Goal: Task Accomplishment & Management: Manage account settings

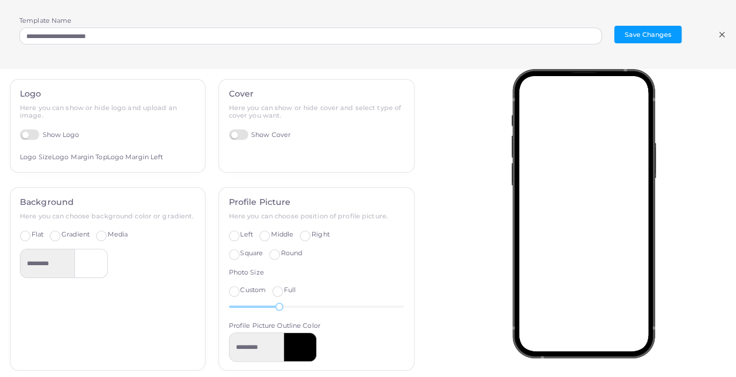
scroll to position [261, 0]
click at [718, 34] on icon at bounding box center [722, 34] width 9 height 9
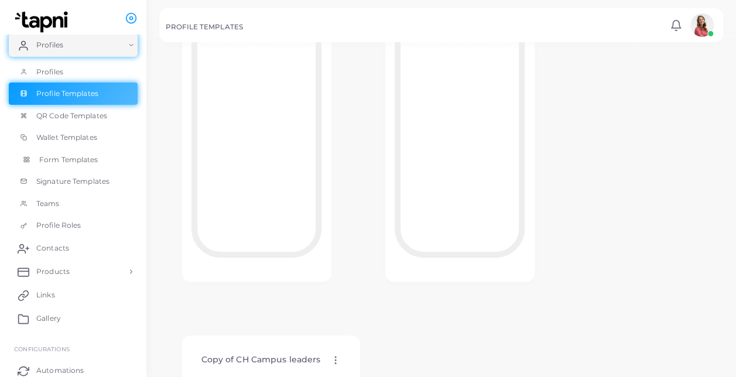
scroll to position [0, 0]
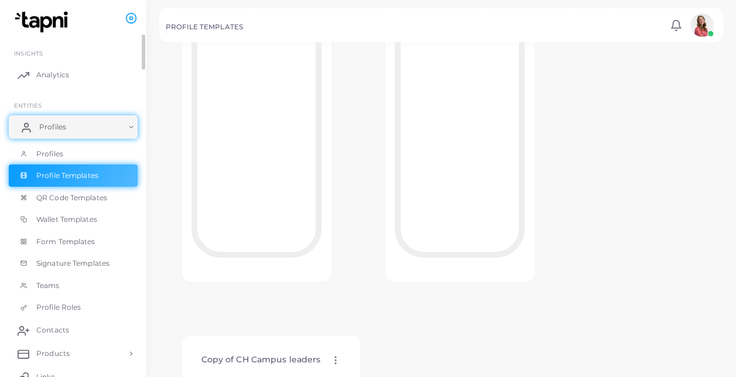
click at [85, 135] on link "Profiles" at bounding box center [73, 126] width 129 height 23
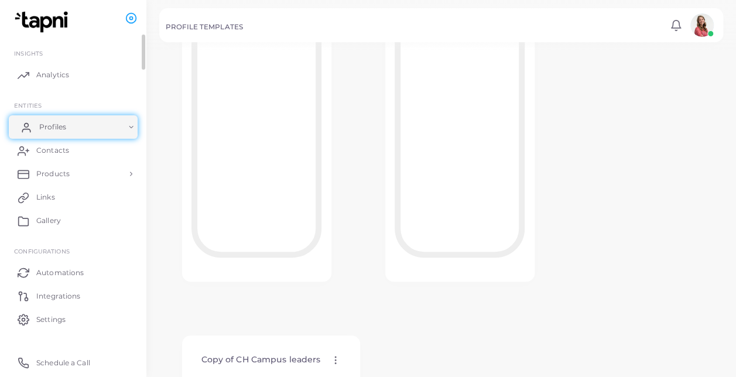
click at [85, 135] on link "Profiles" at bounding box center [73, 126] width 129 height 23
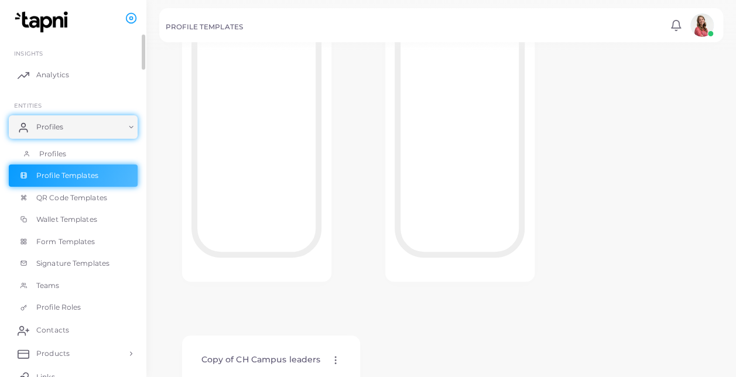
click at [80, 146] on link "Profiles" at bounding box center [73, 154] width 129 height 22
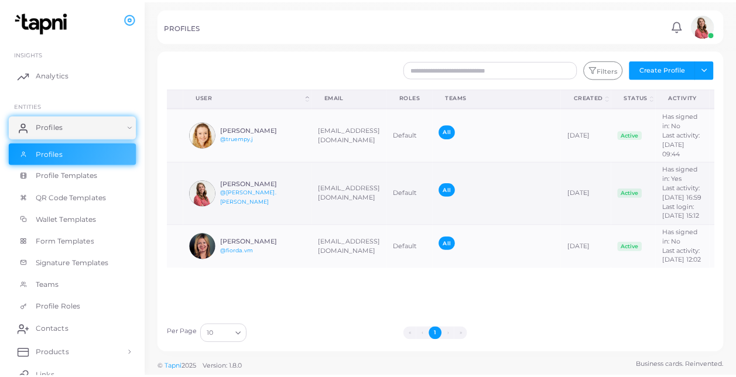
scroll to position [0, 18]
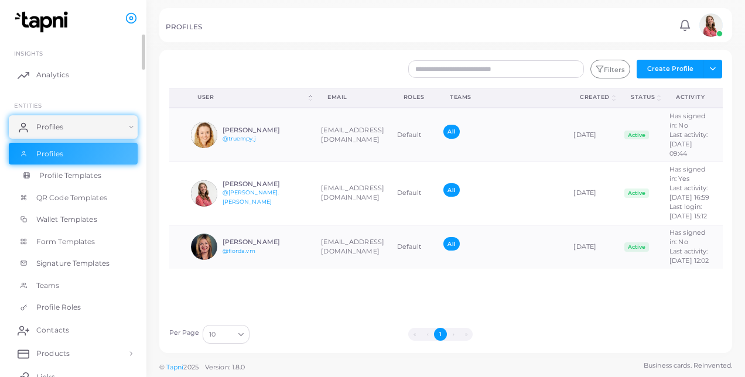
click at [84, 182] on link "Profile Templates" at bounding box center [73, 176] width 129 height 22
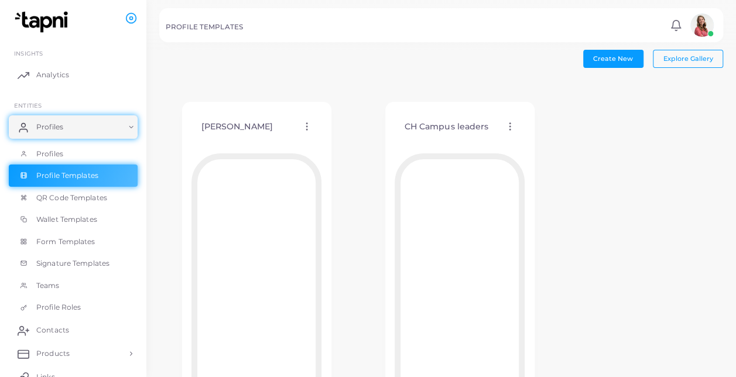
click at [507, 134] on div "CH Campus leaders Edit Template Assign template Duplicate Template Delete Templ…" at bounding box center [460, 127] width 130 height 30
click at [510, 123] on circle at bounding box center [510, 123] width 1 height 1
click at [537, 137] on span "Edit Template" at bounding box center [556, 136] width 45 height 9
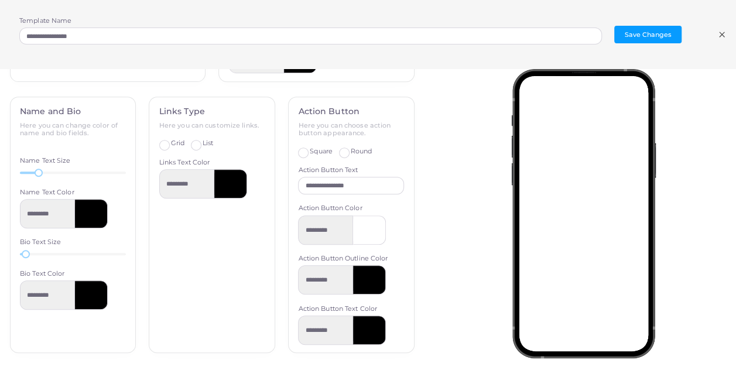
scroll to position [294, 0]
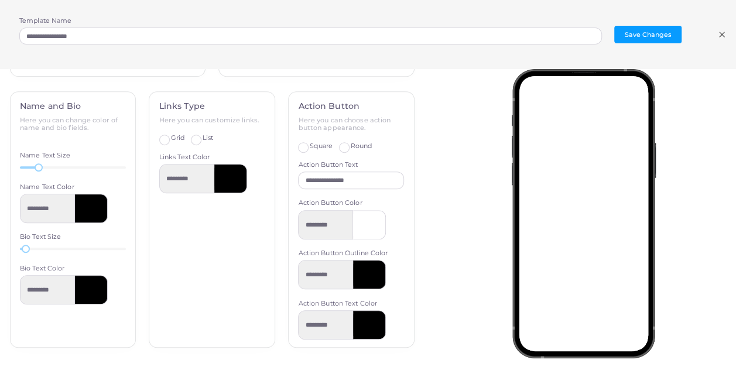
click at [725, 29] on div "**********" at bounding box center [368, 34] width 736 height 69
click at [712, 40] on div "**********" at bounding box center [368, 34] width 736 height 69
click at [718, 34] on icon at bounding box center [722, 34] width 9 height 9
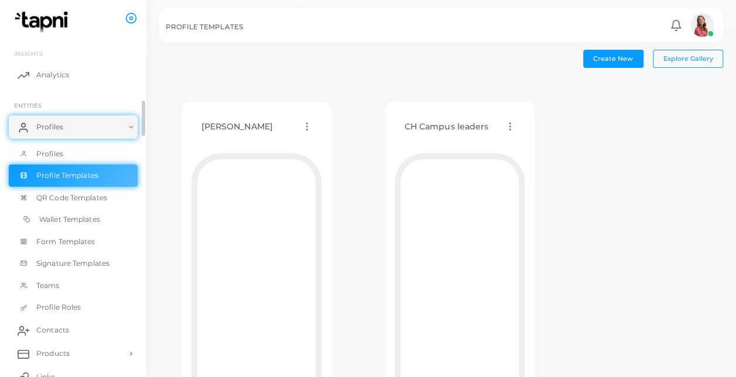
scroll to position [28, 0]
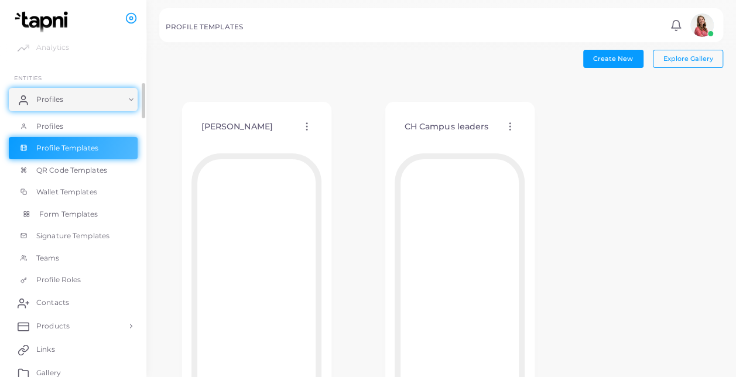
click at [87, 221] on link "Form Templates" at bounding box center [73, 214] width 129 height 22
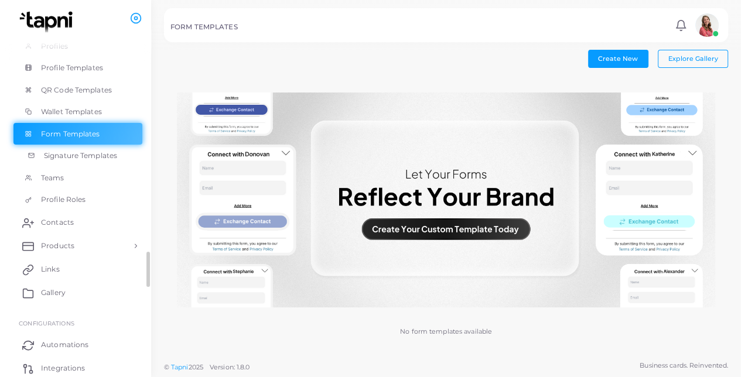
scroll to position [118, 0]
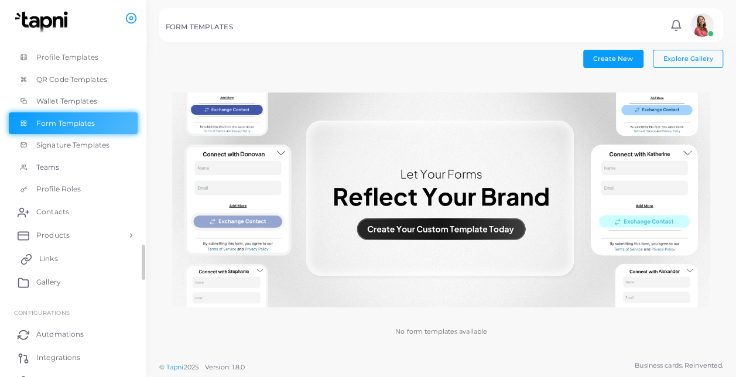
click at [96, 262] on link "Links" at bounding box center [73, 258] width 129 height 23
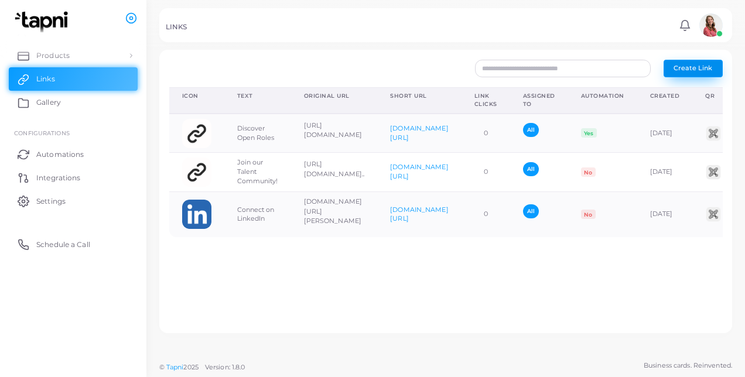
click at [669, 66] on button "Create Link" at bounding box center [693, 69] width 59 height 18
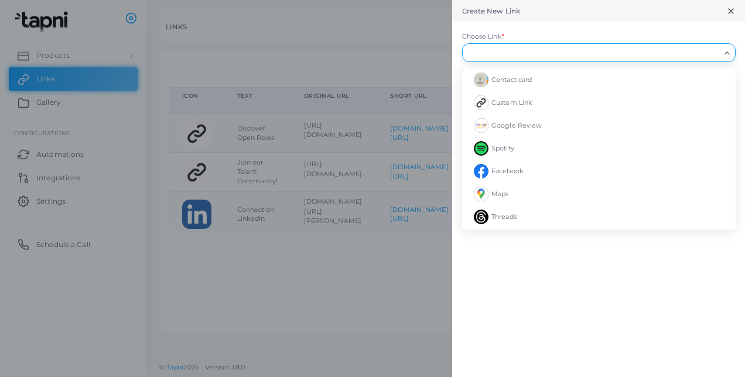
click at [514, 53] on input "Choose Link *" at bounding box center [594, 52] width 253 height 13
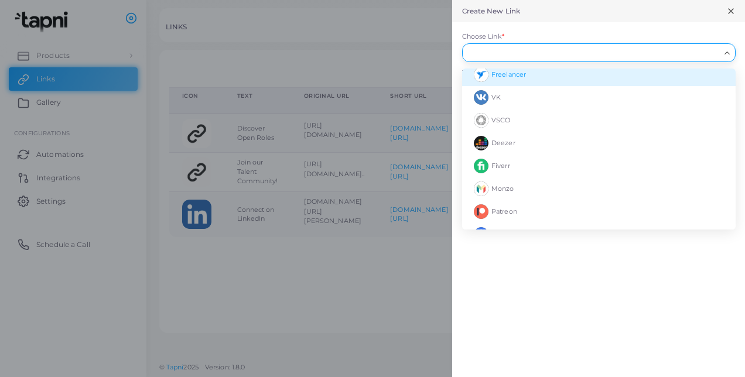
scroll to position [457, 0]
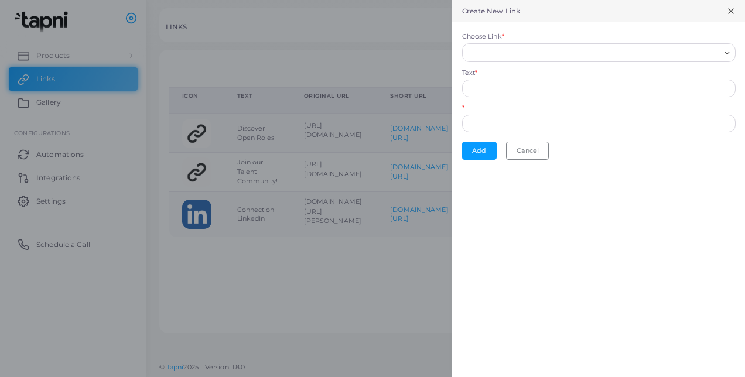
click at [533, 25] on form "Choose Link * Loading... Contact card Custom Link Google Review Spotify Faceboo…" at bounding box center [598, 95] width 293 height 147
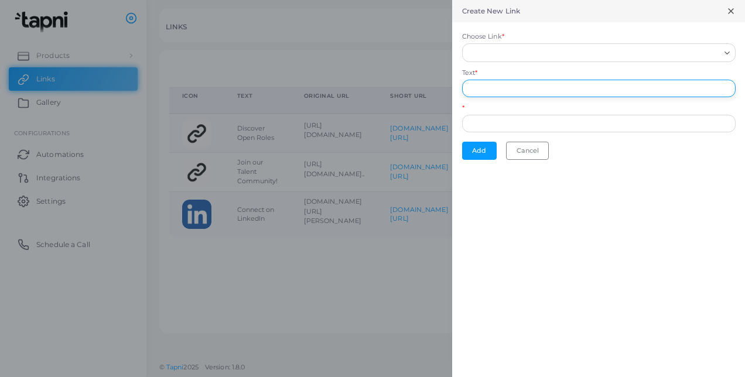
click at [504, 89] on input "Text *" at bounding box center [599, 89] width 274 height 18
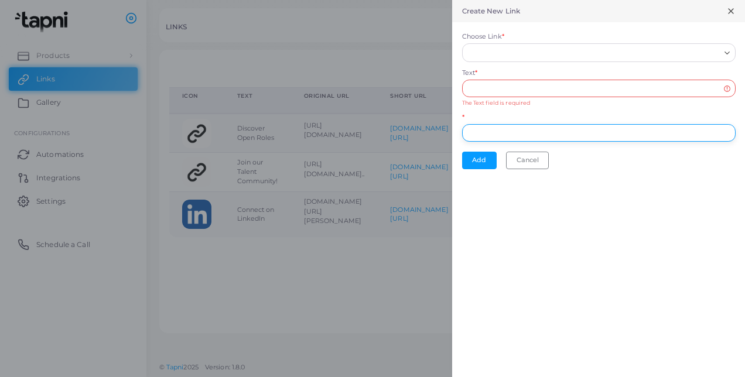
click at [476, 118] on div "*" at bounding box center [599, 127] width 274 height 29
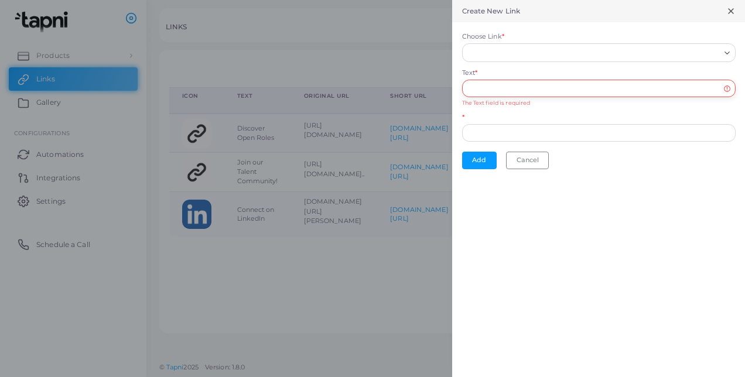
click at [493, 93] on input "Text *" at bounding box center [599, 89] width 274 height 18
drag, startPoint x: 471, startPoint y: 132, endPoint x: 472, endPoint y: 124, distance: 8.2
click at [471, 132] on input "*" at bounding box center [599, 133] width 274 height 18
paste input "**********"
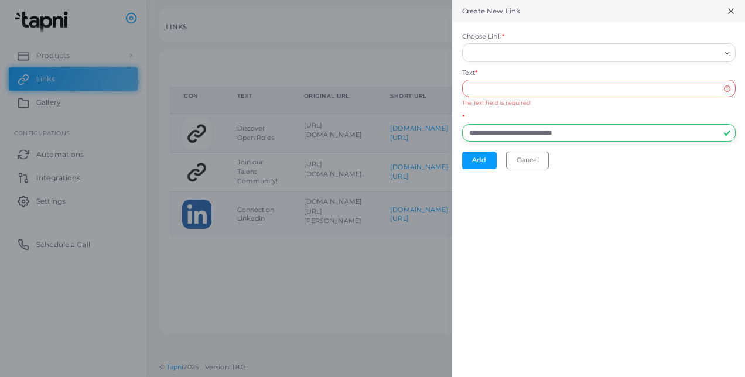
type input "**********"
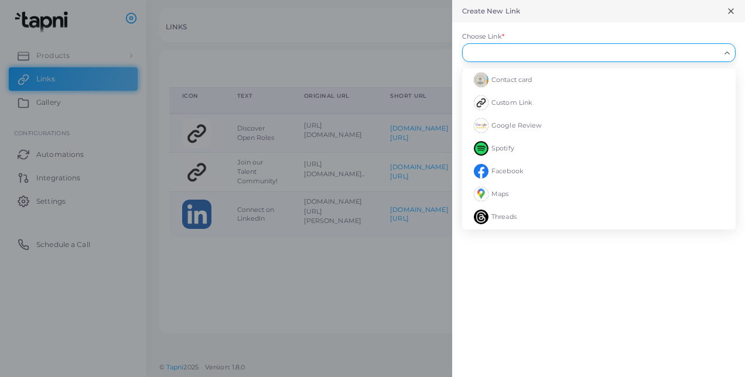
click at [483, 55] on input "Choose Link *" at bounding box center [594, 52] width 253 height 13
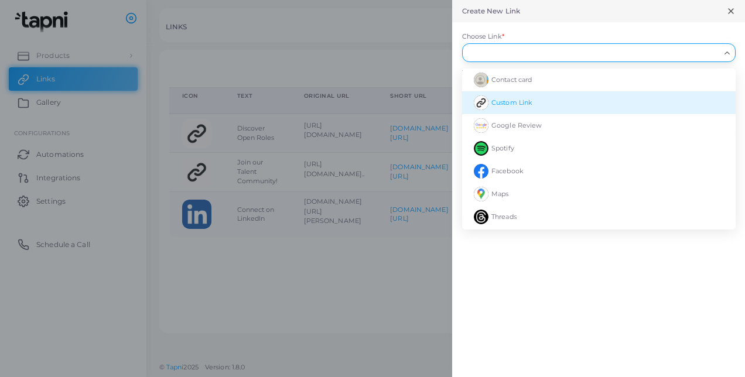
click at [515, 108] on li "Custom Link" at bounding box center [599, 102] width 274 height 23
type input "**********"
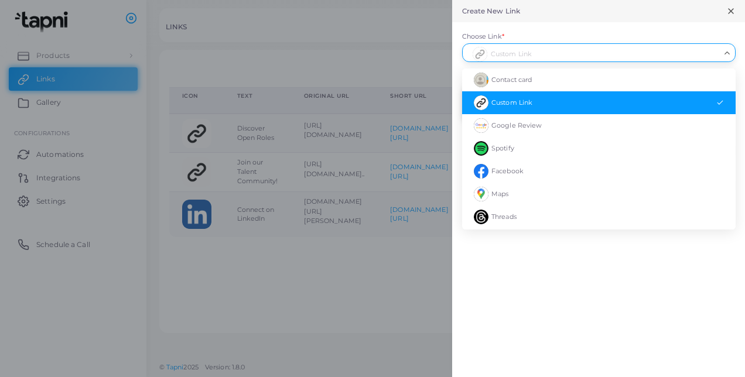
click at [492, 56] on div "Custom Link" at bounding box center [593, 51] width 255 height 15
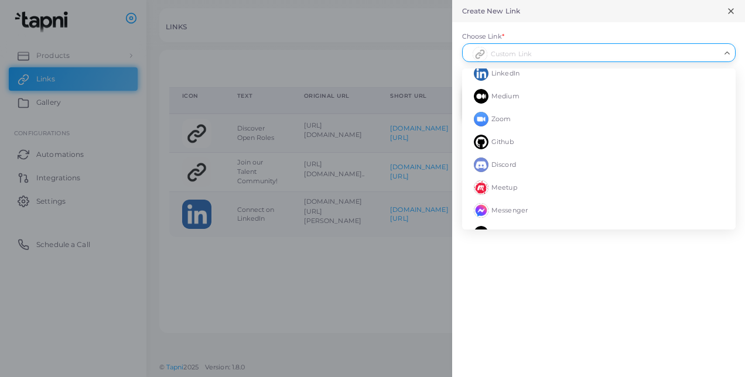
scroll to position [229, 0]
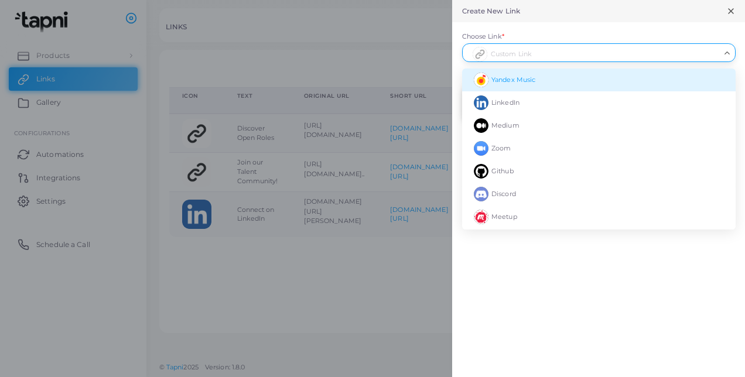
click at [697, 49] on input "Choose Link *" at bounding box center [594, 52] width 253 height 13
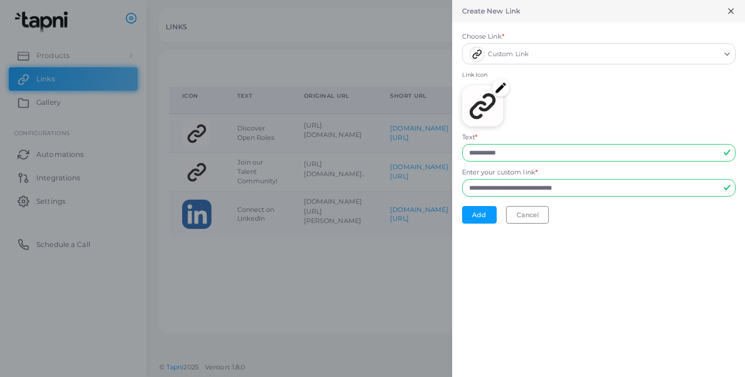
click at [683, 32] on div "Choose Link * Custom Link Loading... Contact card Custom Link Google Review Spo…" at bounding box center [599, 48] width 274 height 33
click at [616, 81] on div "Link Icon" at bounding box center [599, 102] width 274 height 62
click at [502, 84] on img at bounding box center [501, 88] width 18 height 18
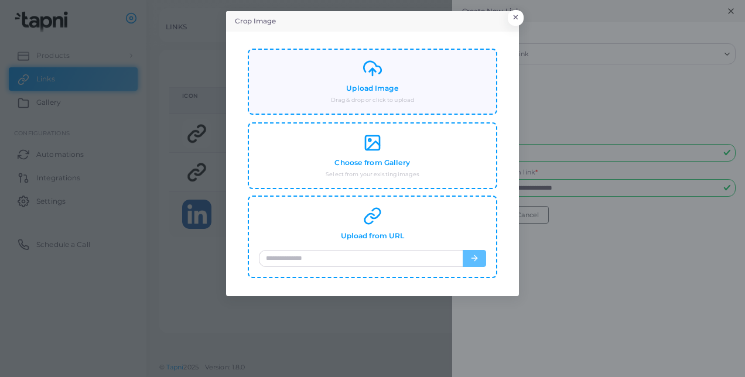
click at [421, 76] on div "Upload Image Drag & drop or click to upload" at bounding box center [372, 81] width 227 height 45
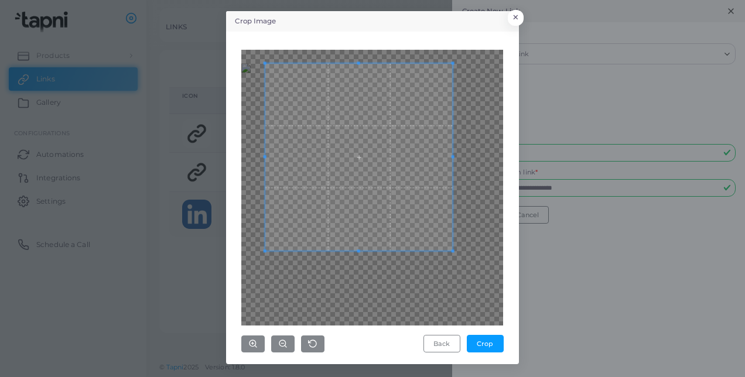
click at [367, 171] on span at bounding box center [358, 156] width 187 height 187
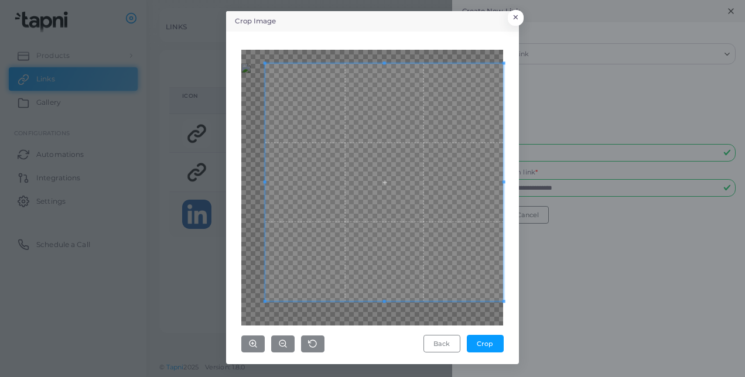
click at [550, 326] on div "Crop Image × Back Crop" at bounding box center [372, 188] width 745 height 377
click at [527, 207] on div "Crop Image × Back Crop" at bounding box center [372, 188] width 745 height 377
click at [268, 182] on span at bounding box center [268, 181] width 3 height 3
click at [387, 64] on span at bounding box center [385, 65] width 3 height 3
click at [490, 345] on button "Crop" at bounding box center [485, 344] width 37 height 18
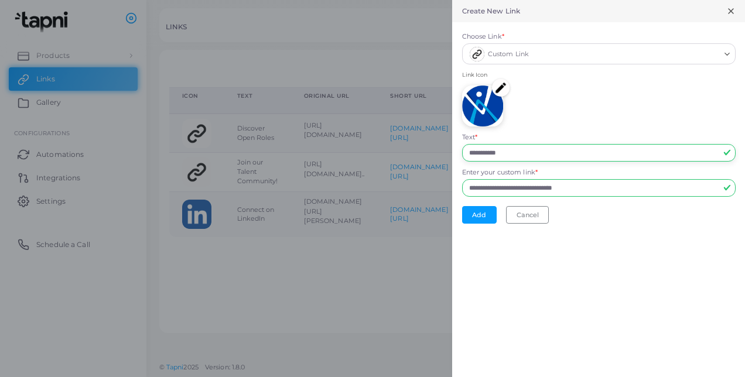
drag, startPoint x: 518, startPoint y: 153, endPoint x: 443, endPoint y: 152, distance: 75.0
click at [443, 0] on div "**********" at bounding box center [372, 0] width 745 height 0
drag, startPoint x: 504, startPoint y: 152, endPoint x: 414, endPoint y: 148, distance: 90.3
click at [414, 0] on div "**********" at bounding box center [372, 0] width 745 height 0
click at [581, 146] on input "**********" at bounding box center [599, 153] width 274 height 18
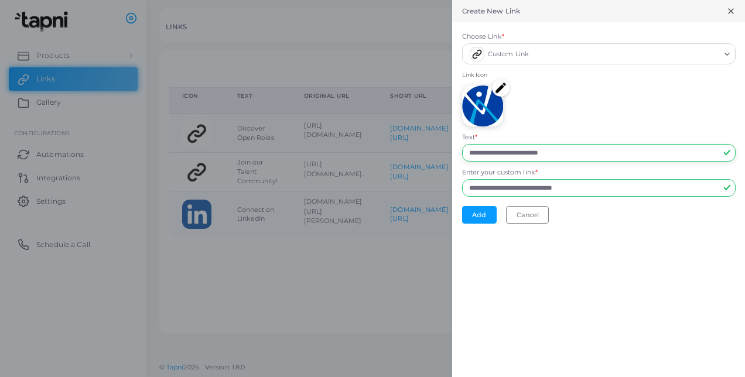
click at [596, 151] on input "**********" at bounding box center [599, 153] width 274 height 18
paste input "**********"
click at [490, 155] on input "**********" at bounding box center [599, 153] width 274 height 18
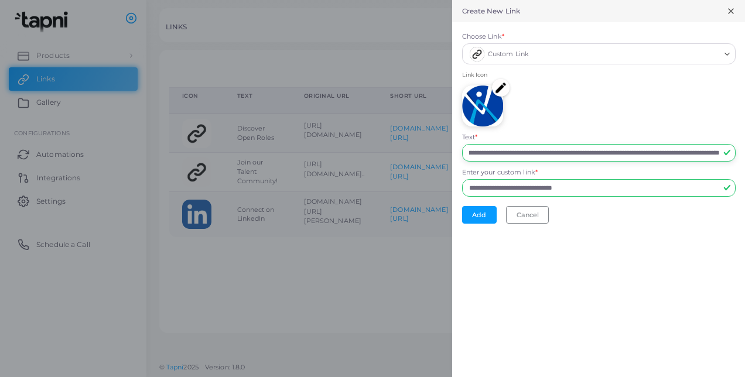
click at [480, 154] on input "**********" at bounding box center [599, 153] width 274 height 18
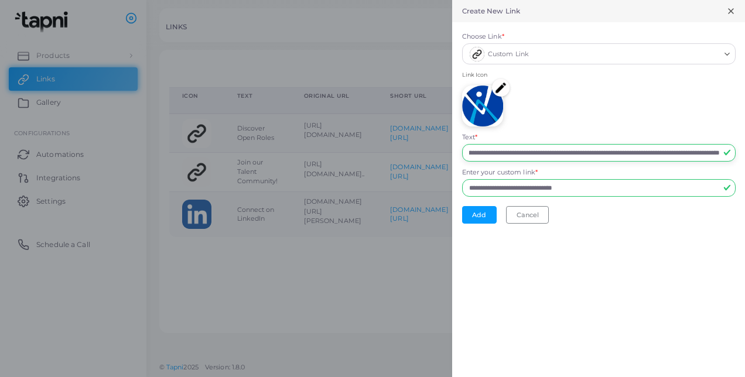
scroll to position [0, 103]
drag, startPoint x: 473, startPoint y: 154, endPoint x: 587, endPoint y: 148, distance: 113.8
click at [587, 148] on input "**********" at bounding box center [599, 153] width 274 height 18
click at [595, 150] on input "**********" at bounding box center [599, 153] width 274 height 18
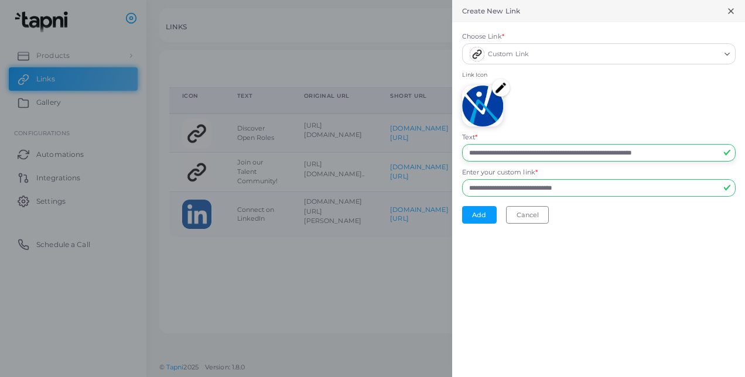
click at [595, 150] on input "**********" at bounding box center [599, 153] width 274 height 18
drag, startPoint x: 653, startPoint y: 151, endPoint x: 745, endPoint y: 162, distance: 92.7
click at [736, 162] on html "**********" at bounding box center [372, 188] width 745 height 377
click at [602, 153] on input "**********" at bounding box center [599, 153] width 274 height 18
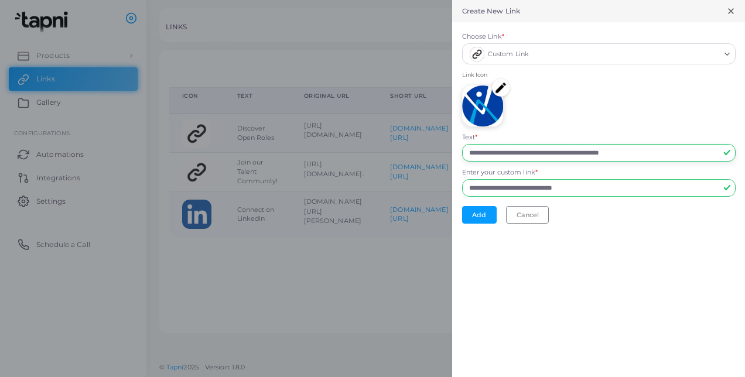
click at [599, 152] on input "**********" at bounding box center [599, 153] width 274 height 18
type input "**********"
click at [482, 210] on button "Add" at bounding box center [479, 215] width 35 height 18
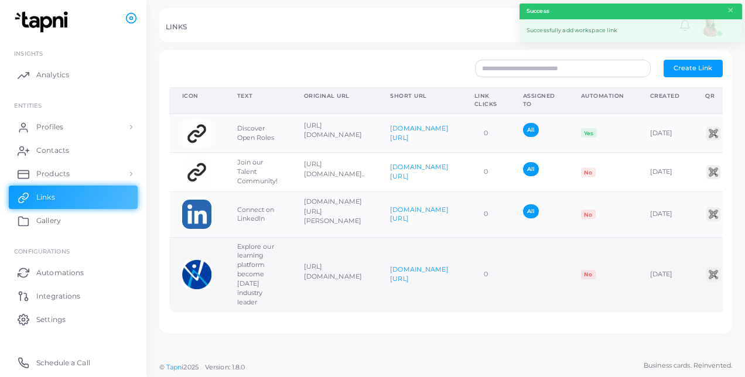
click at [259, 264] on td "Explore our learning platform become [DATE] industry leader" at bounding box center [257, 274] width 67 height 75
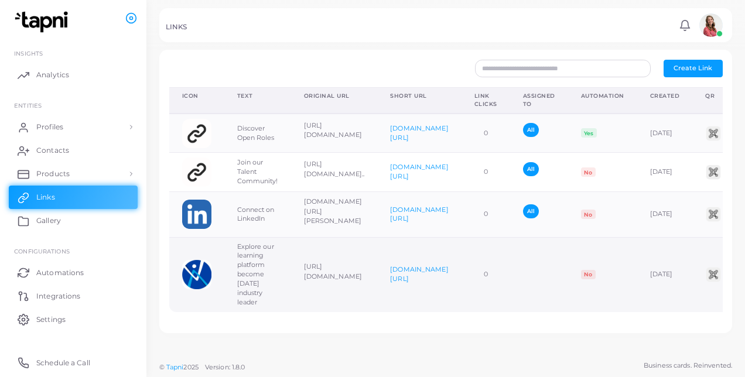
click at [365, 267] on p "[URL][DOMAIN_NAME]" at bounding box center [334, 271] width 61 height 19
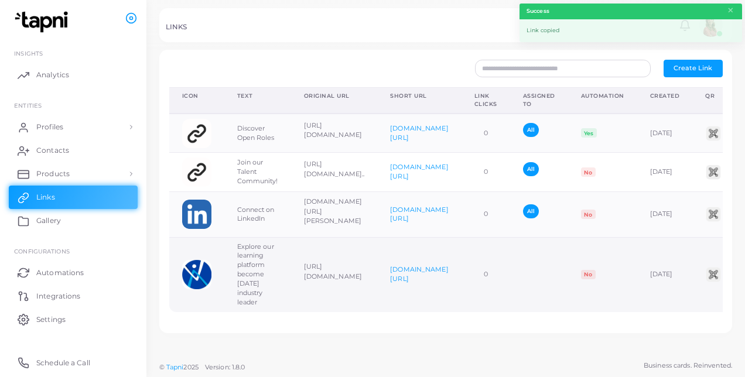
click at [568, 257] on td at bounding box center [539, 274] width 58 height 75
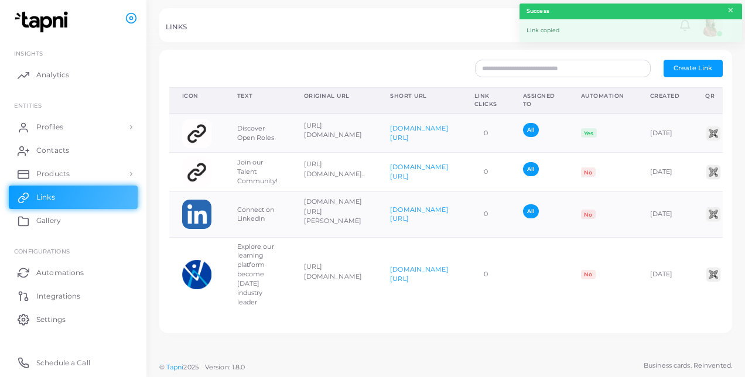
click at [729, 12] on button "×" at bounding box center [731, 10] width 8 height 13
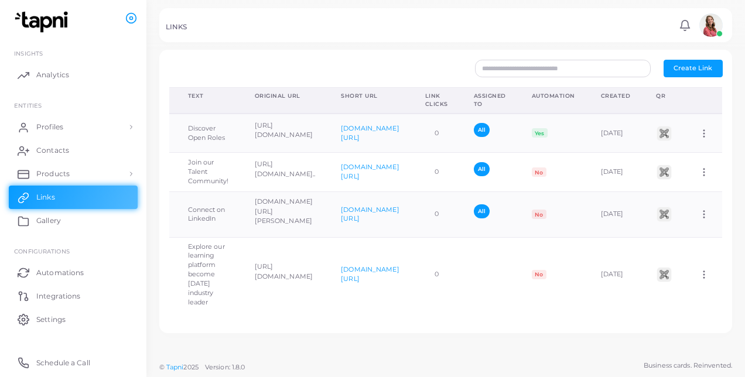
scroll to position [0, 151]
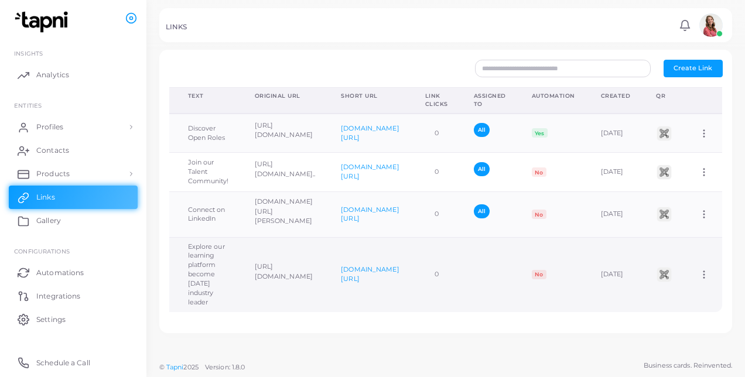
click at [699, 270] on icon at bounding box center [704, 275] width 11 height 11
click at [678, 303] on link "Edit Link" at bounding box center [688, 297] width 83 height 16
type input "**********"
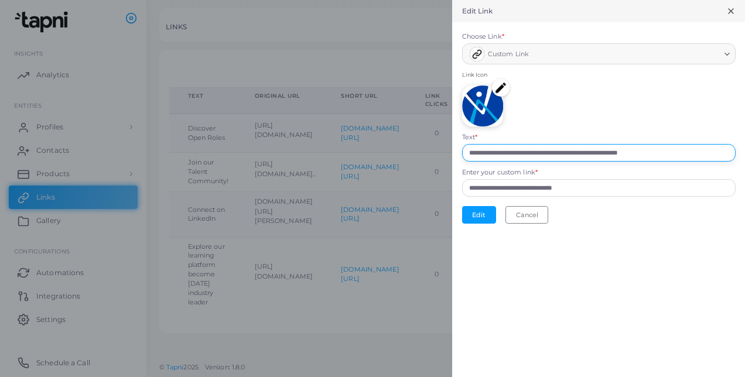
click at [562, 154] on input "**********" at bounding box center [599, 153] width 274 height 18
click at [621, 149] on input "**********" at bounding box center [599, 153] width 274 height 18
click at [596, 155] on input "**********" at bounding box center [599, 153] width 274 height 18
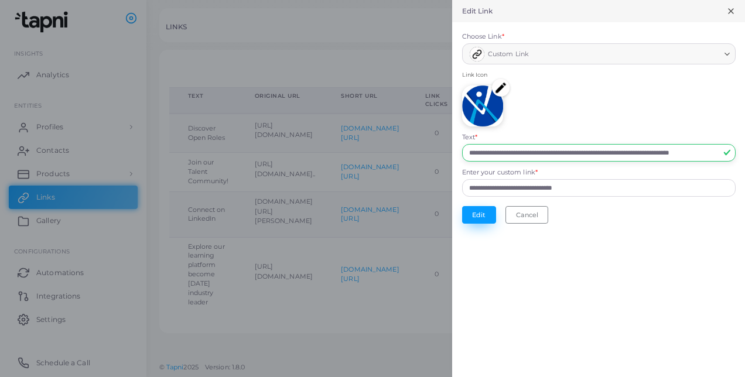
type input "**********"
click at [483, 216] on button "Edit" at bounding box center [479, 215] width 34 height 18
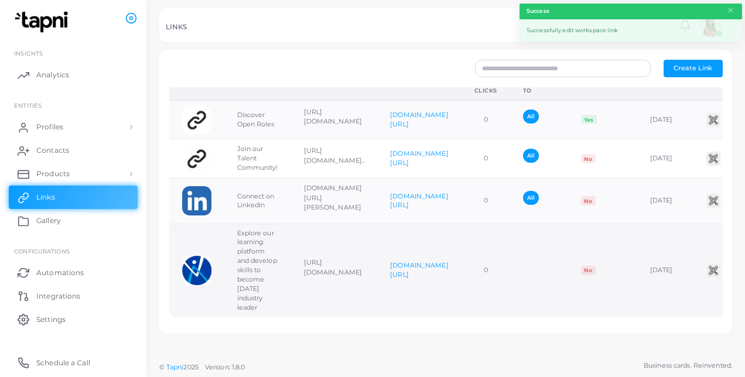
scroll to position [0, 0]
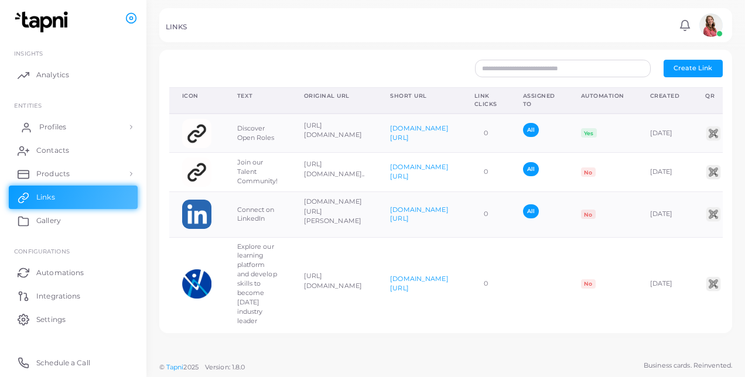
click at [108, 127] on link "Profiles" at bounding box center [73, 126] width 129 height 23
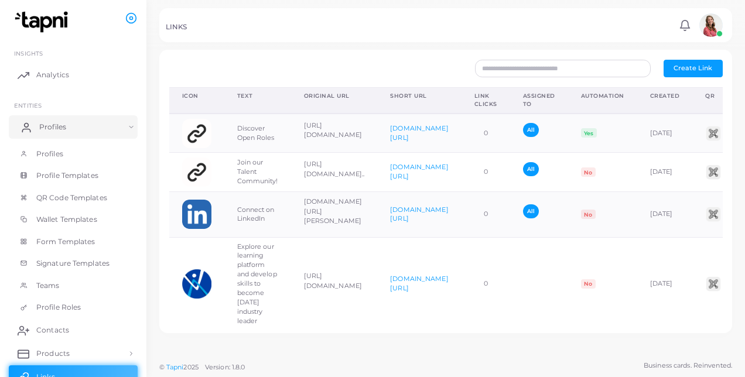
click at [108, 127] on link "Profiles" at bounding box center [73, 126] width 129 height 23
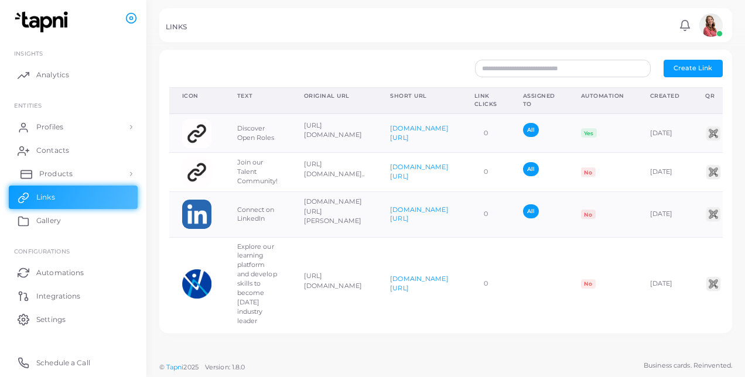
click at [88, 173] on link "Products" at bounding box center [73, 173] width 129 height 23
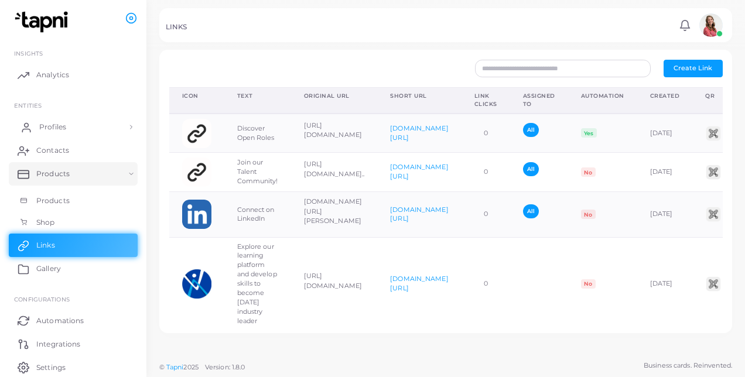
click at [112, 129] on link "Profiles" at bounding box center [73, 126] width 129 height 23
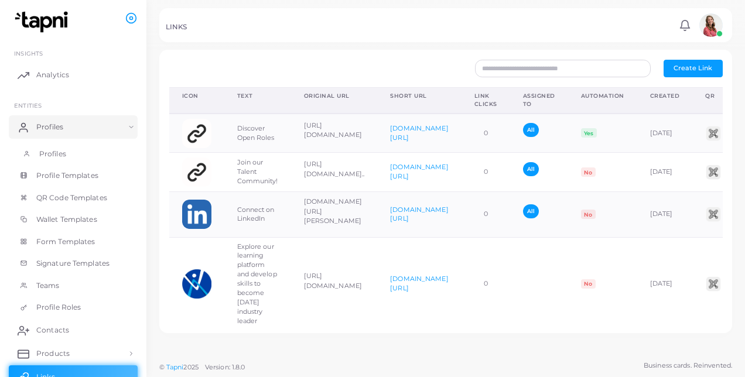
click at [111, 151] on link "Profiles" at bounding box center [73, 154] width 129 height 22
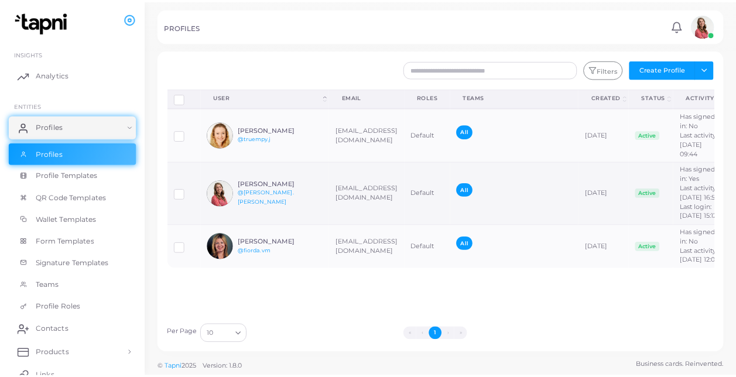
scroll to position [2, 0]
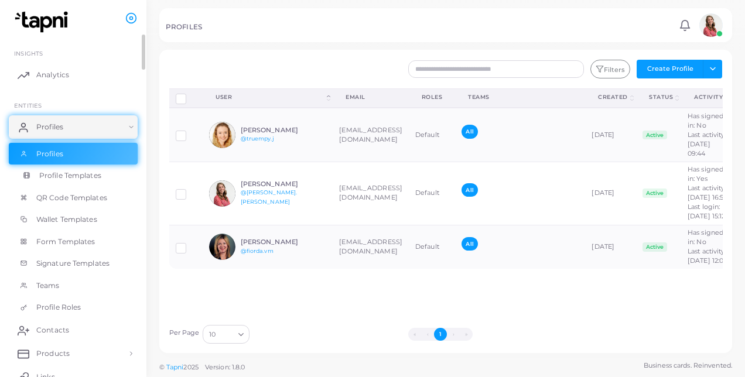
click at [102, 172] on link "Profile Templates" at bounding box center [73, 176] width 129 height 22
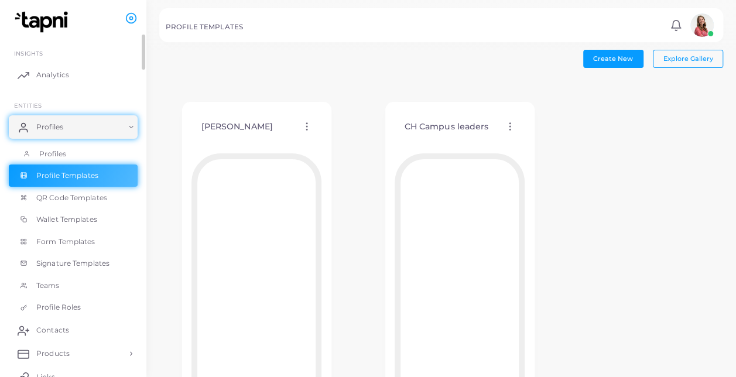
click at [84, 152] on link "Profiles" at bounding box center [73, 154] width 129 height 22
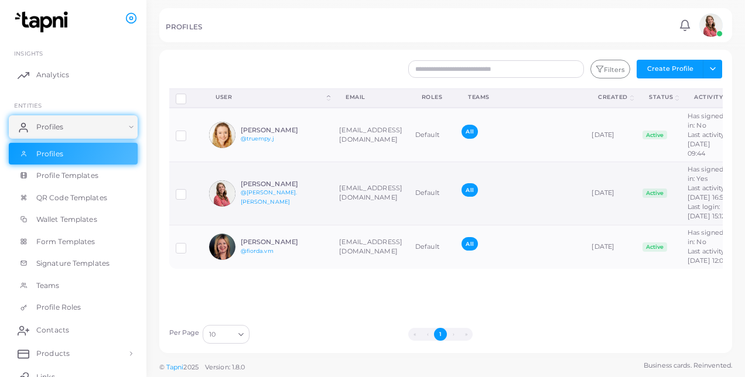
scroll to position [2, 0]
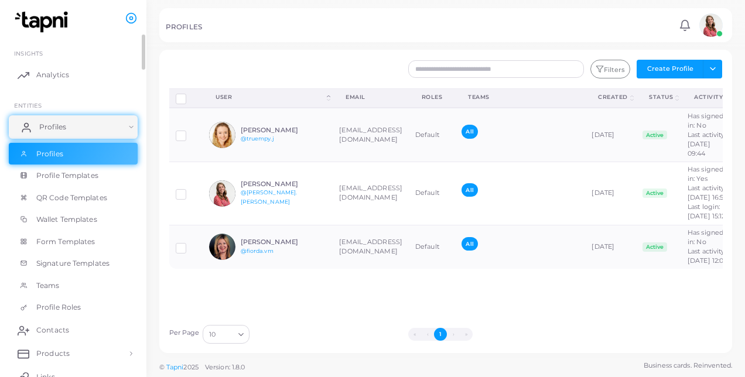
click at [79, 124] on link "Profiles" at bounding box center [73, 126] width 129 height 23
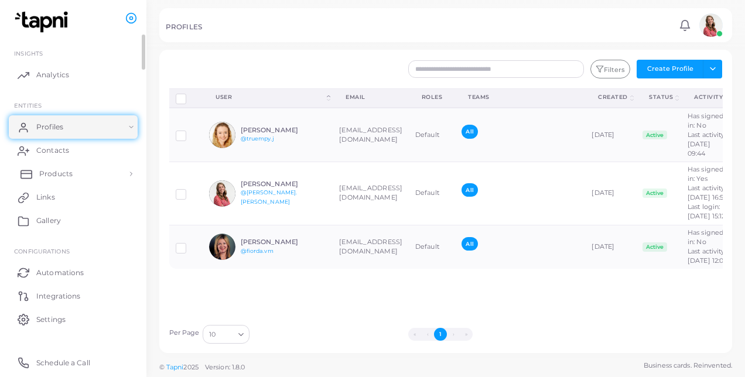
click at [90, 163] on link "Products" at bounding box center [73, 173] width 129 height 23
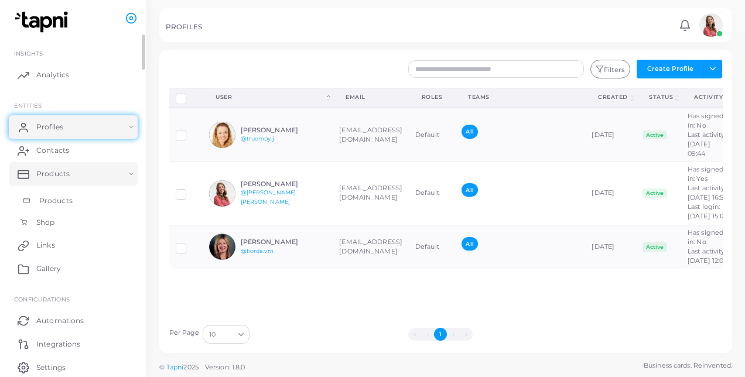
click at [75, 198] on link "Products" at bounding box center [73, 201] width 129 height 22
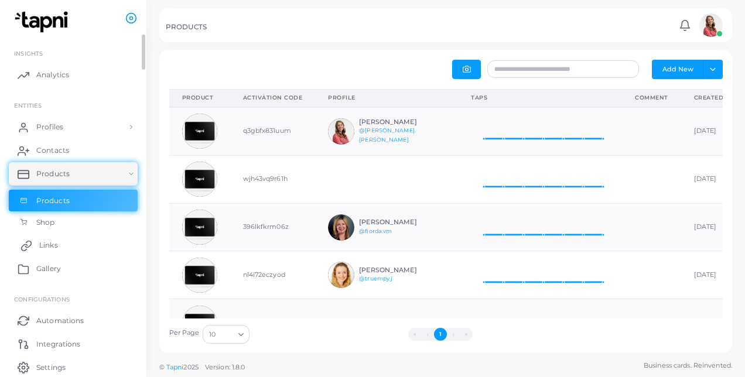
click at [83, 243] on link "Links" at bounding box center [73, 245] width 129 height 23
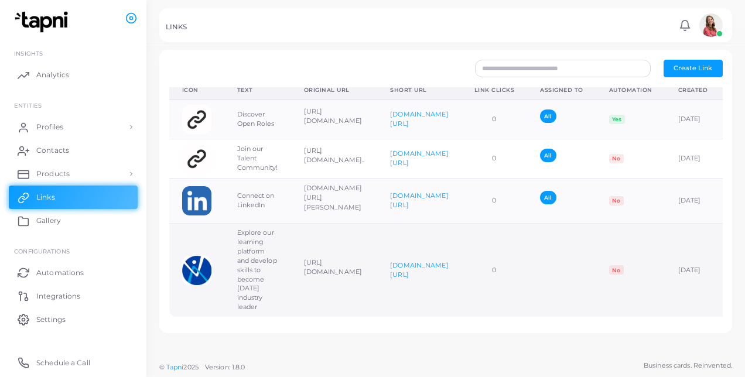
scroll to position [0, 178]
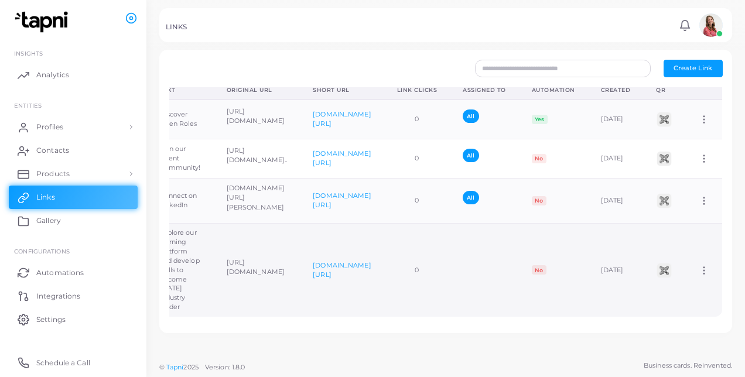
click at [699, 265] on icon at bounding box center [704, 270] width 11 height 11
click at [698, 271] on span "Assign to Team" at bounding box center [696, 273] width 50 height 9
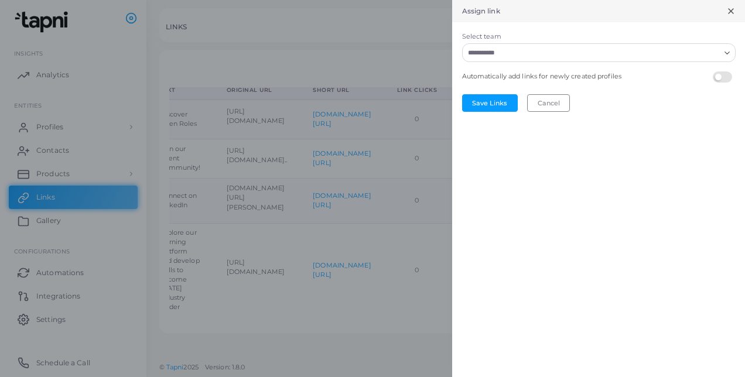
click at [504, 48] on input "Select team" at bounding box center [592, 52] width 256 height 13
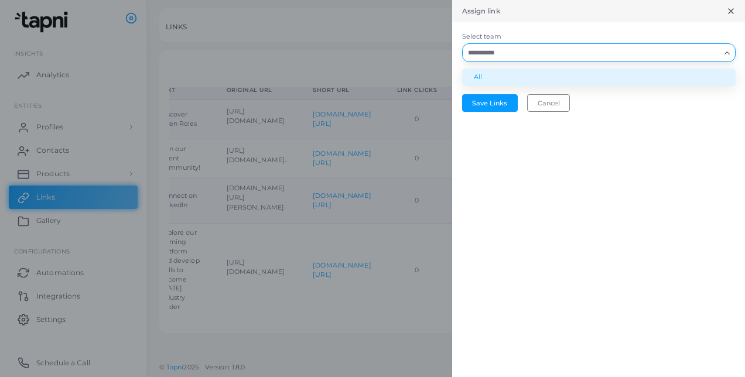
click at [487, 79] on li "All" at bounding box center [599, 78] width 274 height 18
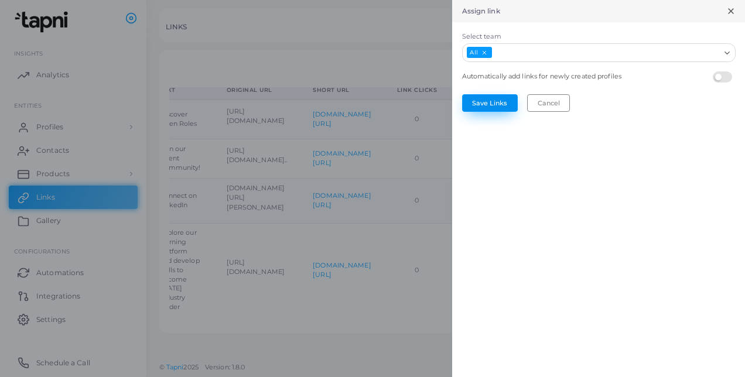
click at [492, 96] on button "Save Links" at bounding box center [490, 103] width 56 height 18
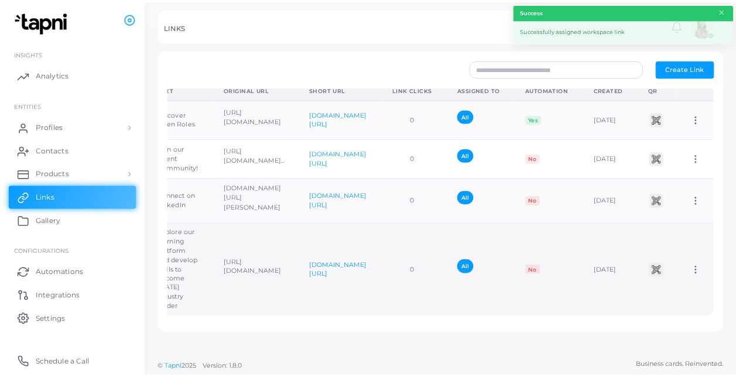
scroll to position [0, 0]
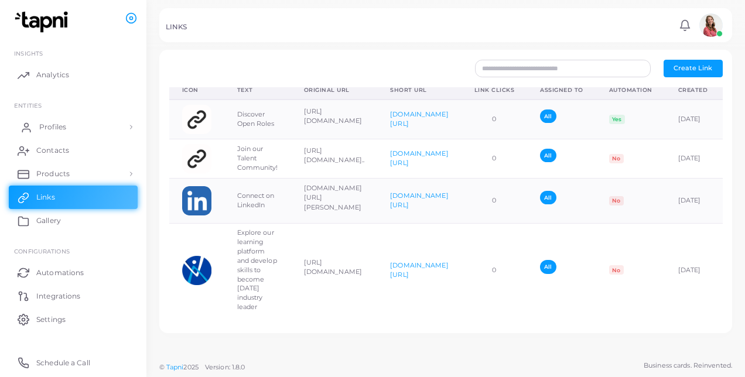
click at [87, 127] on link "Profiles" at bounding box center [73, 126] width 129 height 23
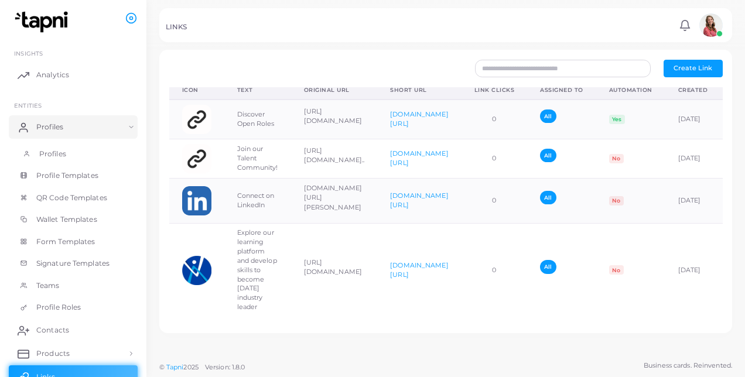
click at [86, 149] on link "Profiles" at bounding box center [73, 154] width 129 height 22
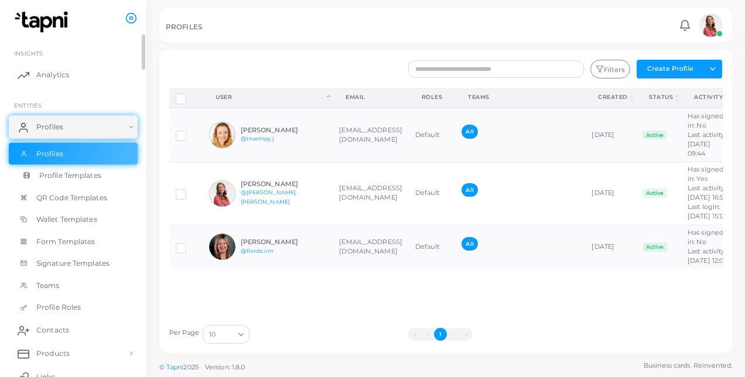
click at [99, 173] on span "Profile Templates" at bounding box center [70, 176] width 62 height 11
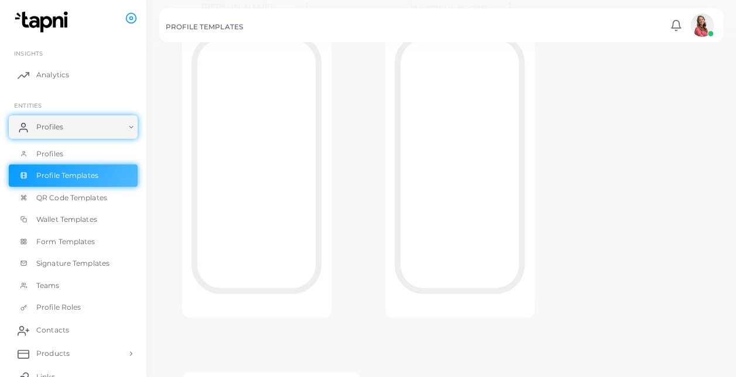
scroll to position [26, 0]
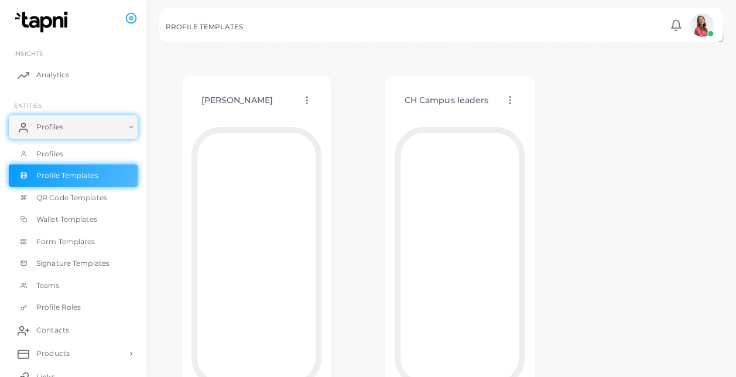
click at [309, 95] on icon at bounding box center [307, 100] width 11 height 11
click at [353, 79] on div "[PERSON_NAME] Edit Template Assign template Duplicate Template Delete Template …" at bounding box center [256, 243] width 195 height 381
click at [98, 132] on link "Profiles" at bounding box center [73, 126] width 129 height 23
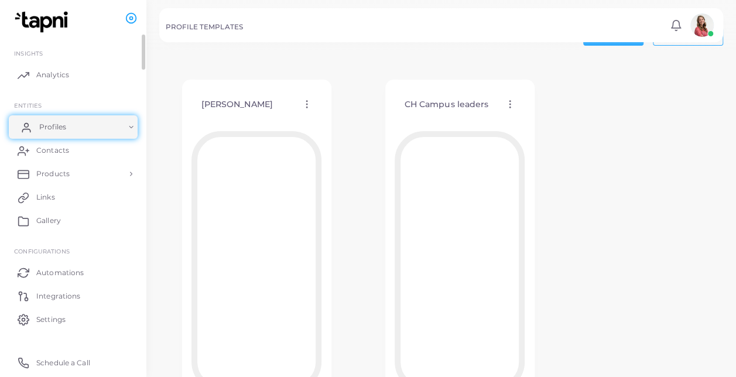
click at [98, 132] on link "Profiles" at bounding box center [73, 126] width 129 height 23
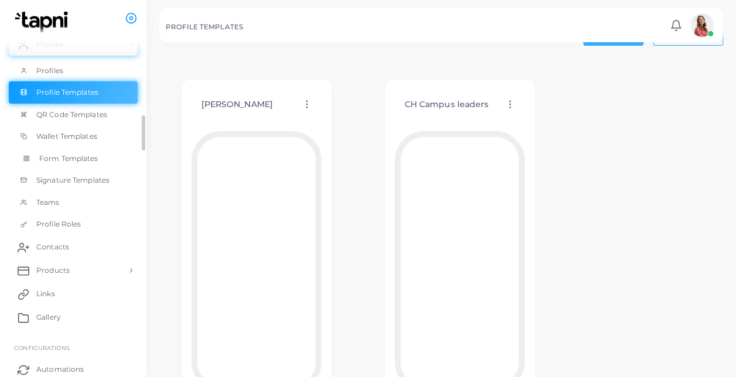
scroll to position [86, 0]
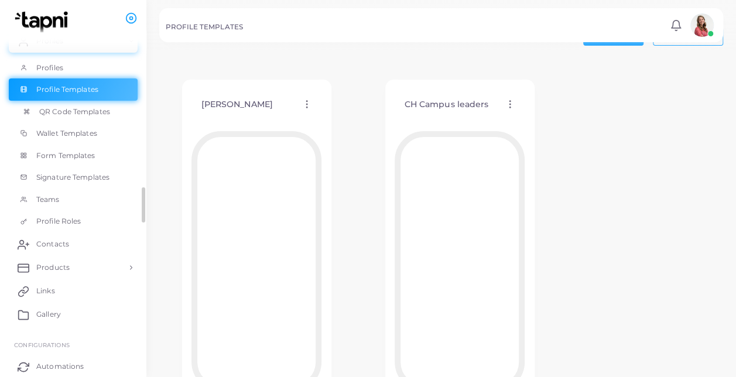
click at [104, 111] on span "QR Code Templates" at bounding box center [74, 112] width 71 height 11
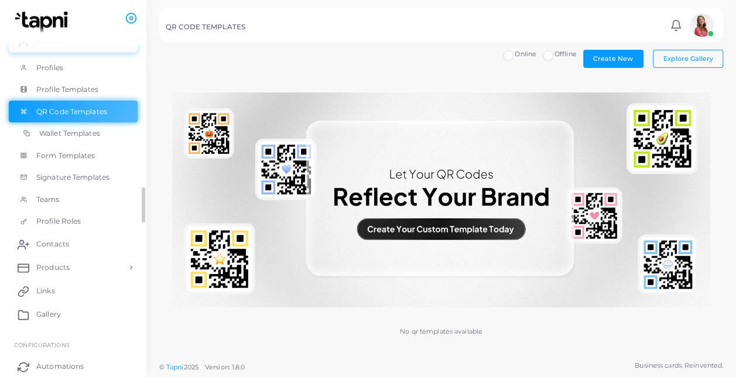
click at [94, 137] on span "Wallet Templates" at bounding box center [69, 133] width 61 height 11
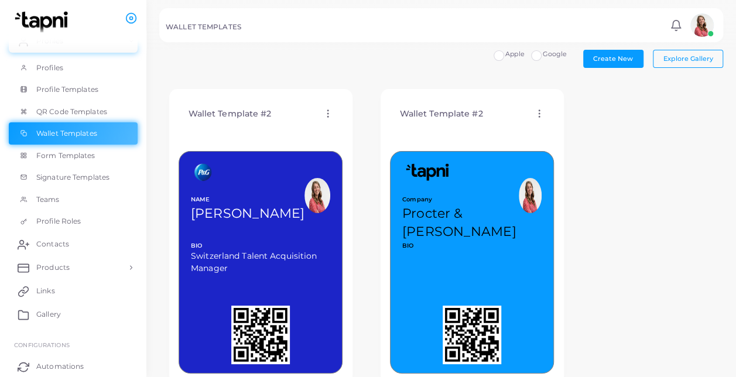
click at [333, 104] on div "Wallet Template #2 Edit Template Assign template Duplicate Template Delete Temp…" at bounding box center [261, 114] width 164 height 30
click at [329, 112] on icon at bounding box center [328, 113] width 11 height 11
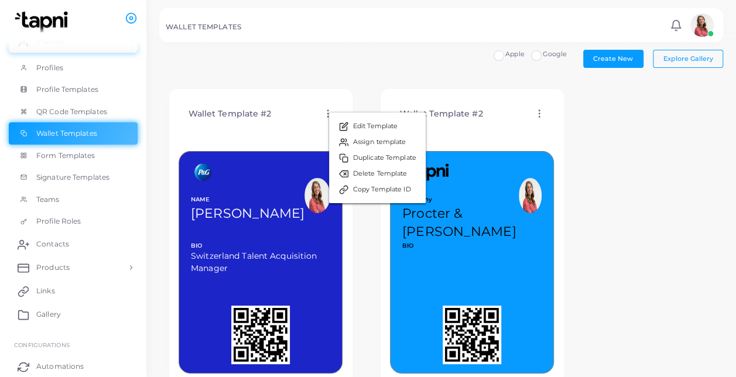
click at [350, 81] on div "Wallet Template #2 Edit Template Assign template Duplicate Template Delete Temp…" at bounding box center [260, 237] width 203 height 314
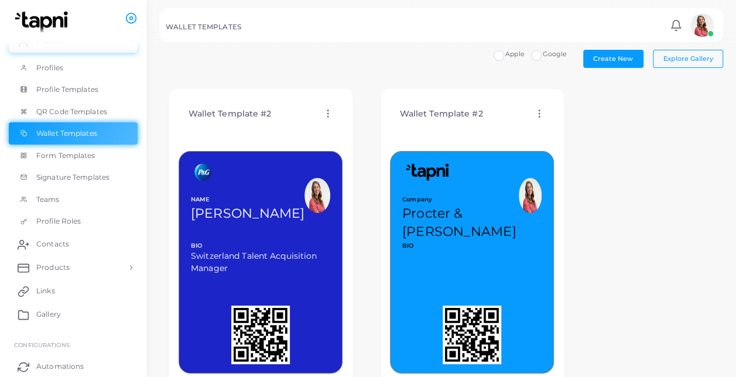
click at [524, 192] on img at bounding box center [530, 195] width 23 height 35
click at [533, 114] on div "Wallet Template #2 Edit Template Assign template Duplicate Template Delete Temp…" at bounding box center [472, 114] width 164 height 30
click at [538, 113] on icon at bounding box center [539, 113] width 11 height 11
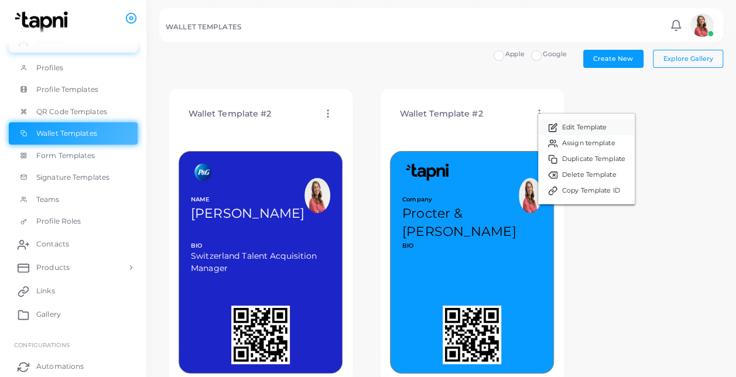
click at [561, 124] on link "Edit Template" at bounding box center [586, 128] width 97 height 16
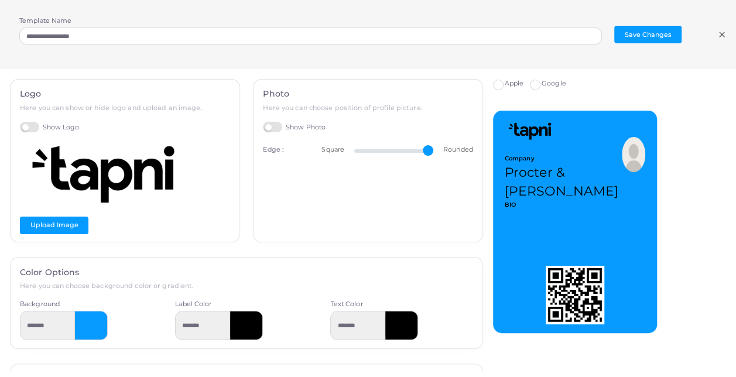
click at [633, 154] on img at bounding box center [633, 154] width 23 height 35
click at [629, 148] on img at bounding box center [633, 154] width 23 height 35
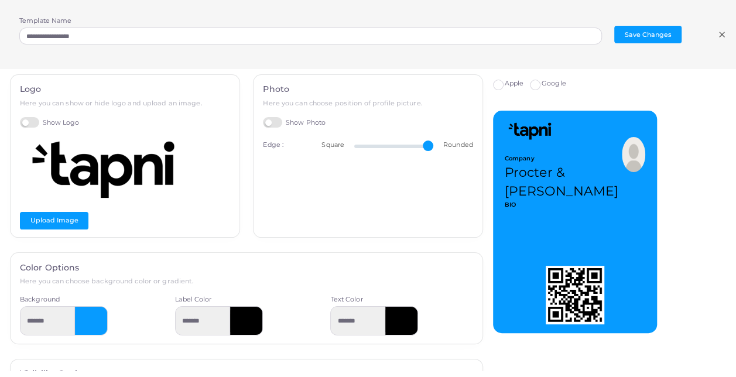
scroll to position [5, 0]
click at [264, 121] on label "Show Photo" at bounding box center [294, 122] width 63 height 11
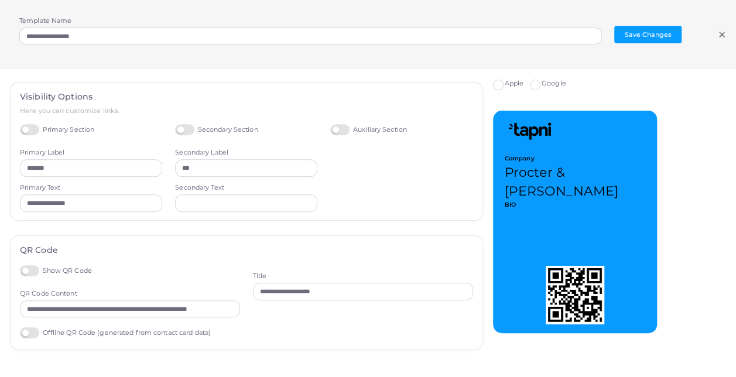
scroll to position [282, 0]
click at [186, 121] on div "**********" at bounding box center [247, 151] width 473 height 138
click at [180, 131] on label "Secondary Section" at bounding box center [216, 129] width 83 height 11
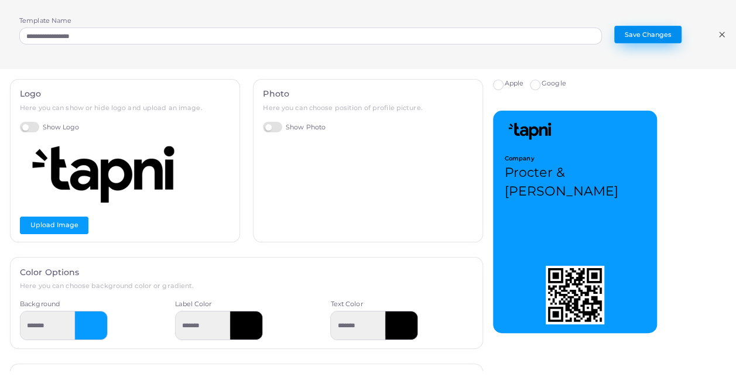
click at [667, 32] on button "Save Changes" at bounding box center [648, 35] width 67 height 18
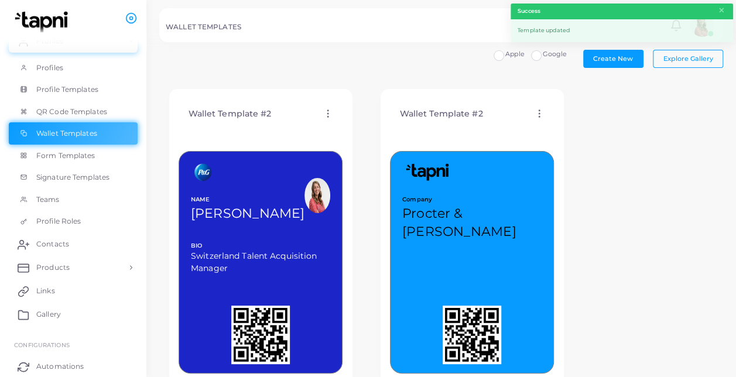
click at [538, 111] on icon at bounding box center [539, 113] width 11 height 11
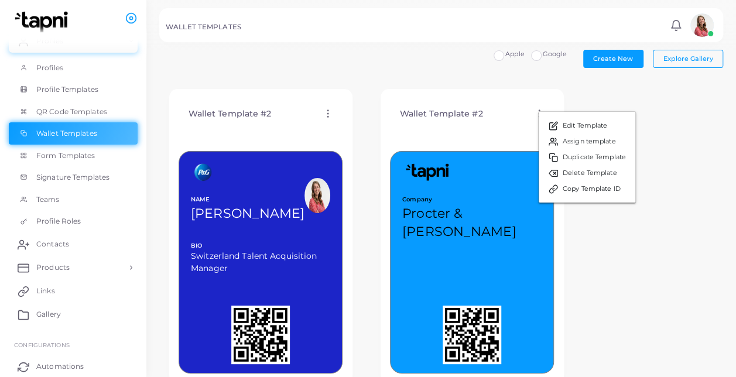
click at [323, 112] on icon at bounding box center [328, 113] width 11 height 11
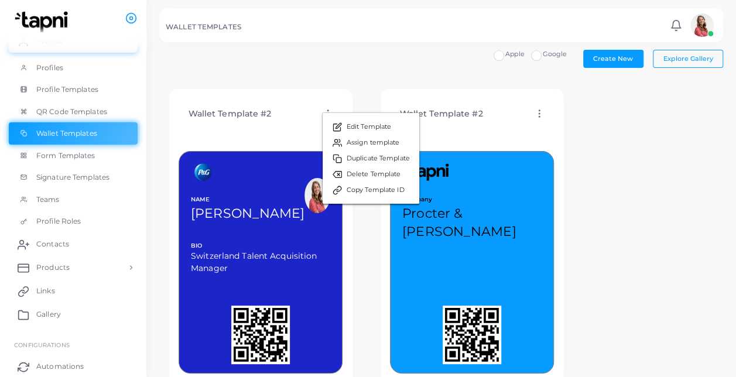
click at [322, 112] on ul "Edit Template Assign template Duplicate Template Delete Template Copy Template …" at bounding box center [371, 158] width 98 height 92
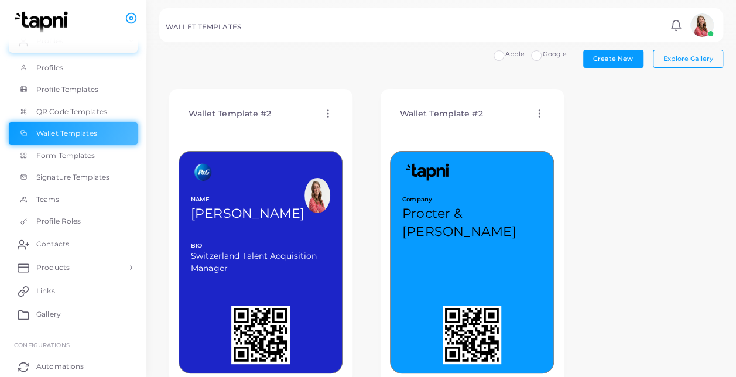
click at [319, 104] on div "Wallet Template #2 Edit Template Assign template Duplicate Template Delete Temp…" at bounding box center [261, 114] width 164 height 30
click at [325, 108] on icon at bounding box center [328, 113] width 11 height 11
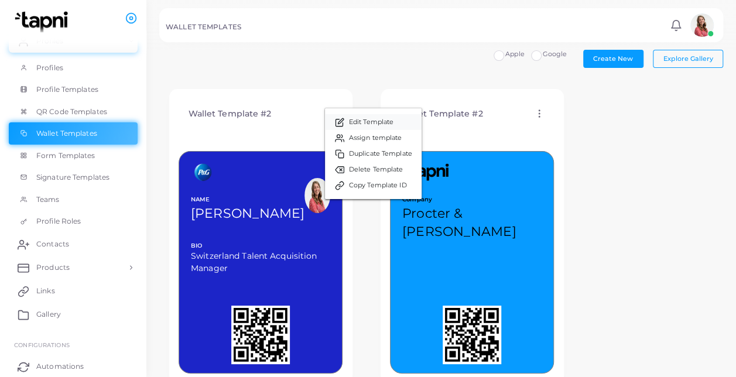
click at [333, 125] on link "Edit Template" at bounding box center [373, 122] width 97 height 16
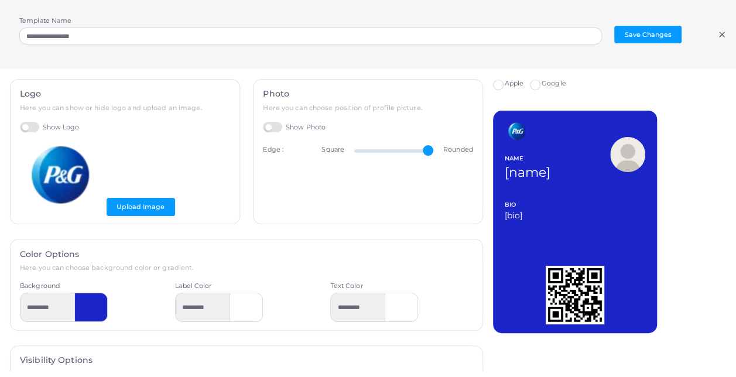
click at [722, 35] on line at bounding box center [722, 34] width 5 height 5
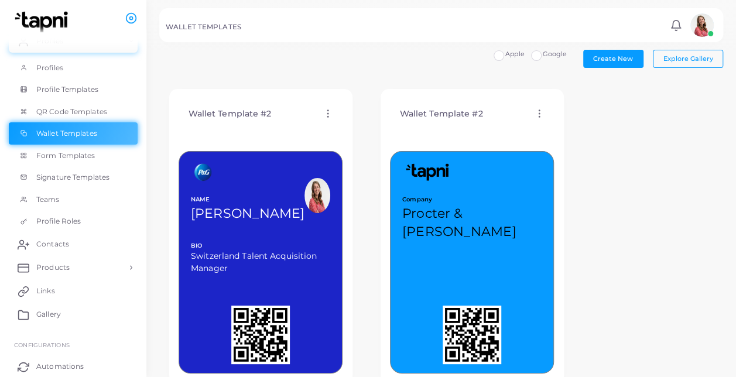
click at [537, 112] on icon at bounding box center [539, 113] width 11 height 11
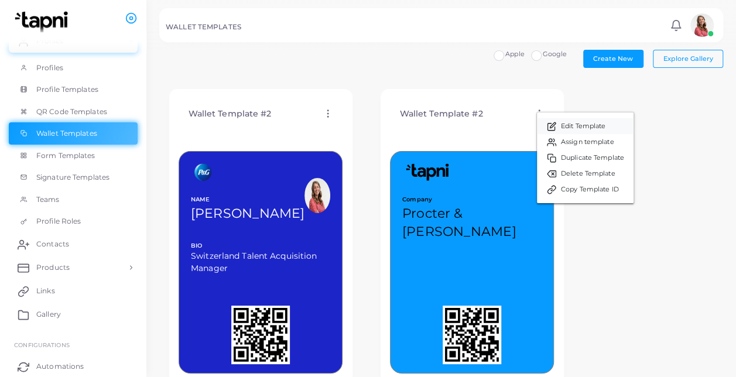
click at [555, 129] on icon at bounding box center [551, 126] width 9 height 9
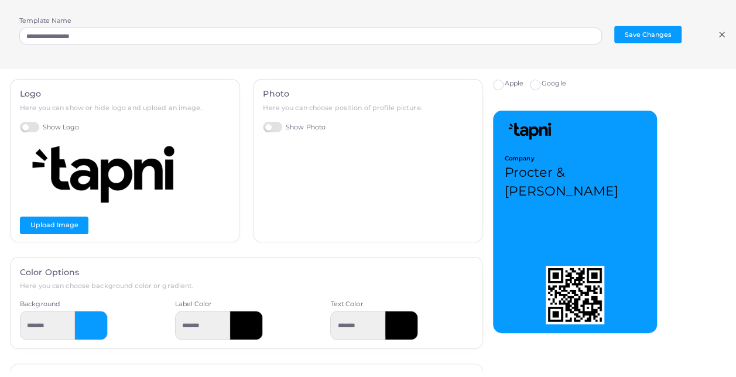
click at [73, 173] on img at bounding box center [108, 174] width 176 height 59
click at [69, 217] on button "Upload Image" at bounding box center [54, 226] width 69 height 18
click at [714, 29] on div "**********" at bounding box center [368, 34] width 736 height 69
click at [715, 30] on div "**********" at bounding box center [368, 34] width 736 height 69
click at [724, 35] on icon at bounding box center [722, 34] width 9 height 9
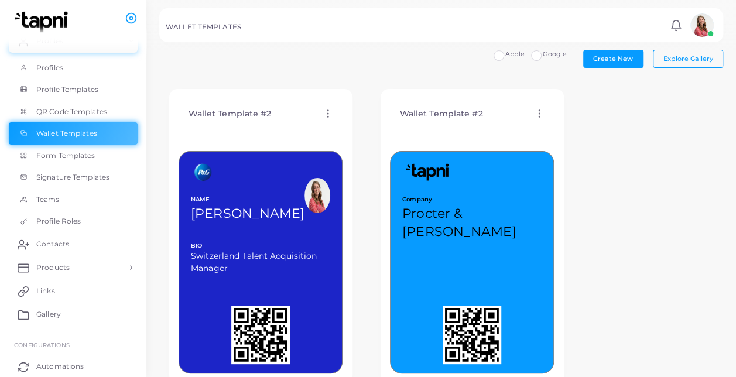
click at [335, 112] on div "Wallet Template #2 Edit Template Assign template Duplicate Template Delete Temp…" at bounding box center [261, 114] width 164 height 30
click at [330, 112] on icon at bounding box center [328, 113] width 11 height 11
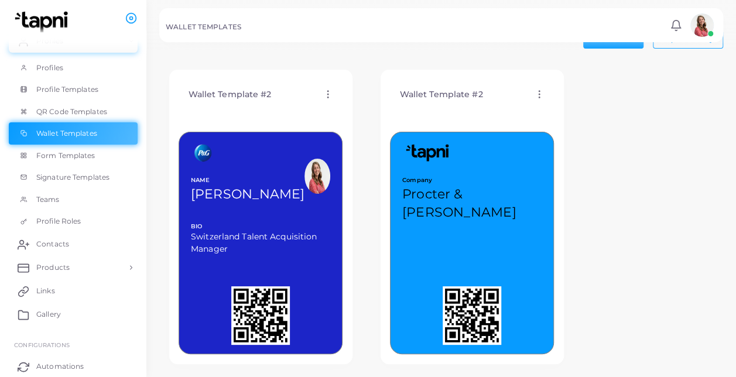
scroll to position [3, 0]
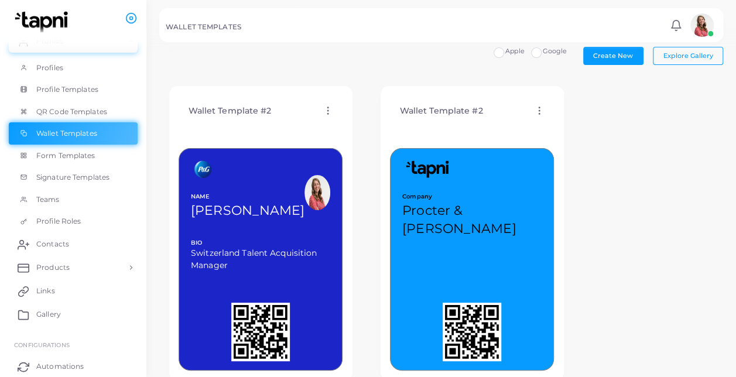
click at [323, 109] on icon at bounding box center [328, 110] width 11 height 11
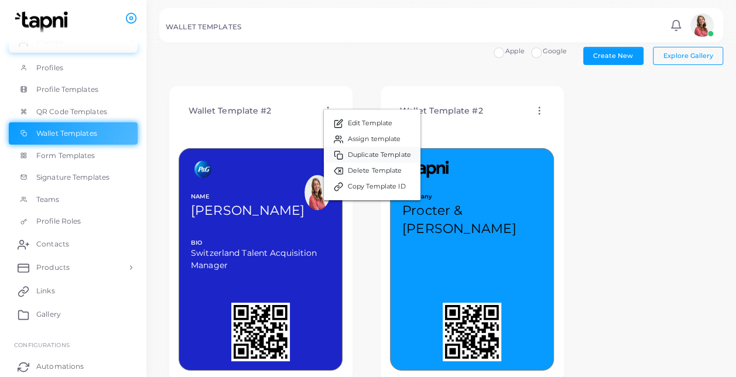
click at [351, 155] on span "Duplicate Template" at bounding box center [379, 155] width 63 height 9
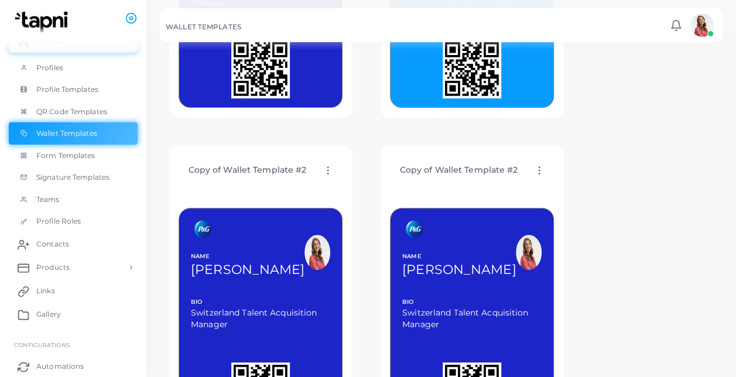
scroll to position [294, 0]
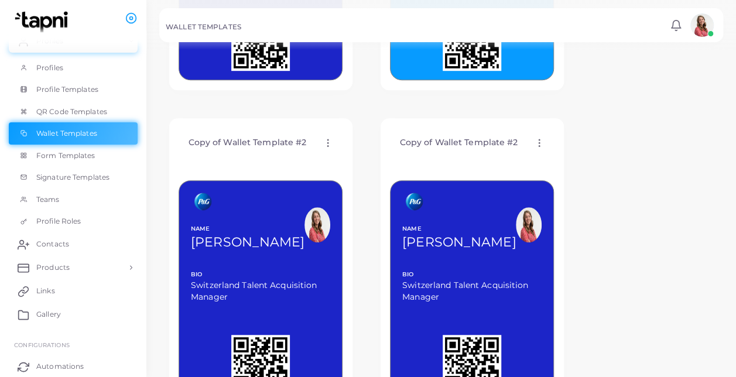
click at [538, 139] on icon at bounding box center [539, 143] width 11 height 11
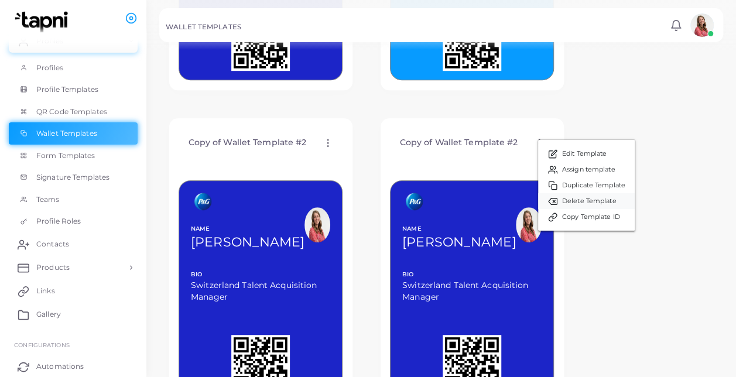
click at [560, 203] on link "Delete Template" at bounding box center [586, 201] width 97 height 16
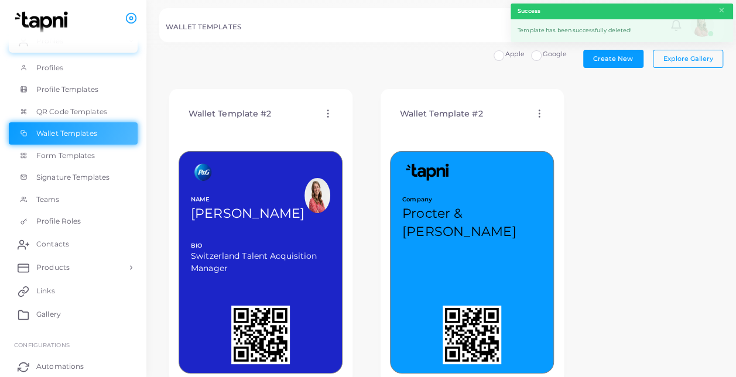
click at [541, 112] on icon at bounding box center [539, 113] width 11 height 11
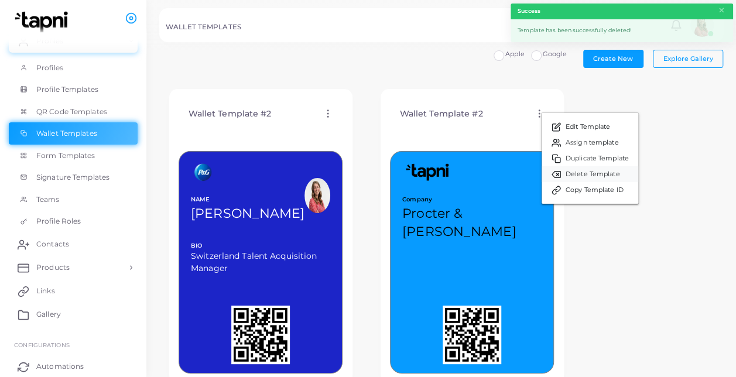
click at [571, 178] on span "Delete Template" at bounding box center [593, 174] width 54 height 9
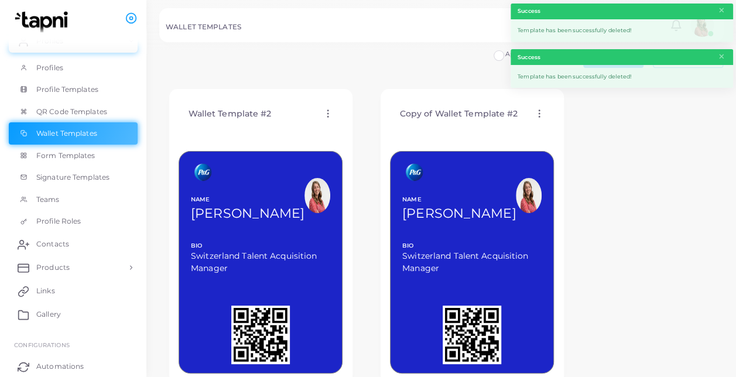
click at [540, 108] on icon at bounding box center [539, 113] width 11 height 11
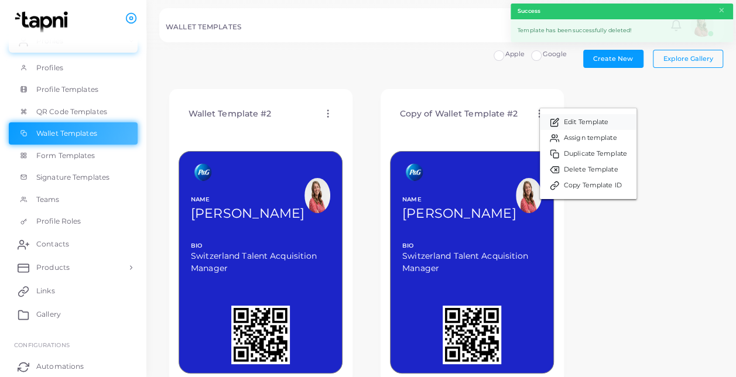
click at [557, 126] on icon at bounding box center [554, 122] width 7 height 7
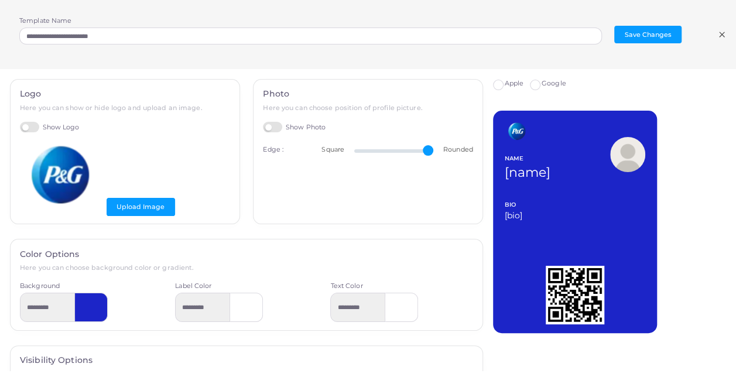
click at [267, 125] on label "Show Photo" at bounding box center [294, 127] width 63 height 11
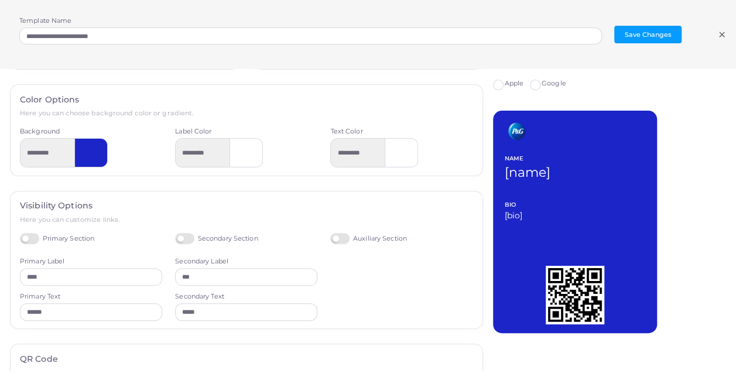
scroll to position [180, 0]
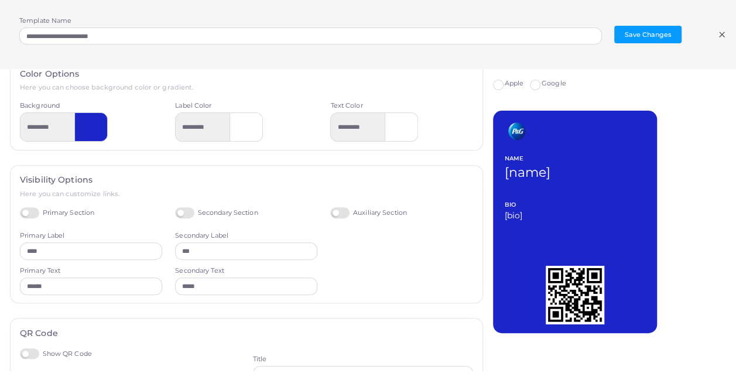
click at [176, 208] on label "Secondary Section" at bounding box center [216, 212] width 83 height 11
click at [80, 243] on input "****" at bounding box center [91, 252] width 142 height 18
drag, startPoint x: 80, startPoint y: 243, endPoint x: -2, endPoint y: 226, distance: 84.2
drag, startPoint x: -2, startPoint y: 226, endPoint x: 110, endPoint y: 249, distance: 114.8
click at [110, 249] on input "****" at bounding box center [91, 252] width 142 height 18
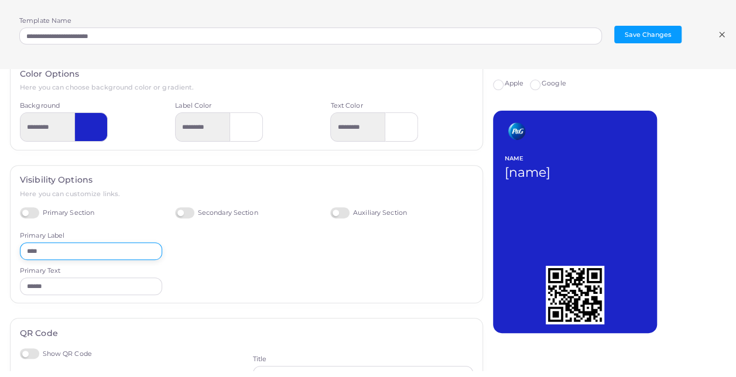
drag, startPoint x: 82, startPoint y: 249, endPoint x: -2, endPoint y: 241, distance: 84.8
click at [0, 241] on html "**********" at bounding box center [368, 188] width 736 height 377
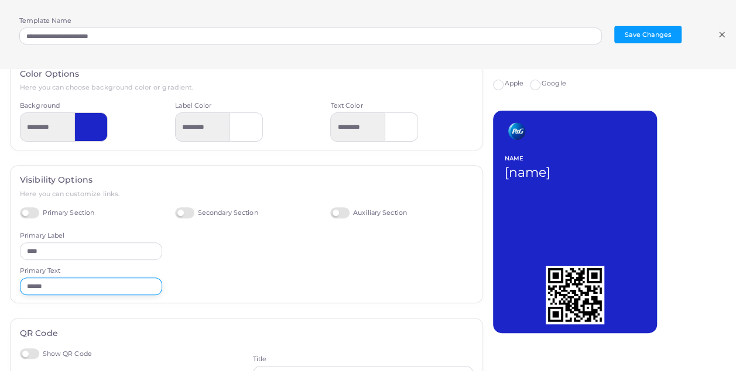
drag, startPoint x: 87, startPoint y: 286, endPoint x: 0, endPoint y: 289, distance: 87.4
click at [0, 289] on html "**********" at bounding box center [368, 188] width 736 height 377
type input "*******"
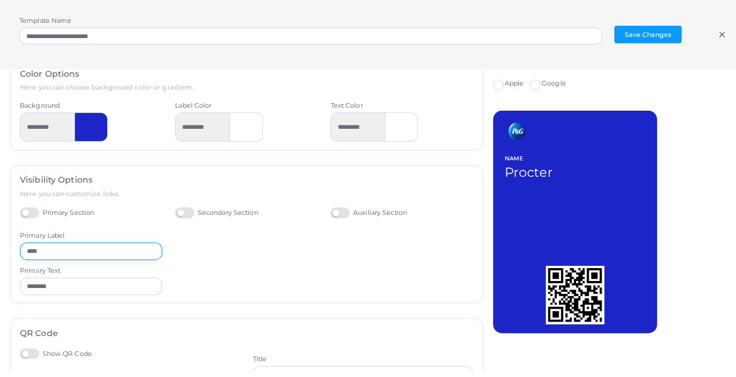
click at [52, 253] on input "****" at bounding box center [91, 252] width 142 height 18
type input "*"
type input "*******"
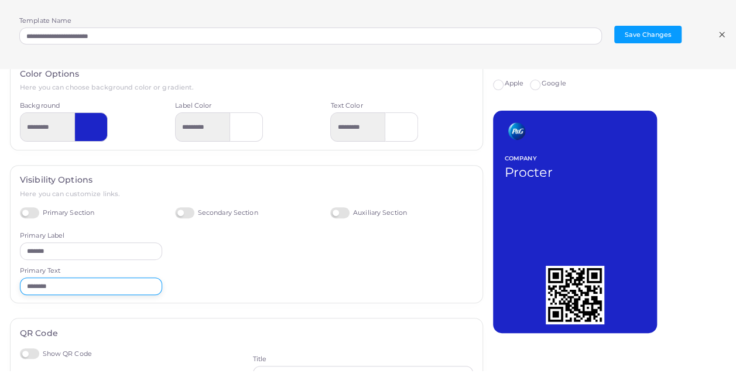
click at [64, 287] on input "*******" at bounding box center [91, 287] width 142 height 18
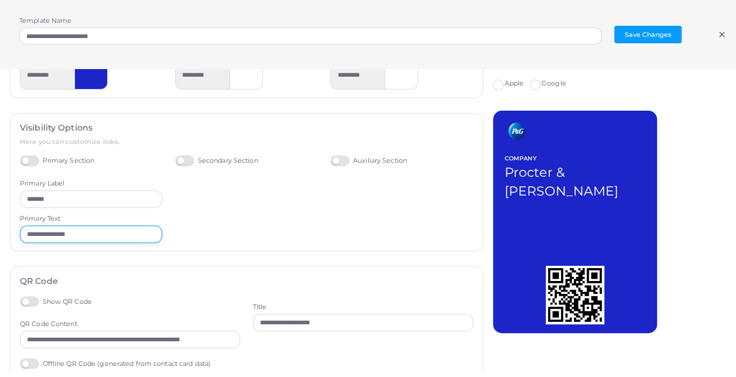
scroll to position [257, 0]
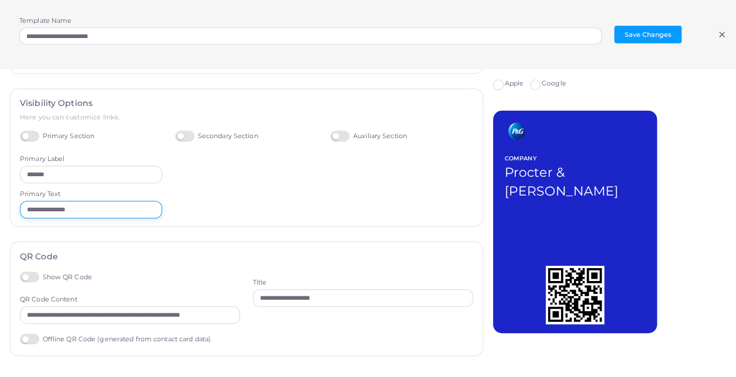
type input "**********"
click at [0, 292] on html "**********" at bounding box center [368, 188] width 736 height 377
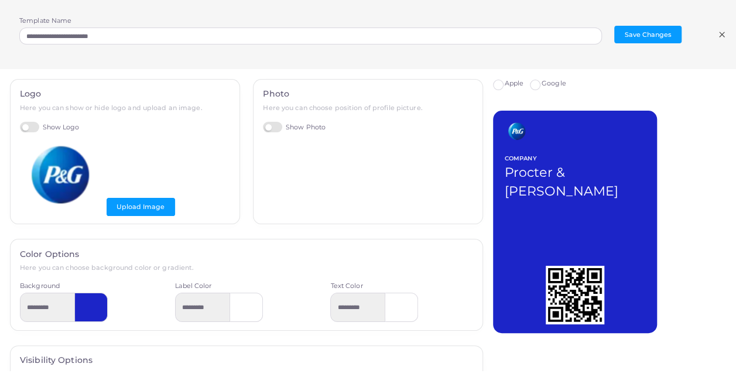
scroll to position [265, 0]
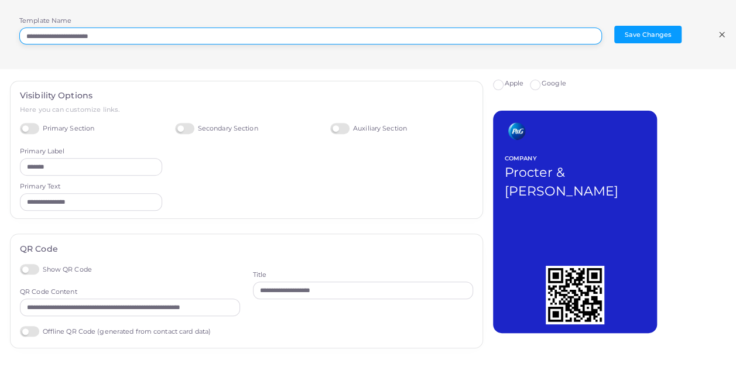
drag, startPoint x: 139, startPoint y: 41, endPoint x: -2, endPoint y: 37, distance: 141.8
click at [0, 37] on html "**********" at bounding box center [368, 188] width 736 height 377
type input "**********"
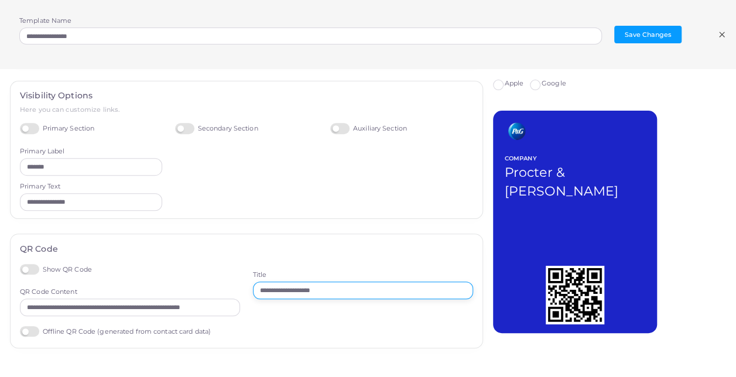
click at [338, 288] on input "**********" at bounding box center [363, 291] width 220 height 18
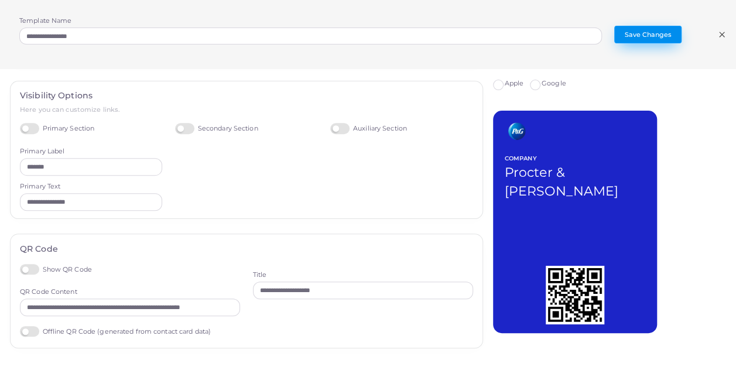
click at [639, 33] on button "Save Changes" at bounding box center [648, 35] width 67 height 18
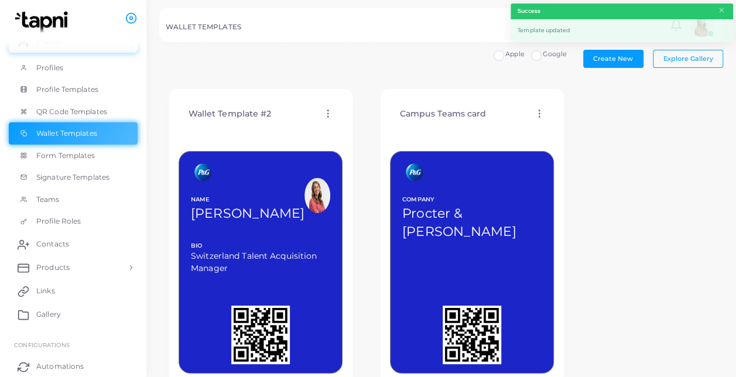
scroll to position [37, 0]
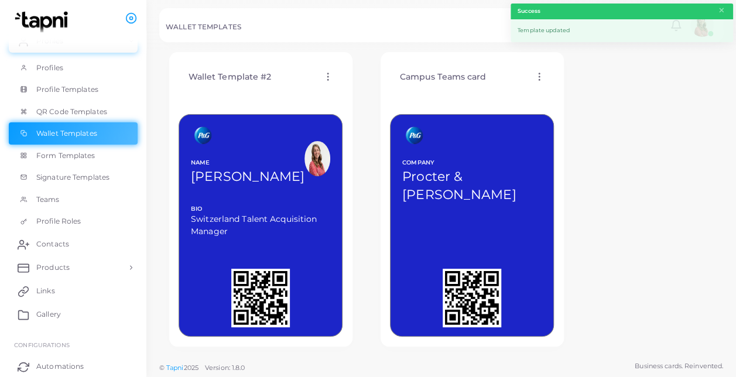
click at [541, 71] on icon at bounding box center [539, 76] width 11 height 11
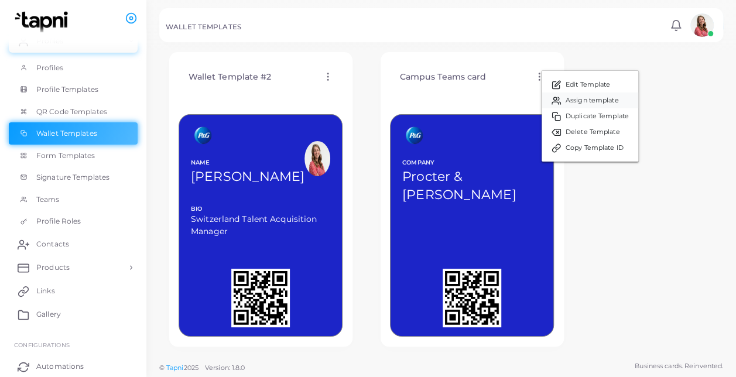
click at [569, 98] on span "Assign template" at bounding box center [592, 100] width 53 height 9
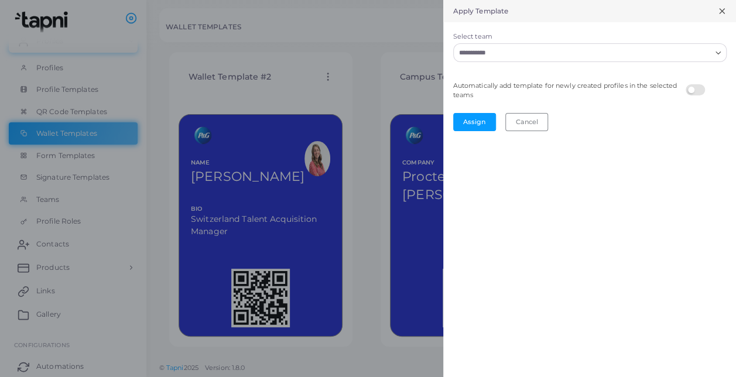
click at [517, 52] on input "Select team" at bounding box center [583, 52] width 256 height 13
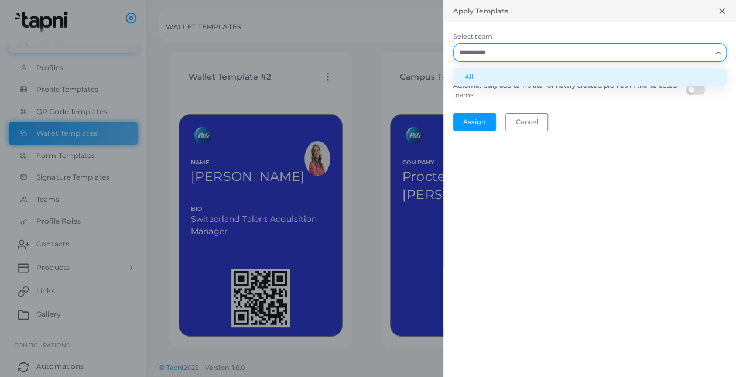
click at [512, 70] on li "All" at bounding box center [590, 78] width 274 height 18
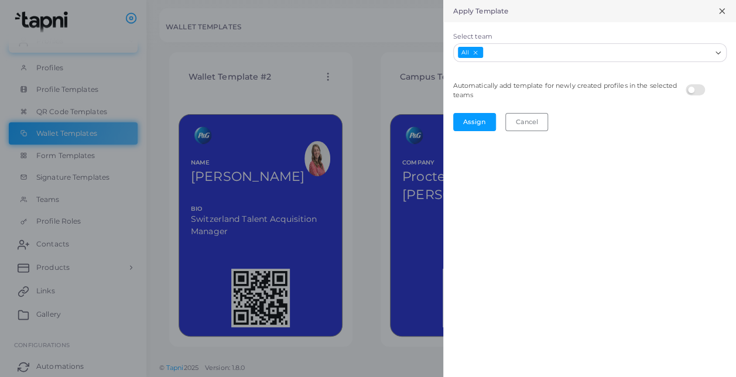
click at [697, 84] on label at bounding box center [697, 84] width 23 height 0
click at [487, 115] on button "Assign" at bounding box center [474, 122] width 43 height 18
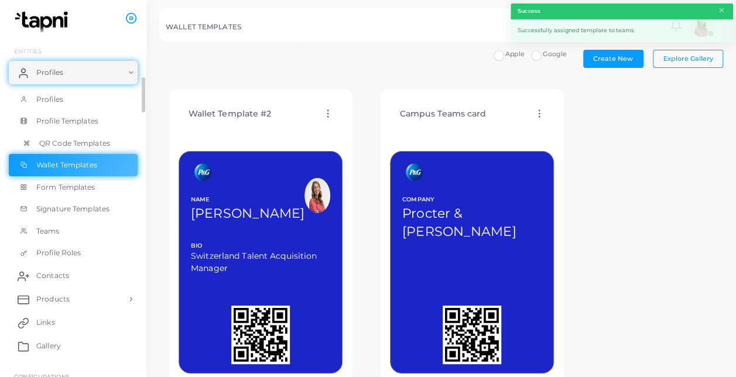
scroll to position [35, 0]
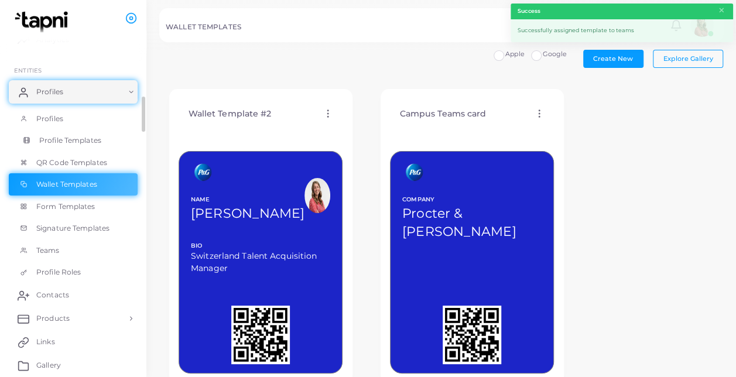
click at [53, 136] on span "Profile Templates" at bounding box center [70, 140] width 62 height 11
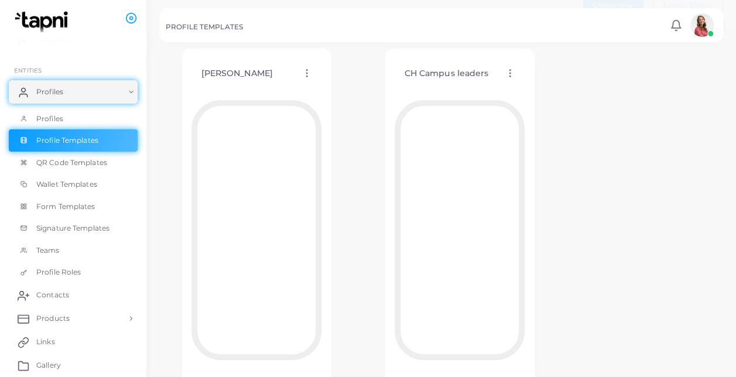
scroll to position [47, 0]
click at [311, 80] on icon at bounding box center [307, 79] width 11 height 11
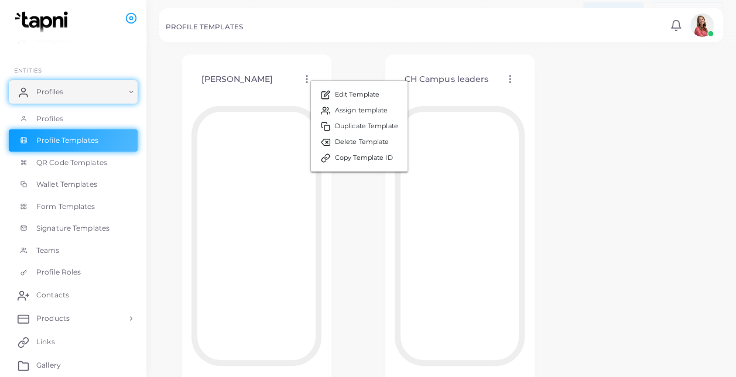
click at [371, 241] on div "CH Campus leaders Edit Template Assign template Duplicate Template Delete Templ…" at bounding box center [460, 222] width 195 height 381
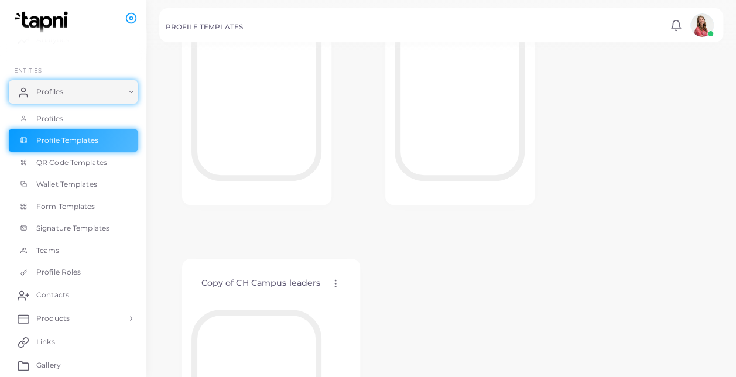
scroll to position [247, 0]
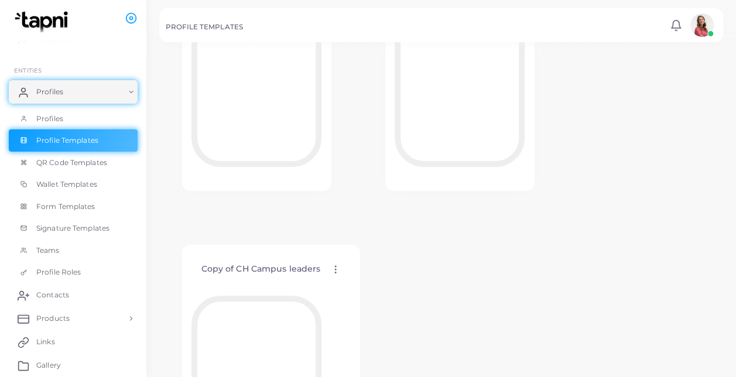
click at [330, 268] on icon at bounding box center [335, 269] width 11 height 11
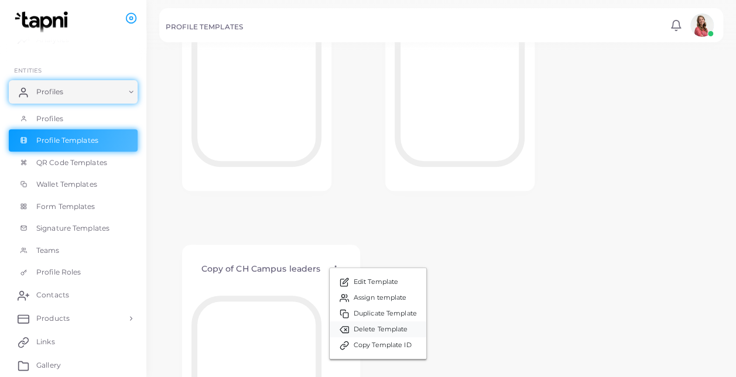
click at [364, 327] on span "Delete Template" at bounding box center [381, 329] width 54 height 9
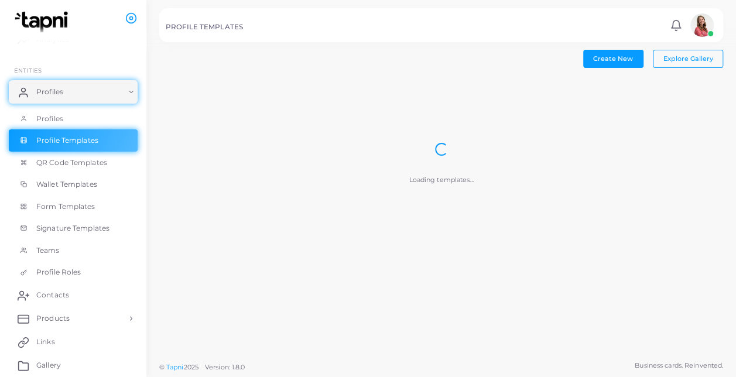
scroll to position [0, 0]
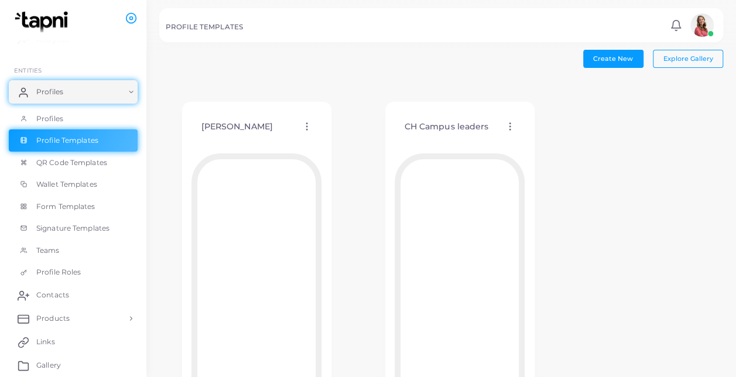
click at [511, 129] on icon at bounding box center [510, 126] width 11 height 11
click at [533, 141] on link "Edit Template" at bounding box center [560, 143] width 97 height 16
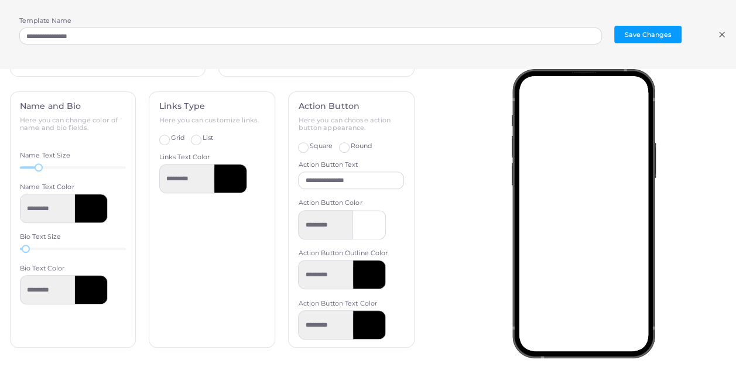
scroll to position [104, 0]
click at [720, 33] on icon at bounding box center [722, 34] width 9 height 9
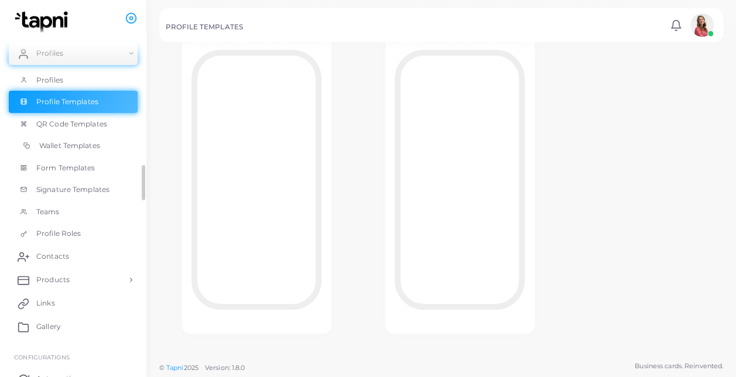
scroll to position [74, 0]
click at [81, 299] on link "Links" at bounding box center [73, 303] width 129 height 23
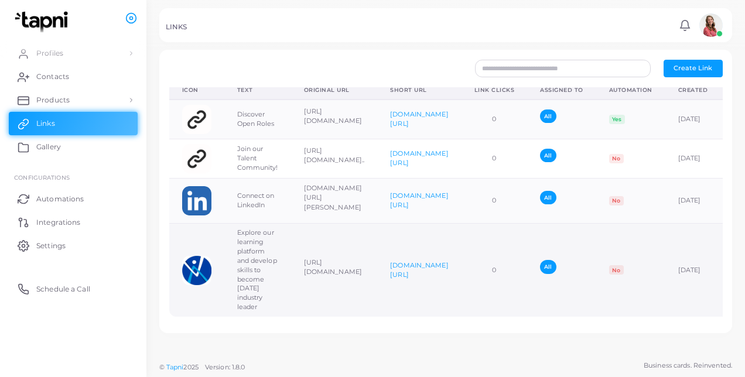
scroll to position [0, 178]
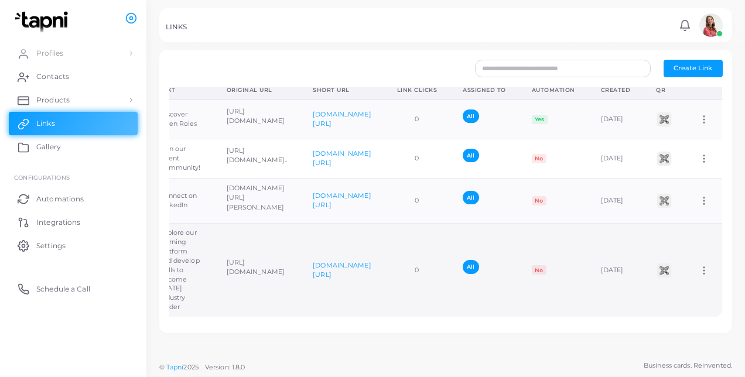
click at [699, 265] on icon at bounding box center [704, 270] width 11 height 11
click at [696, 289] on span "Edit Link" at bounding box center [685, 288] width 28 height 9
type input "**********"
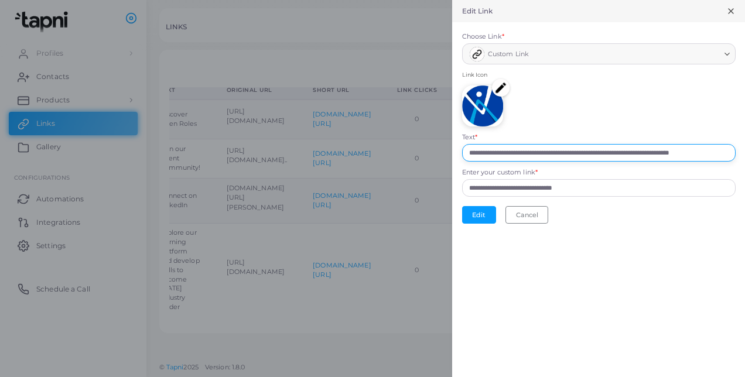
scroll to position [0, 19]
drag, startPoint x: 471, startPoint y: 151, endPoint x: 747, endPoint y: 149, distance: 276.0
click at [736, 149] on html "**********" at bounding box center [372, 188] width 745 height 377
paste input "text"
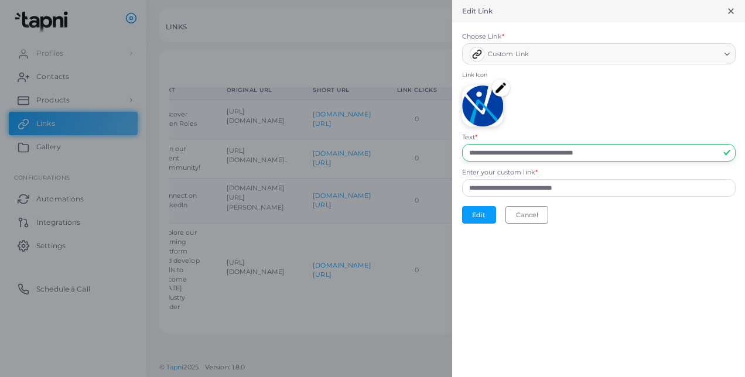
click at [473, 152] on input "**********" at bounding box center [599, 153] width 274 height 18
drag, startPoint x: 508, startPoint y: 154, endPoint x: 708, endPoint y: 157, distance: 200.4
click at [708, 157] on input "**********" at bounding box center [599, 153] width 274 height 18
paste input "text"
click at [485, 145] on input "**********" at bounding box center [599, 153] width 274 height 18
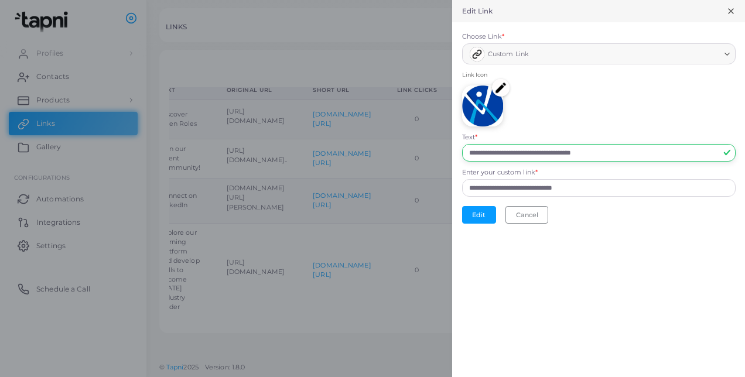
click at [485, 145] on input "**********" at bounding box center [599, 153] width 274 height 18
type input "**********"
click at [473, 217] on button "Edit" at bounding box center [479, 215] width 34 height 18
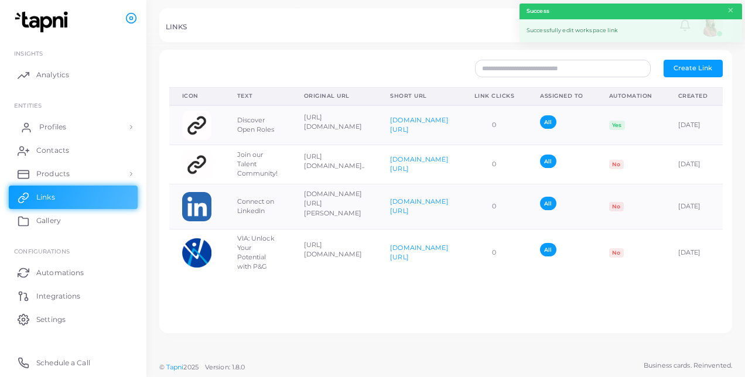
click at [101, 126] on link "Profiles" at bounding box center [73, 126] width 129 height 23
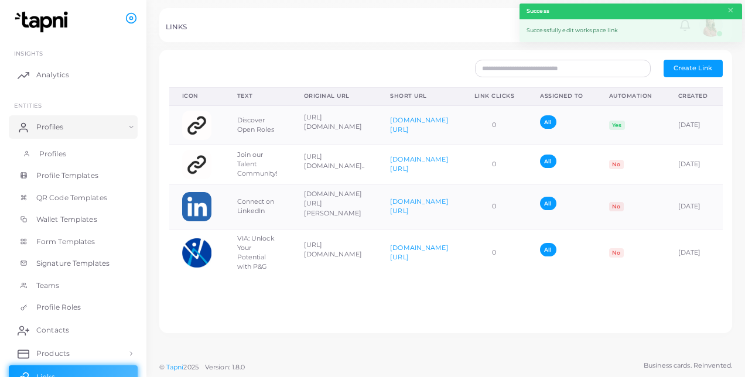
click at [114, 156] on link "Profiles" at bounding box center [73, 154] width 129 height 22
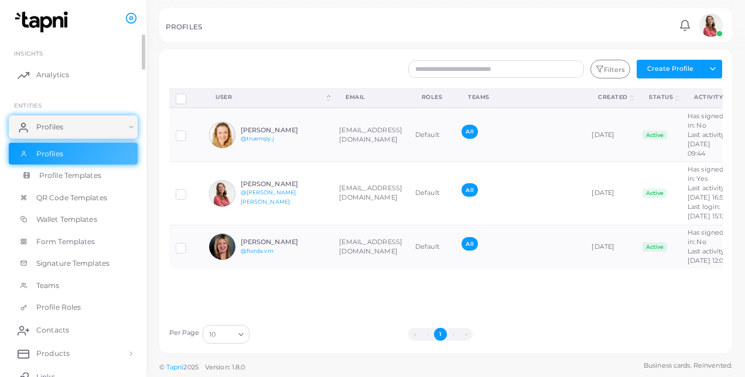
click at [75, 178] on span "Profile Templates" at bounding box center [70, 176] width 62 height 11
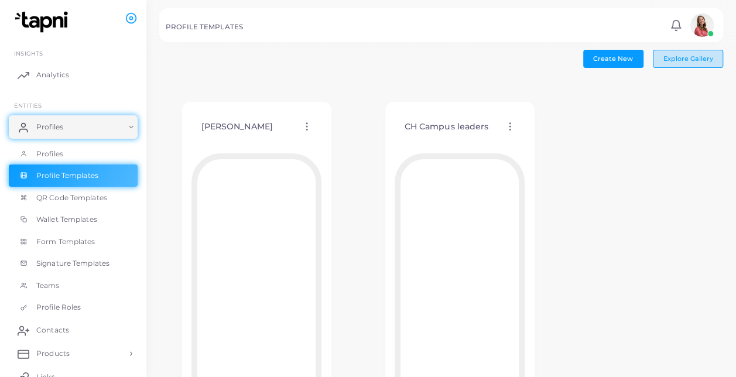
click at [698, 57] on span "Explore Gallery" at bounding box center [689, 58] width 50 height 8
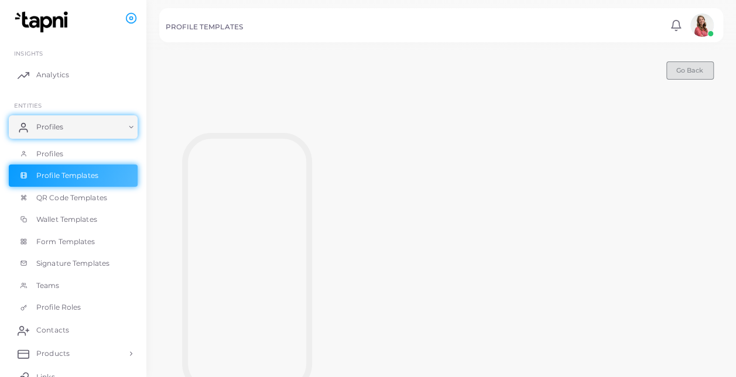
click at [688, 67] on span "Go Back" at bounding box center [690, 70] width 27 height 8
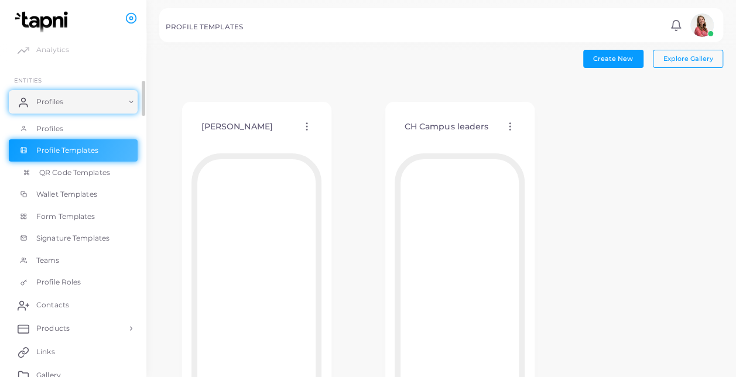
scroll to position [26, 0]
click at [71, 177] on link "QR Code Templates" at bounding box center [73, 172] width 129 height 22
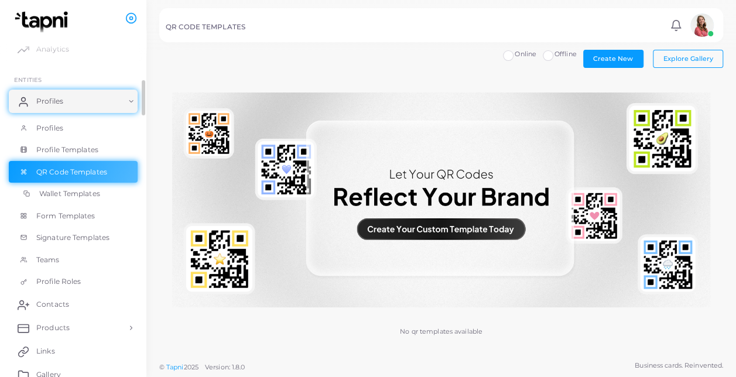
click at [74, 186] on link "Wallet Templates" at bounding box center [73, 194] width 129 height 22
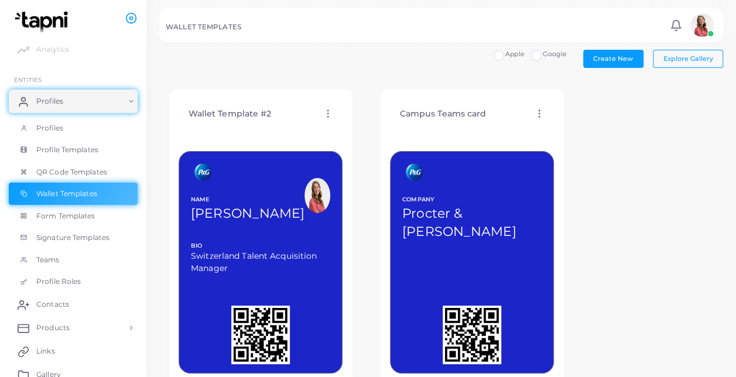
scroll to position [37, 0]
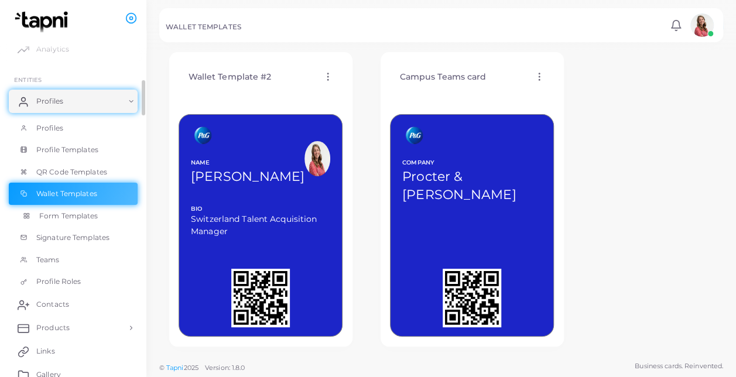
click at [78, 214] on span "Form Templates" at bounding box center [68, 216] width 59 height 11
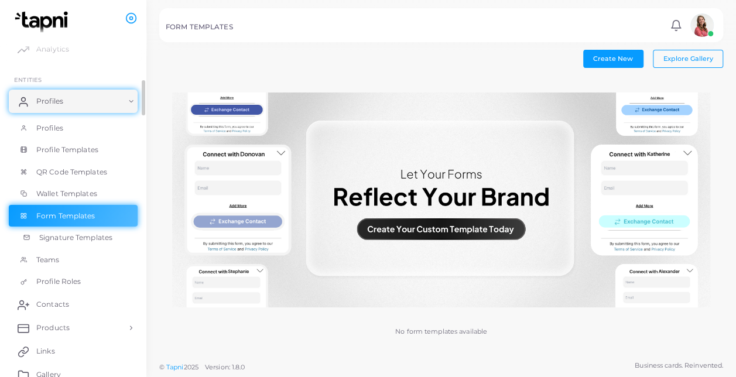
click at [78, 237] on span "Signature Templates" at bounding box center [75, 238] width 73 height 11
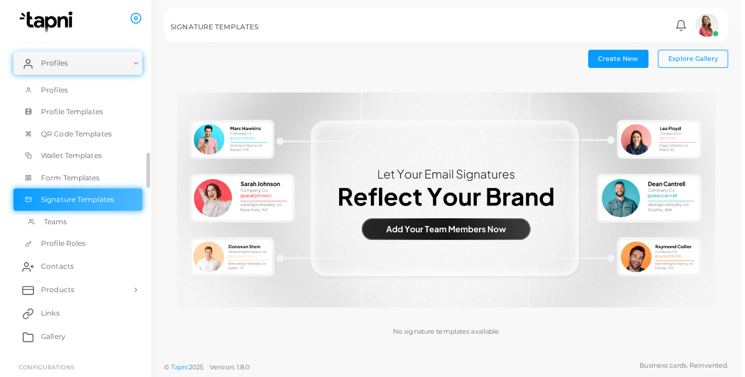
scroll to position [66, 0]
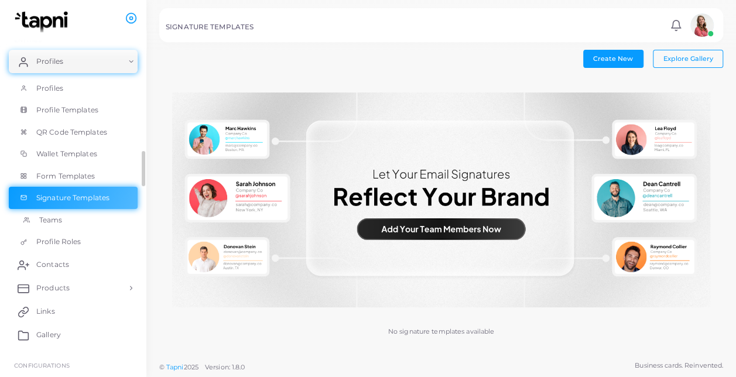
click at [70, 220] on link "Teams" at bounding box center [73, 220] width 129 height 22
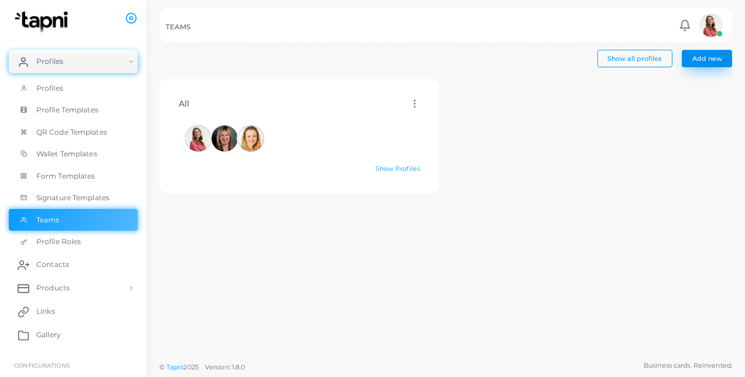
click at [717, 61] on span "Add new" at bounding box center [708, 58] width 30 height 8
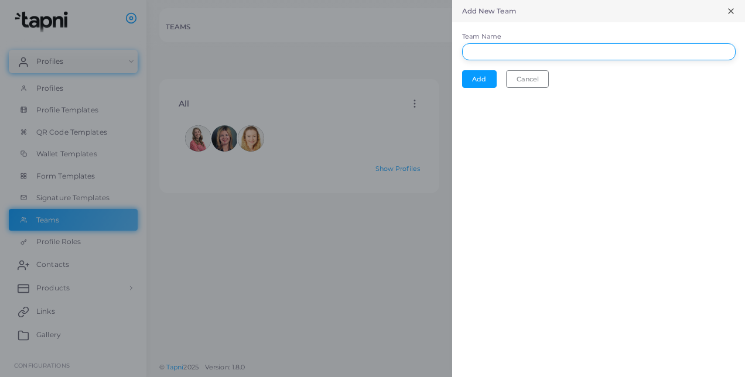
click at [527, 45] on input "Team Name" at bounding box center [599, 52] width 274 height 18
type input "*********"
click at [480, 77] on button "Add" at bounding box center [479, 79] width 35 height 18
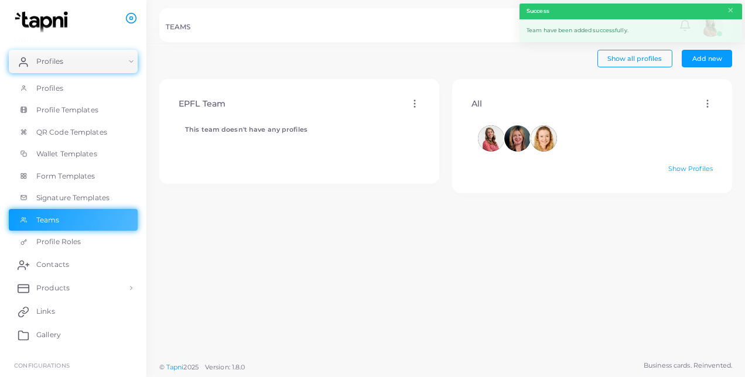
click at [410, 104] on icon at bounding box center [415, 103] width 11 height 11
click at [431, 116] on span "Edit" at bounding box center [437, 118] width 12 height 9
type input "*********"
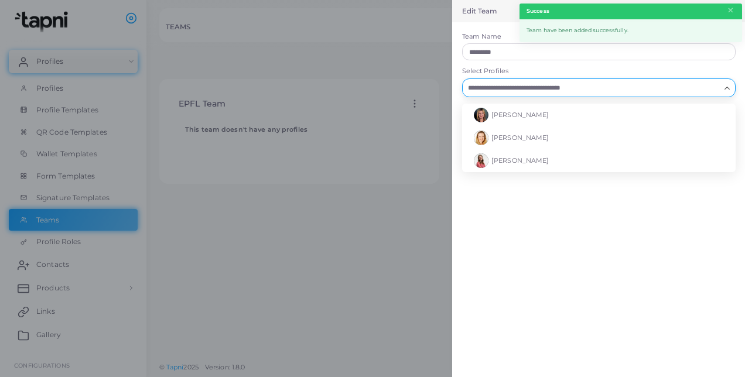
click at [502, 89] on input "Select Profiles" at bounding box center [592, 87] width 256 height 13
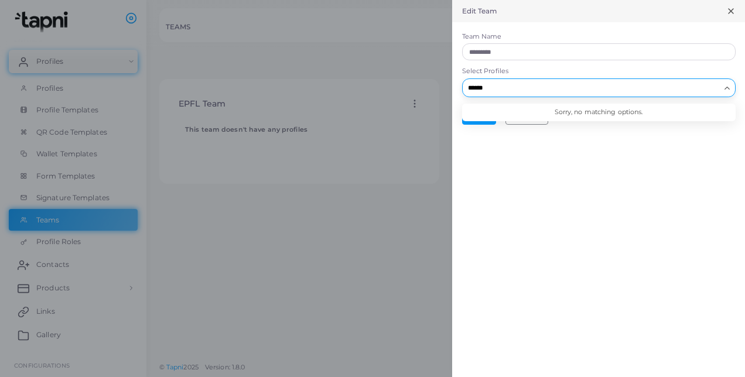
drag, startPoint x: 511, startPoint y: 87, endPoint x: 424, endPoint y: 89, distance: 86.7
click at [424, 0] on div "Edit Team Team Name ********* Select Profiles ****** Loading... Sorry, no match…" at bounding box center [372, 0] width 745 height 0
paste input "*********"
type input "**********"
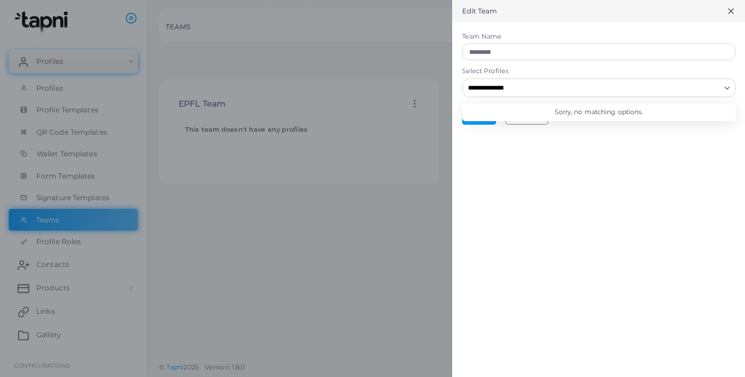
click at [564, 181] on div "**********" at bounding box center [598, 188] width 293 height 377
click at [532, 117] on button "Cancel" at bounding box center [527, 116] width 43 height 18
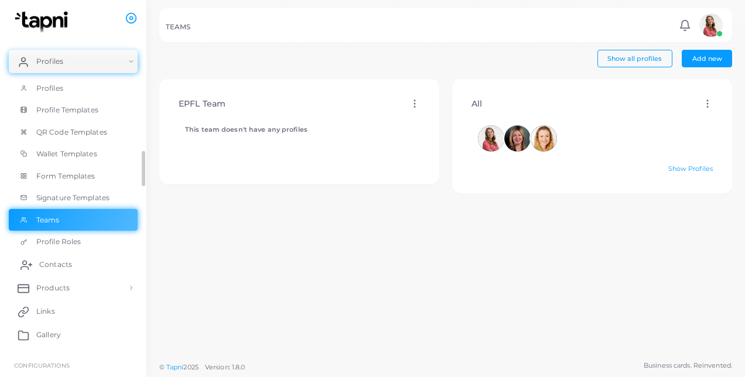
click at [87, 260] on link "Contacts" at bounding box center [73, 264] width 129 height 23
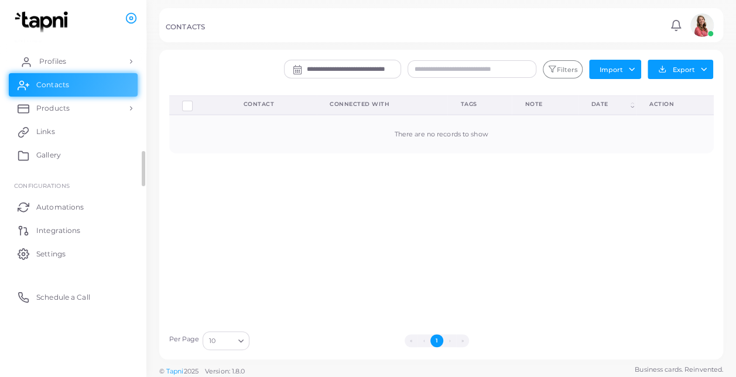
click at [103, 64] on link "Profiles" at bounding box center [73, 61] width 129 height 23
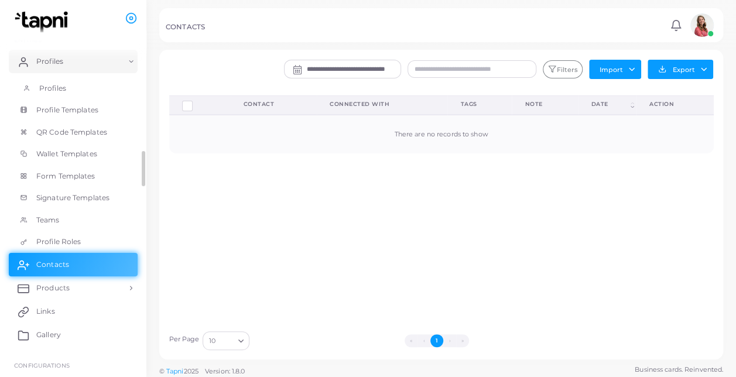
click at [96, 90] on link "Profiles" at bounding box center [73, 88] width 129 height 22
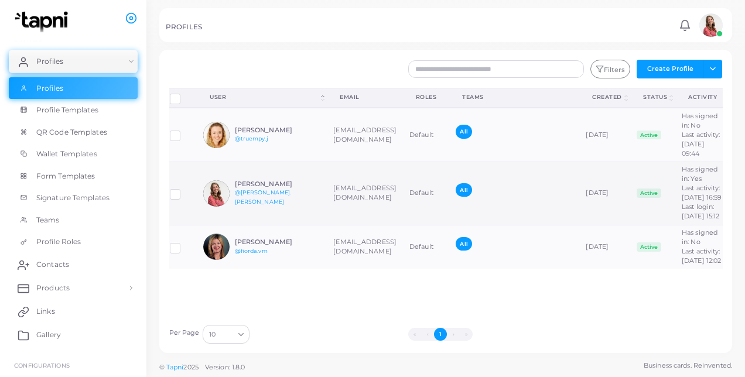
scroll to position [2, 0]
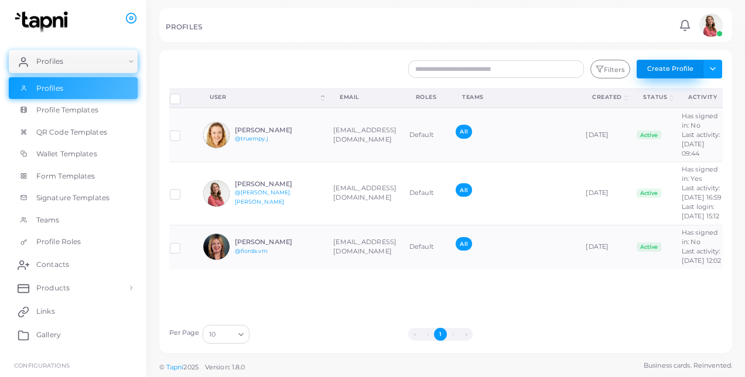
click at [648, 70] on button "Create Profile" at bounding box center [670, 69] width 67 height 19
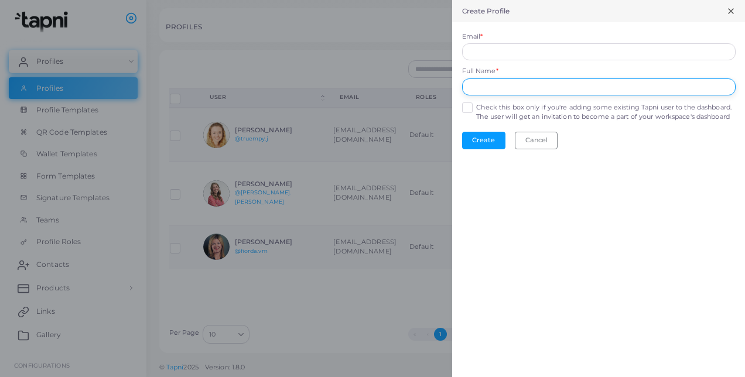
click at [525, 94] on input "text" at bounding box center [599, 88] width 274 height 18
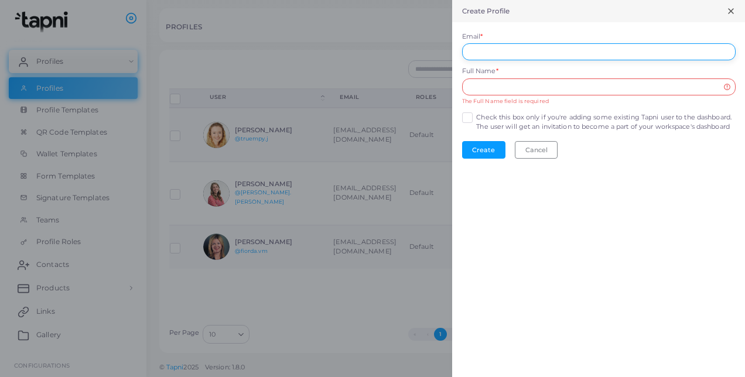
click at [499, 50] on input "Email *" at bounding box center [599, 52] width 274 height 18
paste input "**********"
type input "**********"
click at [502, 82] on input "text" at bounding box center [599, 88] width 274 height 18
click at [606, 95] on input "text" at bounding box center [599, 88] width 274 height 18
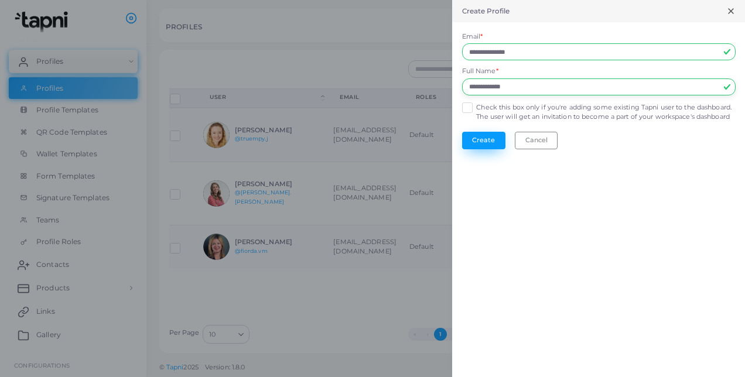
type input "**********"
click at [480, 145] on button "Create" at bounding box center [483, 141] width 43 height 18
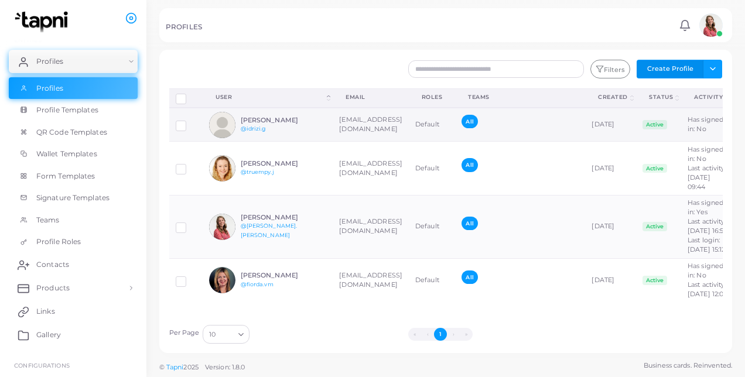
scroll to position [0, 67]
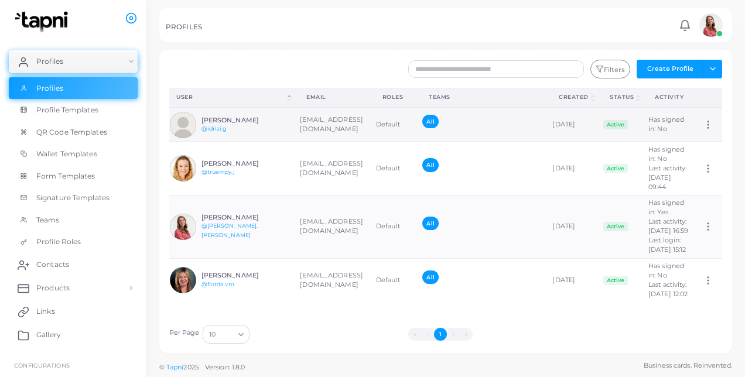
click at [703, 124] on icon at bounding box center [708, 125] width 11 height 11
click at [390, 71] on div "Filters Create Profile Toggle dropdown Import Profiles Invite Profiles Export P…" at bounding box center [493, 69] width 472 height 19
click at [703, 124] on icon at bounding box center [708, 125] width 11 height 11
click at [676, 144] on link "Assign Product" at bounding box center [688, 138] width 83 height 16
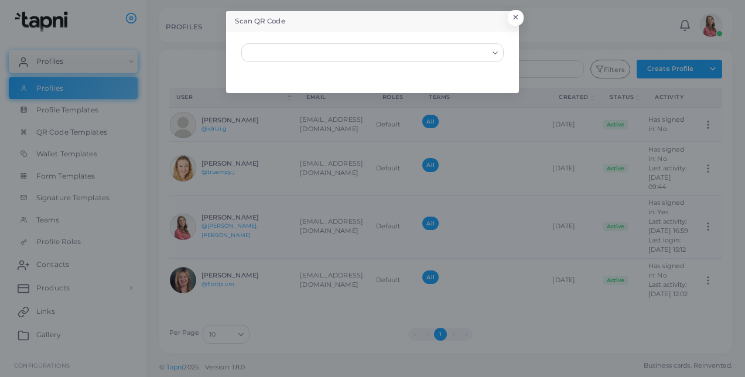
click at [362, 54] on input "Search for option" at bounding box center [367, 52] width 241 height 13
click at [521, 18] on button "×" at bounding box center [514, 20] width 16 height 15
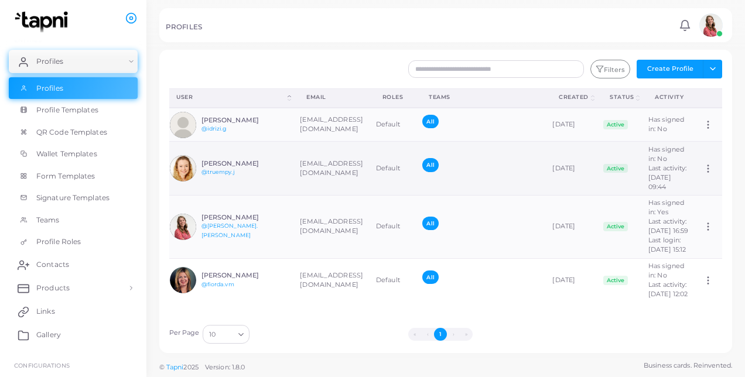
scroll to position [0, 0]
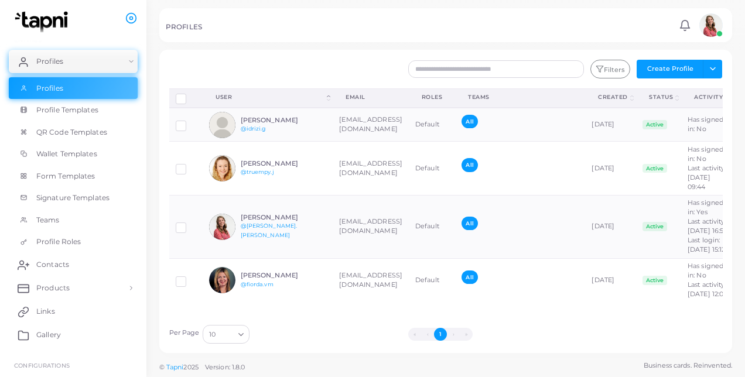
click at [350, 57] on div "Filters Create Profile Toggle dropdown Import Profiles Invite Profiles Export P…" at bounding box center [445, 202] width 573 height 304
click at [671, 70] on button "Create Profile" at bounding box center [670, 69] width 67 height 19
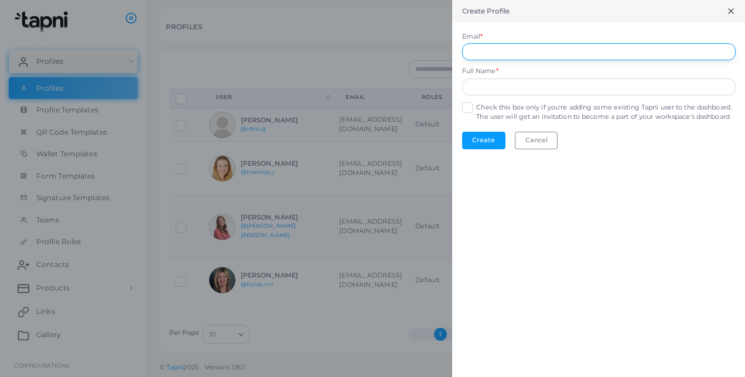
click at [521, 49] on input "Email *" at bounding box center [599, 52] width 274 height 18
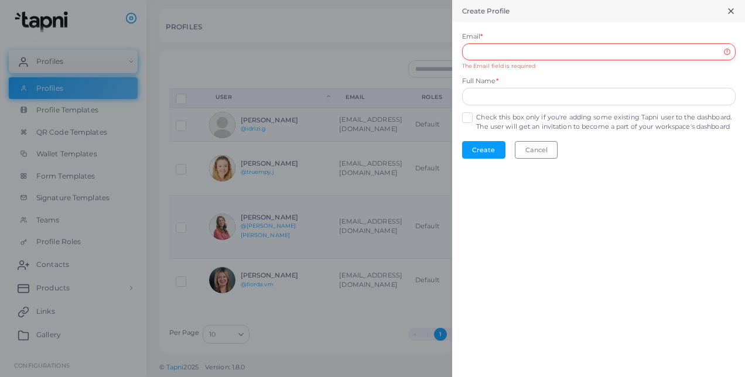
paste input "**********"
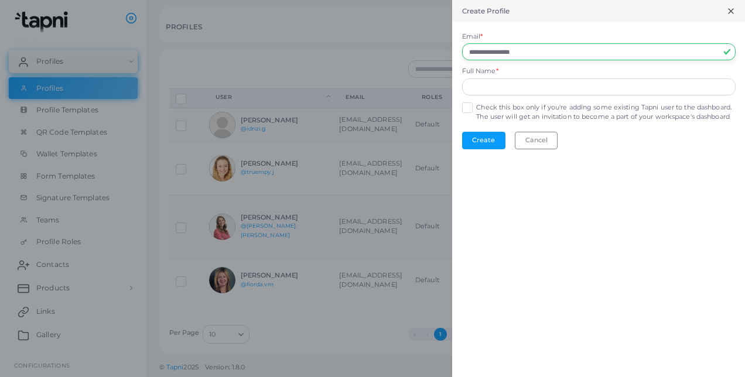
type input "**********"
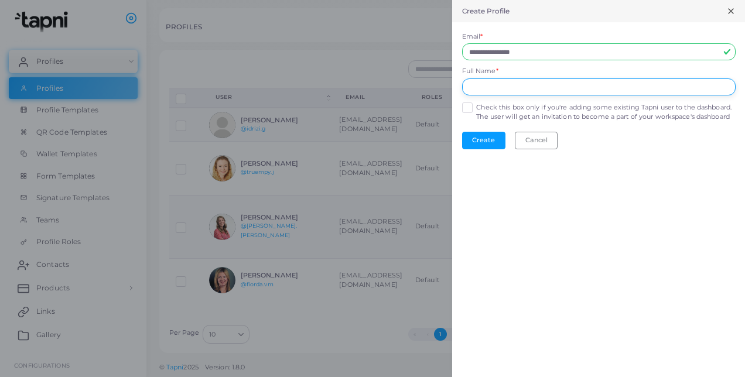
click at [526, 86] on input "text" at bounding box center [599, 88] width 274 height 18
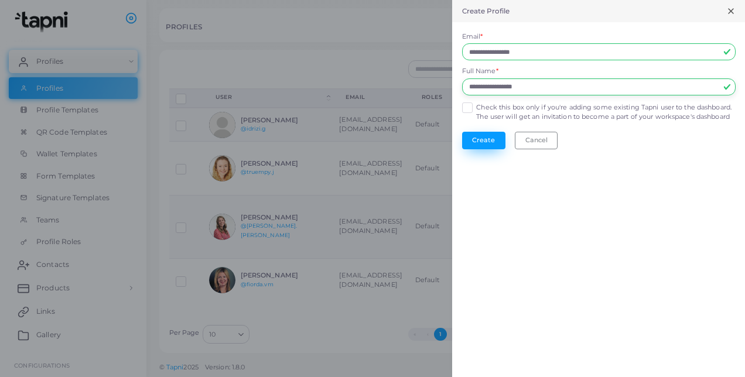
type input "**********"
click at [495, 149] on button "Create" at bounding box center [483, 141] width 43 height 18
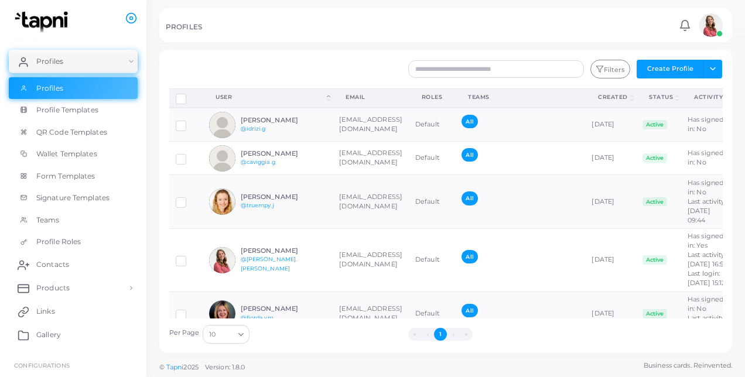
click at [281, 69] on div "Filters Create Profile Toggle dropdown Import Profiles Invite Profiles Export P…" at bounding box center [493, 69] width 472 height 19
click at [80, 199] on span "Signature Templates" at bounding box center [75, 198] width 73 height 11
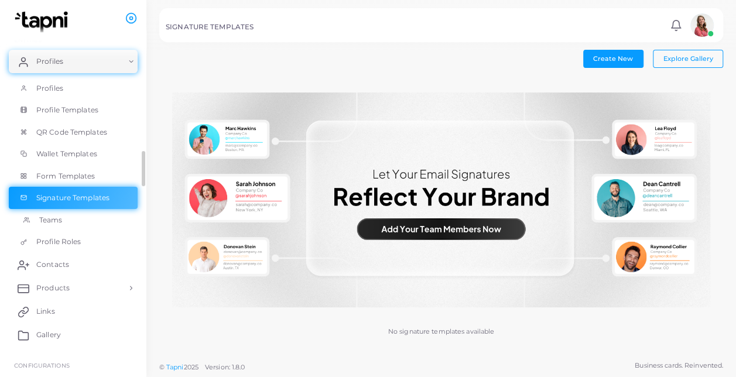
click at [80, 221] on link "Teams" at bounding box center [73, 220] width 129 height 22
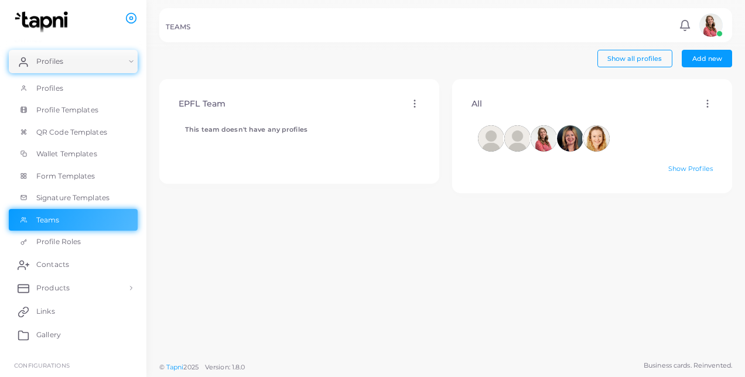
drag, startPoint x: 88, startPoint y: 211, endPoint x: 350, endPoint y: 245, distance: 264.1
click at [350, 245] on div "EPFL Team Edit Delete This team doesn't have any profiles" at bounding box center [299, 217] width 293 height 277
click at [410, 101] on icon at bounding box center [415, 103] width 11 height 11
click at [437, 111] on span "Edit" at bounding box center [438, 115] width 12 height 9
type input "*********"
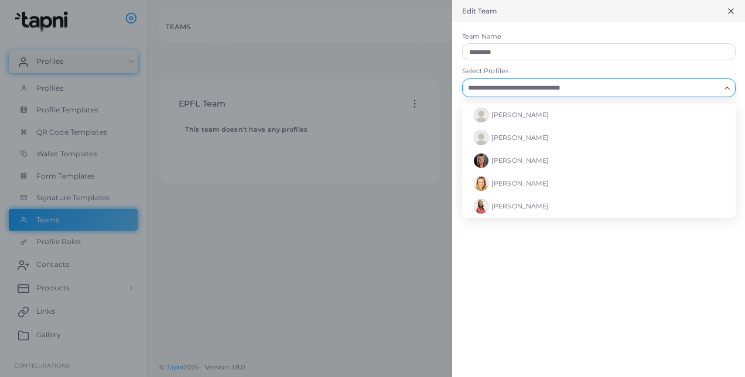
click at [500, 83] on input "Select Profiles" at bounding box center [592, 87] width 256 height 13
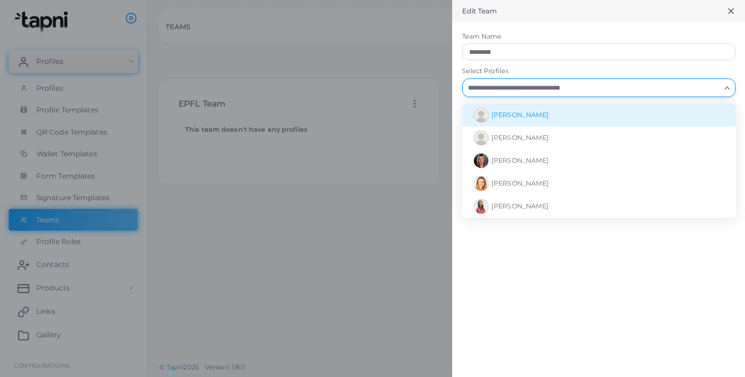
click at [477, 112] on img at bounding box center [481, 115] width 15 height 15
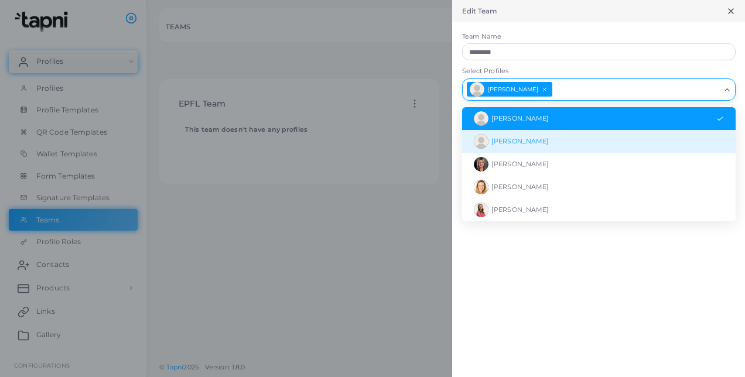
click at [527, 151] on li "[PERSON_NAME]" at bounding box center [599, 141] width 274 height 23
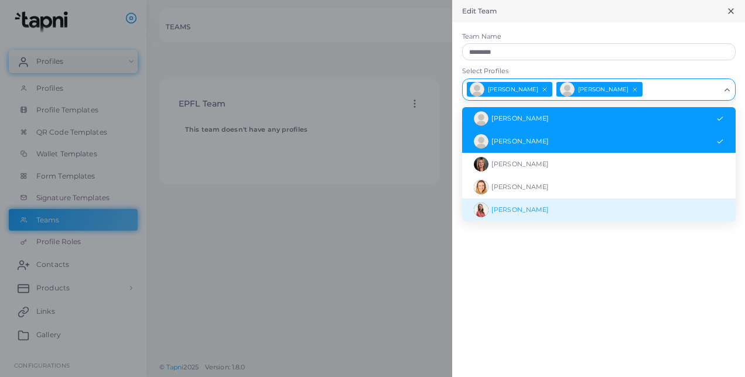
click at [551, 205] on li "[PERSON_NAME]" at bounding box center [599, 210] width 274 height 23
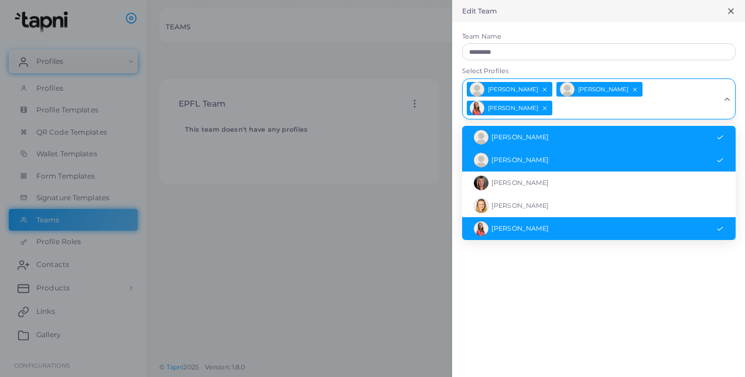
click at [397, 165] on div at bounding box center [372, 188] width 745 height 377
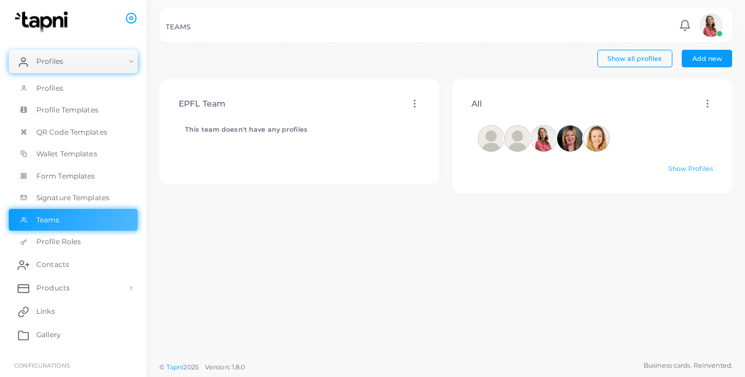
click at [410, 103] on icon at bounding box center [415, 103] width 11 height 11
click at [421, 109] on link "Edit" at bounding box center [439, 117] width 63 height 16
type input "*********"
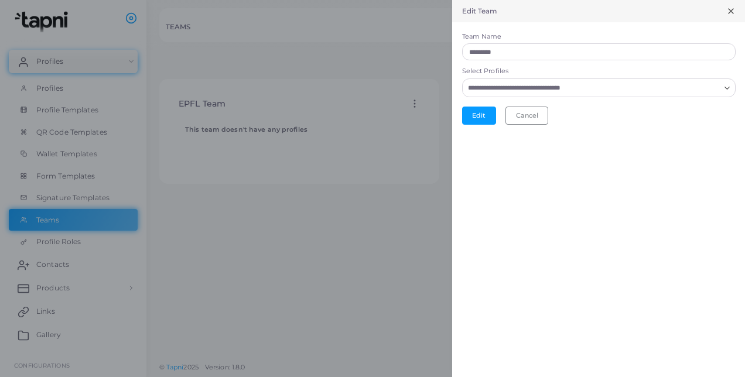
click at [560, 87] on input "Select Profiles" at bounding box center [592, 87] width 256 height 13
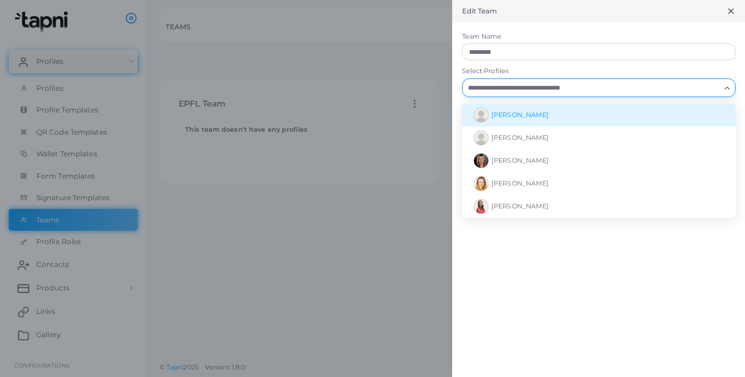
click at [532, 123] on li "[PERSON_NAME]" at bounding box center [599, 115] width 274 height 23
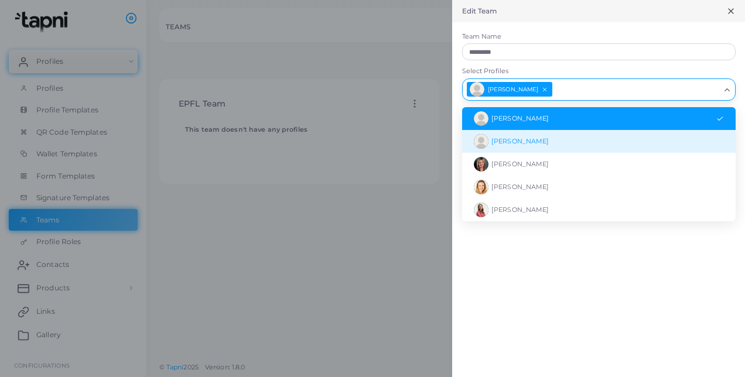
click at [527, 141] on span "[PERSON_NAME]" at bounding box center [520, 141] width 57 height 8
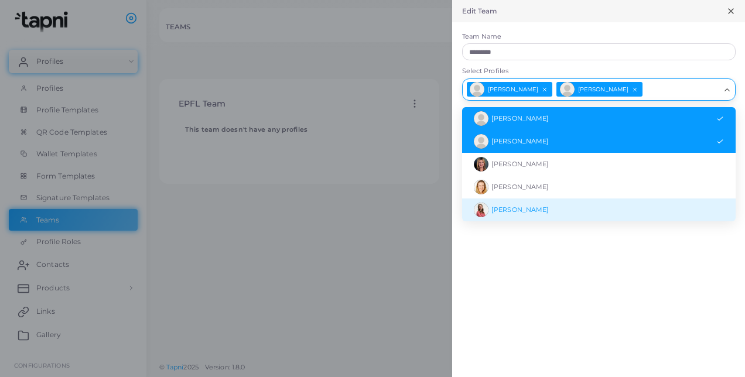
click at [524, 203] on li "[PERSON_NAME]" at bounding box center [599, 210] width 274 height 23
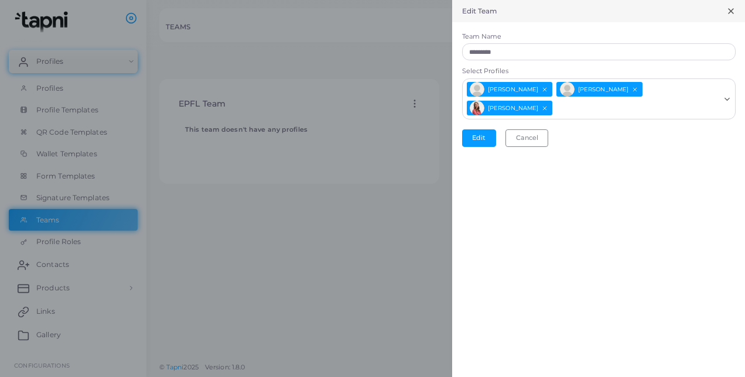
click at [553, 291] on div "Edit Team Team Name ********* Select Profiles [PERSON_NAME] [PERSON_NAME] [PERS…" at bounding box center [598, 188] width 293 height 377
click at [485, 132] on button "Edit" at bounding box center [479, 138] width 34 height 18
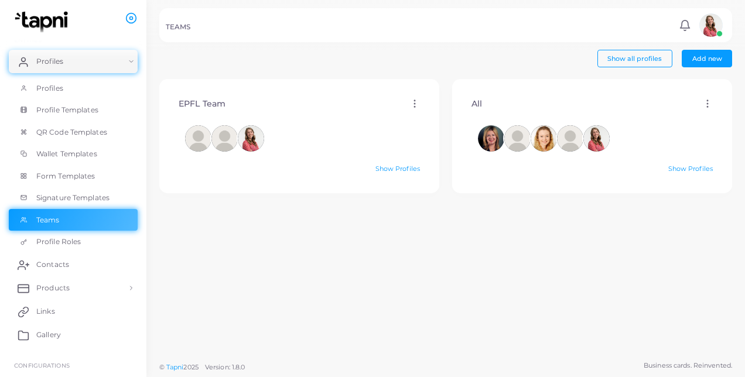
click at [302, 294] on div "EPFL Team Edit Delete Show Profiles" at bounding box center [299, 217] width 293 height 277
click at [703, 103] on icon at bounding box center [708, 103] width 11 height 11
click at [698, 113] on span "Edit" at bounding box center [697, 116] width 12 height 9
type input "***"
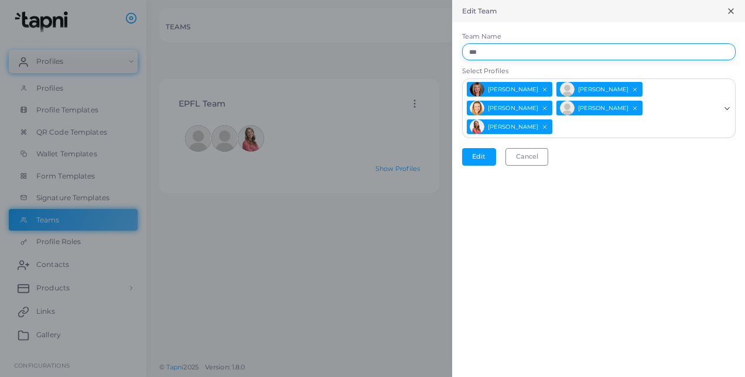
click at [482, 57] on input "***" at bounding box center [599, 52] width 274 height 18
type input "********"
click at [632, 89] on icon "Deselect Gonxhe Idrizi" at bounding box center [635, 89] width 6 height 6
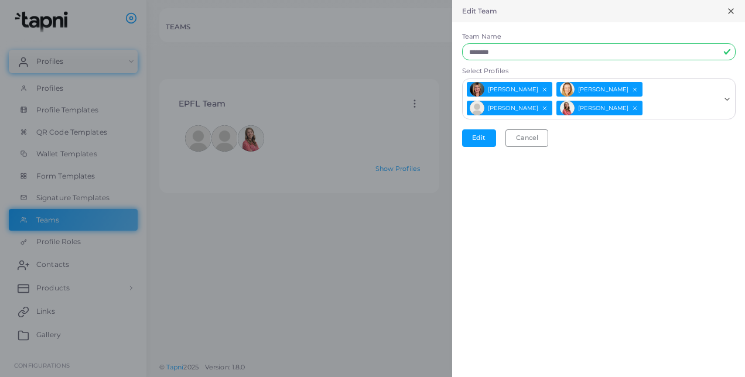
click at [553, 107] on span "[PERSON_NAME]" at bounding box center [510, 108] width 86 height 15
click at [547, 108] on line "Deselect Guillaume Caviggia" at bounding box center [546, 109] width 4 height 4
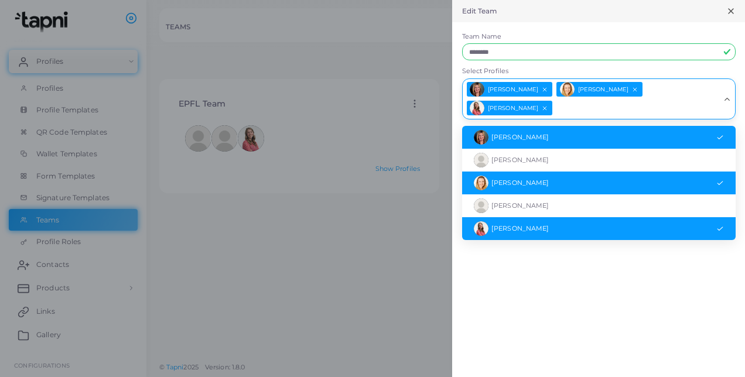
click at [731, 100] on icon "Search for option" at bounding box center [727, 99] width 9 height 9
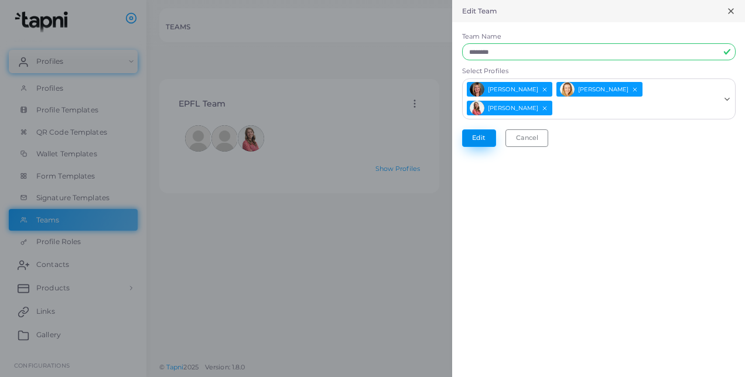
click at [484, 139] on button "Edit" at bounding box center [479, 138] width 34 height 18
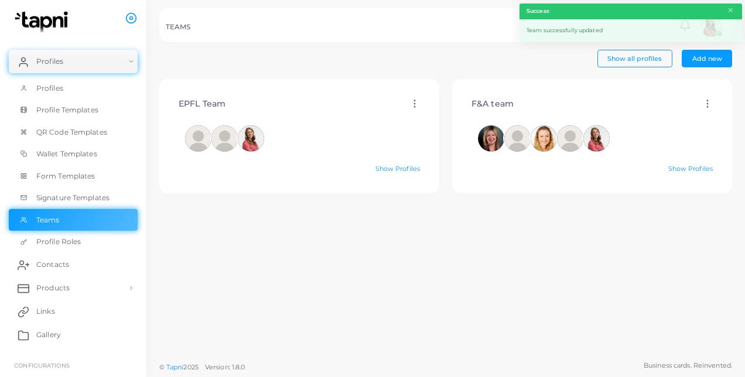
click at [290, 265] on div "EPFL Team Edit Delete Show Profiles" at bounding box center [299, 217] width 293 height 277
click at [108, 241] on link "Profile Roles" at bounding box center [73, 242] width 129 height 22
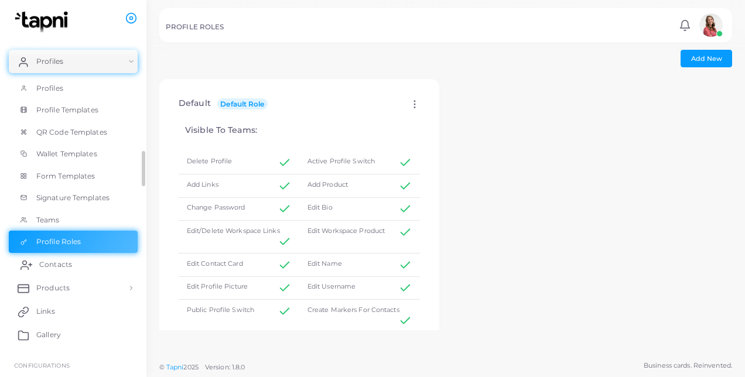
click at [93, 263] on link "Contacts" at bounding box center [73, 264] width 129 height 23
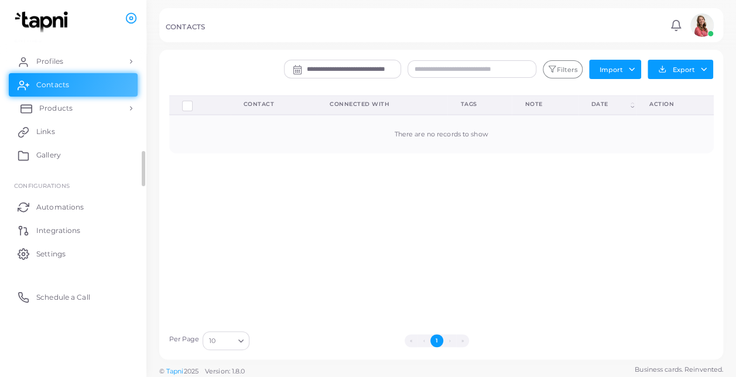
click at [93, 100] on link "Products" at bounding box center [73, 108] width 129 height 23
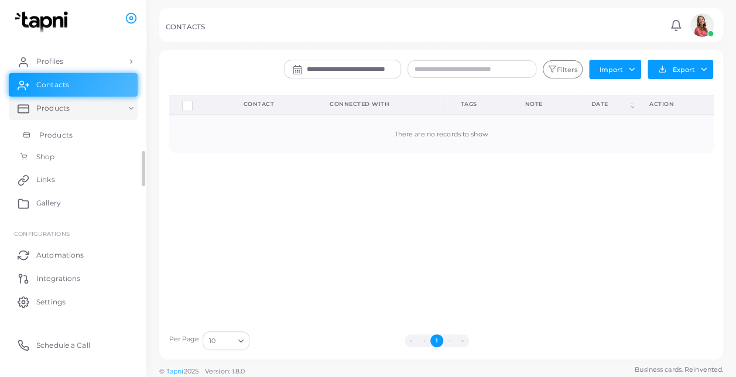
click at [89, 128] on link "Products" at bounding box center [73, 135] width 129 height 22
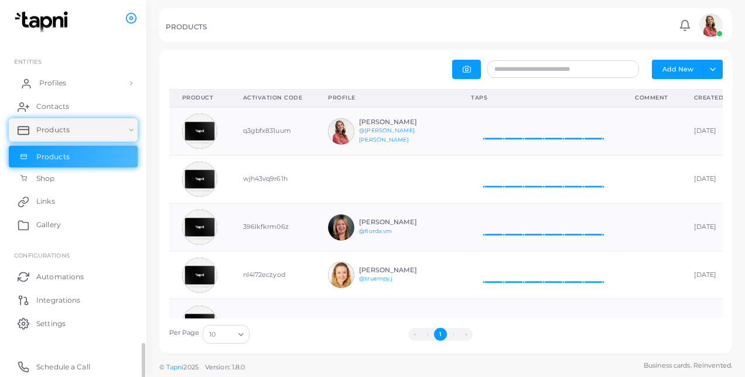
click at [90, 86] on link "Profiles" at bounding box center [73, 82] width 129 height 23
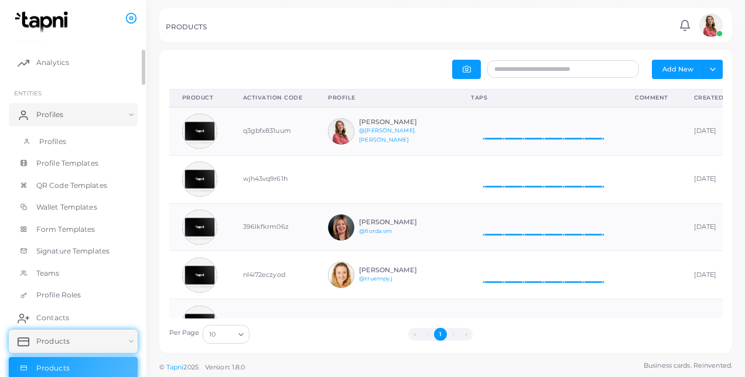
scroll to position [12, 0]
click at [87, 138] on link "Profiles" at bounding box center [73, 142] width 129 height 22
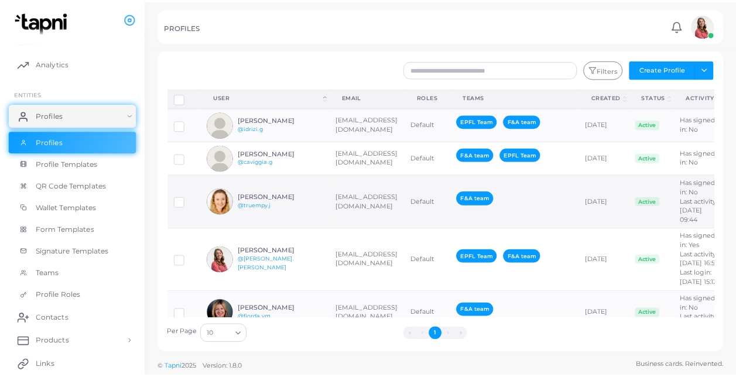
scroll to position [69, 0]
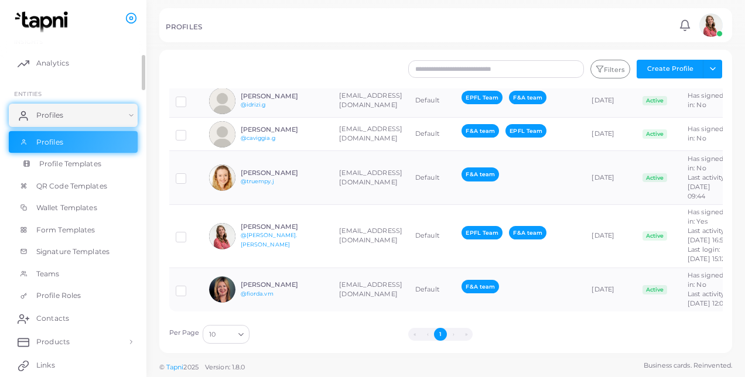
click at [90, 166] on span "Profile Templates" at bounding box center [70, 164] width 62 height 11
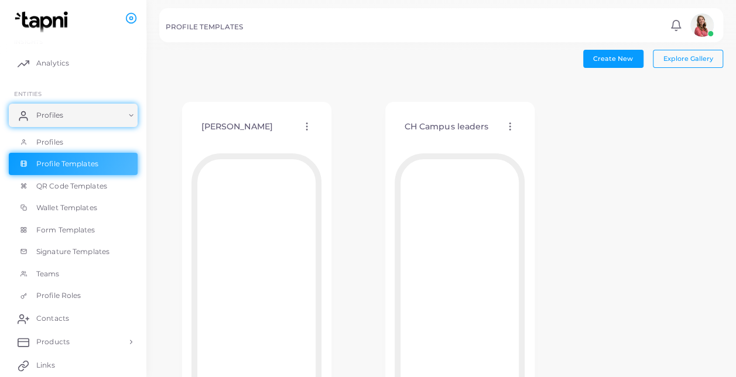
click at [506, 127] on icon at bounding box center [510, 126] width 11 height 11
click at [532, 152] on span "Assign template" at bounding box center [557, 156] width 53 height 9
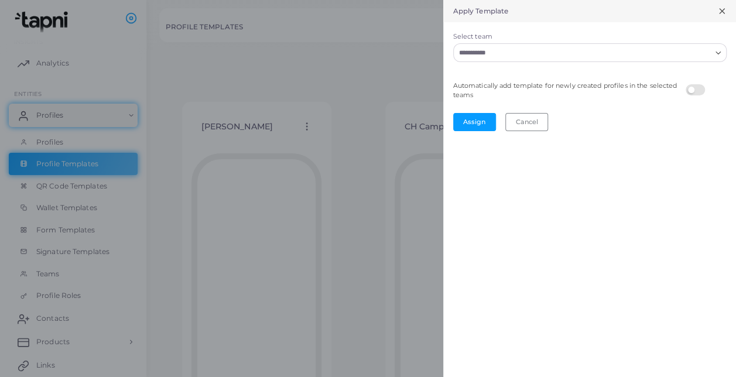
click at [361, 51] on div at bounding box center [368, 188] width 736 height 377
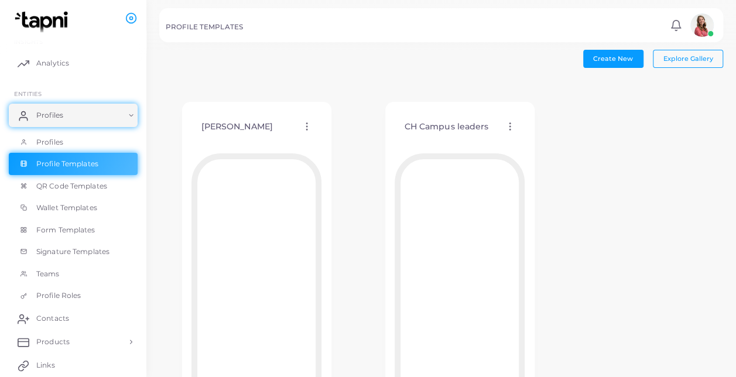
click at [505, 122] on icon at bounding box center [510, 126] width 11 height 11
click at [542, 166] on span "Duplicate Template" at bounding box center [561, 168] width 63 height 9
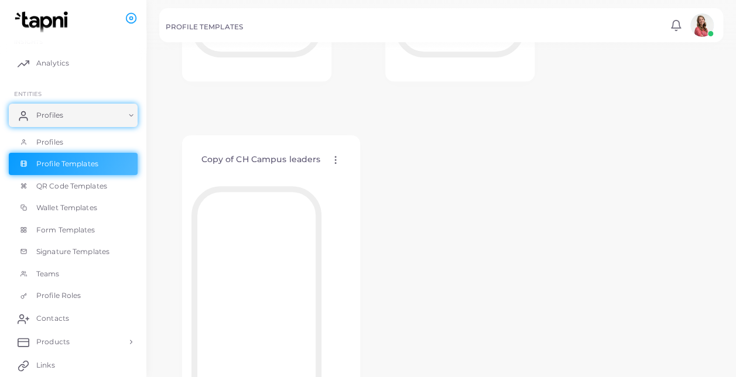
scroll to position [357, 0]
click at [332, 154] on icon at bounding box center [335, 159] width 11 height 11
click at [359, 170] on span "Edit Template" at bounding box center [378, 166] width 45 height 9
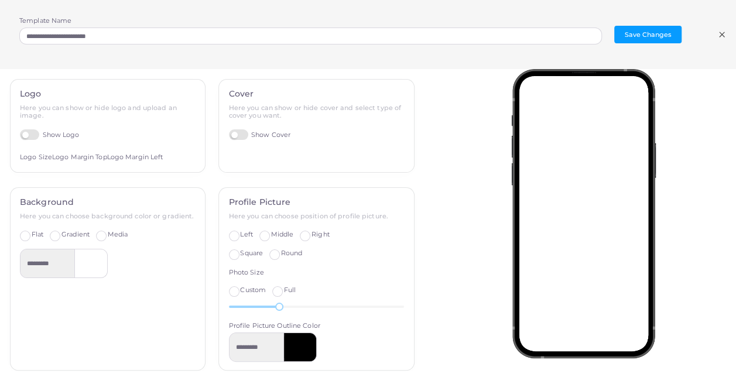
scroll to position [277, 0]
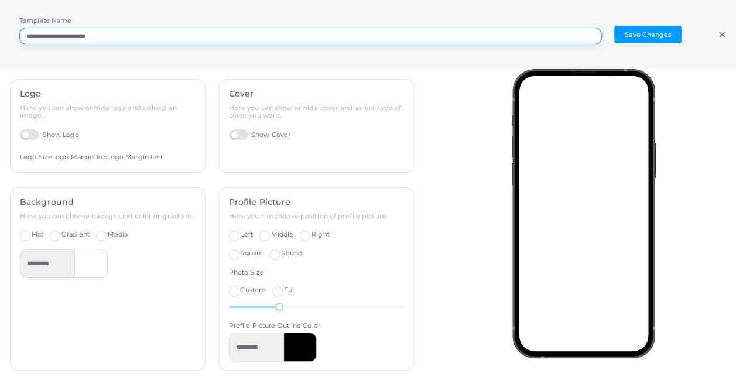
drag, startPoint x: 51, startPoint y: 36, endPoint x: 0, endPoint y: 29, distance: 51.4
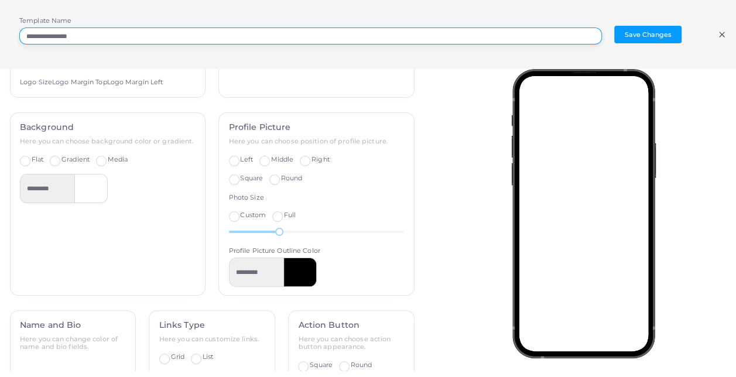
scroll to position [0, 0]
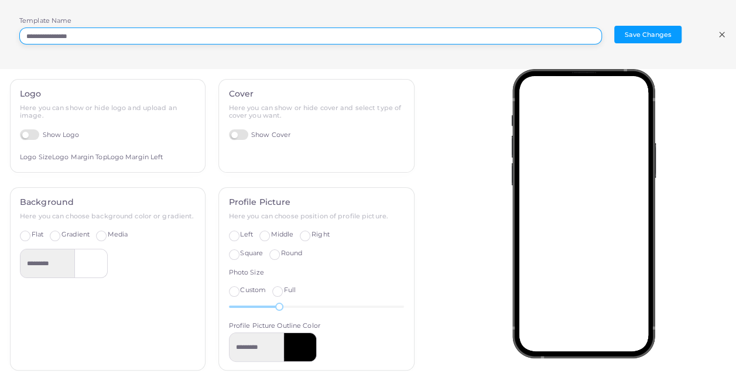
type input "**********"
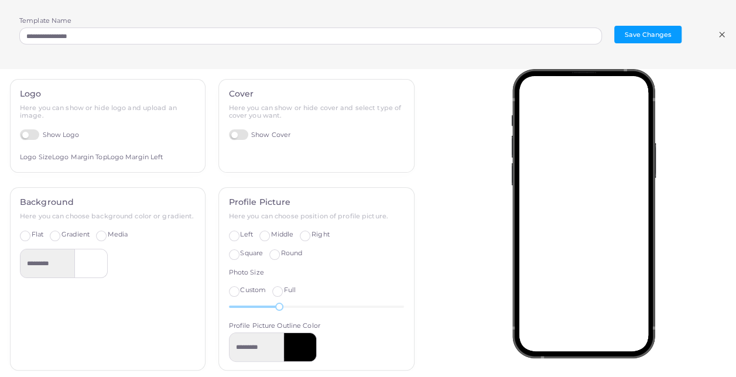
click at [33, 134] on label "Show Logo" at bounding box center [50, 134] width 60 height 11
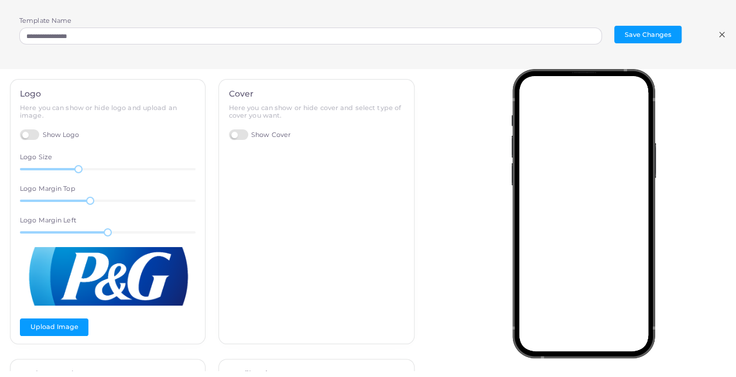
click at [238, 132] on label "Show Cover" at bounding box center [260, 134] width 62 height 11
click at [233, 132] on label "Show Cover" at bounding box center [260, 134] width 62 height 11
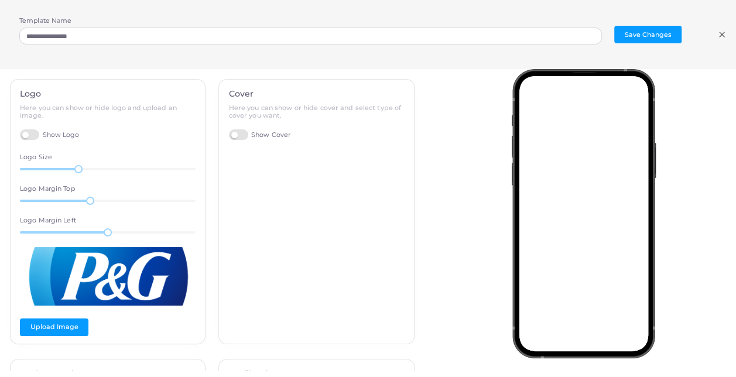
scroll to position [13, 0]
click at [650, 36] on button "Save Changes" at bounding box center [648, 35] width 67 height 18
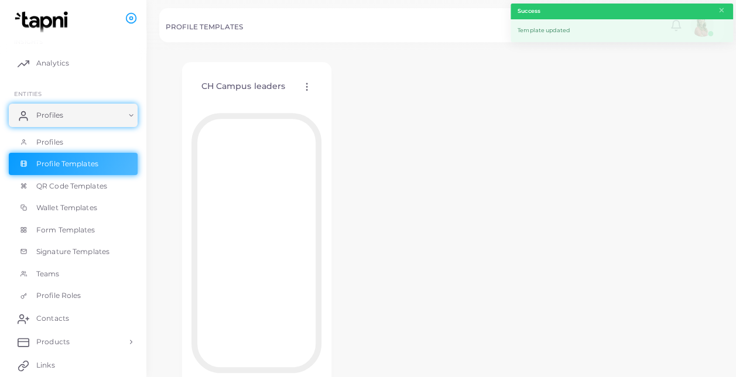
scroll to position [430, 0]
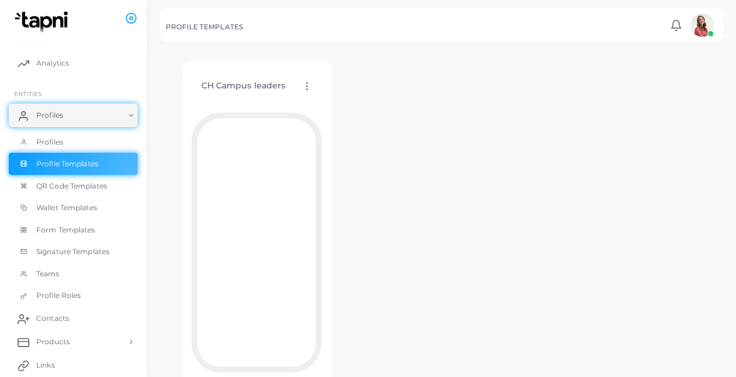
click at [305, 85] on icon at bounding box center [307, 86] width 11 height 11
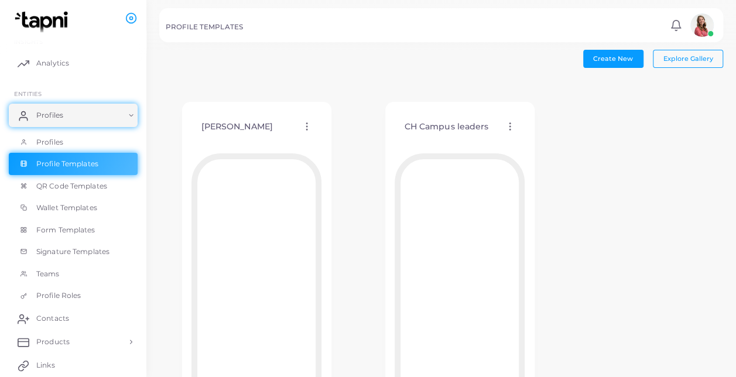
scroll to position [0, 0]
click at [623, 67] on button "Create New" at bounding box center [614, 59] width 60 height 18
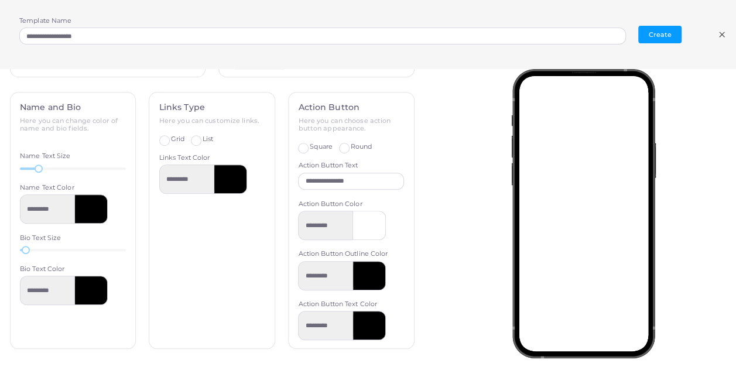
scroll to position [124, 0]
click at [722, 35] on icon at bounding box center [722, 34] width 9 height 9
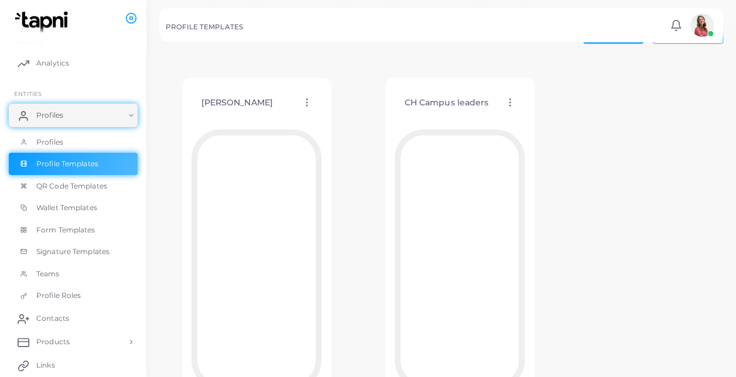
scroll to position [25, 0]
click at [102, 186] on span "QR Code Templates" at bounding box center [74, 186] width 71 height 11
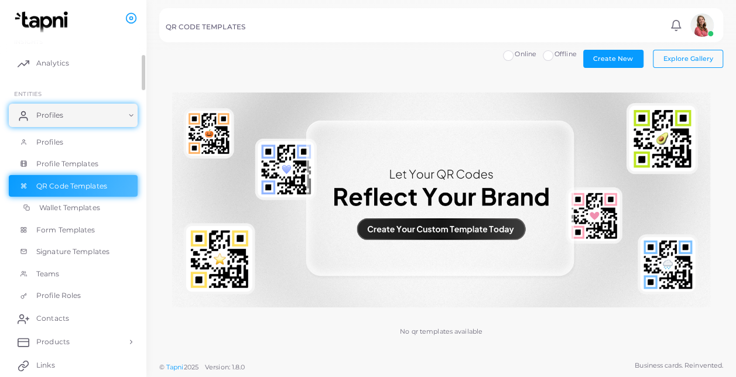
click at [97, 207] on span "Wallet Templates" at bounding box center [69, 208] width 61 height 11
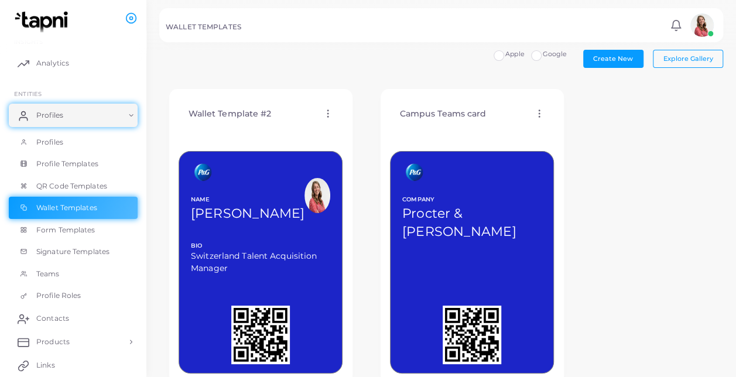
scroll to position [37, 0]
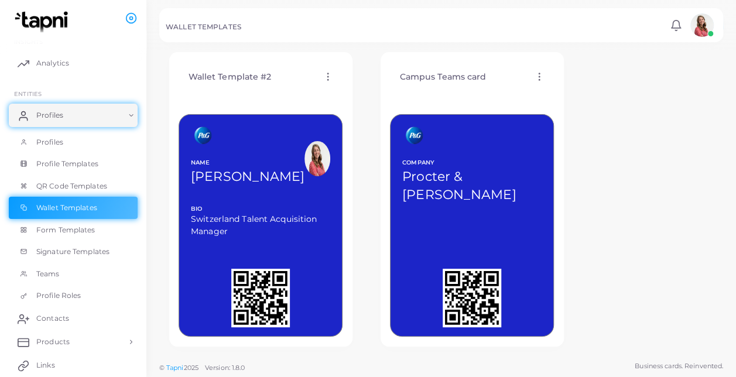
click at [325, 70] on div "Wallet Template #2 Edit Template Assign template Duplicate Template Delete Temp…" at bounding box center [261, 77] width 164 height 30
click at [329, 75] on icon at bounding box center [328, 76] width 11 height 11
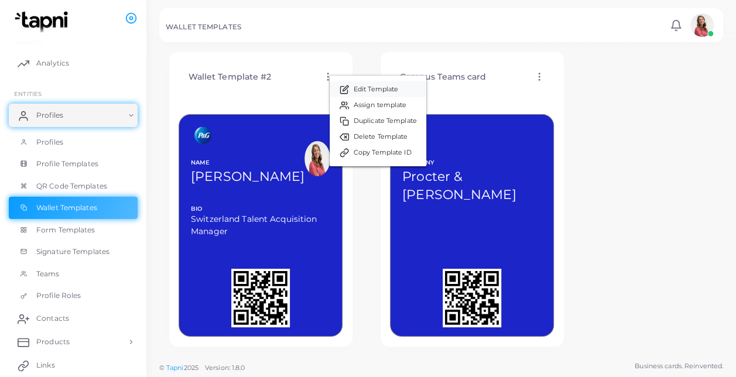
click at [344, 84] on link "Edit Template" at bounding box center [378, 89] width 97 height 16
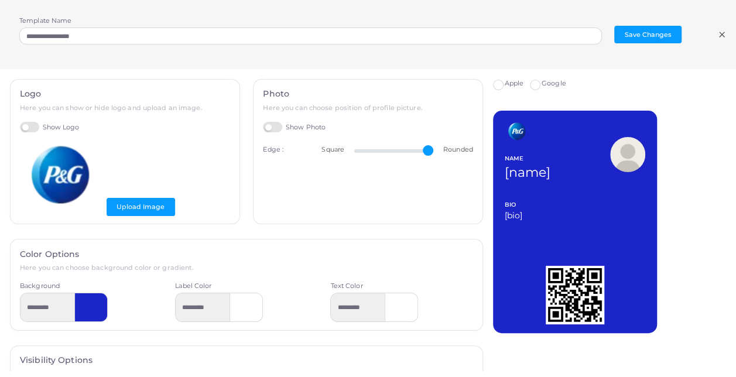
click at [178, 54] on div "**********" at bounding box center [368, 34] width 736 height 69
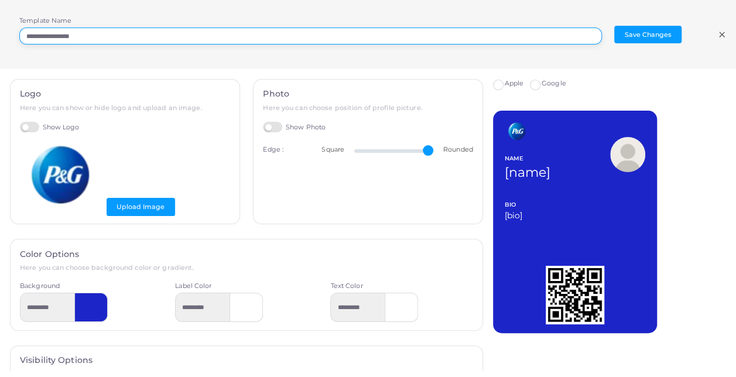
drag, startPoint x: 163, startPoint y: 37, endPoint x: 0, endPoint y: 26, distance: 163.3
click at [0, 26] on html "**********" at bounding box center [368, 151] width 736 height 377
type input "*****"
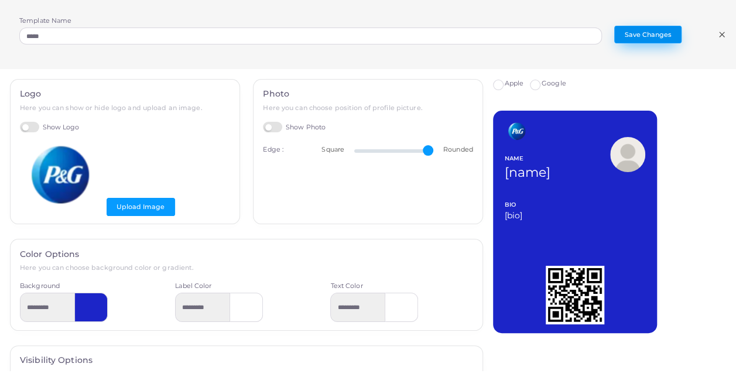
click at [670, 41] on button "Save Changes" at bounding box center [648, 35] width 67 height 18
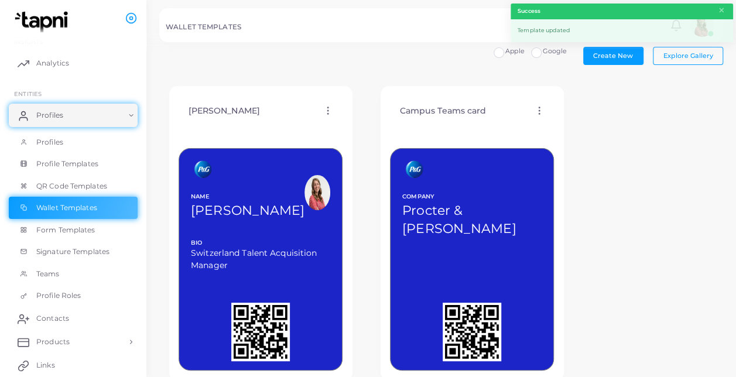
scroll to position [0, 0]
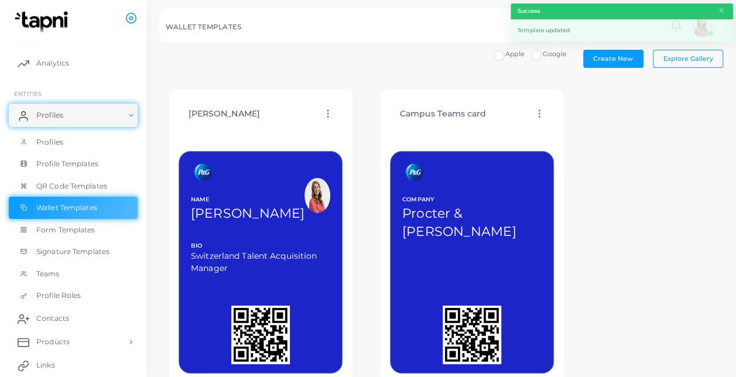
click at [539, 110] on circle at bounding box center [539, 110] width 1 height 1
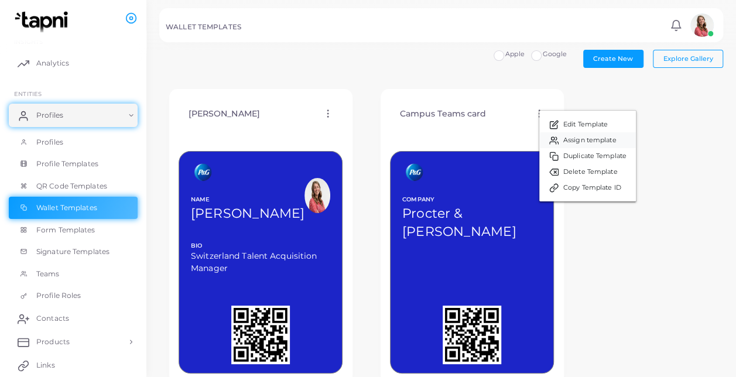
click at [578, 141] on span "Assign template" at bounding box center [590, 140] width 53 height 9
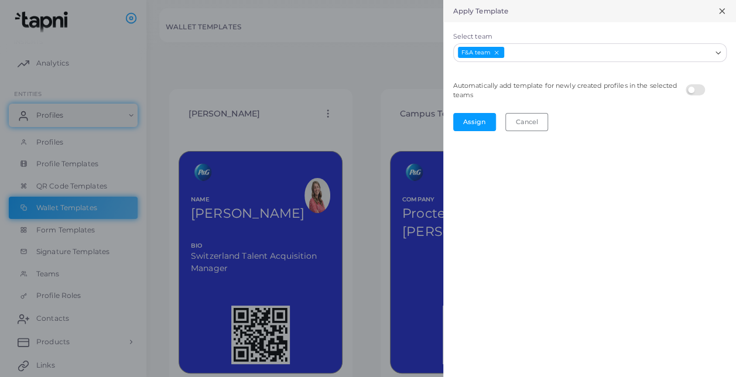
click at [602, 62] on div "Select team F&A team Loading..." at bounding box center [590, 46] width 293 height 49
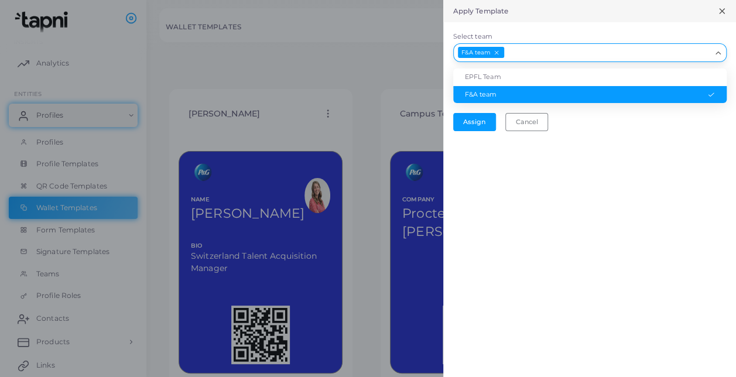
click at [596, 58] on input "Select team" at bounding box center [608, 52] width 205 height 13
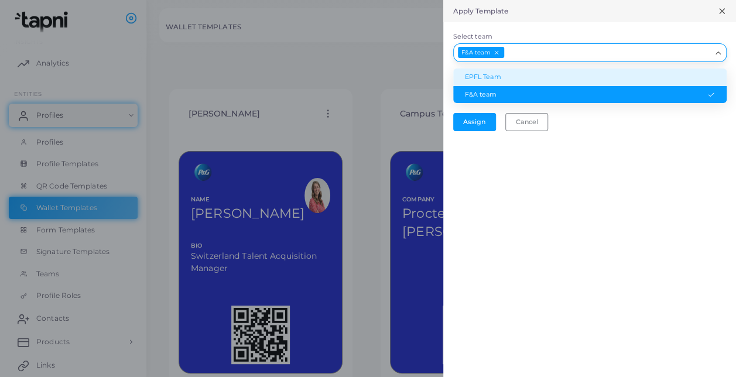
click at [538, 80] on li "EPFL Team" at bounding box center [590, 78] width 274 height 18
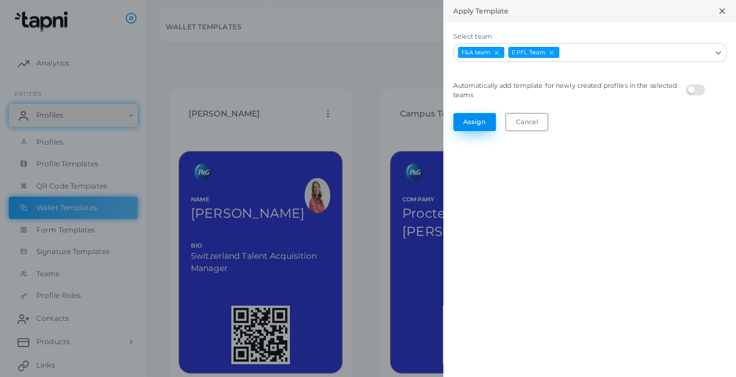
click at [478, 122] on button "Assign" at bounding box center [474, 122] width 43 height 18
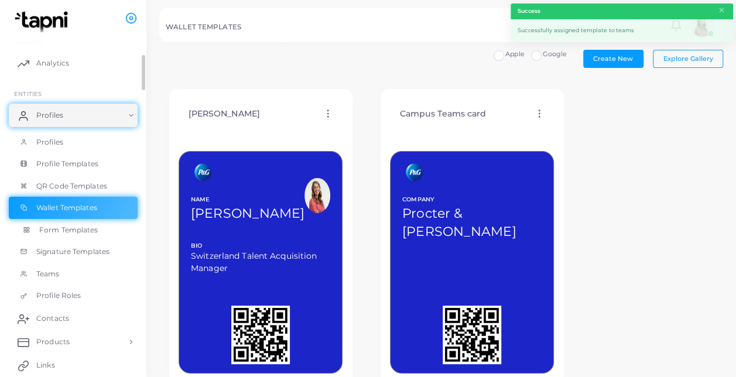
click at [94, 230] on span "Form Templates" at bounding box center [68, 230] width 59 height 11
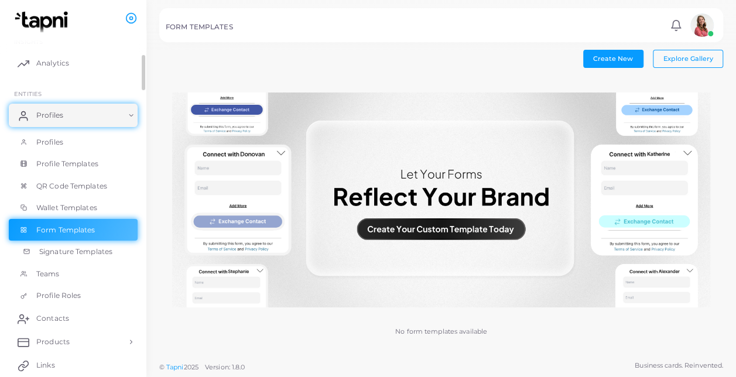
click at [94, 251] on span "Signature Templates" at bounding box center [75, 252] width 73 height 11
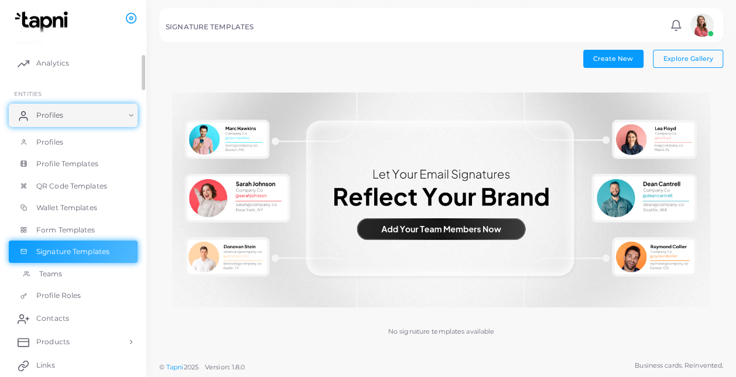
click at [87, 266] on link "Teams" at bounding box center [73, 274] width 129 height 22
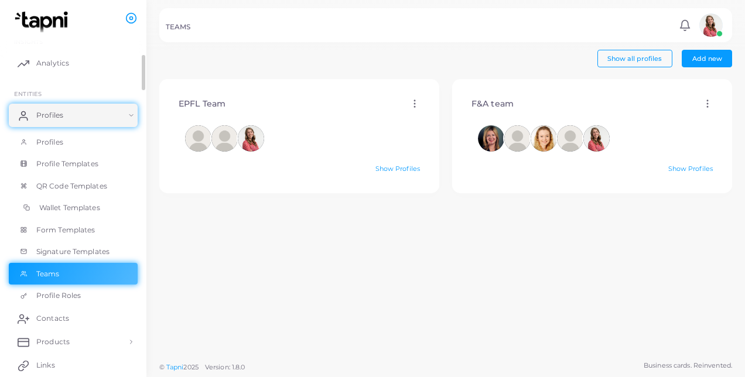
click at [107, 217] on link "Wallet Templates" at bounding box center [73, 208] width 129 height 22
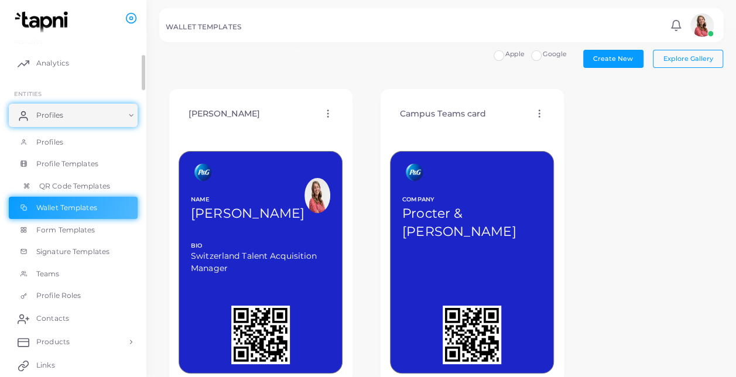
click at [110, 191] on link "QR Code Templates" at bounding box center [73, 186] width 129 height 22
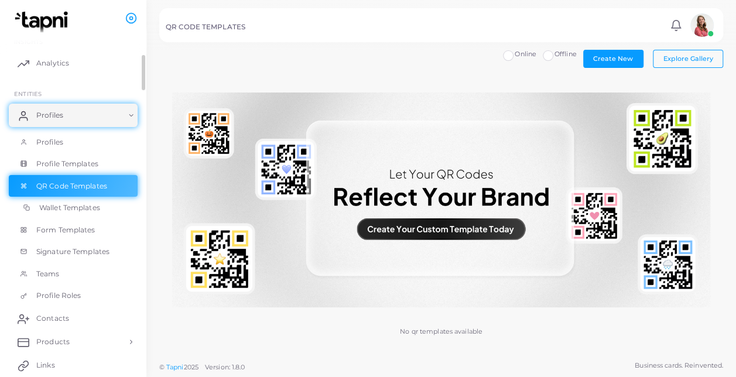
click at [104, 200] on link "Wallet Templates" at bounding box center [73, 208] width 129 height 22
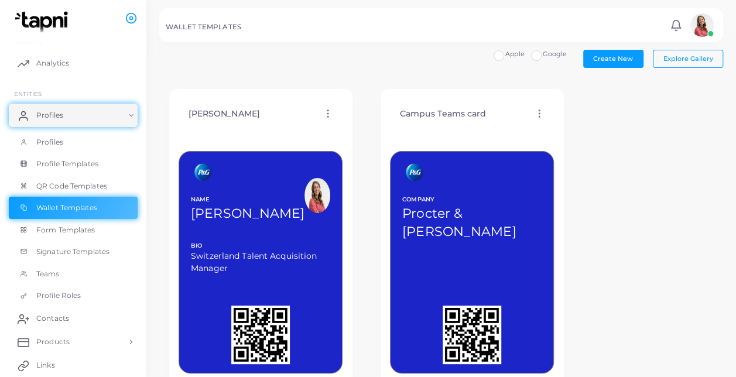
click at [536, 112] on icon at bounding box center [539, 113] width 11 height 11
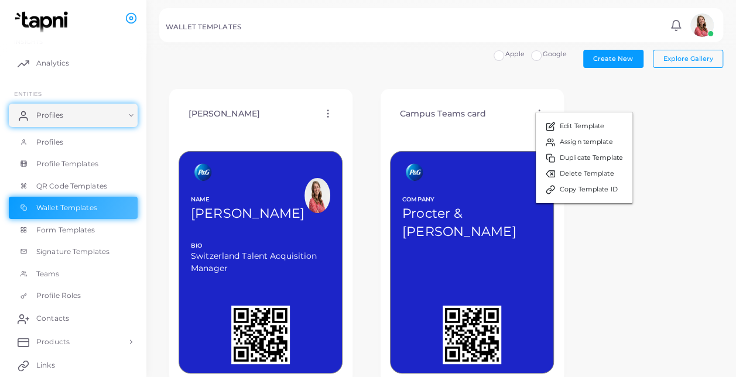
click at [476, 70] on div "Create New Explore Gallery Apple Google [PERSON_NAME] Edit Template Assign temp…" at bounding box center [441, 221] width 564 height 343
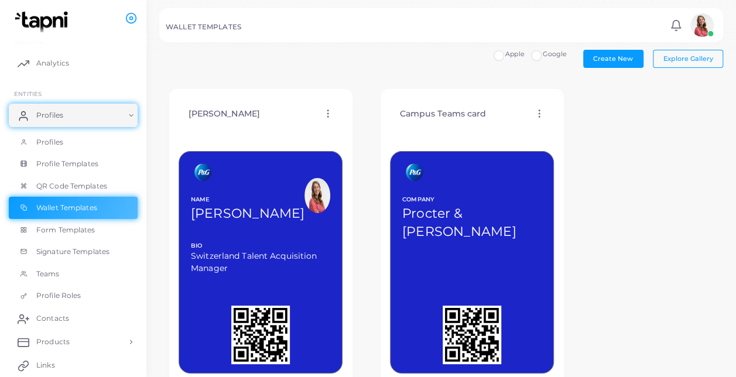
click at [538, 110] on icon at bounding box center [539, 113] width 11 height 11
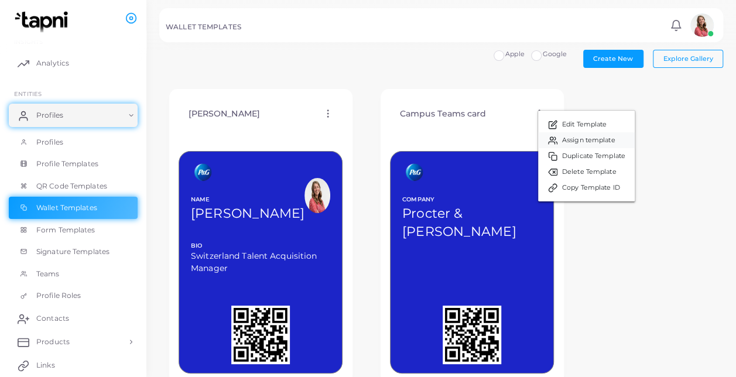
click at [569, 134] on link "Assign template" at bounding box center [586, 140] width 97 height 16
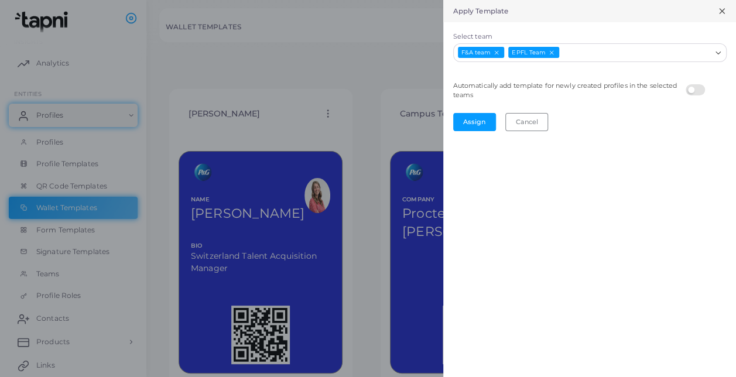
click at [335, 42] on div at bounding box center [368, 188] width 736 height 377
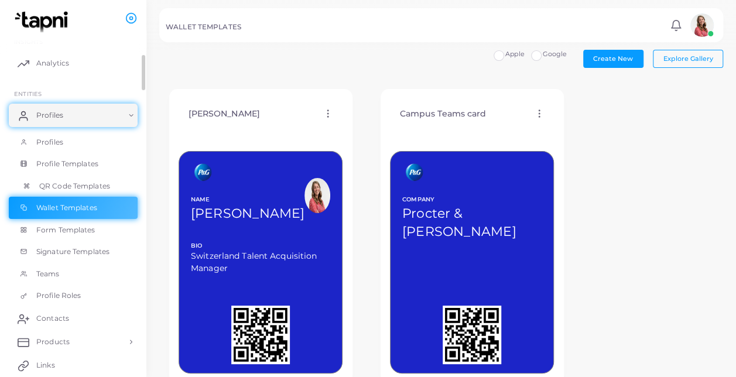
click at [100, 183] on span "QR Code Templates" at bounding box center [74, 186] width 71 height 11
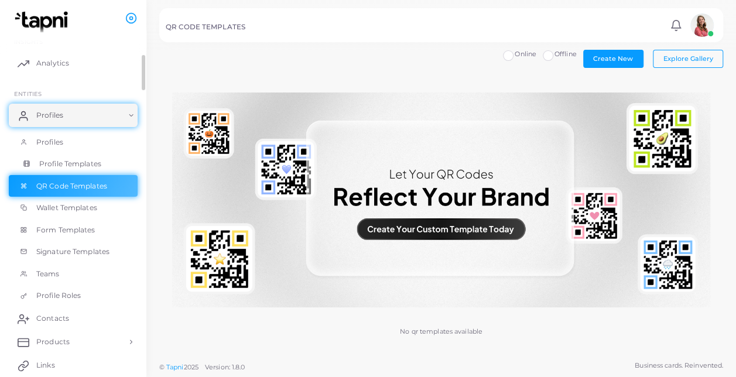
click at [110, 162] on link "Profile Templates" at bounding box center [73, 164] width 129 height 22
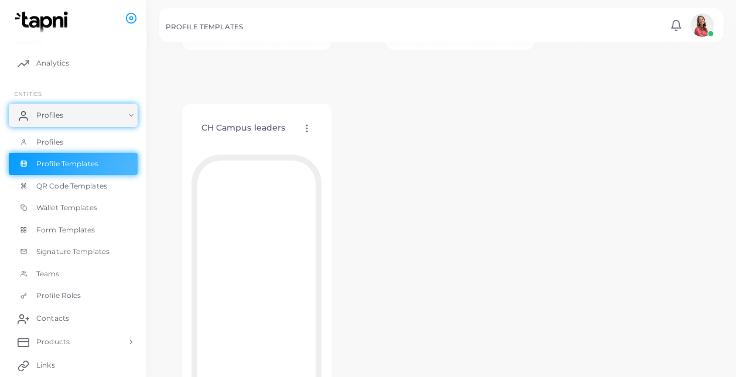
scroll to position [387, 0]
click at [304, 125] on icon at bounding box center [307, 129] width 11 height 11
click at [341, 185] on span "Delete Template" at bounding box center [355, 186] width 54 height 9
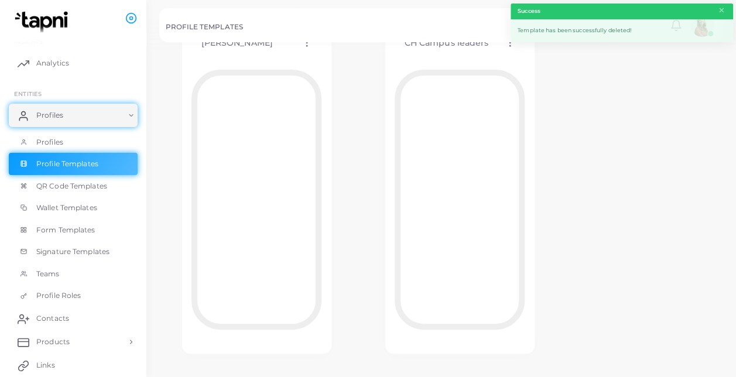
scroll to position [84, 0]
click at [322, 187] on div "[PERSON_NAME] Edit Template Assign template Duplicate Template Delete Template …" at bounding box center [256, 186] width 149 height 336
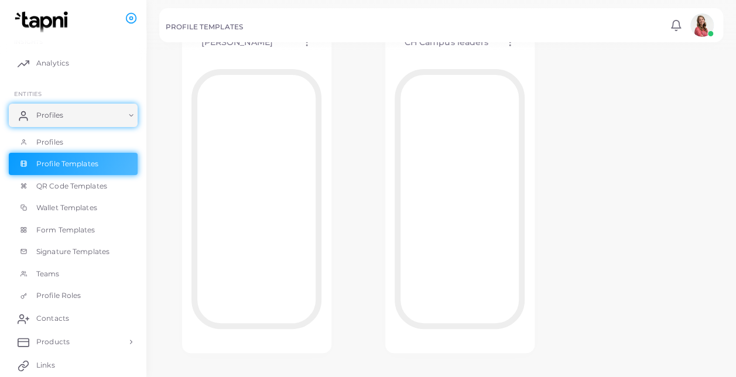
click at [364, 131] on div "CH Campus leaders Edit Template Assign template Duplicate Template Delete Templ…" at bounding box center [460, 185] width 195 height 381
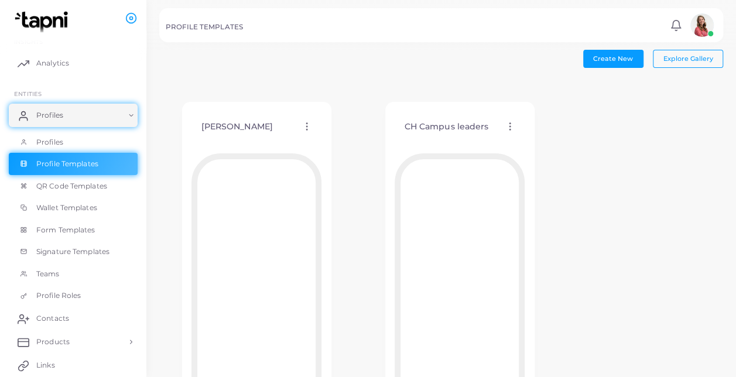
click at [382, 75] on div "Create New Explore Gallery [PERSON_NAME] Edit Template Assign template Duplicat…" at bounding box center [441, 255] width 564 height 410
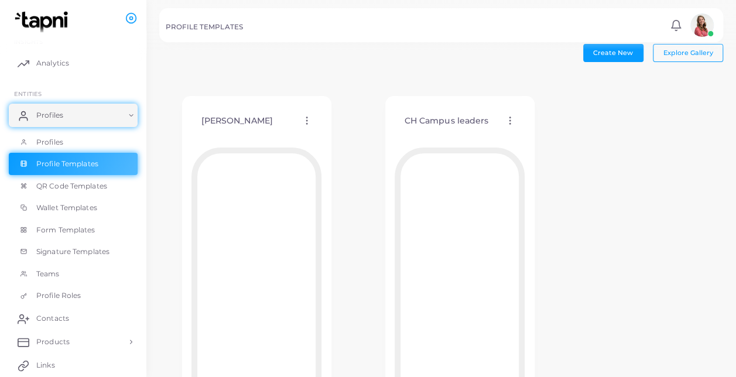
click at [577, 143] on div "[PERSON_NAME] Edit Template Assign template Duplicate Template Delete Template …" at bounding box center [441, 264] width 564 height 381
click at [505, 122] on icon at bounding box center [510, 120] width 11 height 11
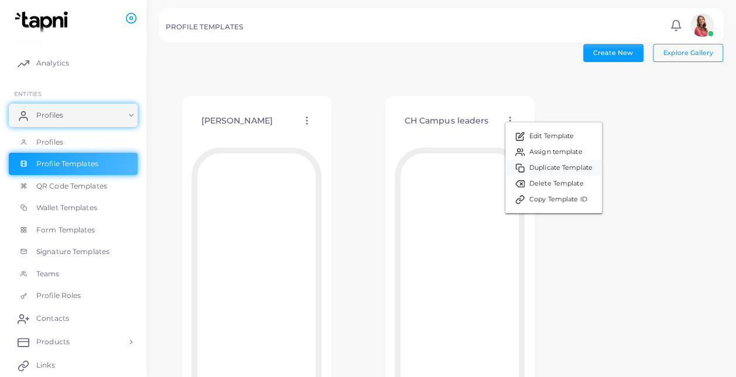
click at [540, 161] on link "Duplicate Template" at bounding box center [554, 168] width 97 height 16
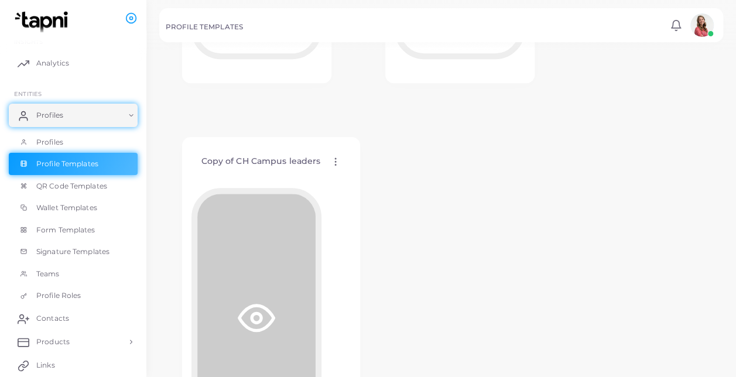
scroll to position [363, 0]
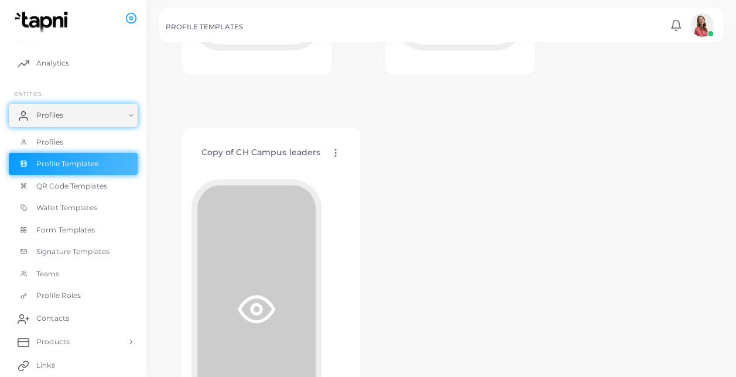
click at [335, 156] on circle at bounding box center [335, 155] width 1 height 1
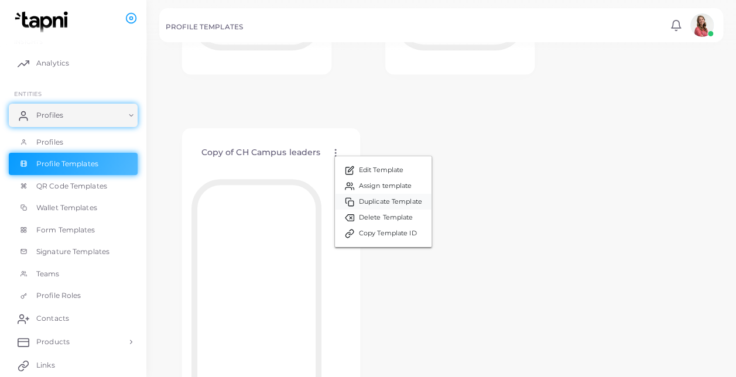
click at [394, 201] on span "Duplicate Template" at bounding box center [390, 201] width 63 height 9
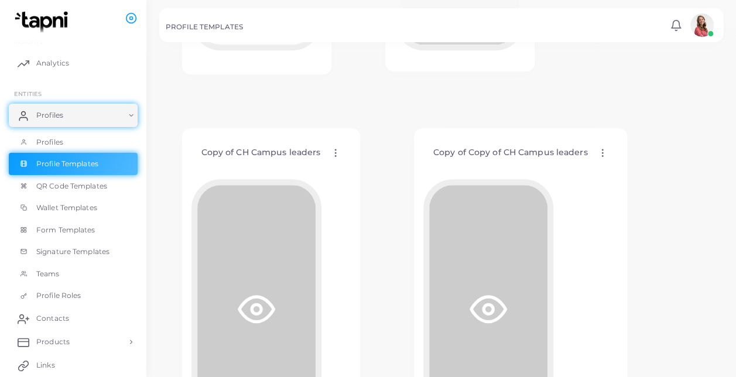
scroll to position [0, 0]
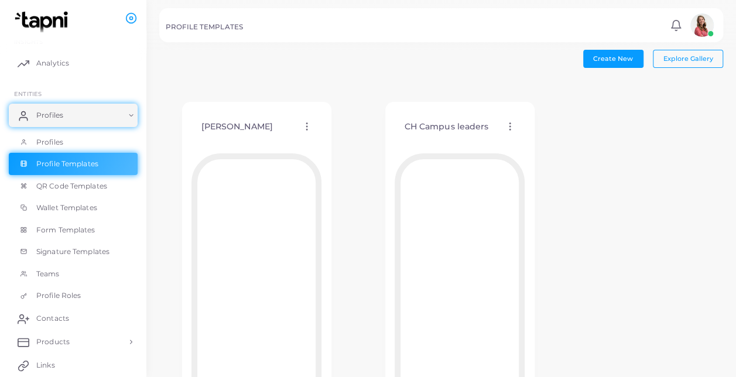
click at [313, 124] on div "[PERSON_NAME] Edit Template Assign template Duplicate Template Delete Template …" at bounding box center [257, 127] width 130 height 30
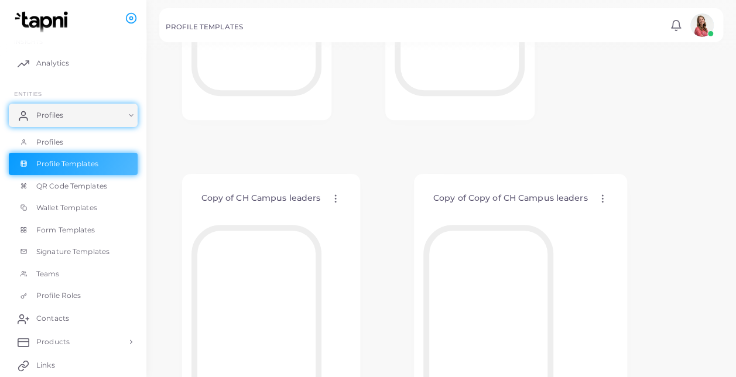
click at [330, 199] on icon at bounding box center [335, 198] width 11 height 11
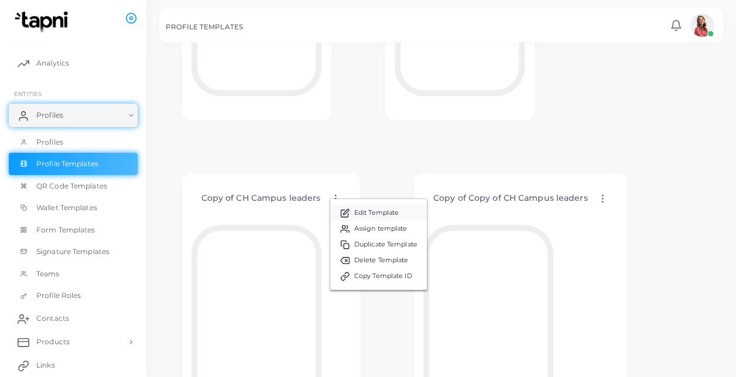
click at [352, 209] on link "Edit Template" at bounding box center [378, 213] width 97 height 16
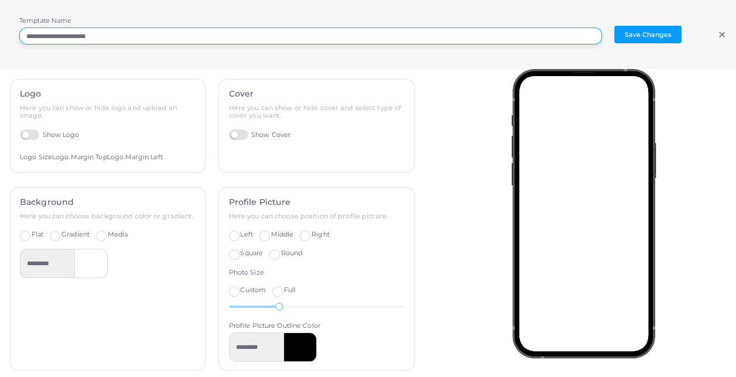
drag, startPoint x: 148, startPoint y: 29, endPoint x: -2, endPoint y: 27, distance: 150.0
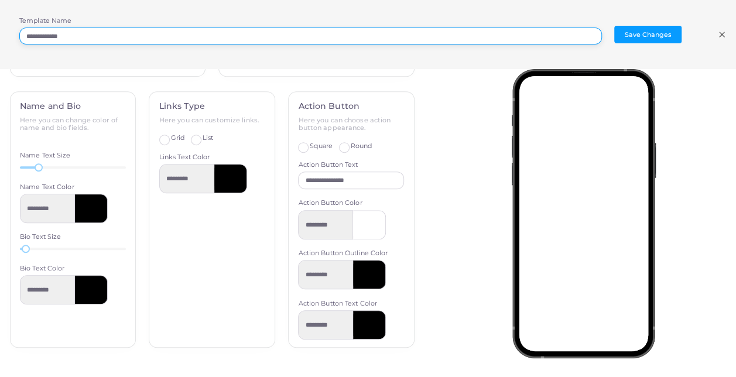
scroll to position [0, 0]
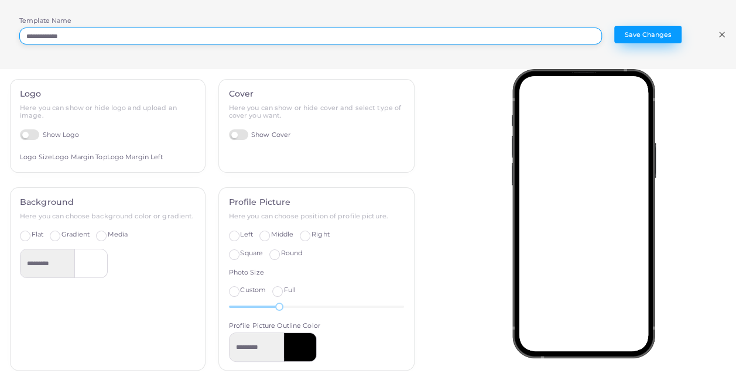
type input "**********"
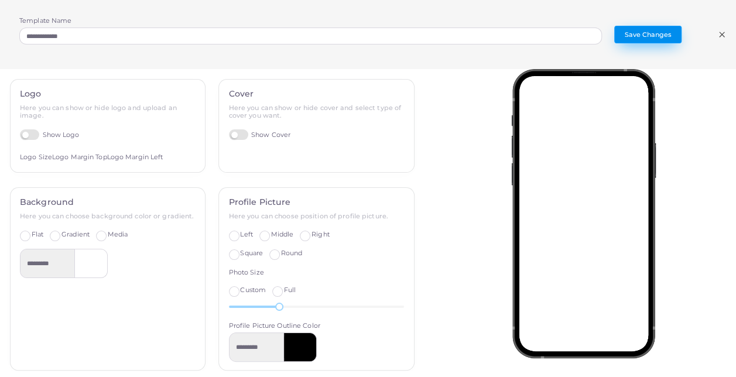
click at [660, 29] on button "Save Changes" at bounding box center [648, 35] width 67 height 18
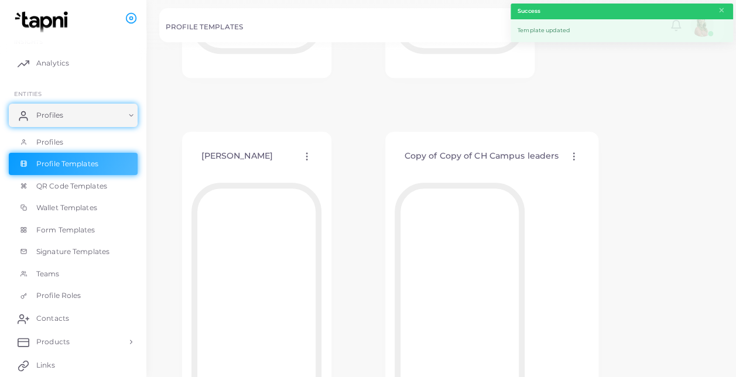
scroll to position [361, 0]
click at [308, 148] on div "[PERSON_NAME] Edit Template Assign template Duplicate Template Delete Template …" at bounding box center [257, 155] width 130 height 30
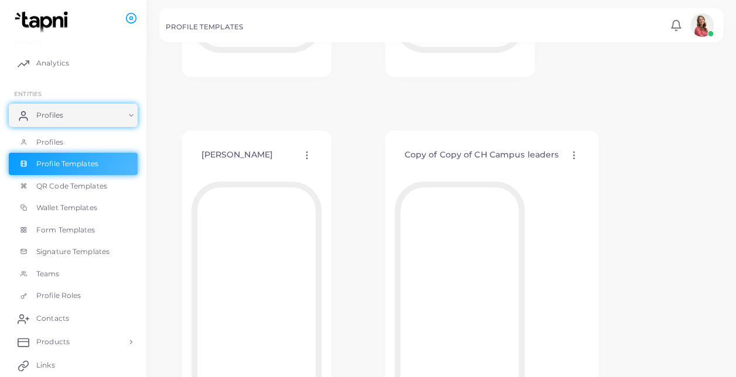
click at [308, 150] on icon at bounding box center [307, 155] width 11 height 11
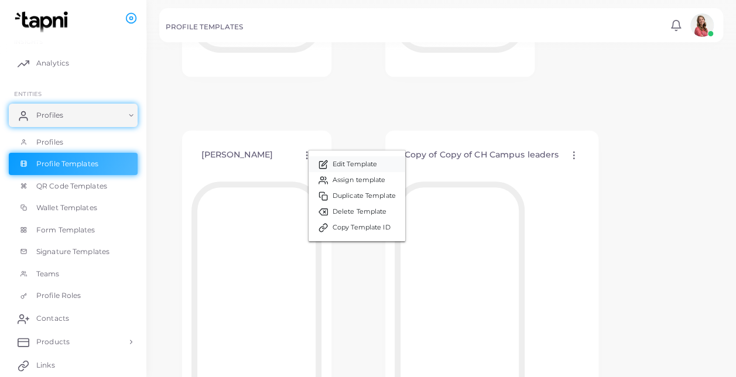
click at [354, 167] on span "Edit Template" at bounding box center [355, 164] width 45 height 9
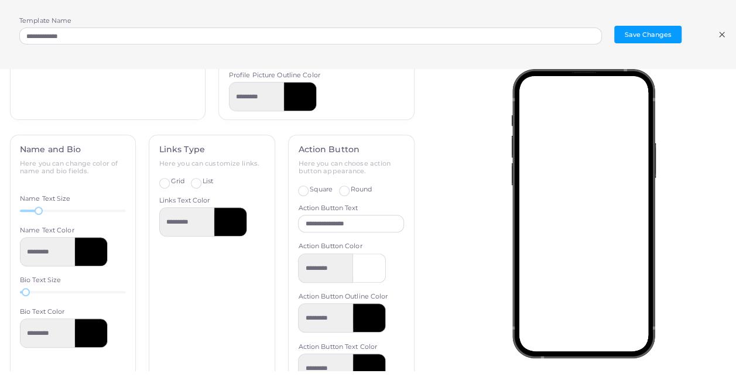
scroll to position [294, 0]
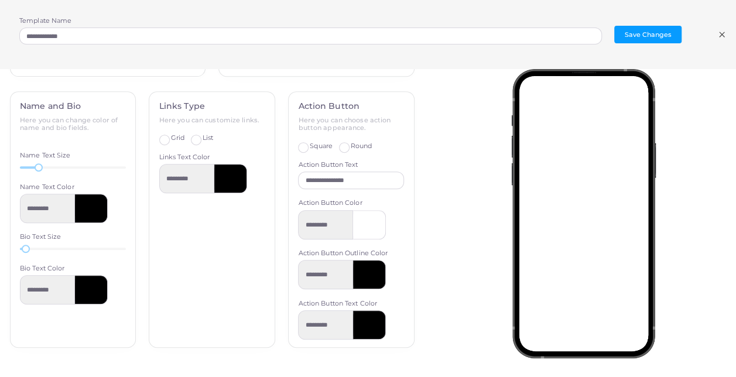
click at [720, 32] on line at bounding box center [722, 34] width 5 height 5
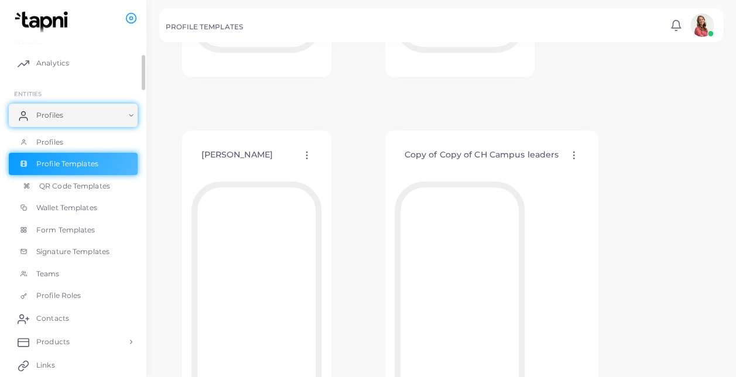
click at [70, 189] on span "QR Code Templates" at bounding box center [74, 186] width 71 height 11
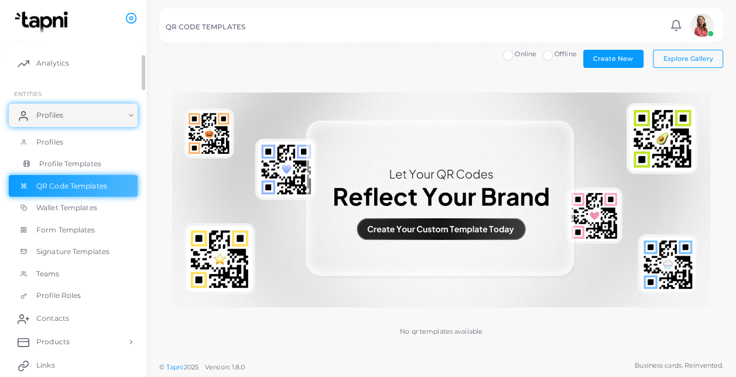
click at [48, 162] on span "Profile Templates" at bounding box center [70, 164] width 62 height 11
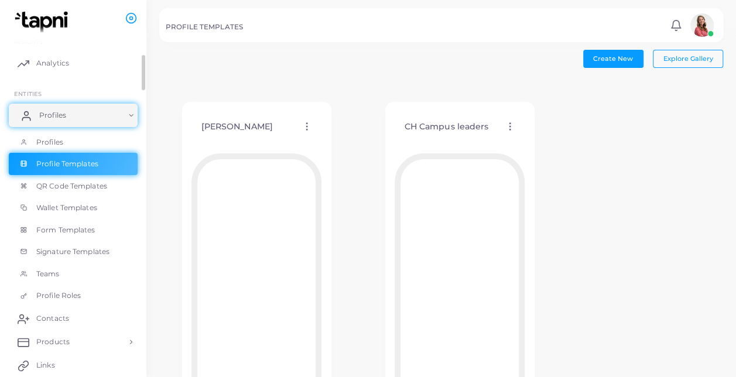
click at [69, 113] on link "Profiles" at bounding box center [73, 115] width 129 height 23
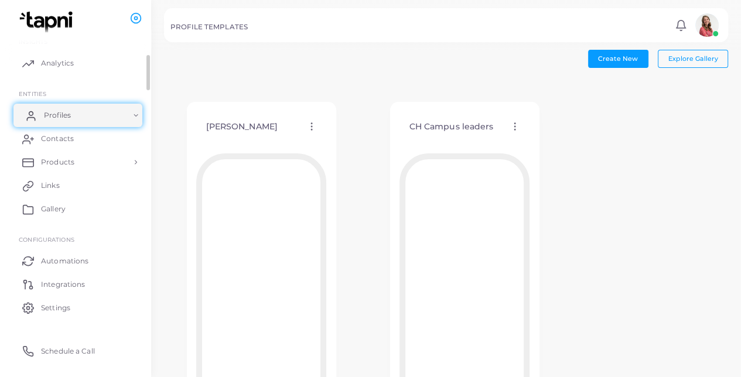
scroll to position [12, 0]
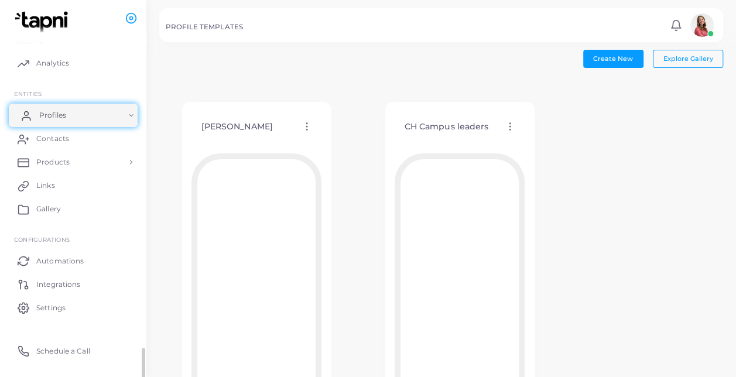
click at [69, 113] on link "Profiles" at bounding box center [73, 115] width 129 height 23
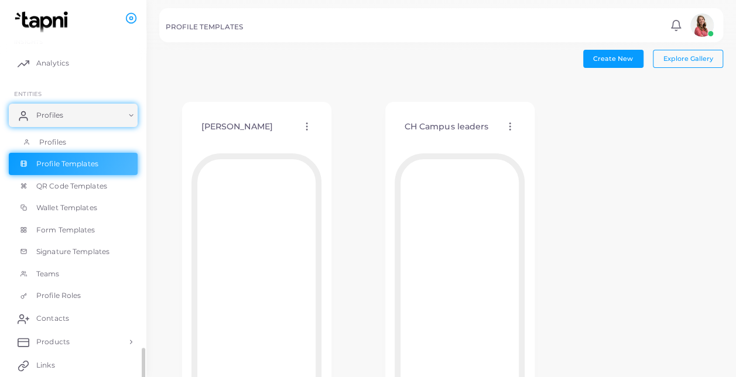
click at [69, 134] on link "Profiles" at bounding box center [73, 142] width 129 height 22
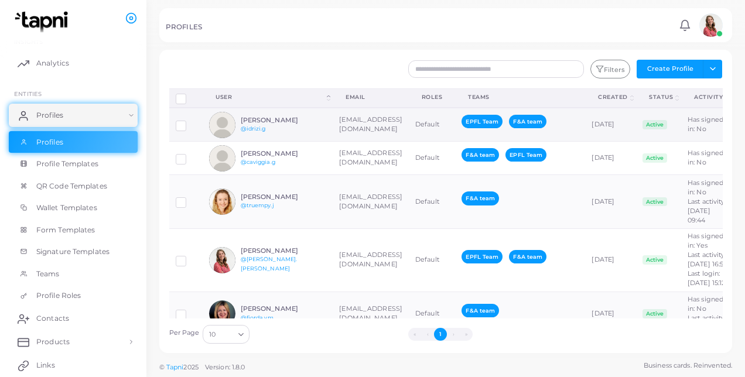
scroll to position [0, 69]
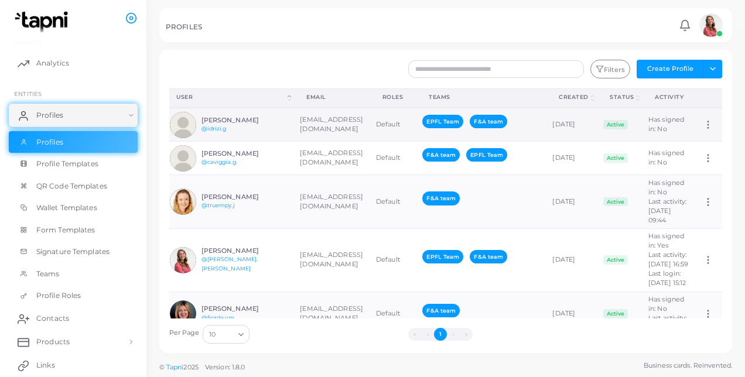
click at [701, 117] on td "Assign Product" at bounding box center [710, 125] width 26 height 34
click at [708, 125] on circle at bounding box center [708, 125] width 1 height 1
click at [704, 140] on span "Assign Product" at bounding box center [695, 138] width 49 height 9
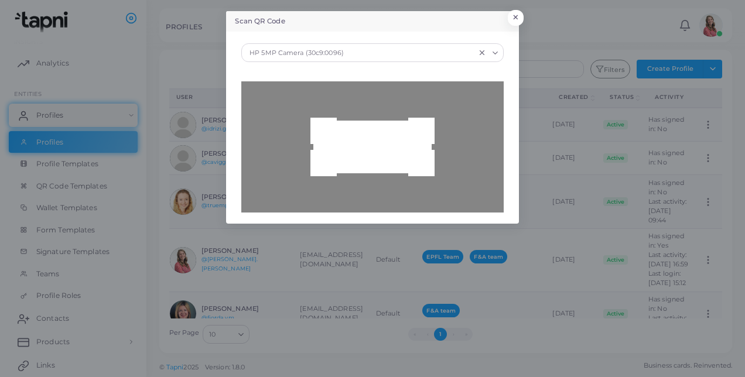
click at [480, 52] on icon "Clear Selected" at bounding box center [482, 53] width 8 height 8
click at [516, 20] on button "×" at bounding box center [514, 20] width 16 height 15
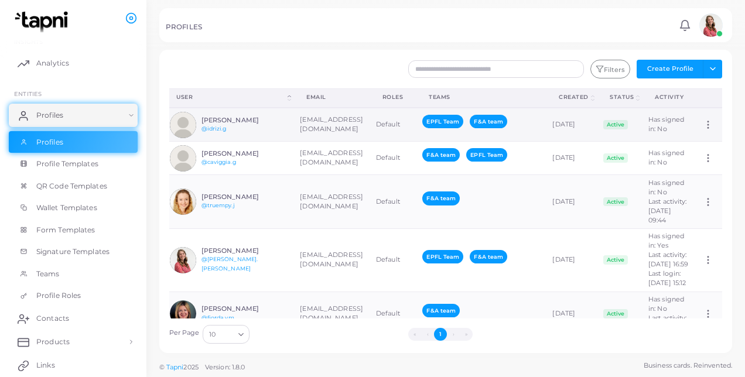
scroll to position [0, 0]
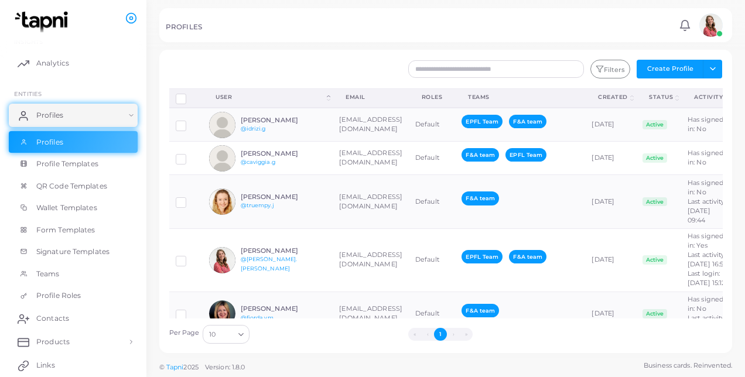
click at [318, 48] on div at bounding box center [372, 25] width 745 height 50
drag, startPoint x: 318, startPoint y: 48, endPoint x: 304, endPoint y: 54, distance: 14.7
click at [304, 54] on div "Filters Create Profile Toggle dropdown Import Profiles Invite Profiles Export P…" at bounding box center [445, 202] width 573 height 304
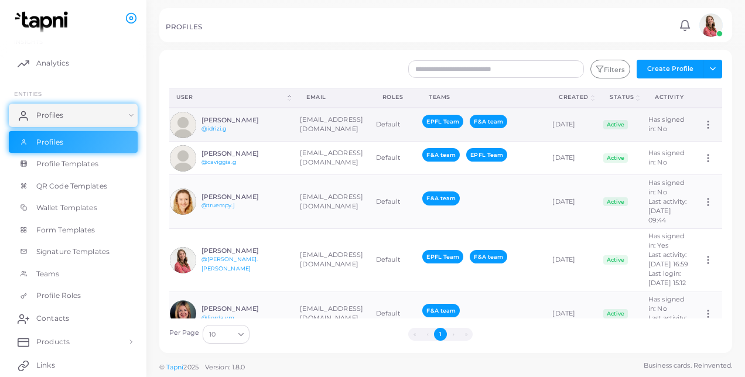
click at [703, 121] on icon at bounding box center [708, 125] width 11 height 11
click at [695, 139] on span "Assign Product" at bounding box center [695, 135] width 49 height 9
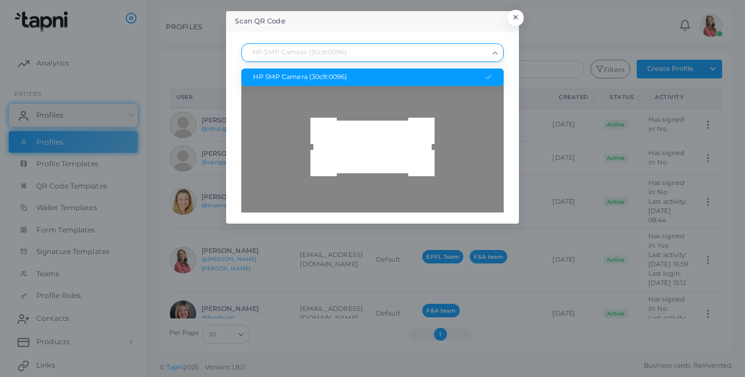
click at [408, 56] on input "Search for option" at bounding box center [367, 52] width 241 height 13
click at [430, 50] on input "Search for option" at bounding box center [367, 52] width 241 height 13
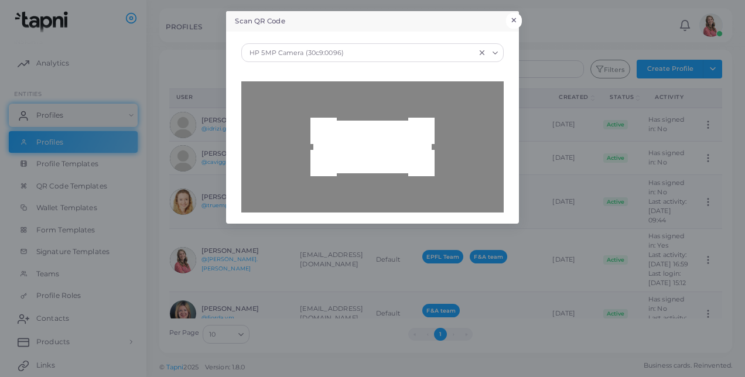
click at [522, 21] on button "×" at bounding box center [514, 20] width 16 height 15
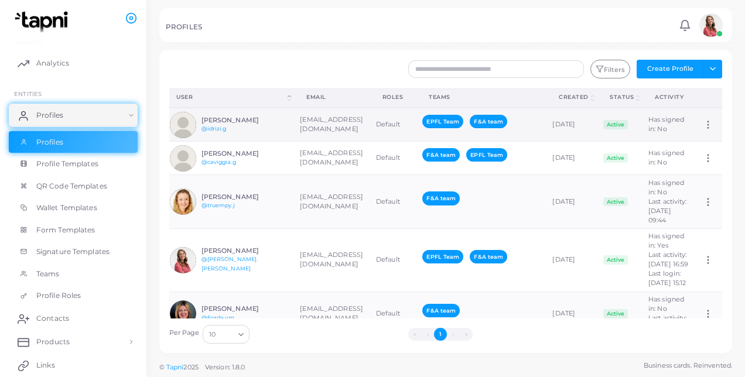
click at [697, 128] on td "Assign Product" at bounding box center [710, 125] width 26 height 34
click at [703, 124] on icon at bounding box center [708, 125] width 11 height 11
click at [695, 134] on span "Assign Product" at bounding box center [695, 138] width 49 height 9
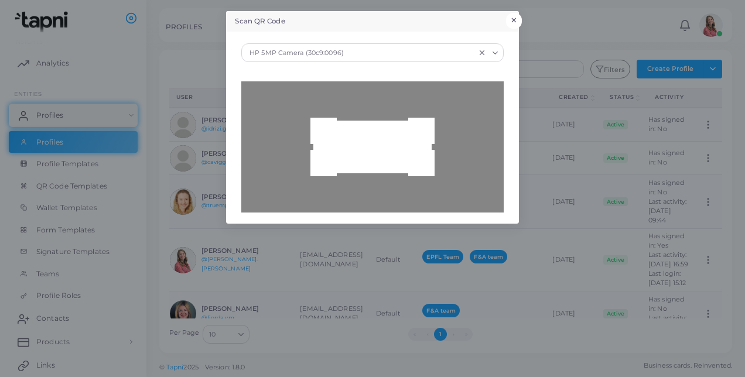
click at [511, 13] on button "×" at bounding box center [514, 20] width 16 height 15
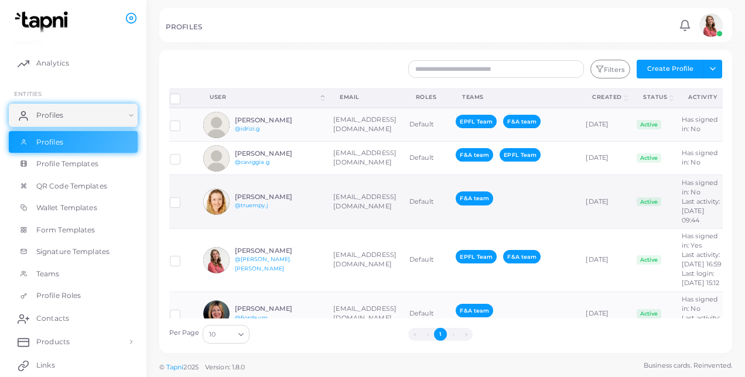
scroll to position [0, 0]
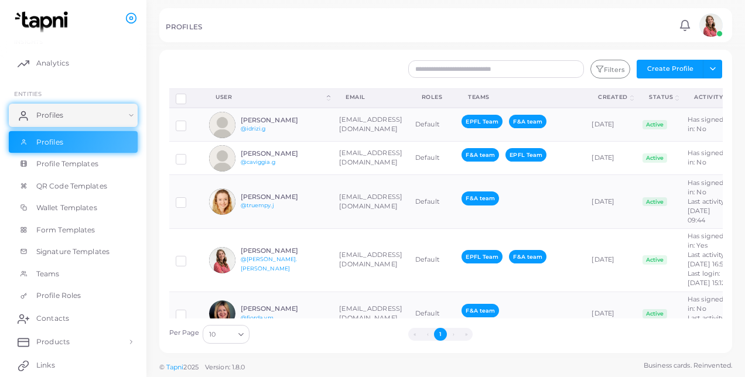
click at [320, 77] on div "Filters Create Profile Toggle dropdown Import Profiles Invite Profiles Export P…" at bounding box center [493, 69] width 472 height 19
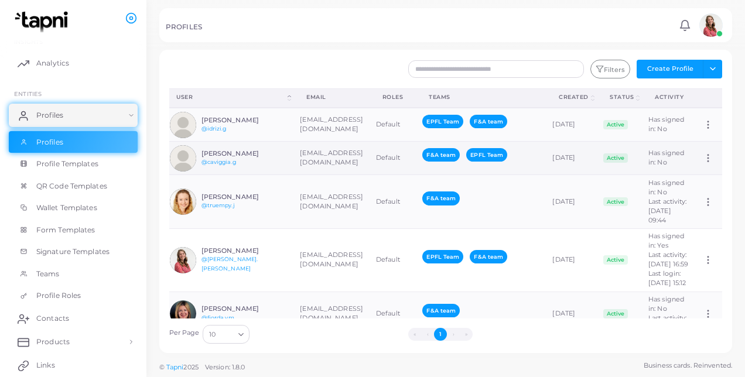
click at [703, 161] on icon at bounding box center [708, 158] width 11 height 11
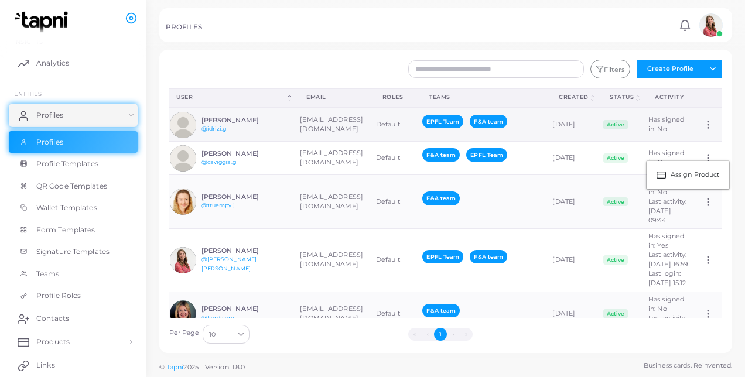
click at [703, 124] on icon at bounding box center [708, 125] width 11 height 11
click at [271, 63] on div "Filters Create Profile Toggle dropdown Import Profiles Invite Profiles Export P…" at bounding box center [493, 69] width 472 height 19
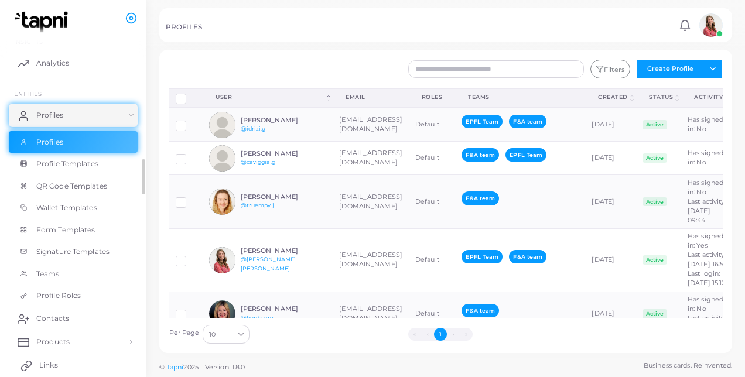
scroll to position [129, 0]
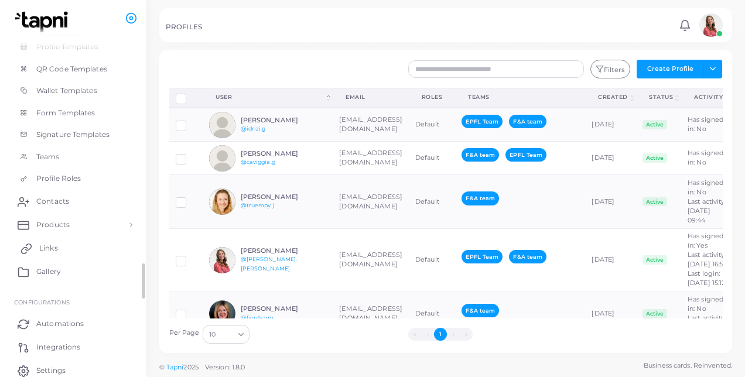
click at [69, 253] on link "Links" at bounding box center [73, 248] width 129 height 23
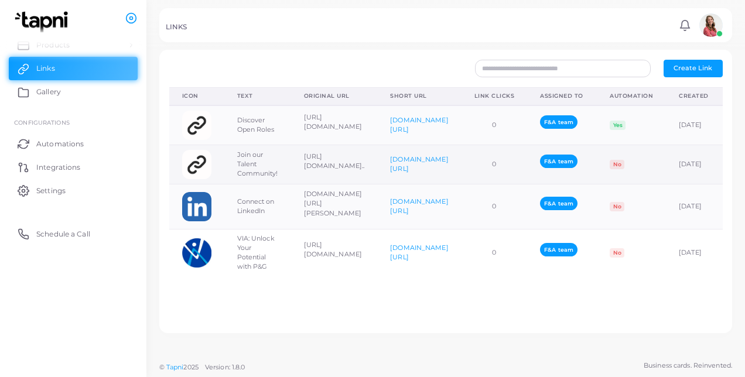
scroll to position [0, 179]
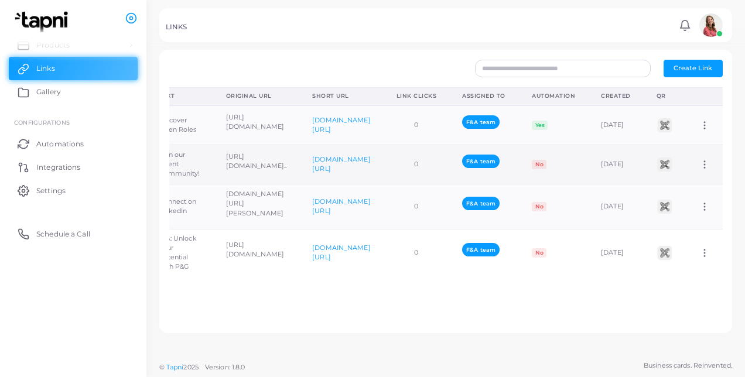
click at [700, 159] on icon at bounding box center [705, 164] width 11 height 11
click at [701, 181] on link "Edit Link" at bounding box center [688, 189] width 83 height 16
type input "**********"
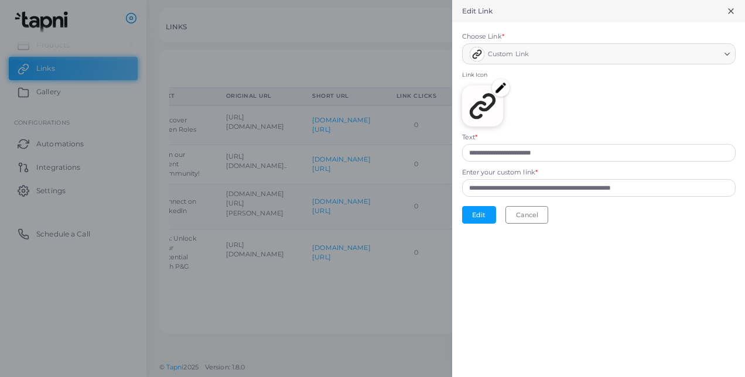
click at [731, 5] on div "Edit Link" at bounding box center [598, 11] width 293 height 22
click at [729, 13] on line at bounding box center [731, 11] width 5 height 5
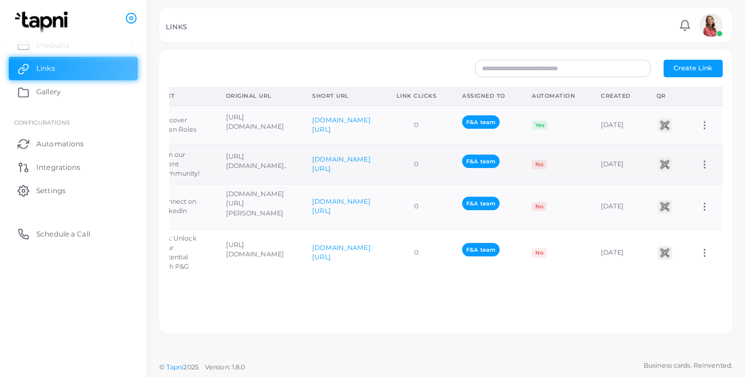
click at [700, 168] on icon at bounding box center [705, 164] width 11 height 11
click at [690, 180] on span "Assign to Team" at bounding box center [696, 182] width 50 height 9
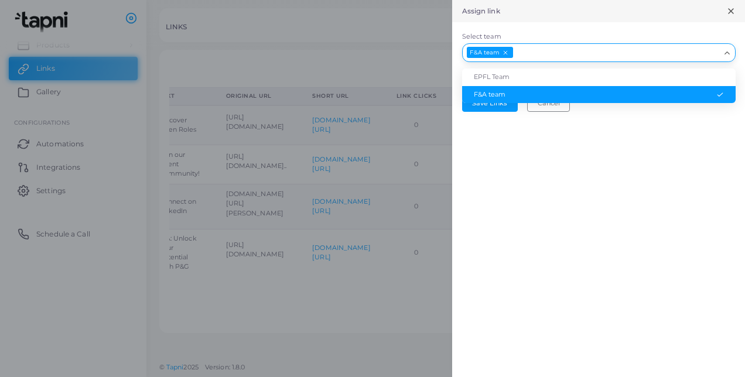
click at [526, 52] on input "Select team" at bounding box center [616, 52] width 205 height 13
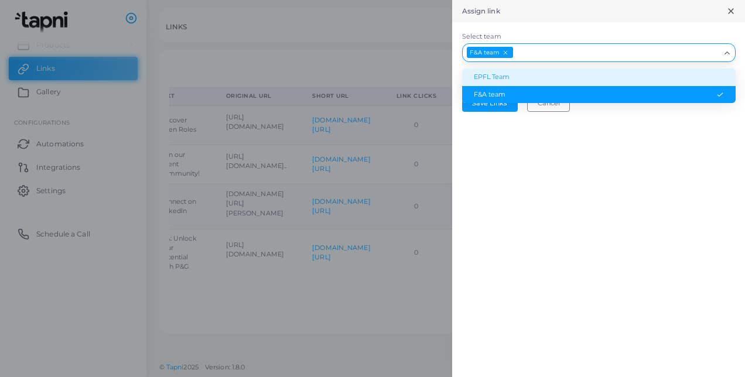
click at [493, 80] on li "EPFL Team" at bounding box center [599, 78] width 274 height 18
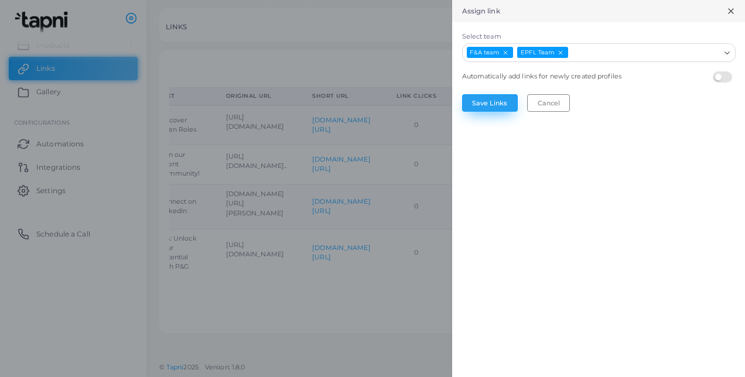
click at [495, 107] on button "Save Links" at bounding box center [490, 103] width 56 height 18
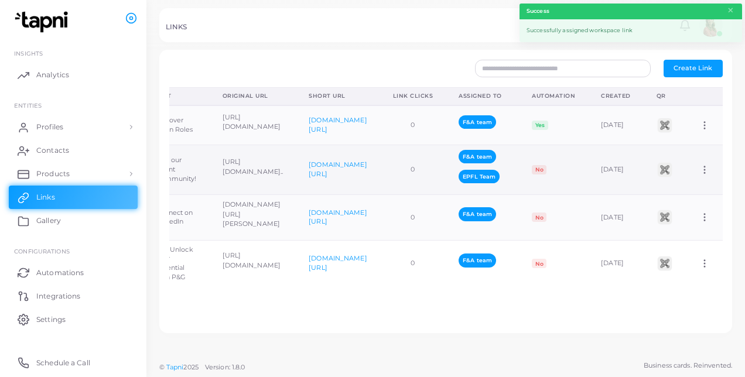
scroll to position [0, 182]
click at [700, 165] on icon at bounding box center [705, 170] width 11 height 11
click at [690, 183] on span "Assign to Team" at bounding box center [696, 179] width 50 height 9
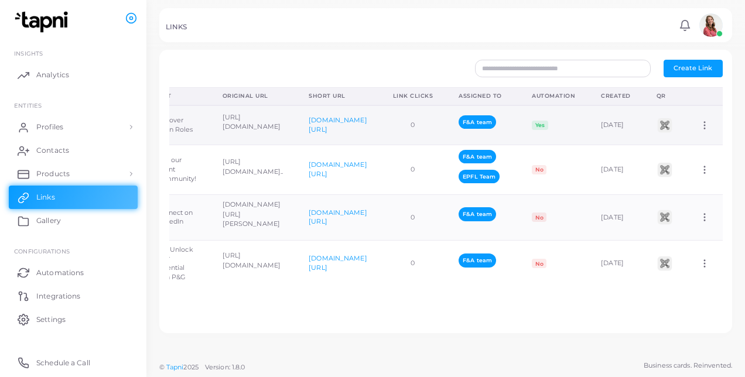
click at [700, 123] on icon at bounding box center [705, 125] width 11 height 11
click at [696, 137] on span "Assign to Team" at bounding box center [696, 137] width 50 height 9
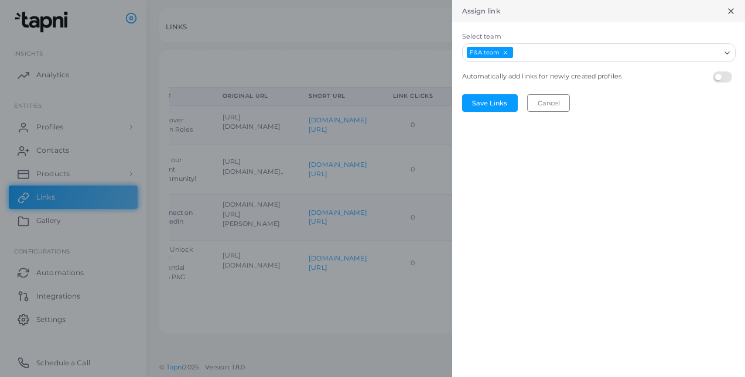
click at [536, 50] on input "Select team" at bounding box center [616, 52] width 205 height 13
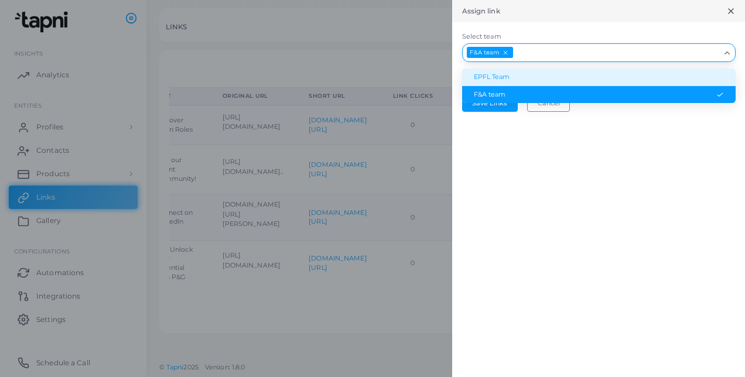
click at [526, 81] on li "EPFL Team" at bounding box center [599, 78] width 274 height 18
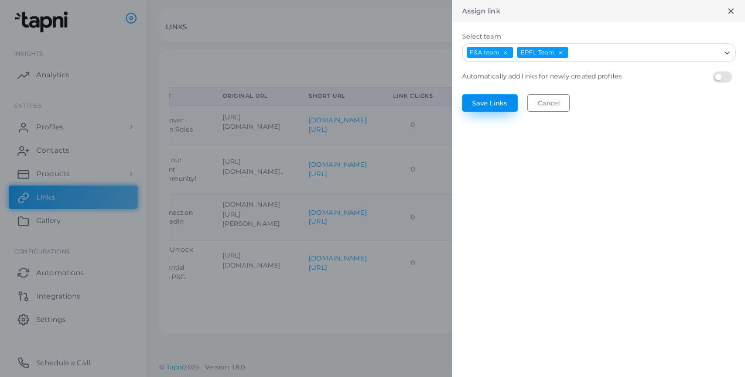
click at [499, 107] on button "Save Links" at bounding box center [490, 103] width 56 height 18
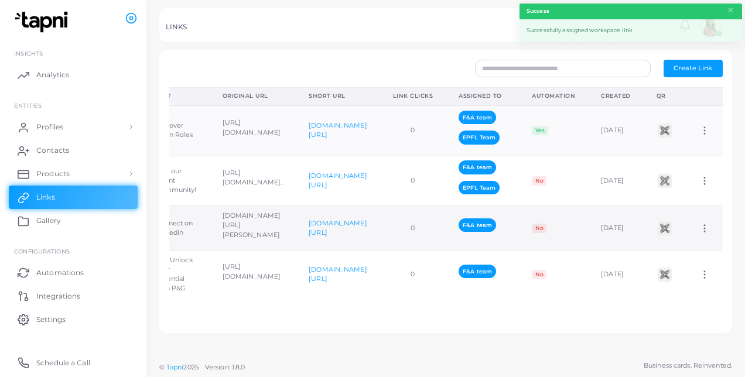
click at [700, 223] on icon at bounding box center [705, 228] width 11 height 11
click at [700, 234] on span "Assign to Team" at bounding box center [696, 237] width 50 height 9
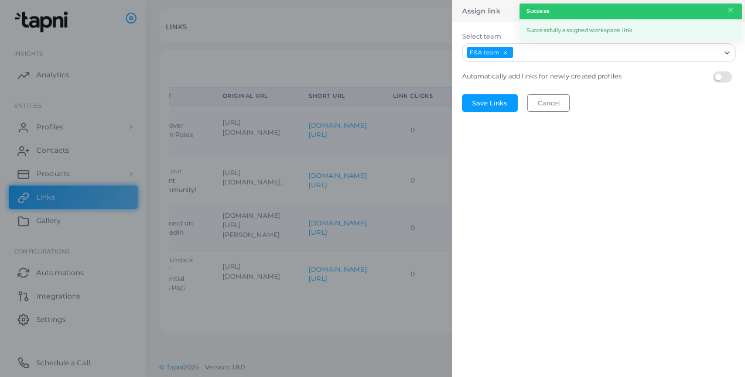
click at [612, 54] on input "Select team" at bounding box center [616, 52] width 205 height 13
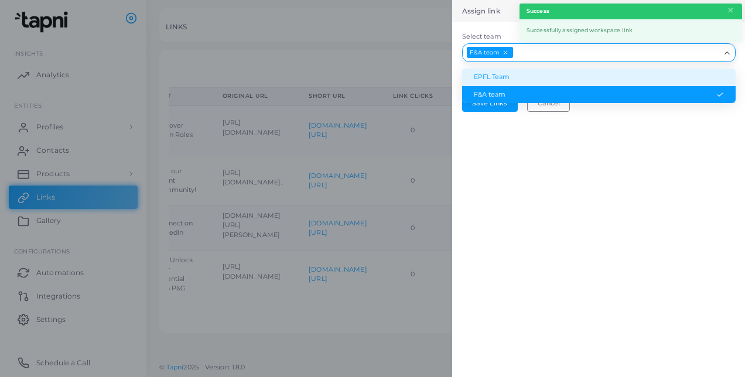
click at [560, 79] on li "EPFL Team" at bounding box center [599, 78] width 274 height 18
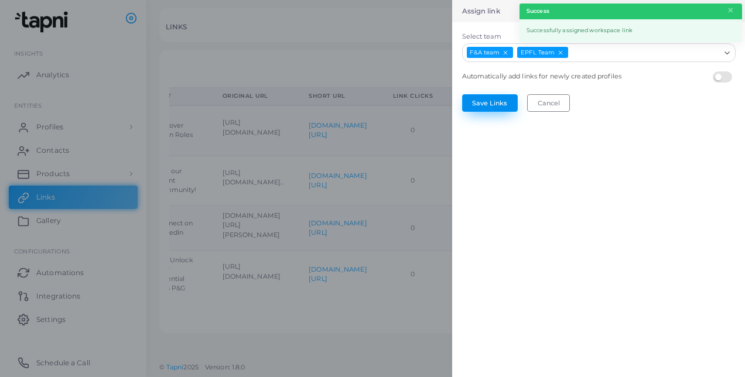
click at [485, 104] on button "Save Links" at bounding box center [490, 103] width 56 height 18
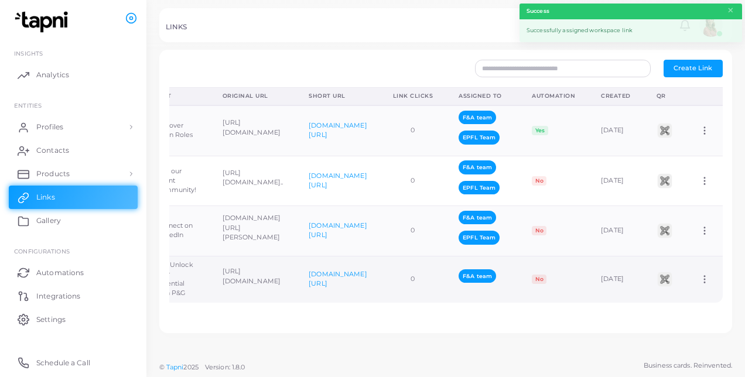
click at [700, 277] on icon at bounding box center [705, 279] width 11 height 11
click at [693, 288] on span "Assign to Team" at bounding box center [696, 291] width 50 height 9
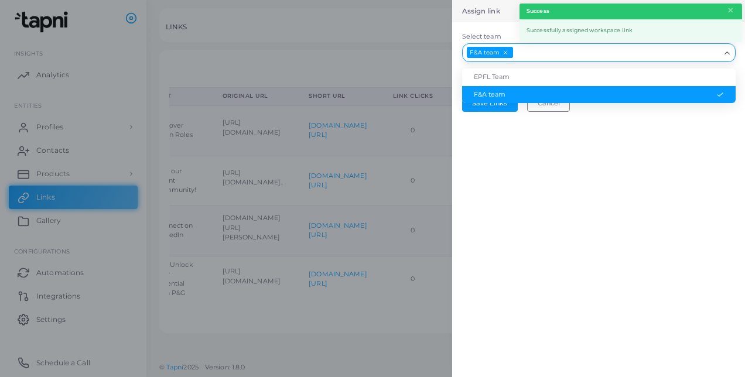
click at [581, 54] on input "Select team" at bounding box center [616, 52] width 205 height 13
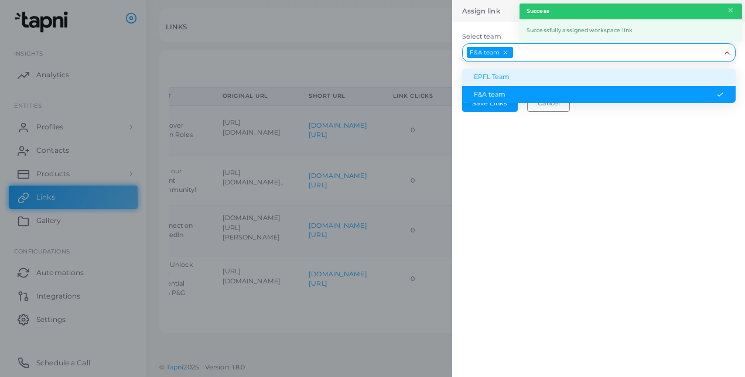
click at [528, 80] on li "EPFL Team" at bounding box center [599, 78] width 274 height 18
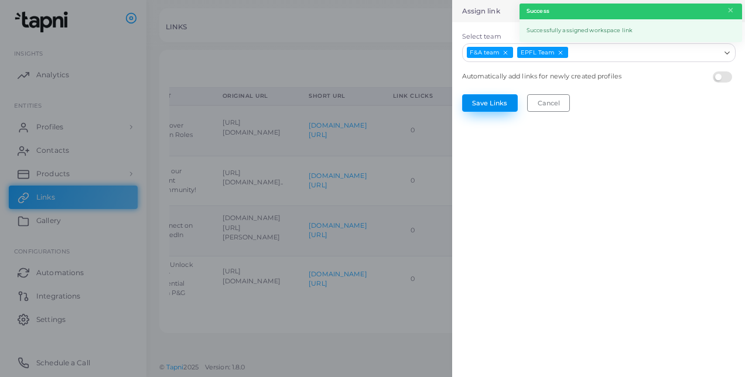
click at [496, 106] on button "Save Links" at bounding box center [490, 103] width 56 height 18
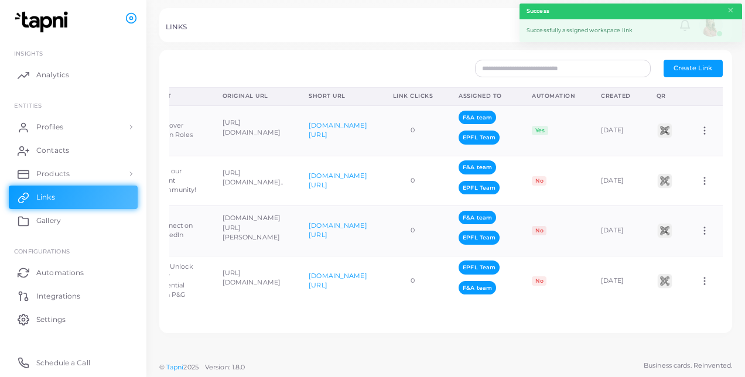
click at [382, 76] on div at bounding box center [305, 69] width 284 height 18
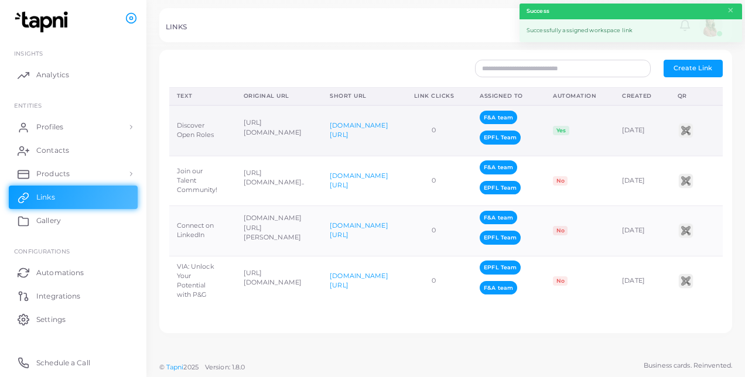
scroll to position [0, 0]
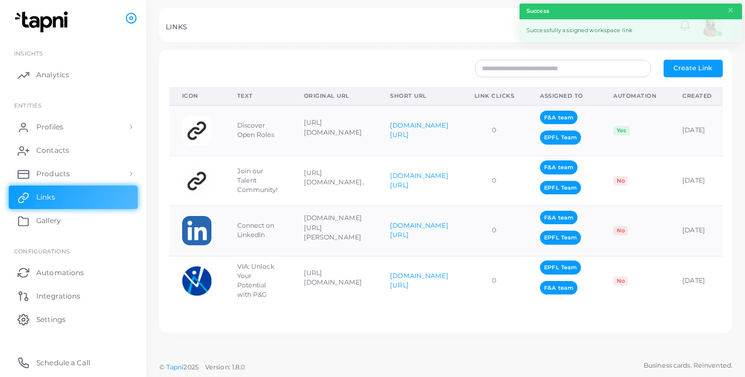
click at [301, 48] on div at bounding box center [372, 25] width 745 height 50
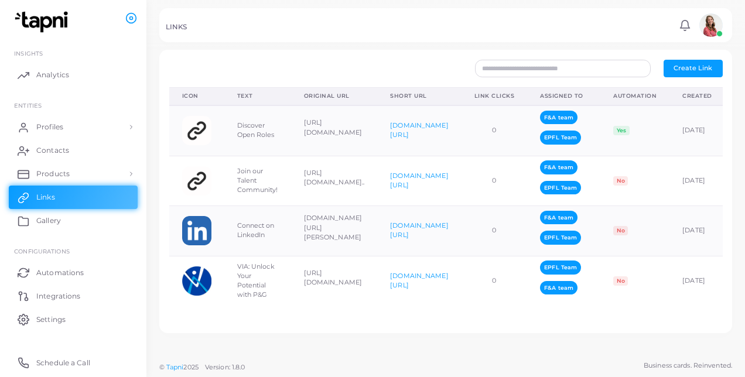
click at [346, 60] on div at bounding box center [305, 69] width 284 height 18
click at [75, 127] on link "Profiles" at bounding box center [73, 126] width 129 height 23
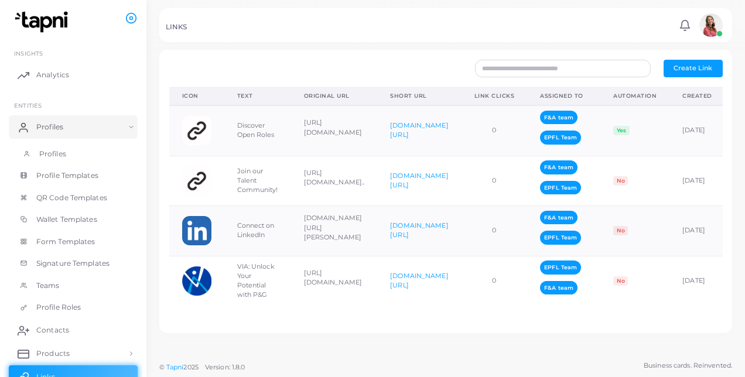
click at [74, 155] on link "Profiles" at bounding box center [73, 154] width 129 height 22
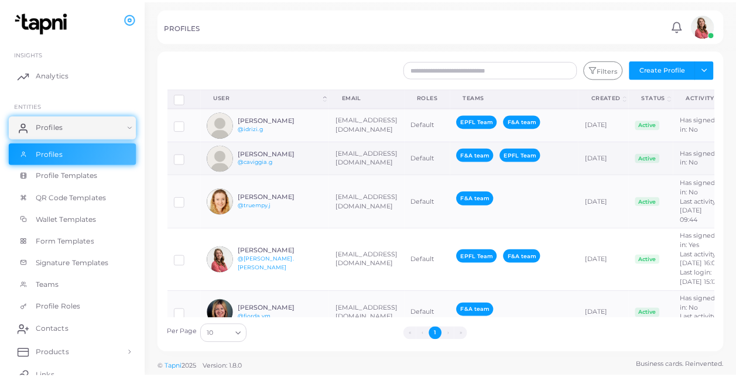
scroll to position [0, 69]
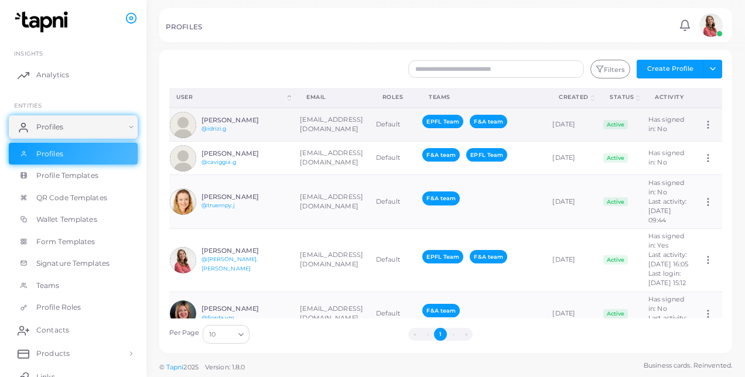
click at [703, 125] on icon at bounding box center [708, 125] width 11 height 11
click at [343, 63] on div "Filters Create Profile Toggle dropdown Import Profiles Invite Profiles Export P…" at bounding box center [493, 69] width 472 height 19
click at [100, 182] on link "Profile Templates" at bounding box center [73, 176] width 129 height 22
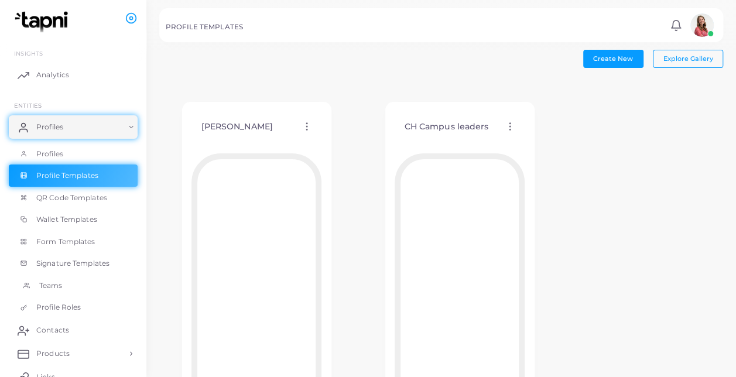
scroll to position [176, 0]
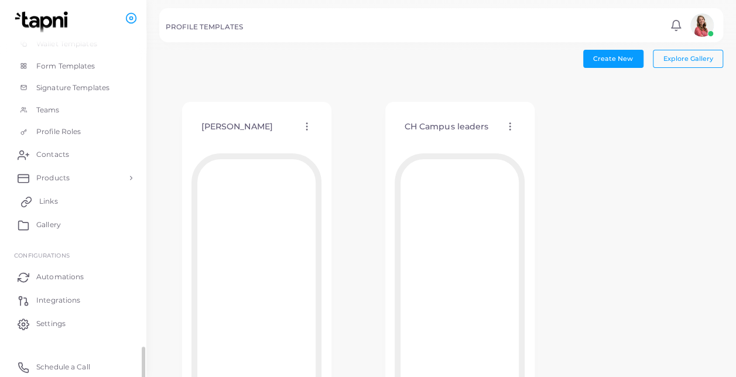
click at [90, 205] on link "Links" at bounding box center [73, 201] width 129 height 23
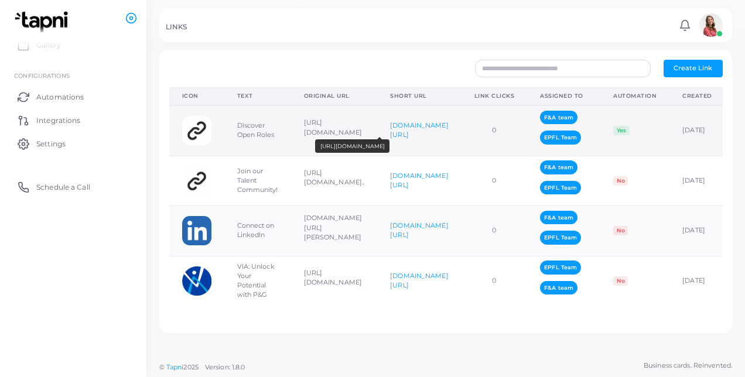
scroll to position [0, 182]
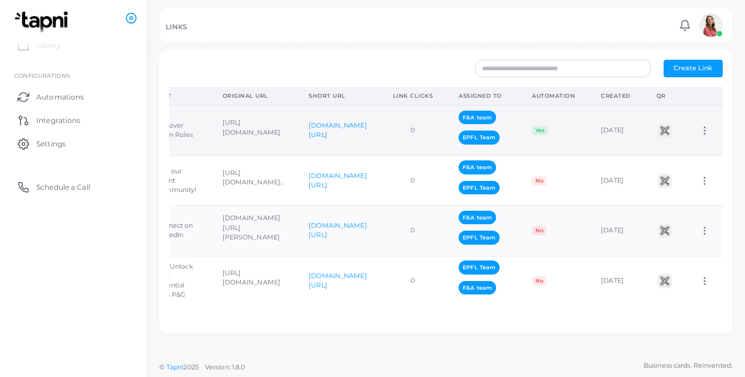
click at [690, 122] on td "Assign to Team Edit Link Delete Link" at bounding box center [705, 130] width 36 height 50
click at [700, 128] on icon at bounding box center [705, 130] width 11 height 11
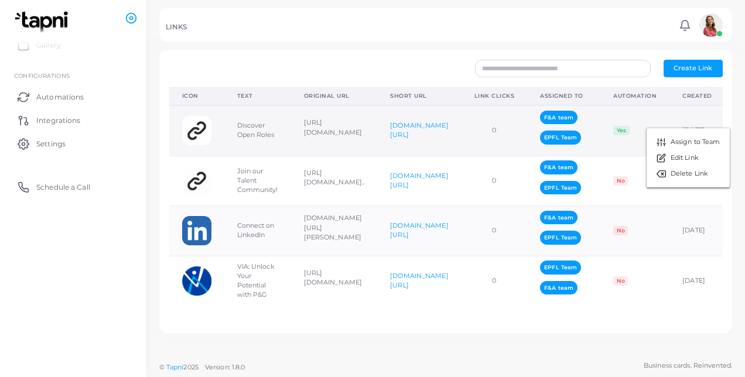
scroll to position [0, 1]
click at [690, 160] on span "Edit Link" at bounding box center [685, 158] width 28 height 9
type input "**********"
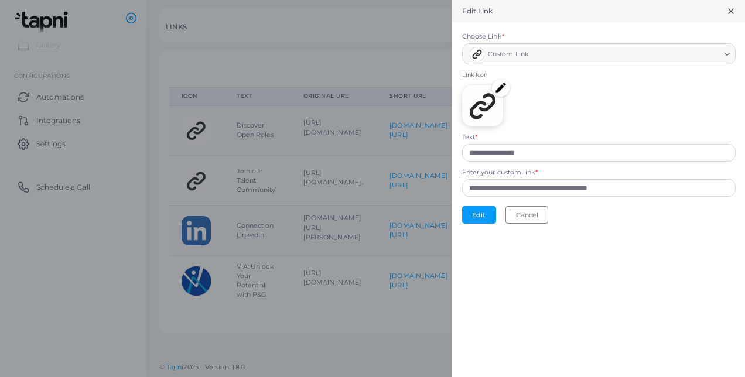
click at [499, 81] on img at bounding box center [501, 88] width 18 height 18
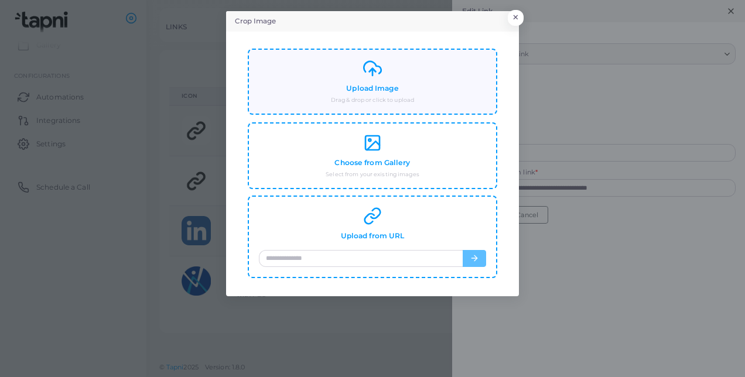
click at [382, 80] on div "Upload Image Drag & drop or click to upload" at bounding box center [372, 81] width 227 height 45
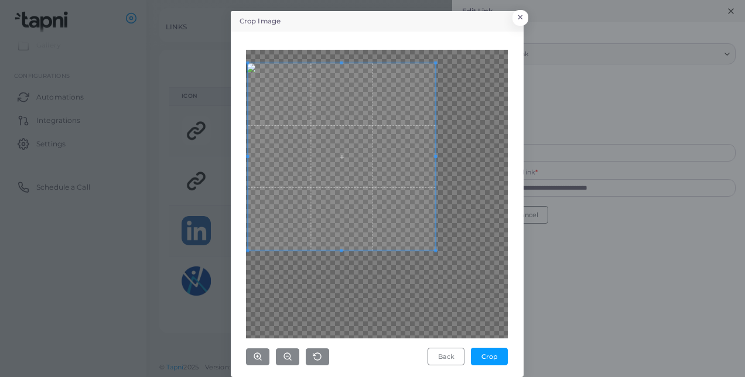
click at [334, 115] on span at bounding box center [341, 156] width 187 height 187
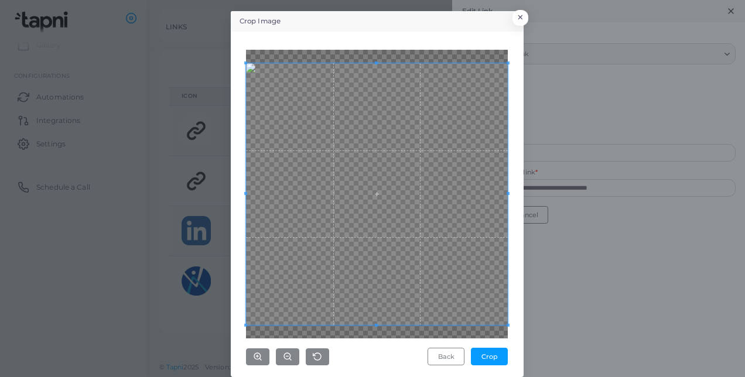
click at [535, 350] on div "Crop Image × Back Crop" at bounding box center [372, 188] width 745 height 377
click at [500, 360] on button "Crop" at bounding box center [489, 357] width 37 height 18
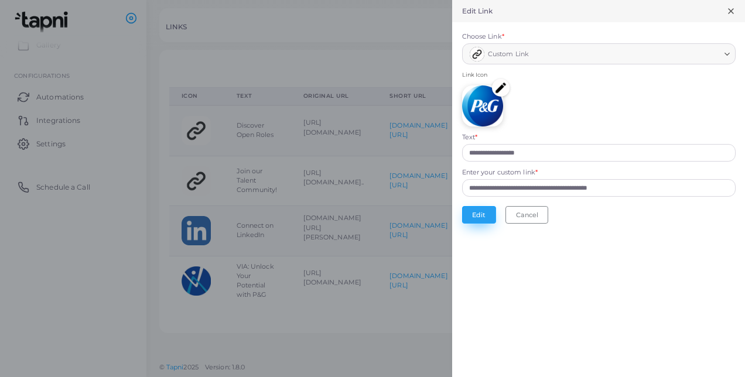
click at [485, 221] on button "Edit" at bounding box center [479, 215] width 34 height 18
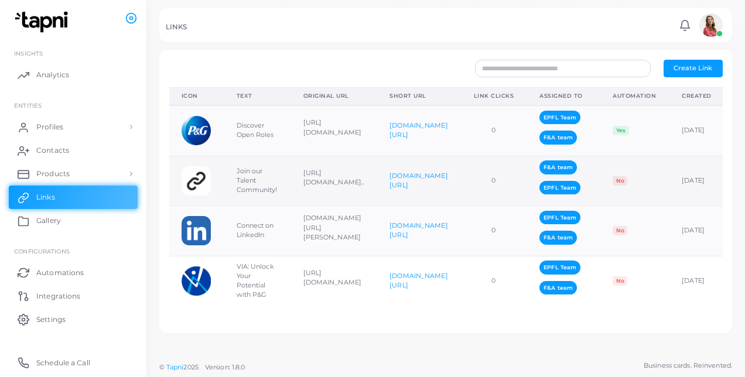
scroll to position [0, 182]
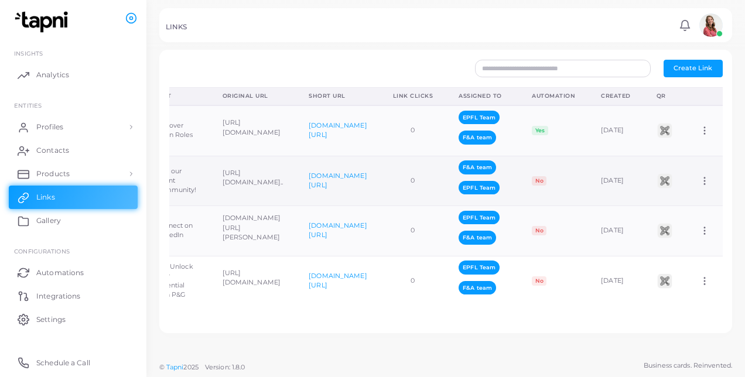
click at [700, 179] on icon at bounding box center [705, 181] width 11 height 11
click at [687, 208] on span "Edit Link" at bounding box center [685, 208] width 28 height 9
type input "**********"
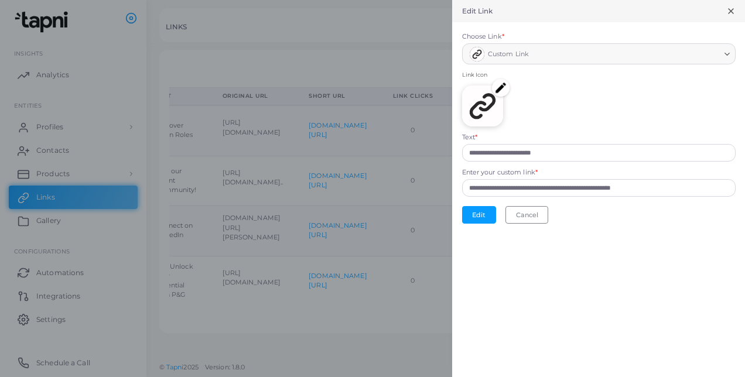
click at [502, 91] on img at bounding box center [501, 88] width 18 height 18
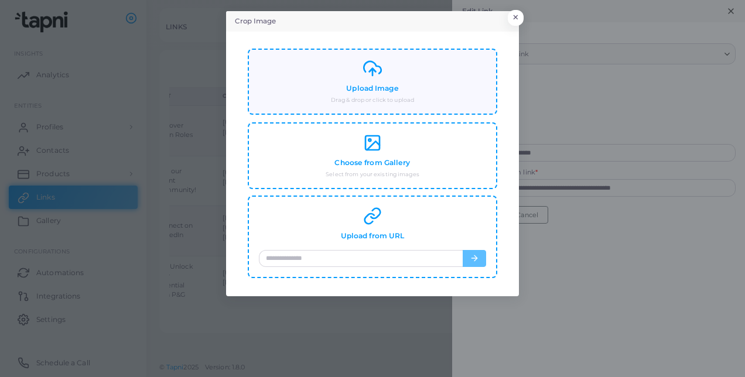
click at [427, 88] on div "Upload Image Drag & drop or click to upload" at bounding box center [372, 81] width 227 height 45
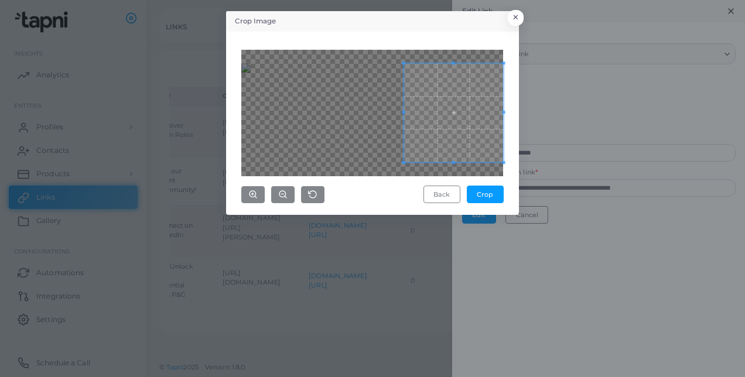
click at [641, 144] on div "Crop Image × Back Crop" at bounding box center [372, 188] width 745 height 377
click at [433, 74] on div at bounding box center [459, 118] width 88 height 88
click at [469, 138] on span at bounding box center [456, 114] width 88 height 88
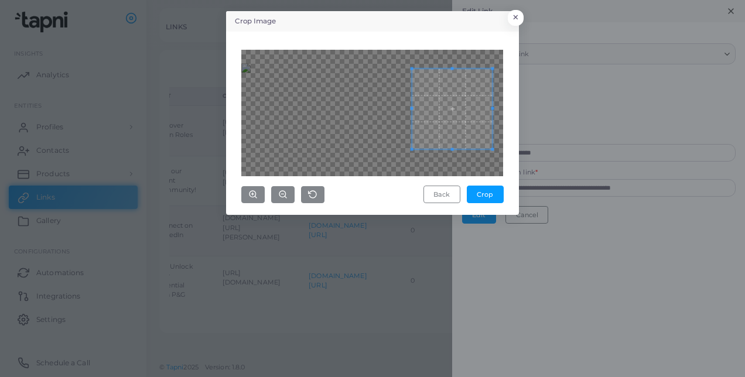
click at [493, 156] on div at bounding box center [372, 113] width 262 height 127
click at [465, 124] on span at bounding box center [454, 112] width 80 height 80
click at [483, 195] on button "Crop" at bounding box center [485, 195] width 37 height 18
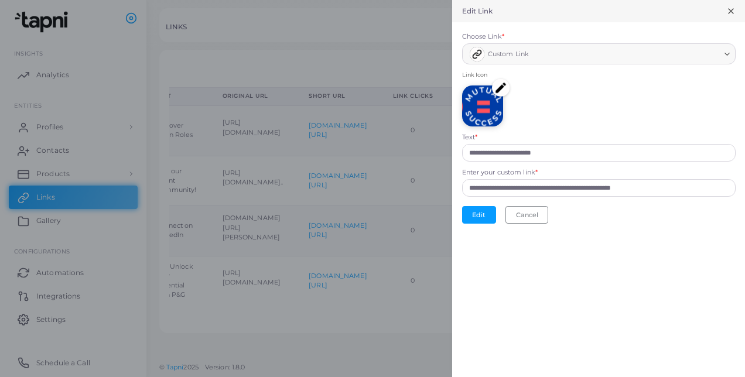
click at [503, 90] on img at bounding box center [501, 88] width 18 height 18
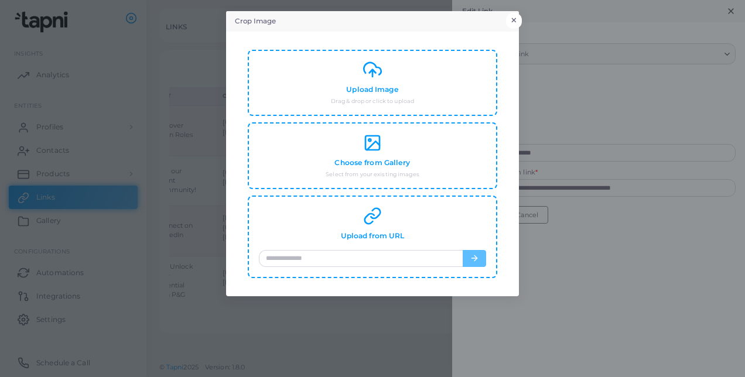
click at [514, 19] on button "×" at bounding box center [514, 20] width 16 height 15
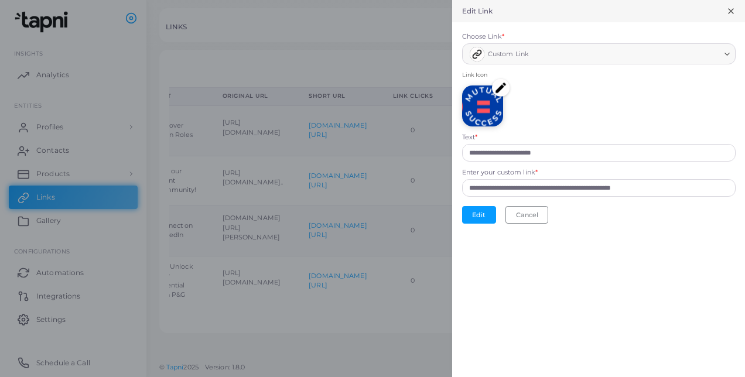
click at [507, 55] on span "Custom Link" at bounding box center [508, 55] width 41 height 12
click at [499, 86] on img at bounding box center [501, 88] width 18 height 18
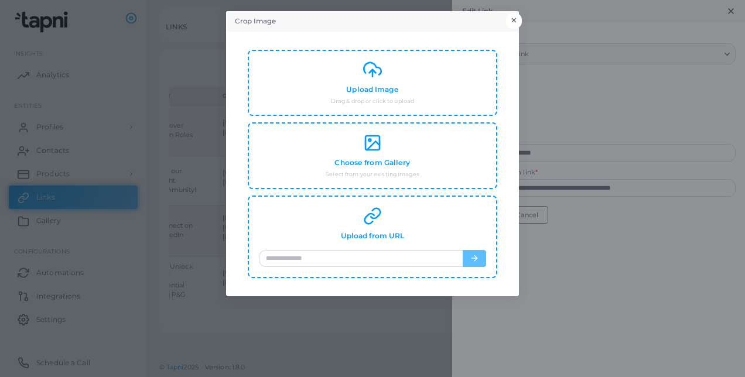
click at [515, 25] on button "×" at bounding box center [514, 20] width 16 height 15
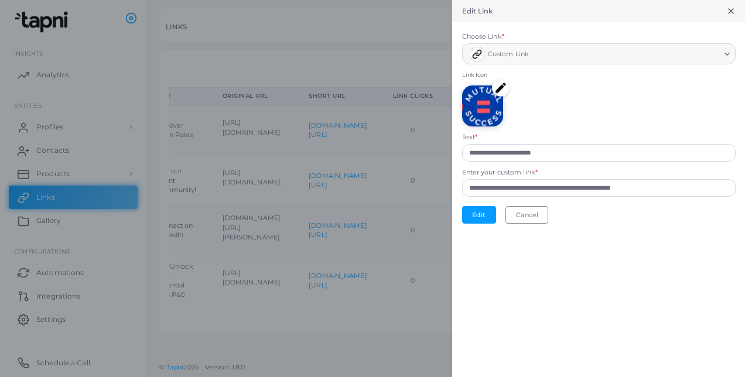
click at [733, 11] on icon at bounding box center [731, 10] width 9 height 9
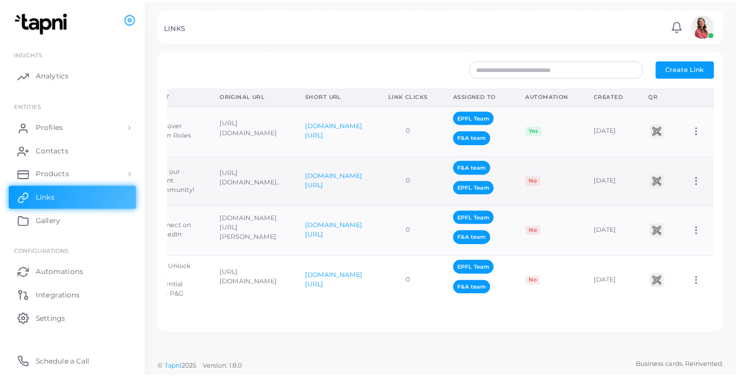
scroll to position [0, 0]
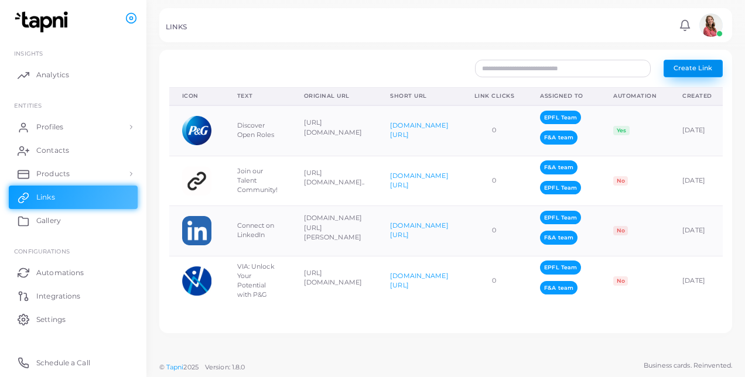
click at [682, 70] on span "Create Link" at bounding box center [693, 68] width 39 height 8
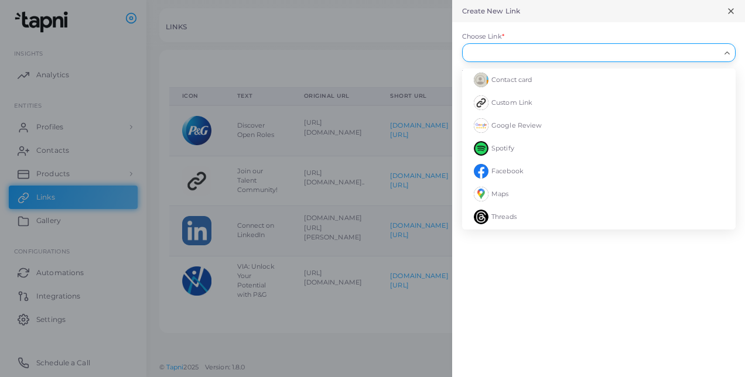
click at [581, 52] on input "Choose Link *" at bounding box center [594, 52] width 253 height 13
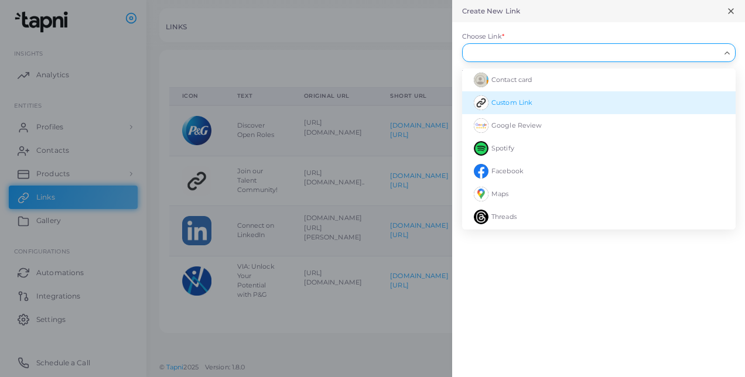
click at [558, 93] on li "Custom Link" at bounding box center [599, 102] width 274 height 23
type input "**********"
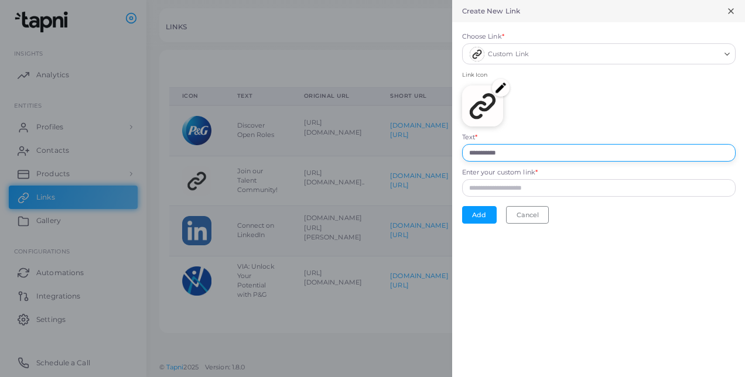
click at [536, 156] on input "**********" at bounding box center [599, 153] width 274 height 18
drag, startPoint x: 536, startPoint y: 156, endPoint x: 444, endPoint y: 156, distance: 92.0
click at [444, 0] on div "**********" at bounding box center [372, 0] width 745 height 0
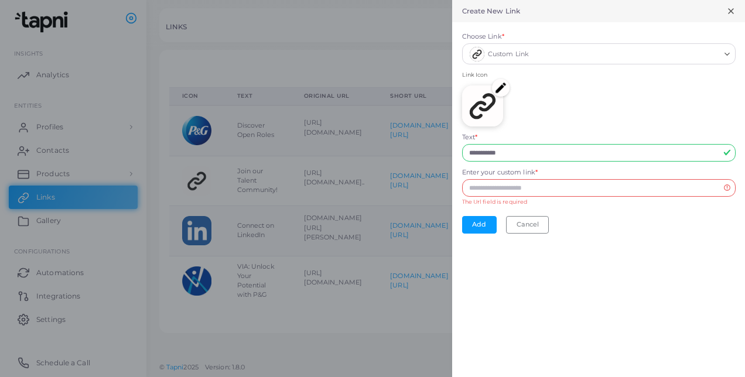
click at [79, 135] on div at bounding box center [372, 188] width 745 height 377
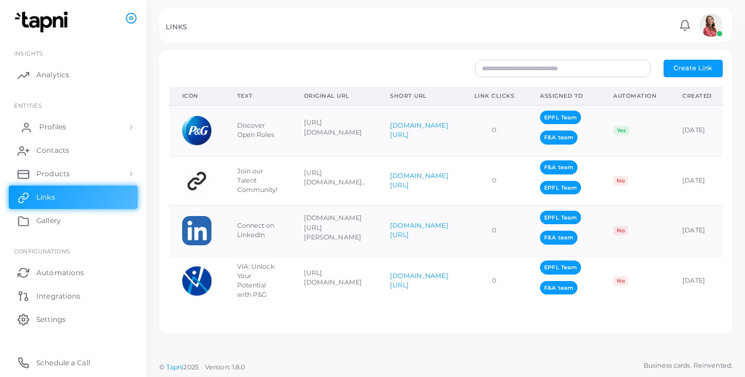
click at [78, 132] on link "Profiles" at bounding box center [73, 126] width 129 height 23
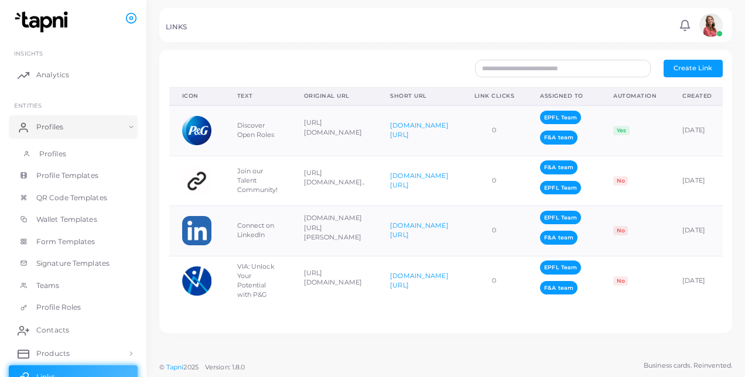
click at [80, 155] on link "Profiles" at bounding box center [73, 154] width 129 height 22
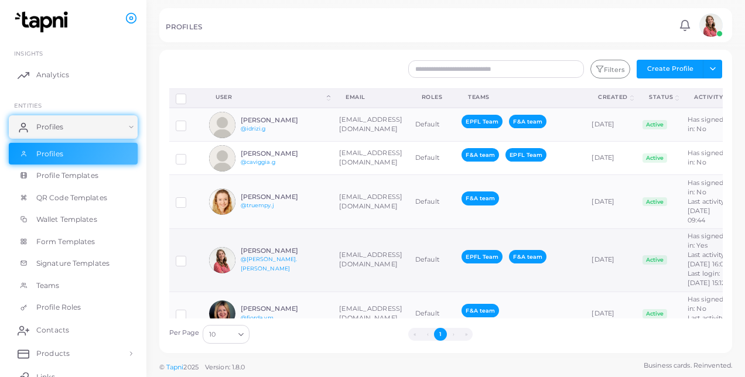
click at [331, 277] on td "[PERSON_NAME] @[PERSON_NAME].[PERSON_NAME]" at bounding box center [268, 260] width 130 height 63
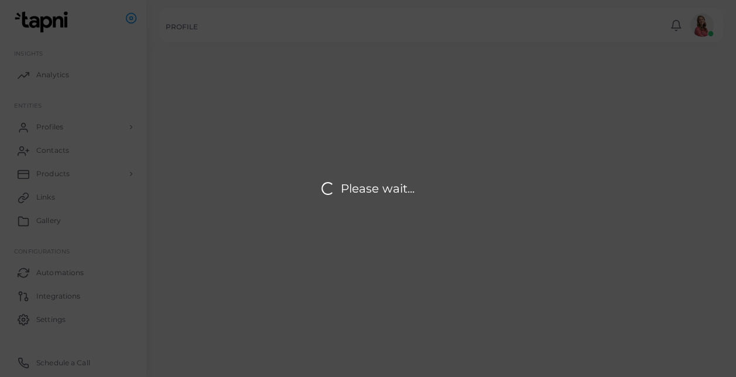
type input "**********"
type textarea "**********"
type input "**********"
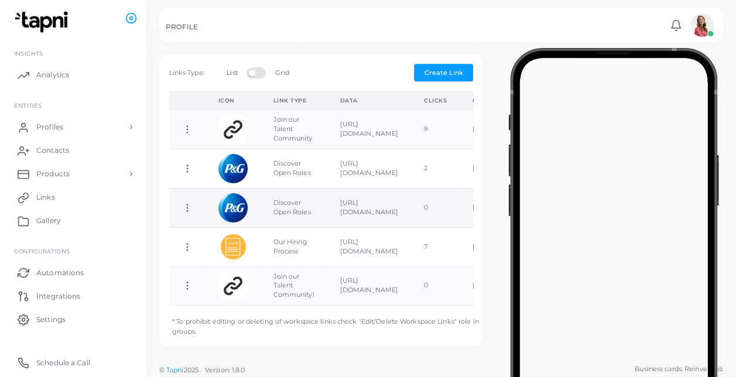
click at [193, 206] on td "Copy Link Edit Link Delete Link Toggle Direct Link" at bounding box center [187, 207] width 36 height 39
click at [186, 203] on icon at bounding box center [187, 208] width 11 height 11
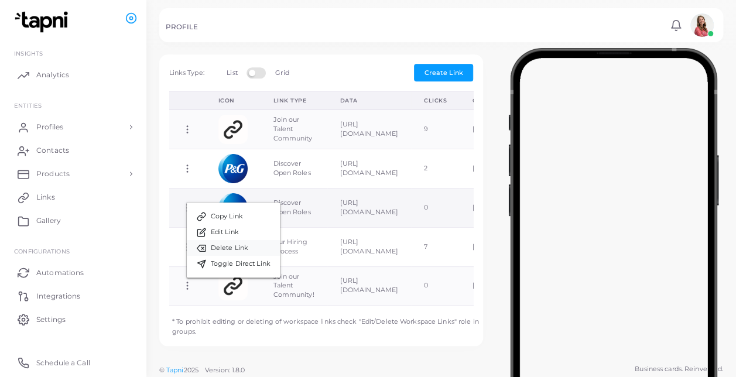
click at [219, 250] on span "Delete Link" at bounding box center [229, 248] width 37 height 9
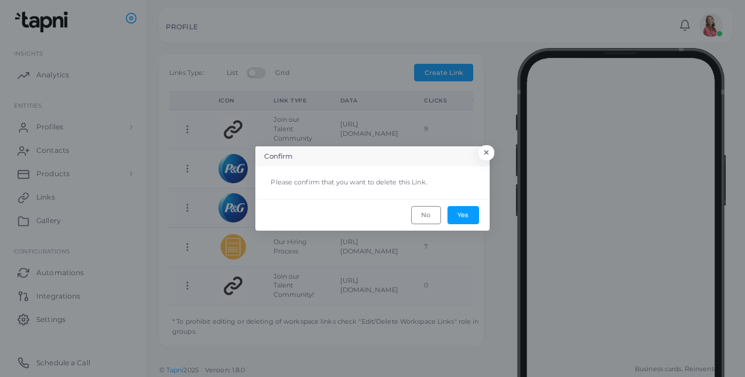
click at [456, 225] on footer "No Yes" at bounding box center [372, 215] width 234 height 32
click at [469, 206] on button "Yes" at bounding box center [464, 215] width 32 height 18
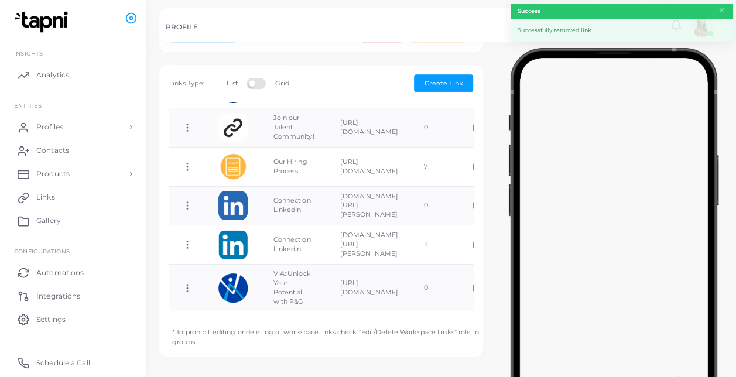
scroll to position [98, 0]
click at [190, 200] on icon at bounding box center [187, 205] width 11 height 11
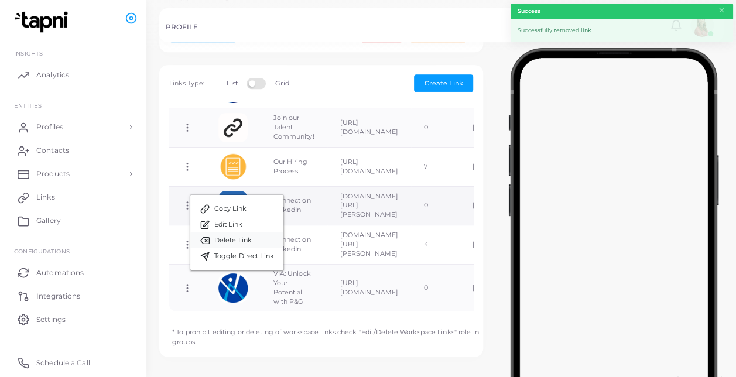
click at [254, 241] on link "Delete Link" at bounding box center [236, 241] width 93 height 16
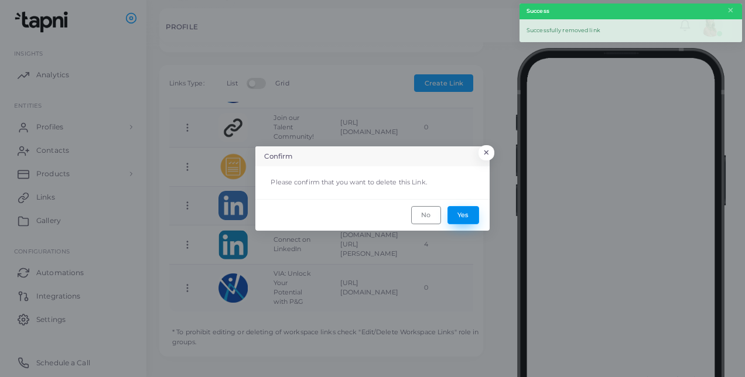
click at [459, 216] on button "Yes" at bounding box center [464, 215] width 32 height 18
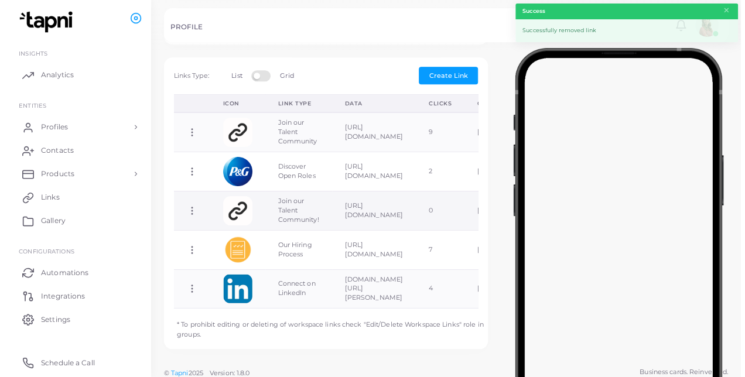
scroll to position [390, 0]
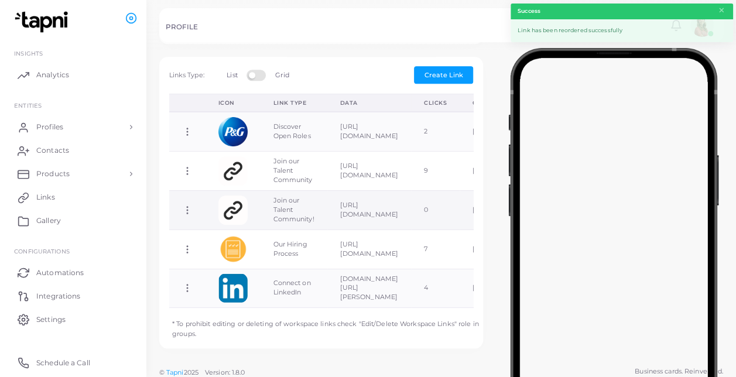
click at [187, 205] on icon at bounding box center [187, 210] width 11 height 11
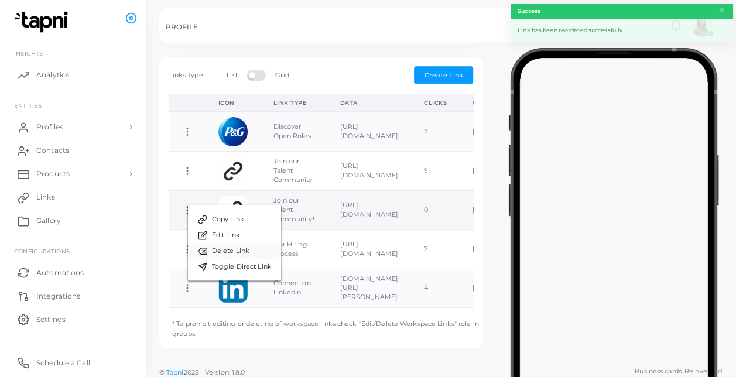
click at [226, 250] on span "Delete Link" at bounding box center [230, 251] width 37 height 9
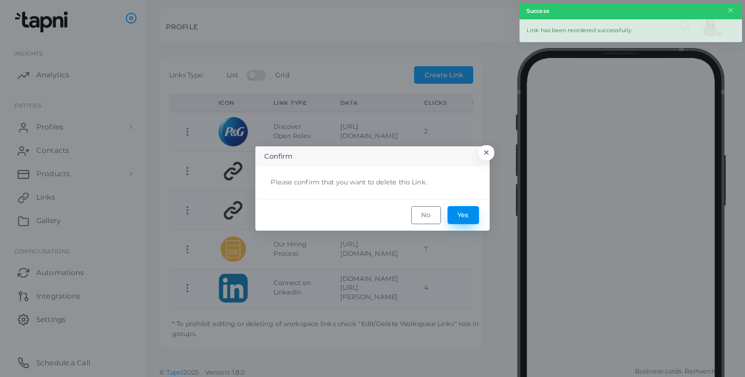
click at [467, 212] on button "Yes" at bounding box center [464, 215] width 32 height 18
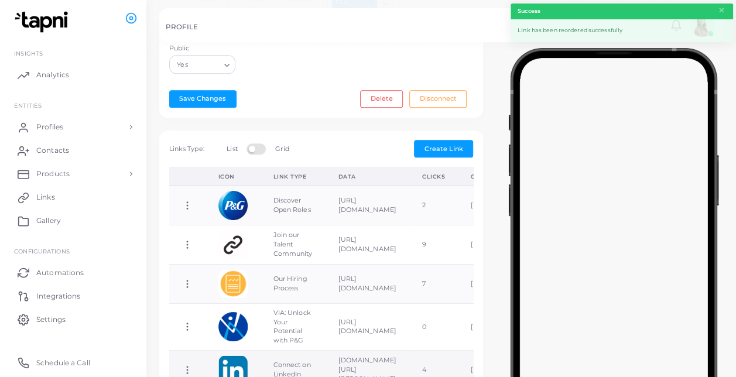
scroll to position [392, 0]
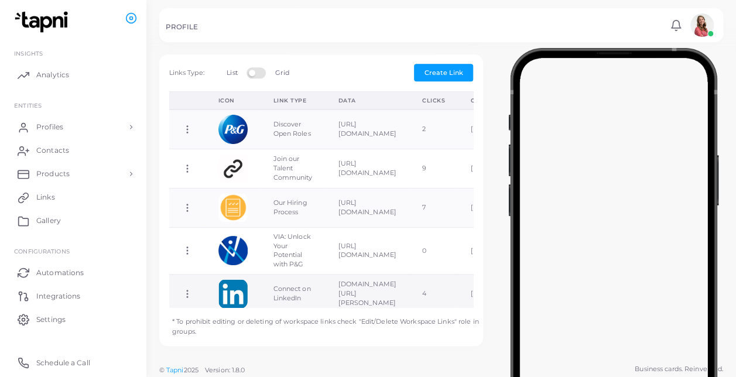
click at [188, 289] on icon at bounding box center [187, 294] width 11 height 11
click at [369, 346] on div "Create New Link Choose Link * Loading... Text * * Direct Link Add Cancel Links …" at bounding box center [321, 206] width 337 height 305
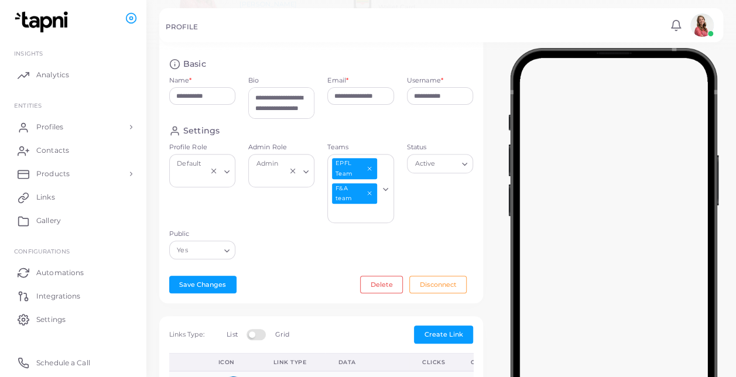
scroll to position [0, 0]
click at [254, 93] on textarea "**********" at bounding box center [281, 103] width 66 height 32
click at [226, 168] on div "Loading..." at bounding box center [228, 162] width 14 height 15
click at [226, 168] on div "Loading..." at bounding box center [221, 170] width 27 height 30
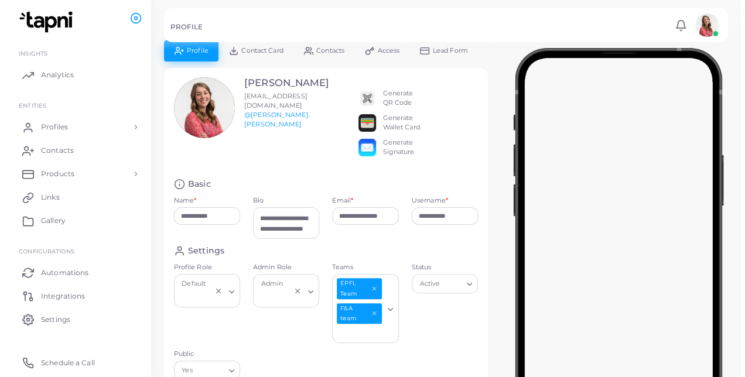
scroll to position [9, 0]
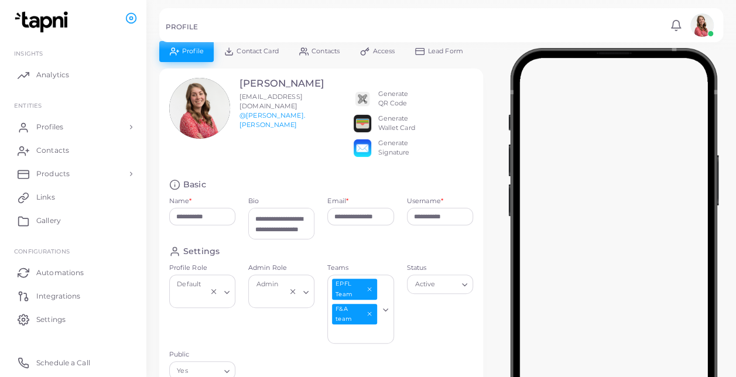
click at [393, 125] on div "Generate Wallet Card" at bounding box center [396, 123] width 37 height 19
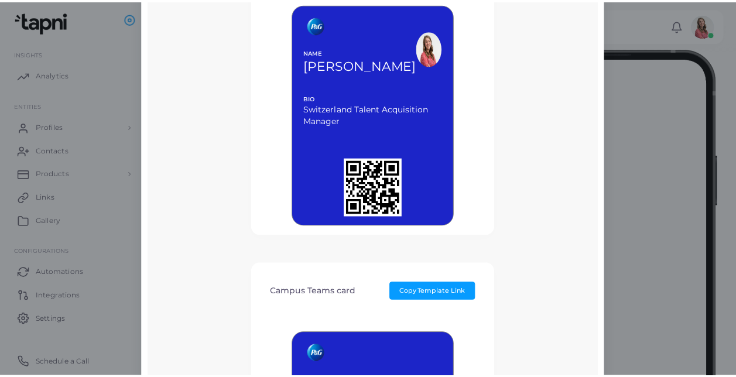
scroll to position [0, 0]
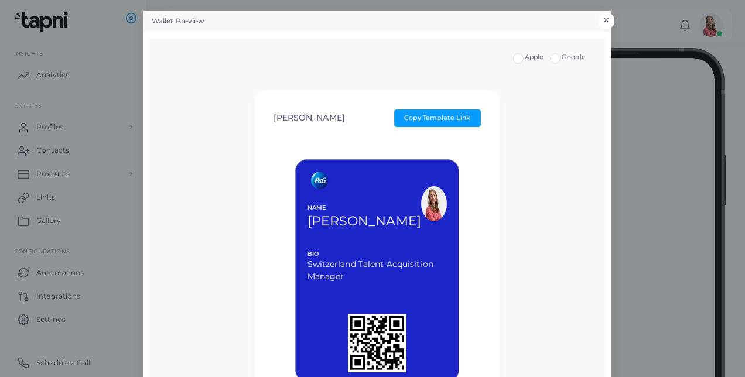
click at [603, 21] on button "×" at bounding box center [607, 20] width 16 height 15
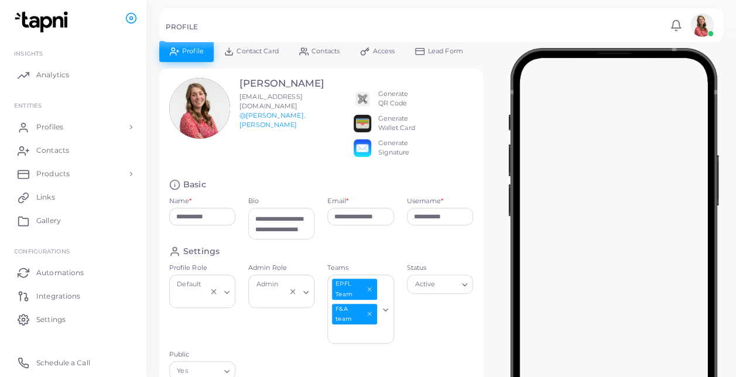
scroll to position [145, 0]
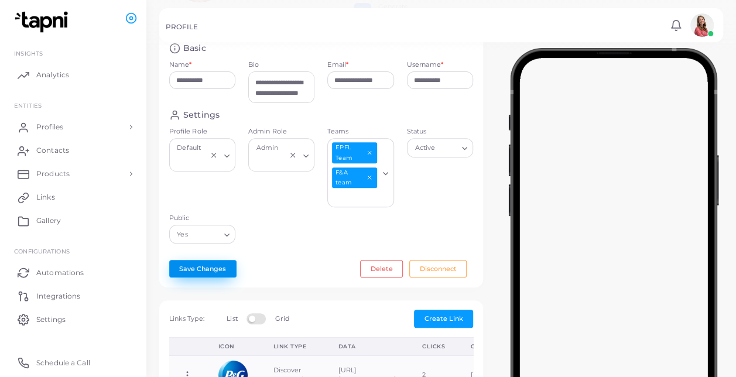
click at [201, 265] on button "Save Changes" at bounding box center [202, 269] width 67 height 18
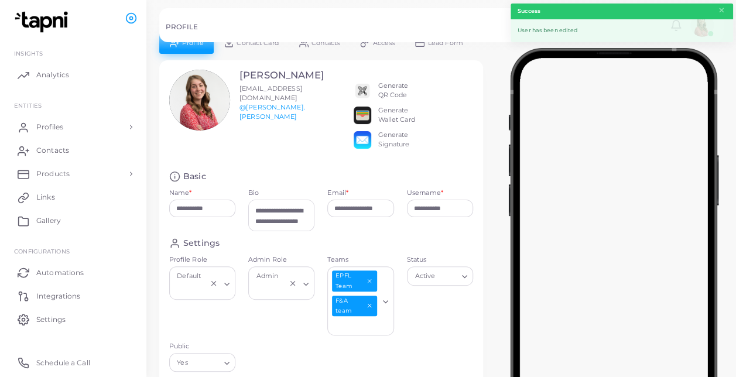
scroll to position [0, 0]
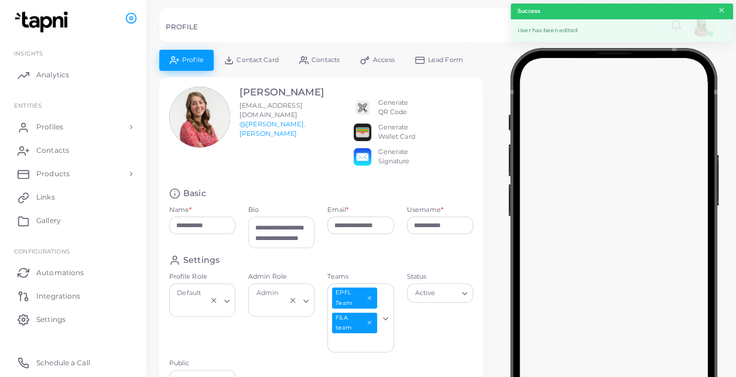
click at [721, 12] on button "×" at bounding box center [722, 10] width 8 height 13
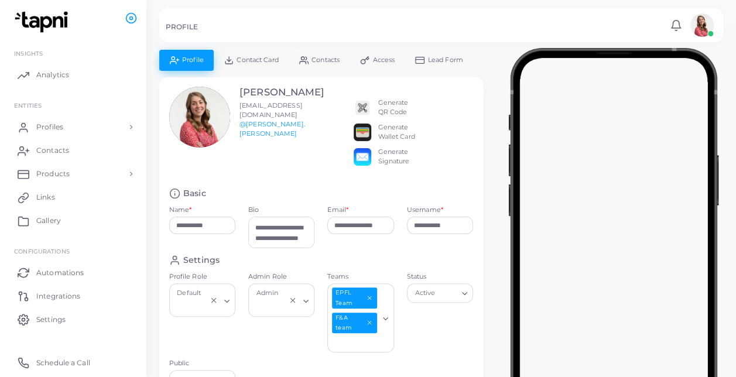
drag, startPoint x: 409, startPoint y: 142, endPoint x: 486, endPoint y: 117, distance: 81.3
click at [486, 117] on div "**********" at bounding box center [321, 261] width 337 height 369
click at [488, 118] on div "**********" at bounding box center [321, 261] width 337 height 369
click at [87, 130] on link "Profiles" at bounding box center [73, 126] width 129 height 23
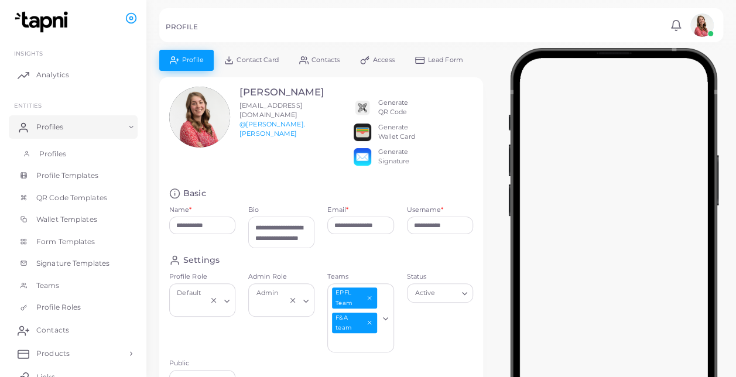
click at [84, 154] on link "Profiles" at bounding box center [73, 154] width 129 height 22
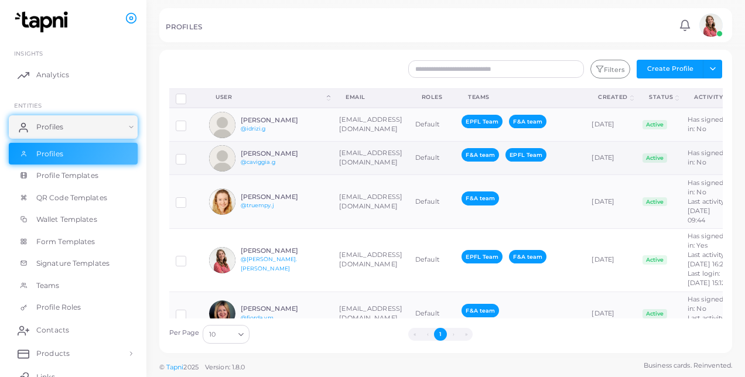
click at [343, 149] on td "[EMAIL_ADDRESS][DOMAIN_NAME]" at bounding box center [371, 158] width 76 height 33
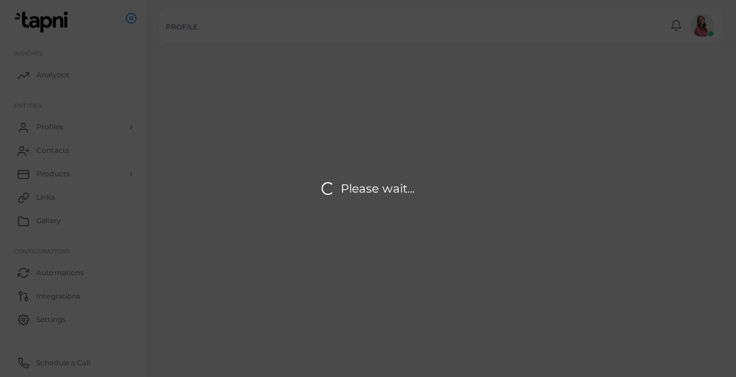
type input "**********"
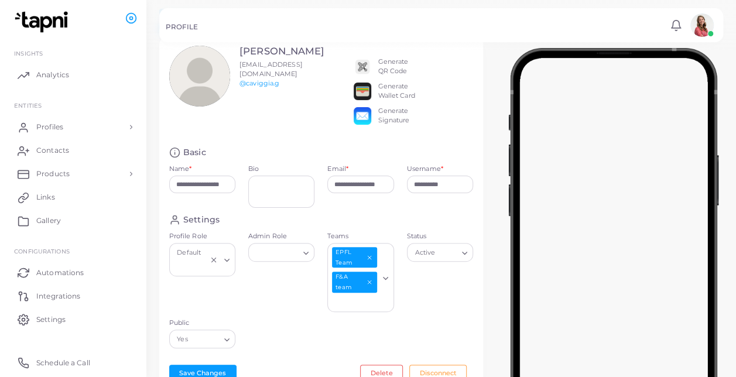
scroll to position [39, 0]
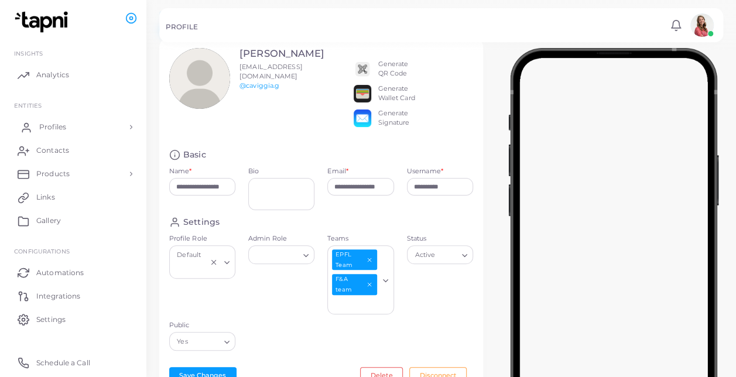
click at [88, 135] on link "Profiles" at bounding box center [73, 126] width 129 height 23
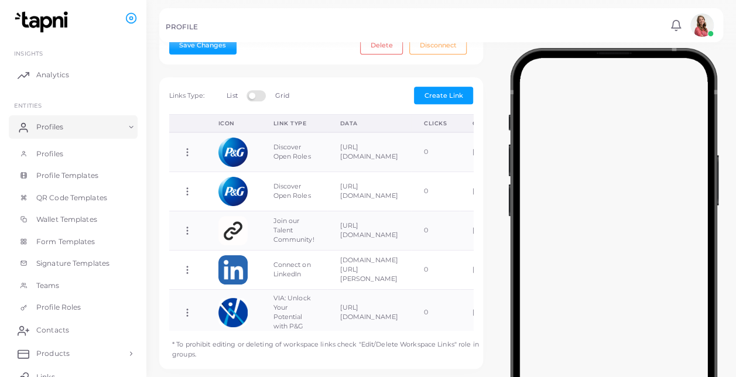
scroll to position [370, 0]
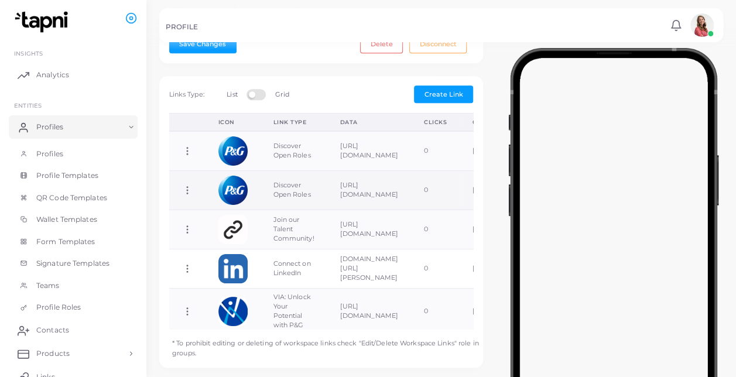
click at [199, 190] on td "Copy Link Edit Link Delete Link Toggle Direct Link" at bounding box center [187, 190] width 36 height 39
click at [184, 186] on icon at bounding box center [187, 190] width 11 height 11
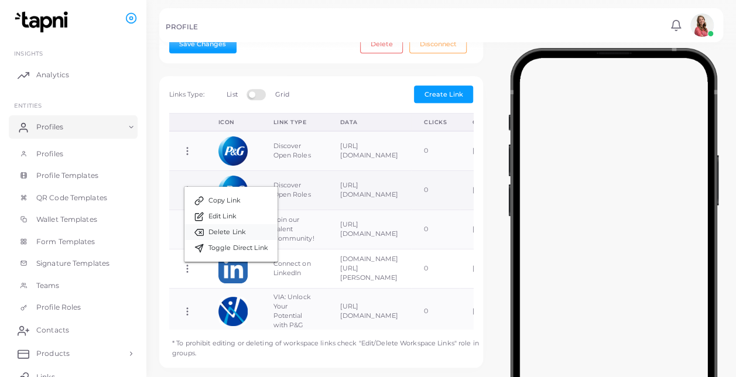
click at [230, 232] on span "Delete Link" at bounding box center [227, 232] width 37 height 9
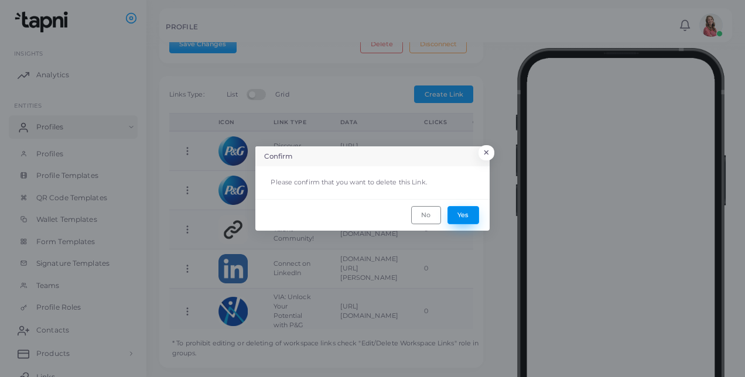
click at [459, 215] on button "Yes" at bounding box center [464, 215] width 32 height 18
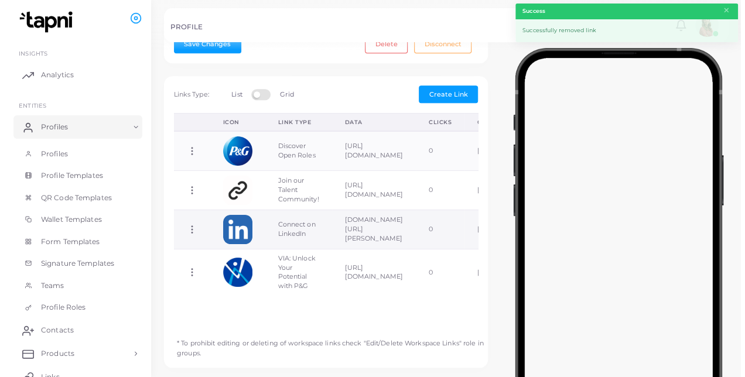
scroll to position [392, 0]
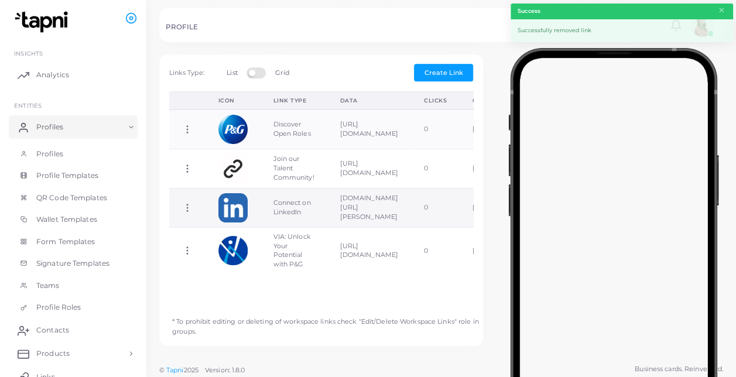
click at [187, 207] on circle at bounding box center [187, 207] width 1 height 1
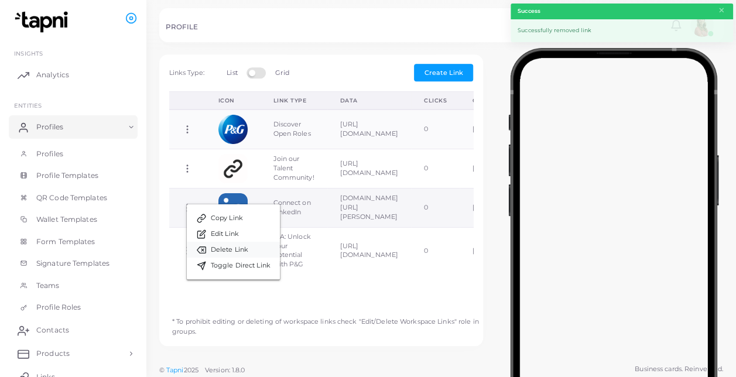
click at [243, 251] on span "Delete Link" at bounding box center [229, 249] width 37 height 9
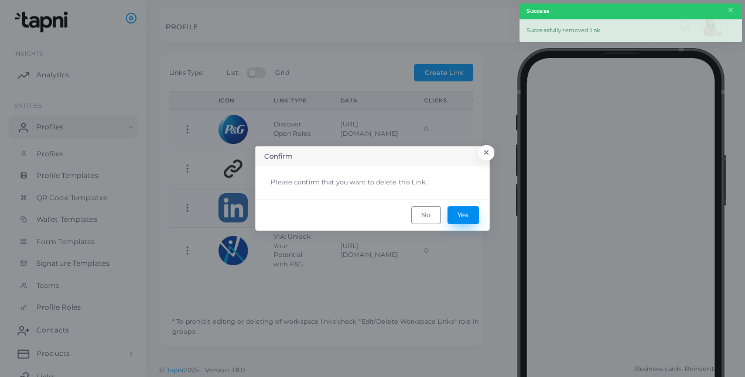
click at [464, 217] on button "Yes" at bounding box center [464, 215] width 32 height 18
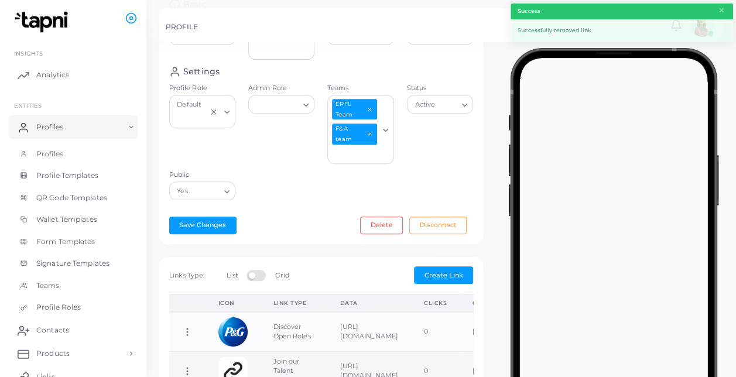
scroll to position [190, 0]
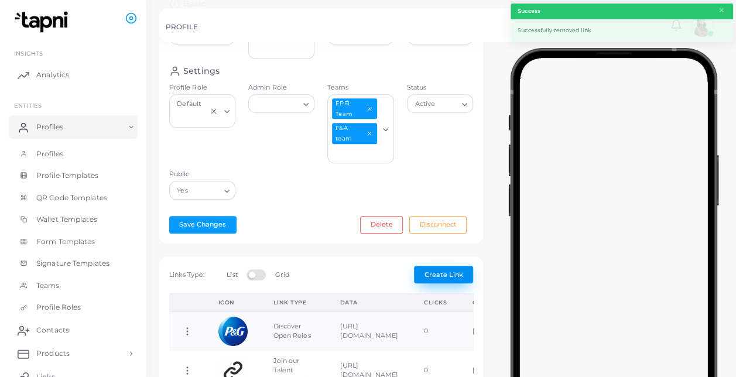
click at [437, 274] on span "Create Link" at bounding box center [444, 275] width 39 height 8
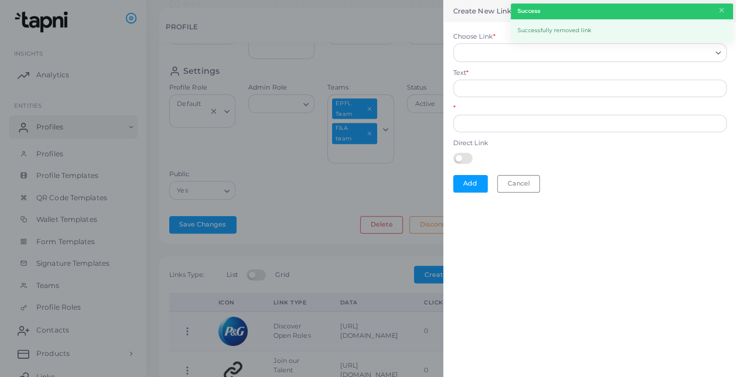
click at [507, 54] on input "Choose Link *" at bounding box center [585, 52] width 253 height 13
click at [305, 227] on div at bounding box center [368, 188] width 736 height 377
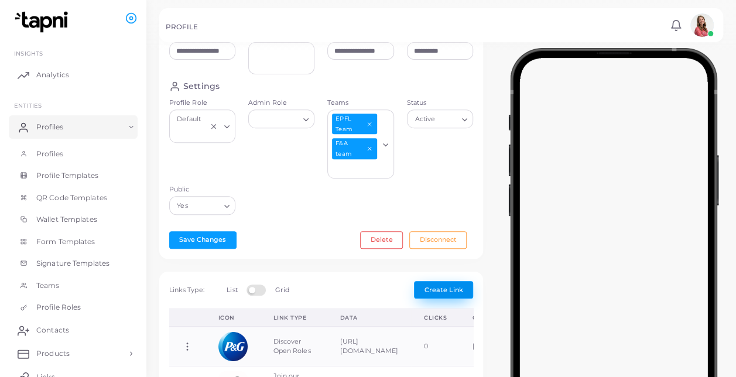
scroll to position [174, 0]
click at [197, 227] on div "**********" at bounding box center [321, 81] width 324 height 356
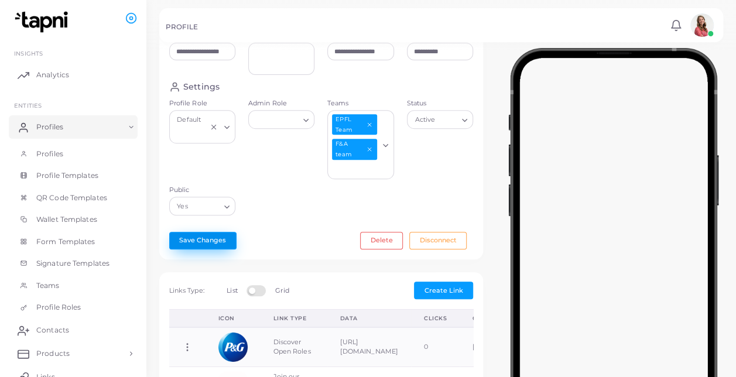
click at [200, 236] on button "Save Changes" at bounding box center [202, 241] width 67 height 18
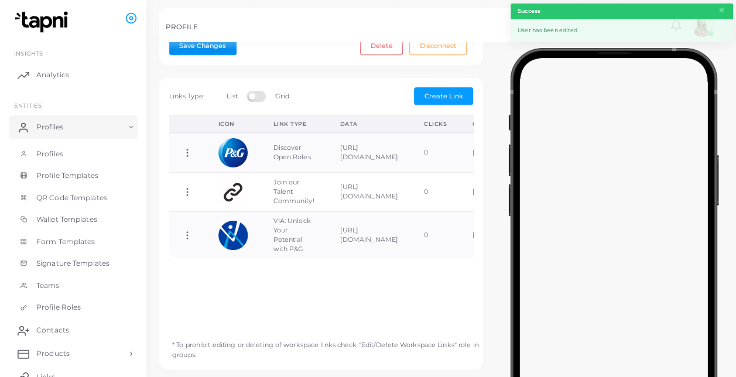
scroll to position [0, 0]
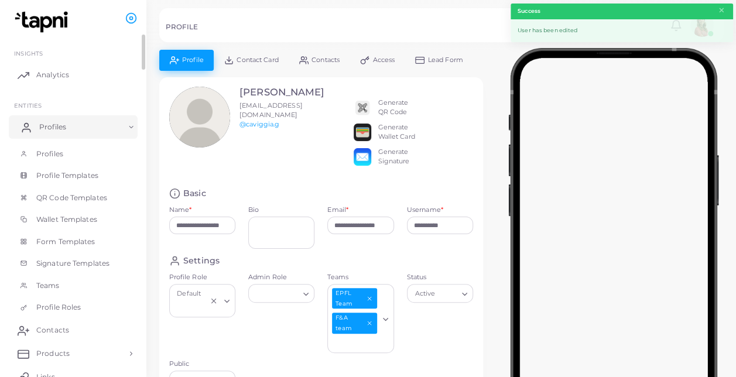
click at [105, 129] on link "Profiles" at bounding box center [73, 126] width 129 height 23
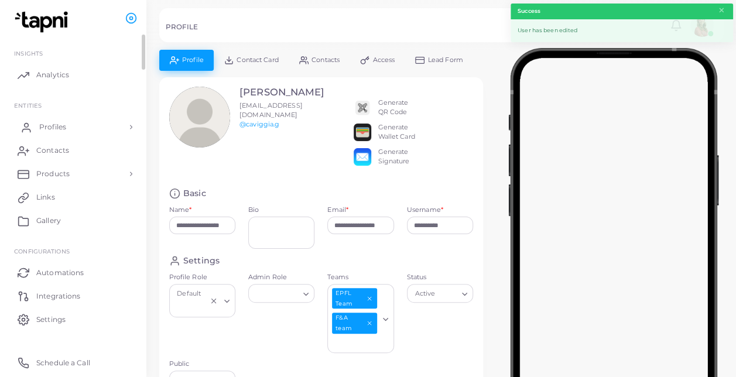
click at [105, 129] on link "Profiles" at bounding box center [73, 126] width 129 height 23
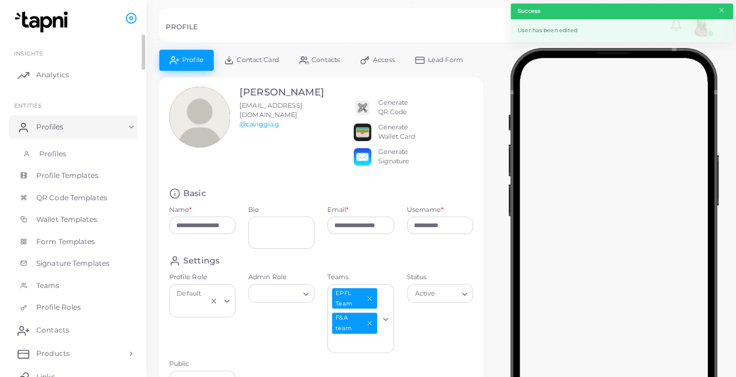
click at [59, 149] on span "Profiles" at bounding box center [52, 154] width 27 height 11
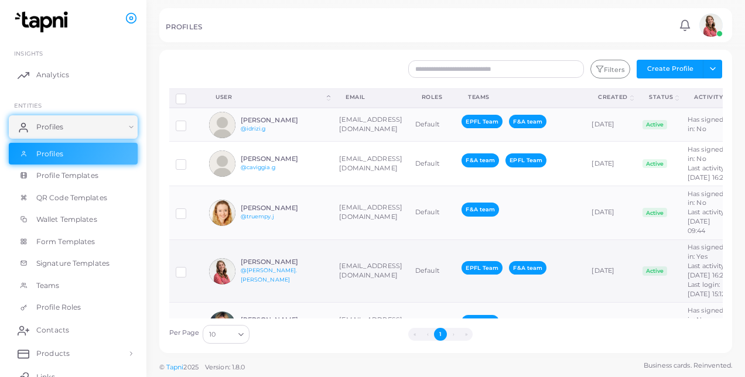
click at [341, 284] on td "[EMAIL_ADDRESS][DOMAIN_NAME]" at bounding box center [371, 271] width 76 height 63
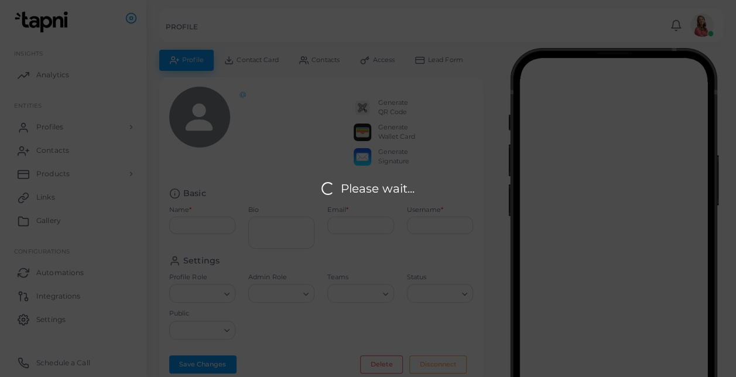
type input "**********"
type textarea "**********"
type input "**********"
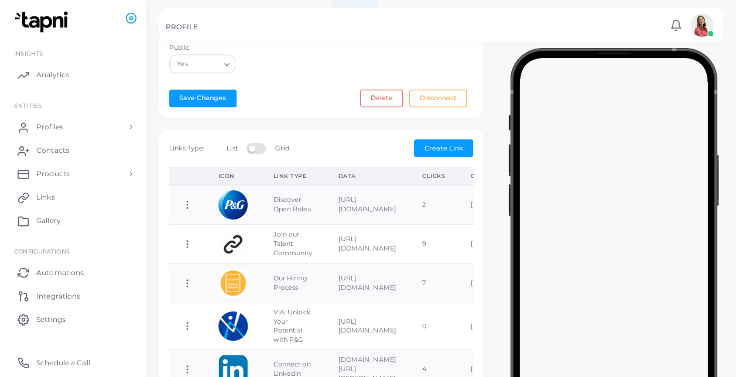
scroll to position [20, 0]
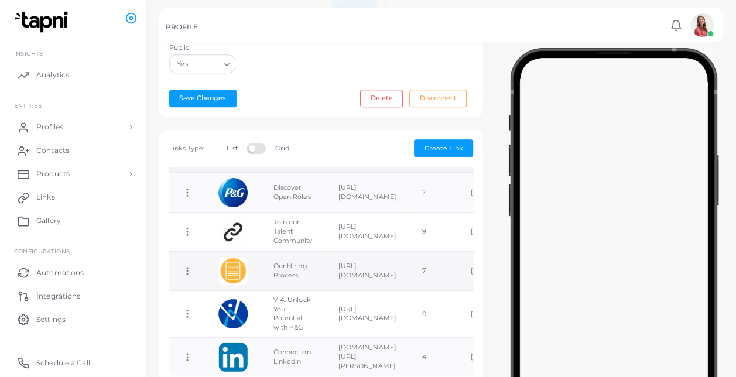
click at [190, 266] on icon at bounding box center [187, 271] width 11 height 11
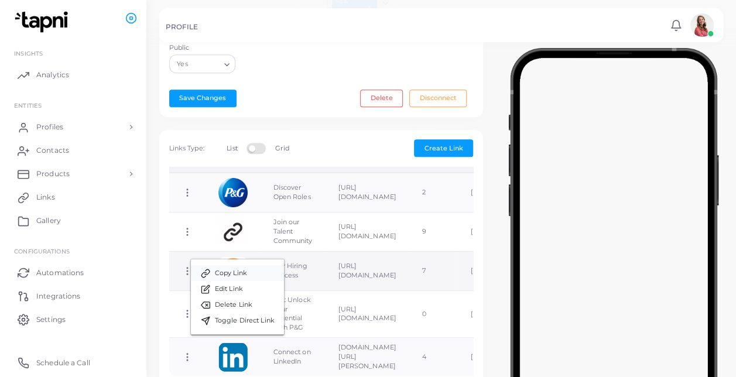
click at [219, 275] on span "Copy Link" at bounding box center [231, 273] width 32 height 9
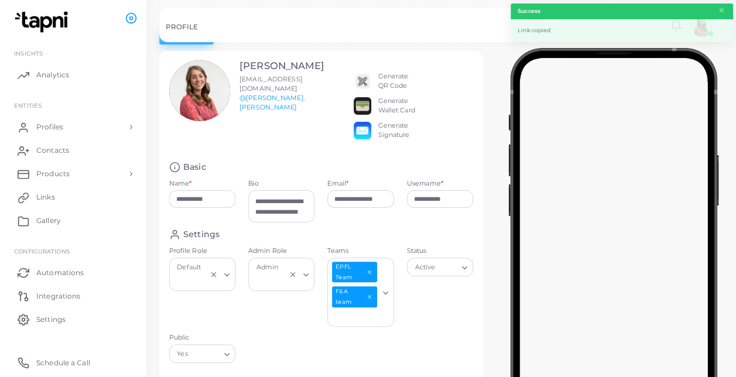
scroll to position [24, 0]
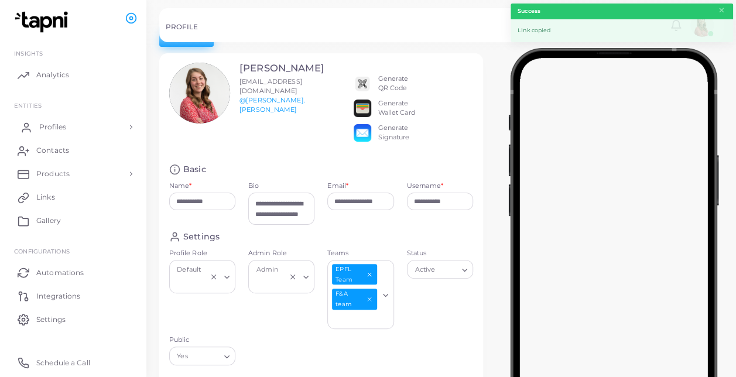
click at [66, 132] on link "Profiles" at bounding box center [73, 126] width 129 height 23
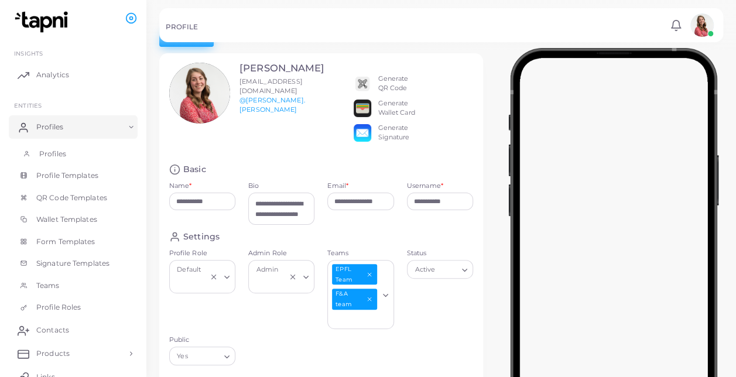
click at [65, 155] on span "Profiles" at bounding box center [52, 154] width 27 height 11
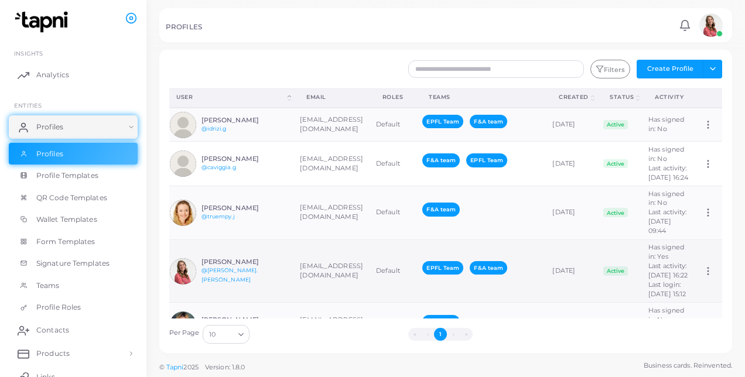
scroll to position [0, 69]
click at [703, 277] on icon at bounding box center [708, 271] width 11 height 11
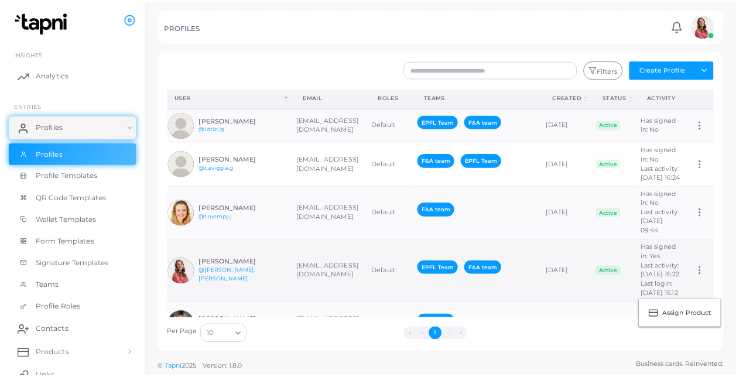
scroll to position [0, 0]
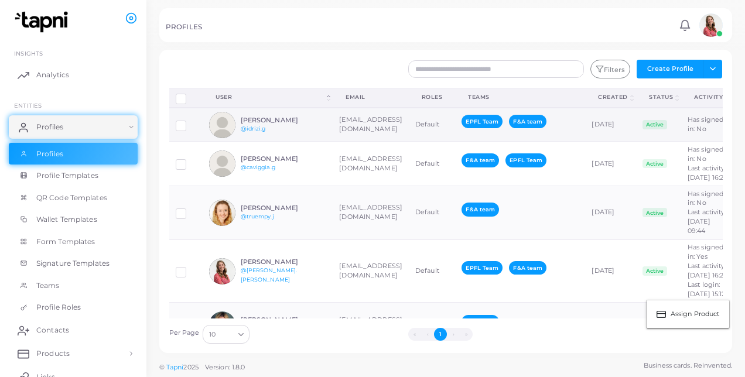
click at [681, 125] on td "Active" at bounding box center [658, 125] width 45 height 34
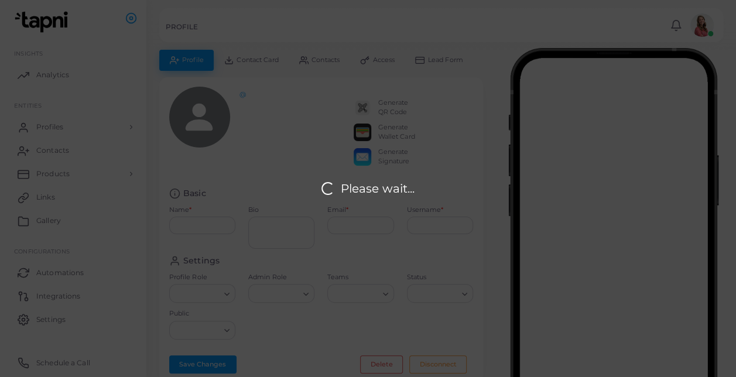
type input "**********"
type input "********"
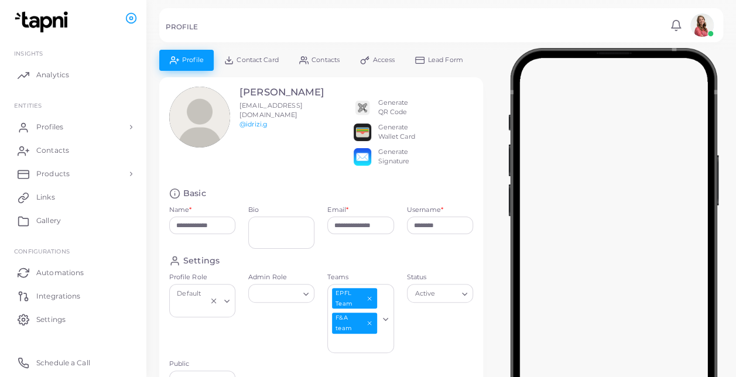
click at [193, 63] on span "Profile" at bounding box center [193, 60] width 22 height 6
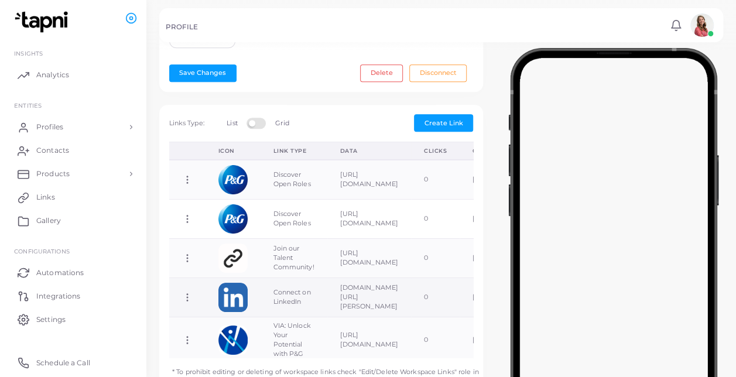
scroll to position [20, 0]
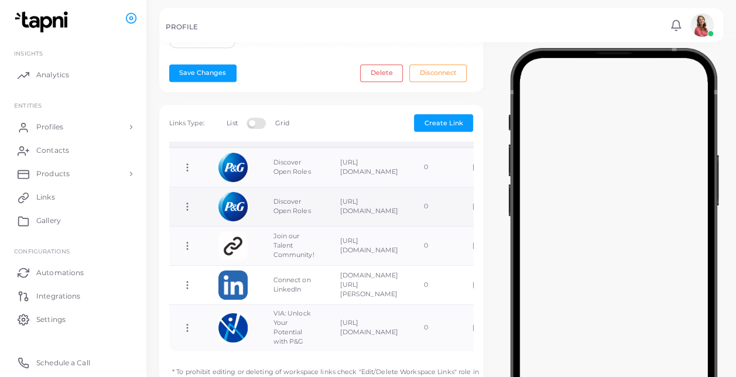
click at [183, 202] on icon at bounding box center [187, 207] width 11 height 11
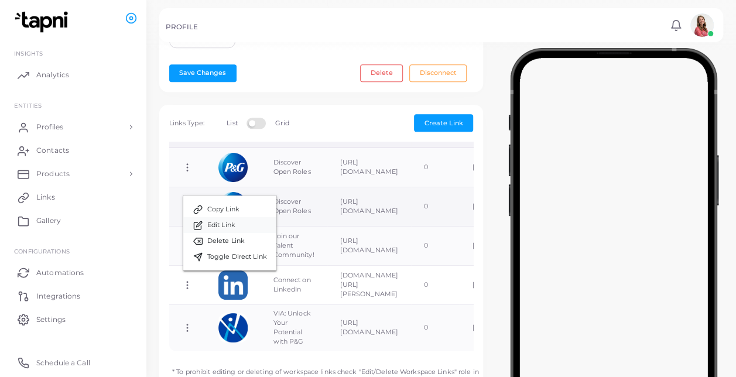
click at [220, 229] on span "Edit Link" at bounding box center [221, 225] width 28 height 9
type input "**********"
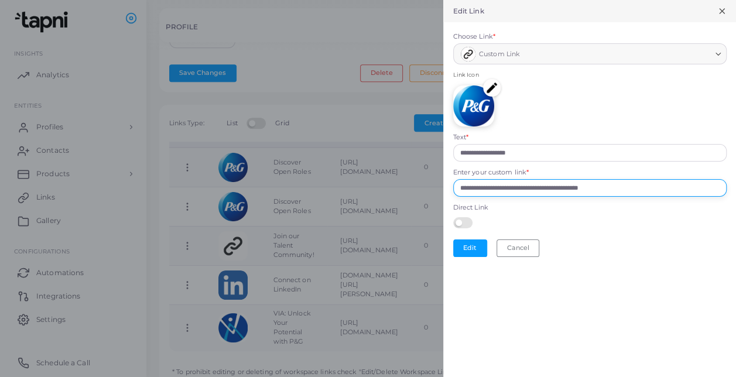
drag, startPoint x: 648, startPoint y: 186, endPoint x: 367, endPoint y: 184, distance: 281.2
click at [367, 0] on div "**********" at bounding box center [368, 0] width 736 height 0
paste input "text"
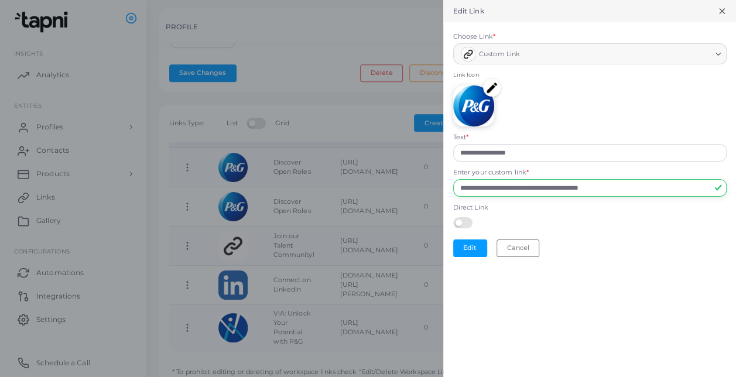
type input "**********"
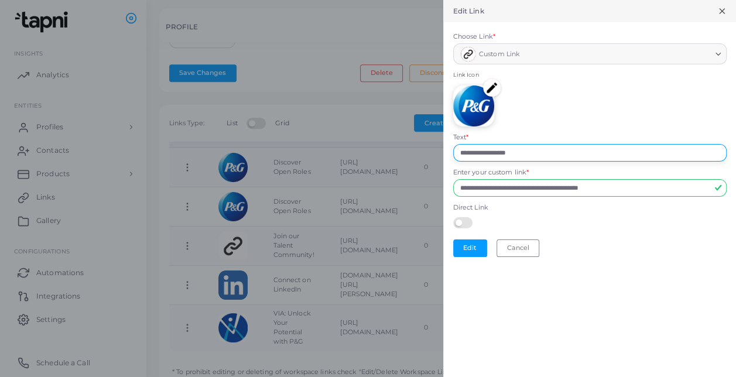
drag, startPoint x: 567, startPoint y: 154, endPoint x: 384, endPoint y: 166, distance: 183.3
click at [384, 0] on div "**********" at bounding box center [368, 0] width 736 height 0
type input "**********"
click at [492, 87] on img at bounding box center [492, 88] width 18 height 18
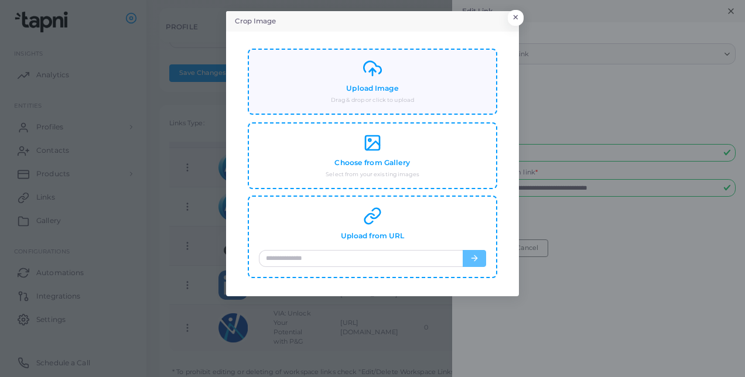
click at [452, 97] on div "Upload Image Drag & drop or click to upload" at bounding box center [372, 81] width 227 height 45
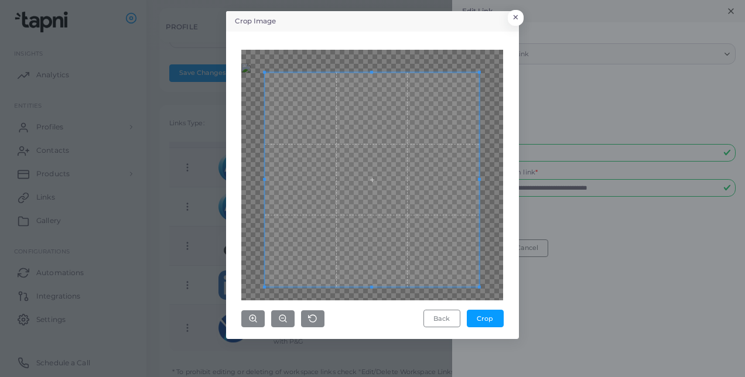
click at [489, 275] on div at bounding box center [372, 175] width 262 height 251
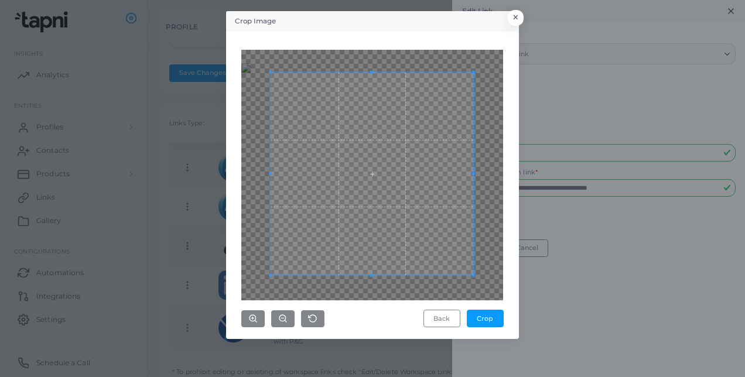
click at [373, 275] on span at bounding box center [371, 275] width 3 height 3
click at [491, 318] on button "Crop" at bounding box center [485, 319] width 37 height 18
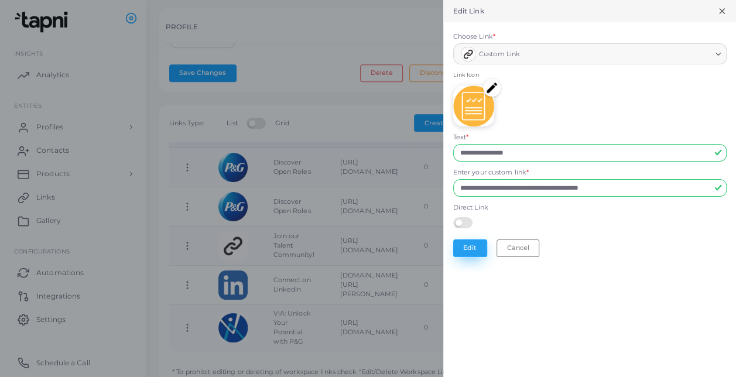
click at [475, 243] on button "Edit" at bounding box center [470, 249] width 34 height 18
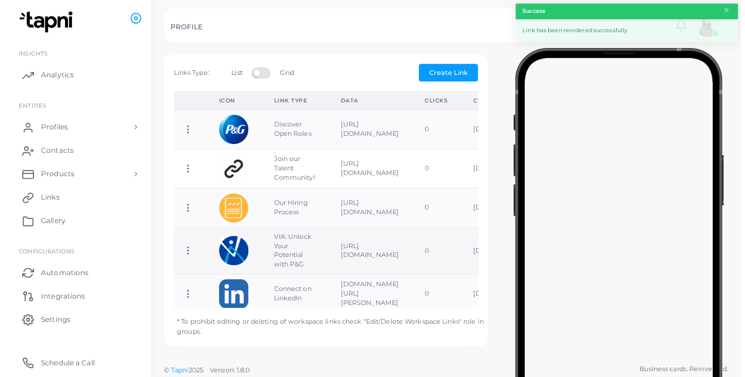
scroll to position [0, 0]
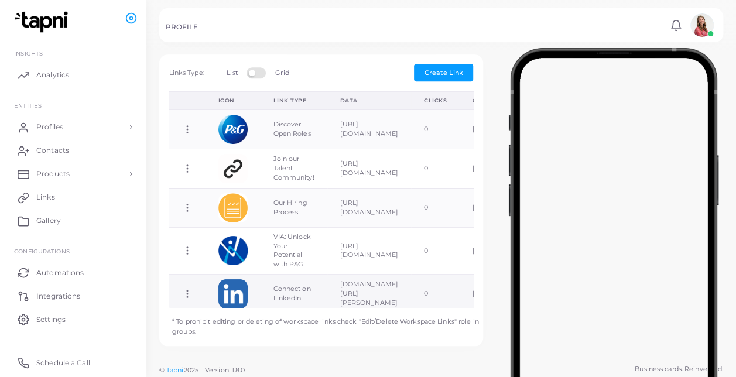
click at [185, 297] on td "Copy Link Edit Link Delete Link Toggle Direct Link" at bounding box center [187, 294] width 36 height 39
click at [186, 292] on icon at bounding box center [187, 294] width 11 height 11
click at [214, 333] on span "Delete Link" at bounding box center [228, 333] width 37 height 9
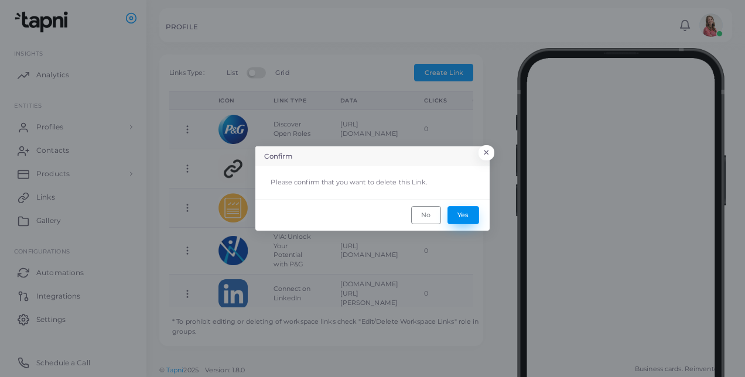
click at [465, 214] on button "Yes" at bounding box center [464, 215] width 32 height 18
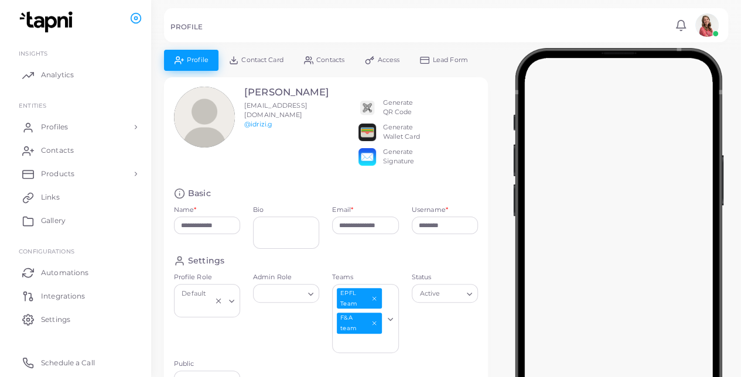
scroll to position [33, 0]
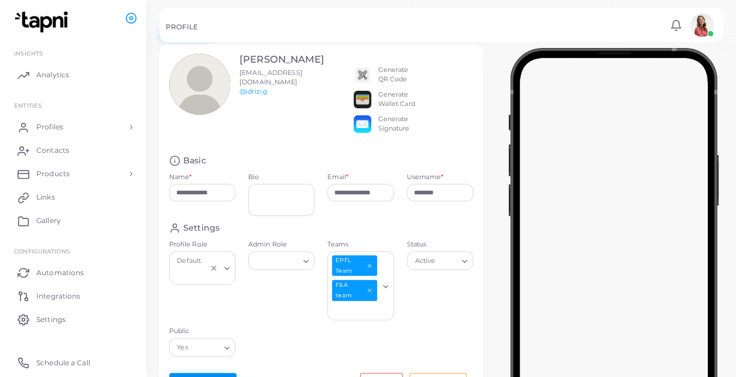
click at [213, 376] on button "Save Changes" at bounding box center [202, 382] width 67 height 18
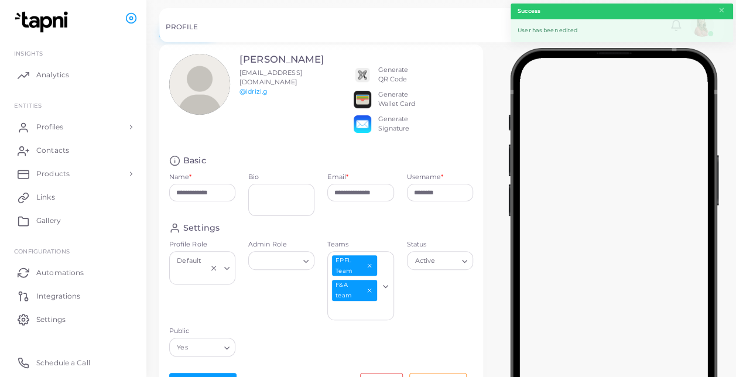
click at [397, 97] on div "Generate Wallet Card" at bounding box center [396, 99] width 37 height 19
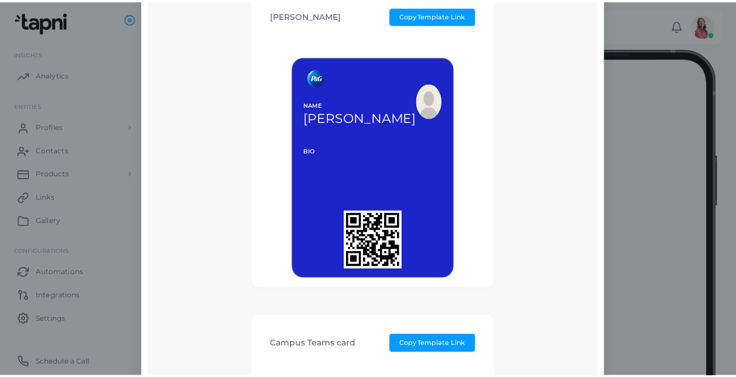
scroll to position [0, 0]
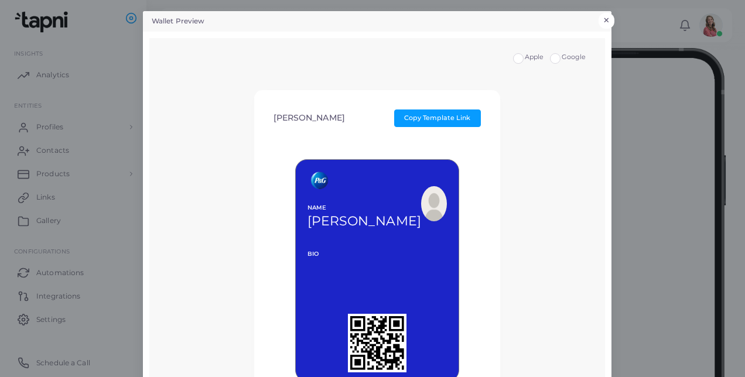
click at [600, 22] on button "×" at bounding box center [607, 20] width 16 height 15
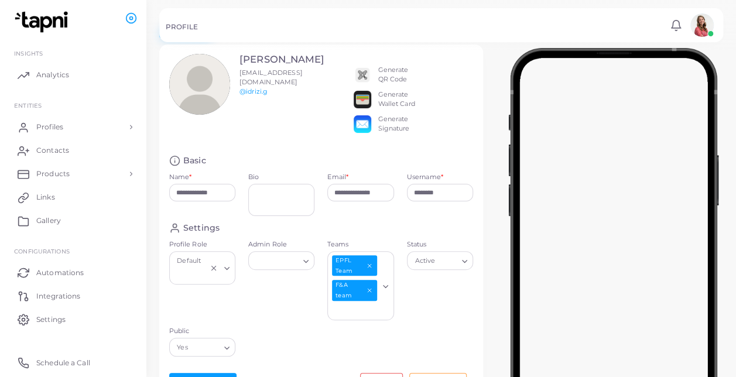
click at [260, 145] on div "**********" at bounding box center [321, 223] width 324 height 356
click at [287, 203] on textarea "Bio" at bounding box center [281, 200] width 66 height 32
click at [454, 148] on div "**********" at bounding box center [321, 223] width 324 height 356
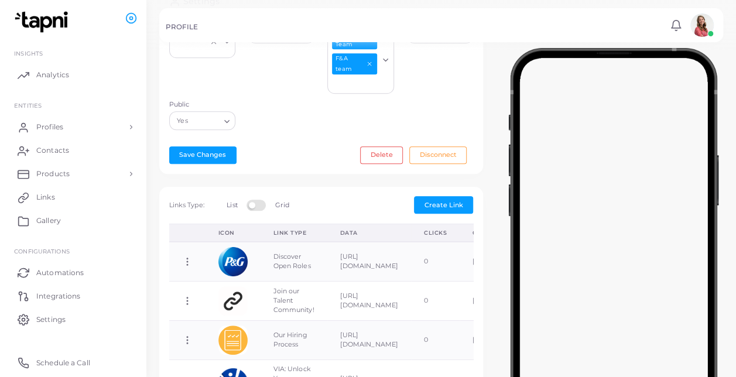
scroll to position [249, 0]
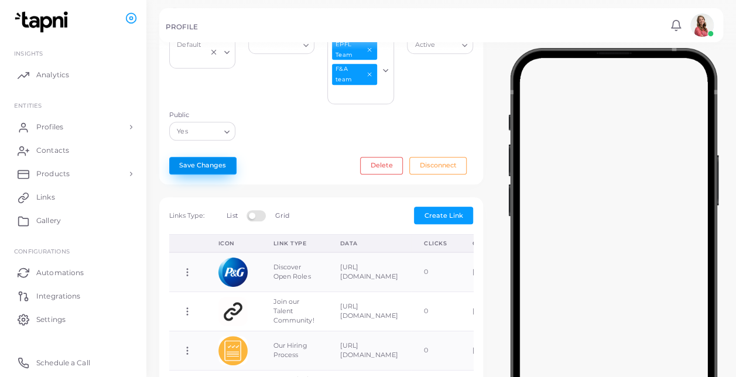
click at [210, 167] on button "Save Changes" at bounding box center [202, 166] width 67 height 18
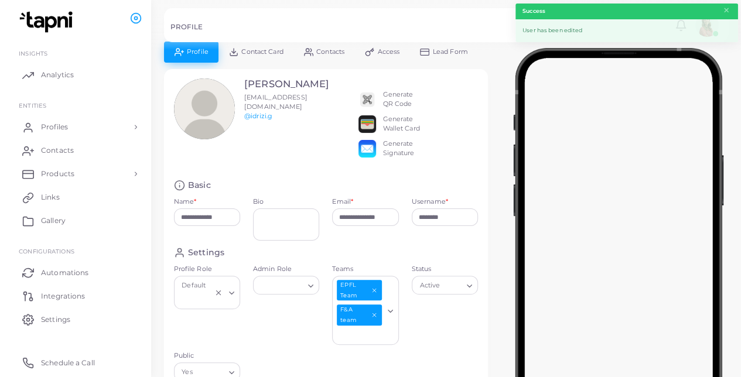
scroll to position [0, 0]
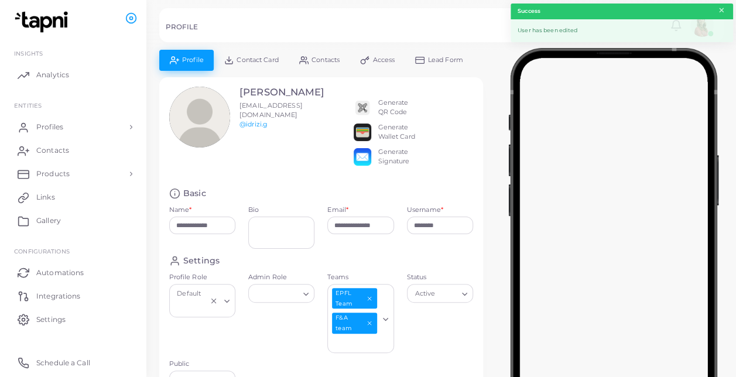
click at [722, 11] on button "×" at bounding box center [722, 10] width 8 height 13
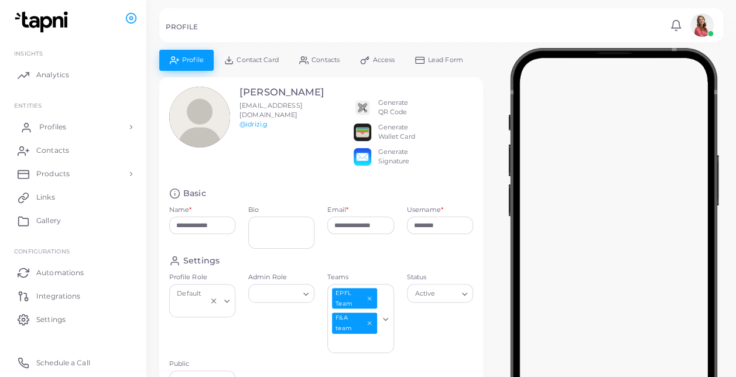
click at [127, 123] on link "Profiles" at bounding box center [73, 126] width 129 height 23
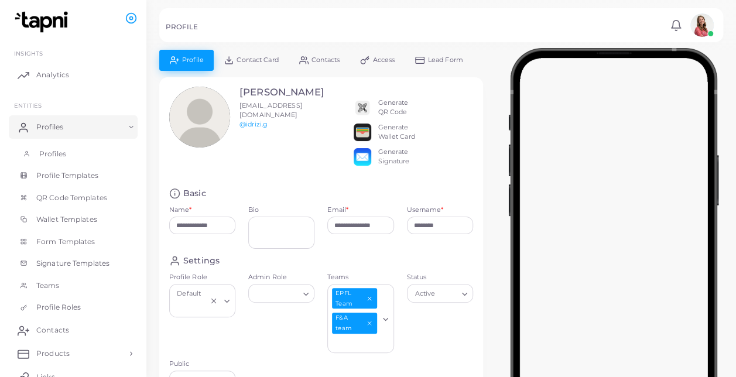
click at [112, 148] on link "Profiles" at bounding box center [73, 154] width 129 height 22
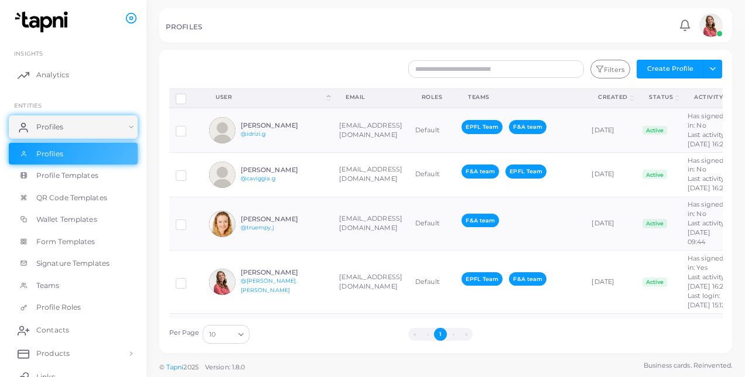
click at [256, 63] on div at bounding box center [210, 69] width 94 height 19
click at [50, 178] on span "Profile Templates" at bounding box center [70, 176] width 62 height 11
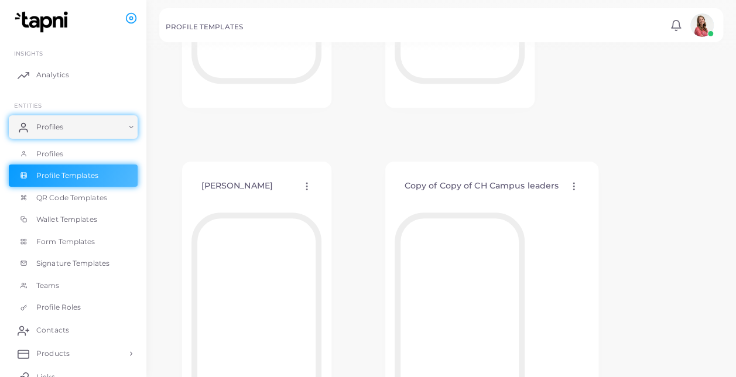
scroll to position [330, 0]
click at [302, 187] on icon at bounding box center [307, 185] width 11 height 11
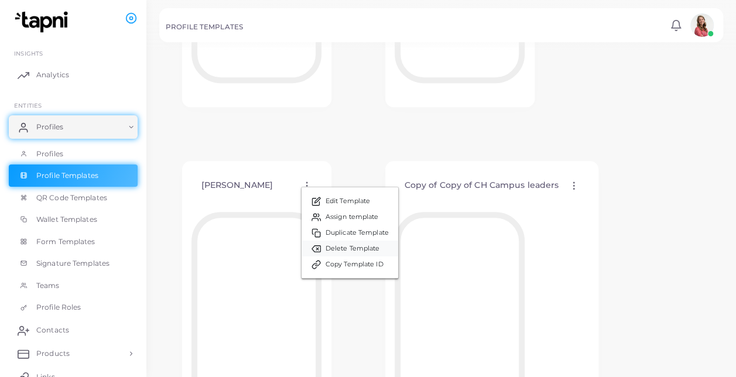
click at [335, 248] on span "Delete Template" at bounding box center [353, 248] width 54 height 9
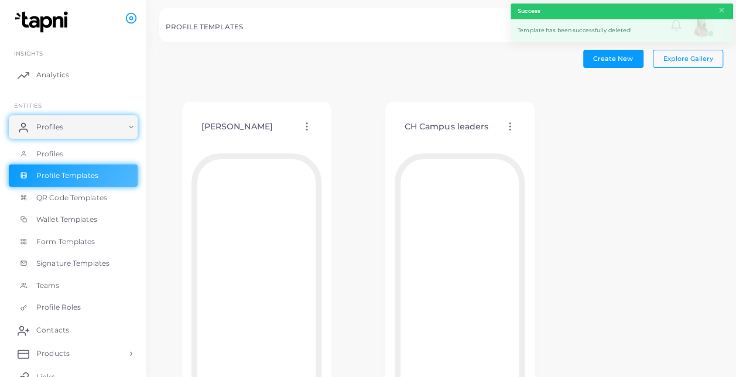
scroll to position [307, 0]
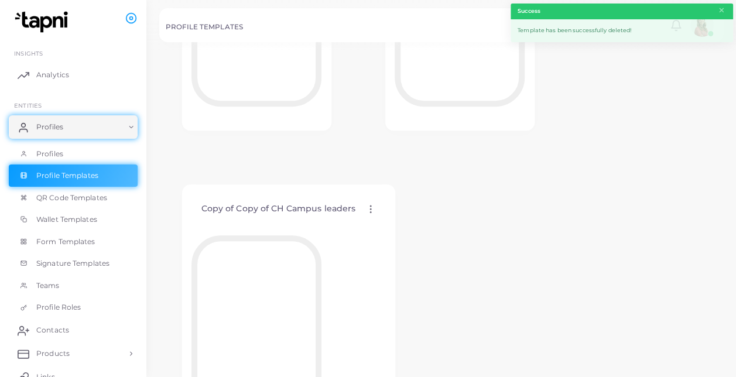
click at [367, 210] on icon at bounding box center [371, 209] width 11 height 11
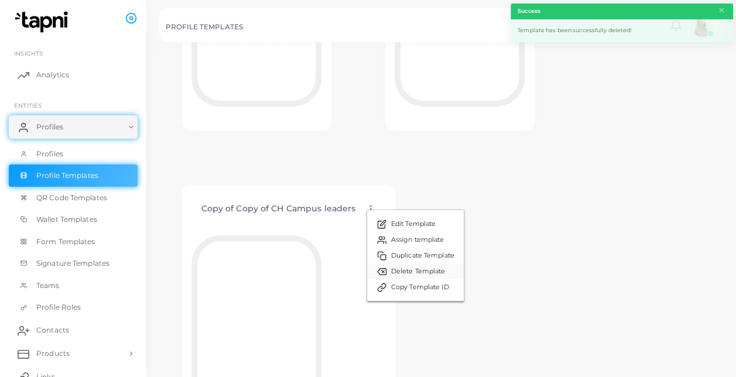
click at [387, 271] on link "Delete Template" at bounding box center [415, 272] width 97 height 16
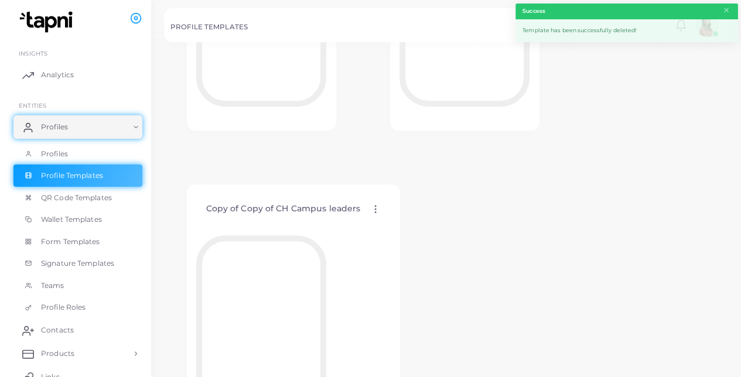
scroll to position [0, 0]
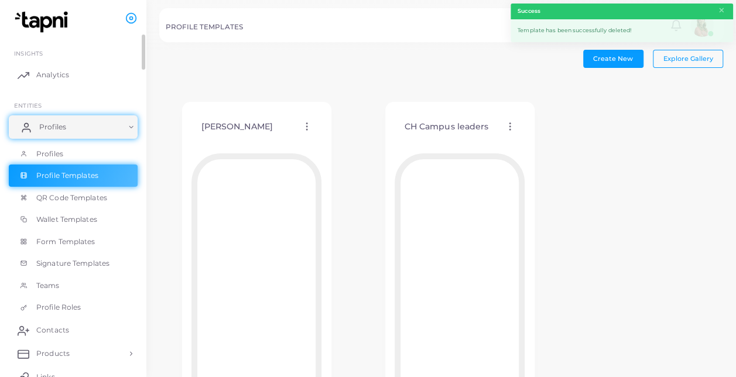
click at [94, 132] on link "Profiles" at bounding box center [73, 126] width 129 height 23
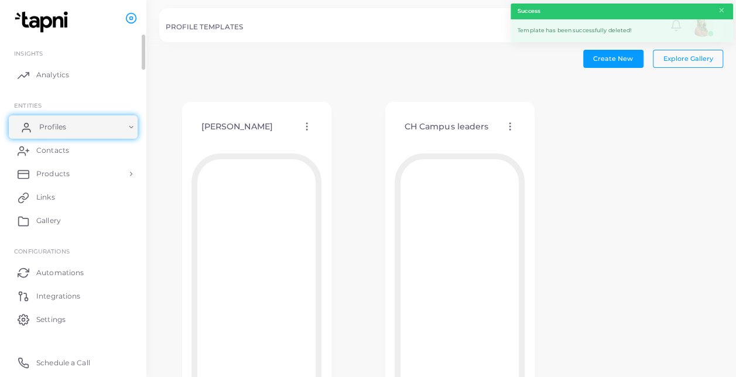
click at [94, 132] on link "Profiles" at bounding box center [73, 126] width 129 height 23
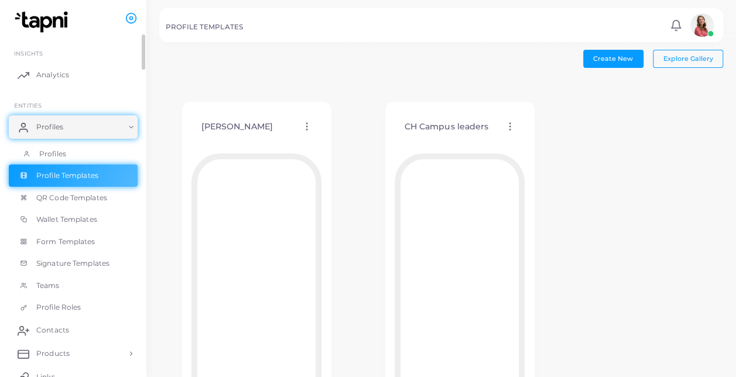
click at [83, 153] on link "Profiles" at bounding box center [73, 154] width 129 height 22
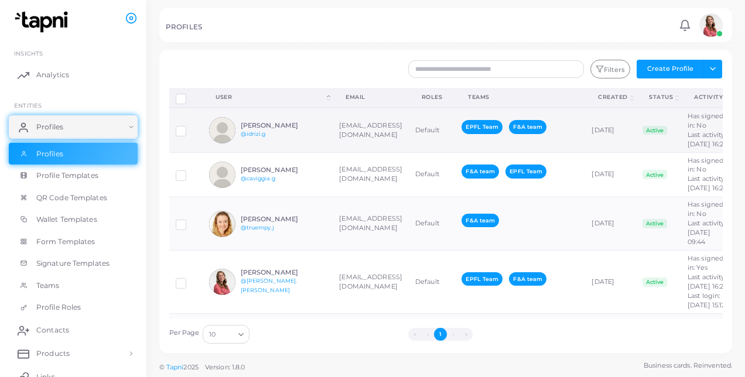
click at [309, 129] on h6 "[PERSON_NAME]" at bounding box center [284, 126] width 86 height 8
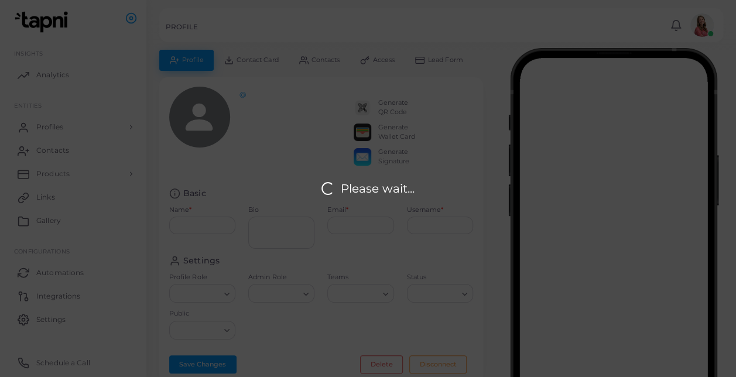
type input "**********"
type input "********"
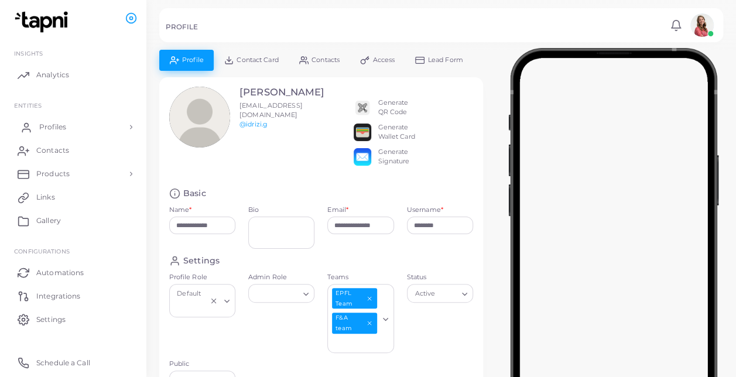
click at [101, 118] on link "Profiles" at bounding box center [73, 126] width 129 height 23
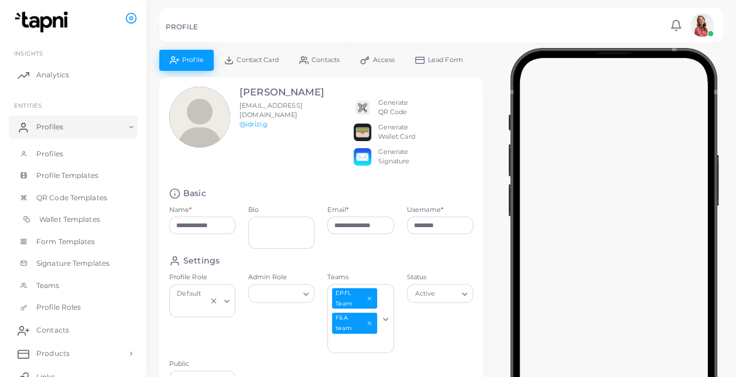
click at [88, 217] on span "Wallet Templates" at bounding box center [69, 219] width 61 height 11
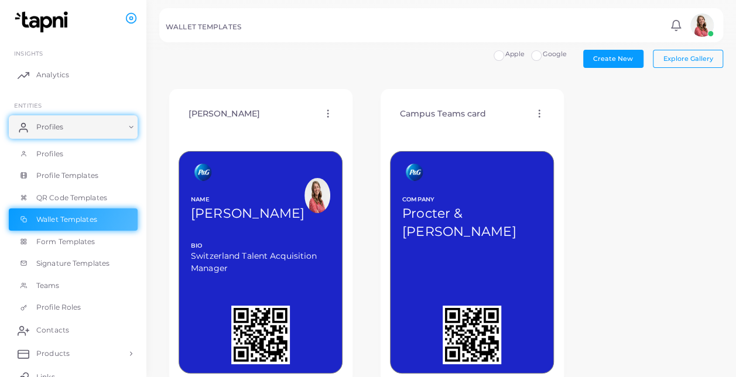
click at [324, 115] on icon at bounding box center [328, 113] width 11 height 11
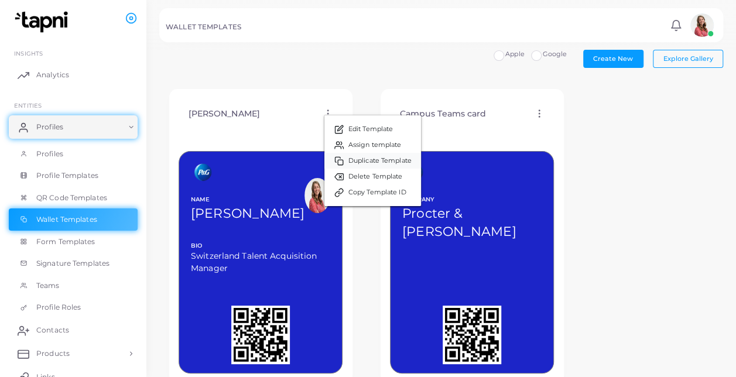
click at [372, 158] on span "Duplicate Template" at bounding box center [380, 160] width 63 height 9
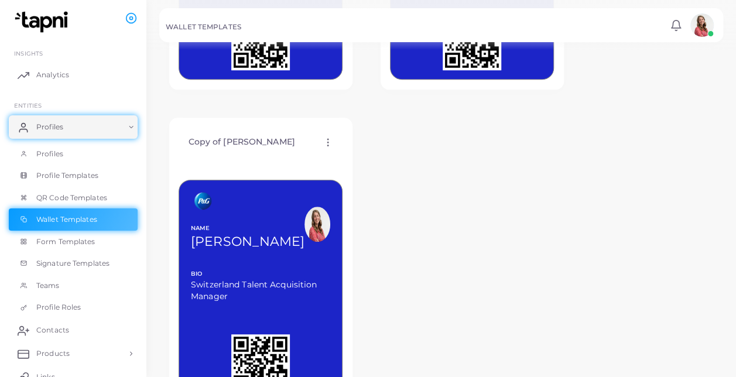
scroll to position [295, 0]
click at [327, 142] on icon at bounding box center [328, 142] width 11 height 11
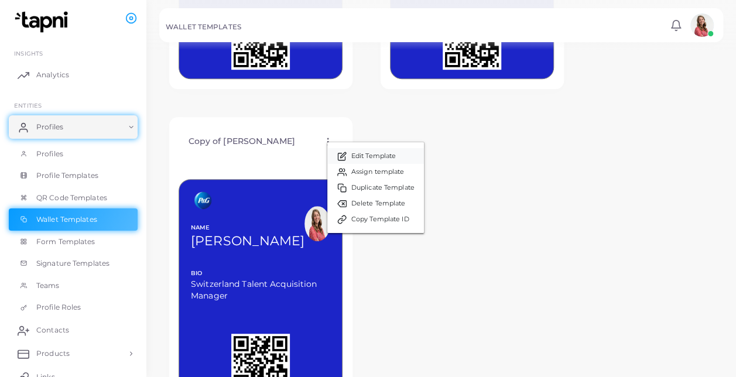
click at [345, 152] on icon at bounding box center [342, 154] width 5 height 5
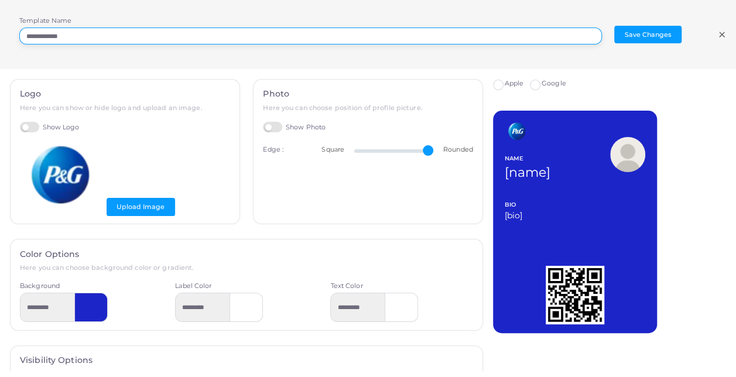
drag, startPoint x: 80, startPoint y: 33, endPoint x: -2, endPoint y: 34, distance: 82.6
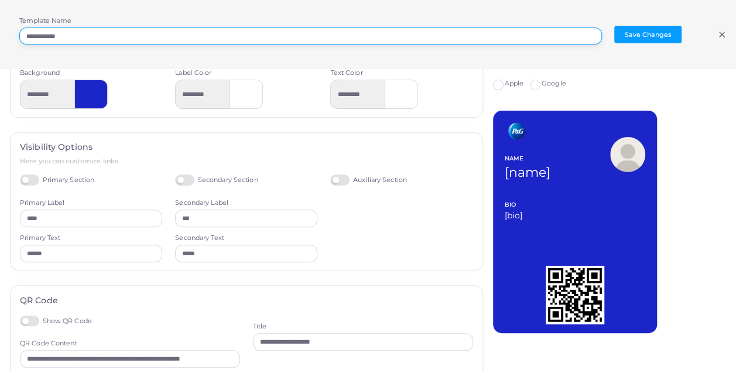
scroll to position [265, 0]
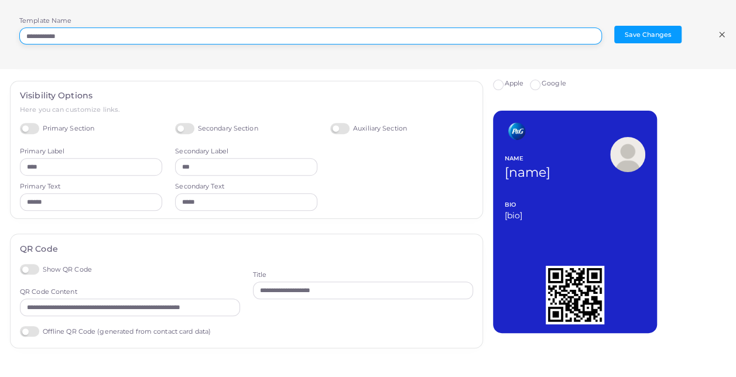
type input "**********"
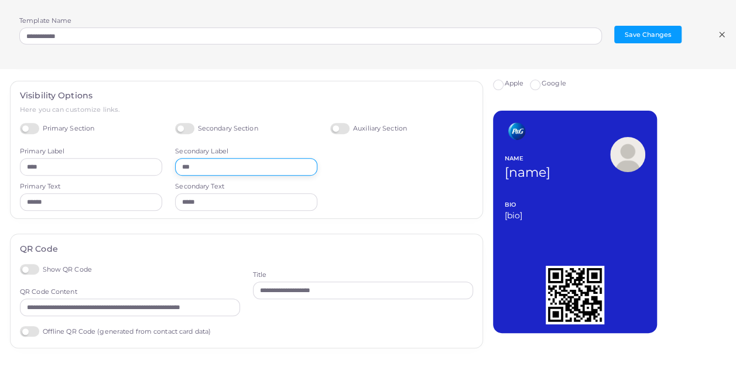
click at [218, 162] on input "***" at bounding box center [246, 167] width 142 height 18
drag, startPoint x: 218, startPoint y: 162, endPoint x: 107, endPoint y: 169, distance: 111.0
click at [107, 169] on div "Primary Section Primary Label **** Primary Text ****** Secondary Section Second…" at bounding box center [246, 167] width 466 height 88
type input "*******"
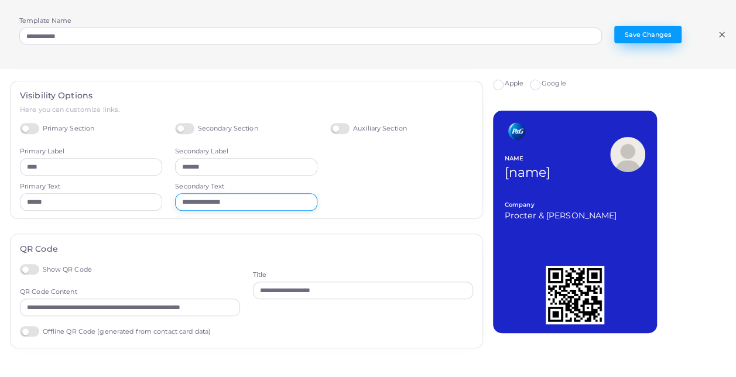
type input "**********"
click at [643, 29] on button "Save Changes" at bounding box center [648, 35] width 67 height 18
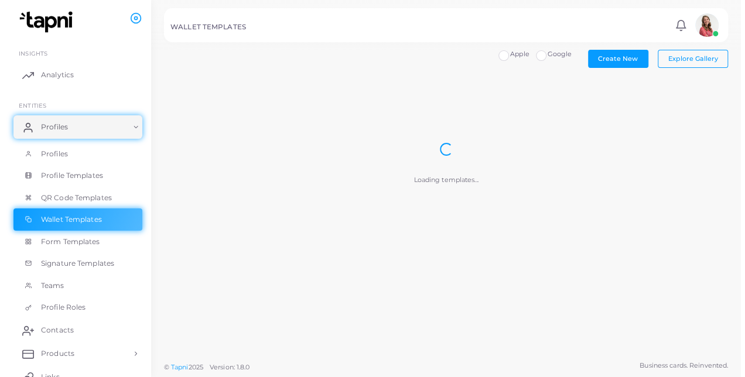
scroll to position [0, 0]
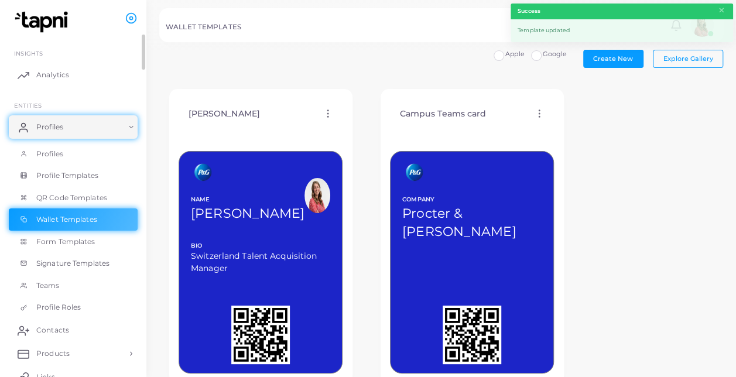
click at [96, 113] on ul "INSIGHTS Analytics ENTITIES Profiles Profiles Profile Templates QR Code Templat…" at bounding box center [73, 297] width 146 height 525
click at [97, 132] on link "Profiles" at bounding box center [73, 126] width 129 height 23
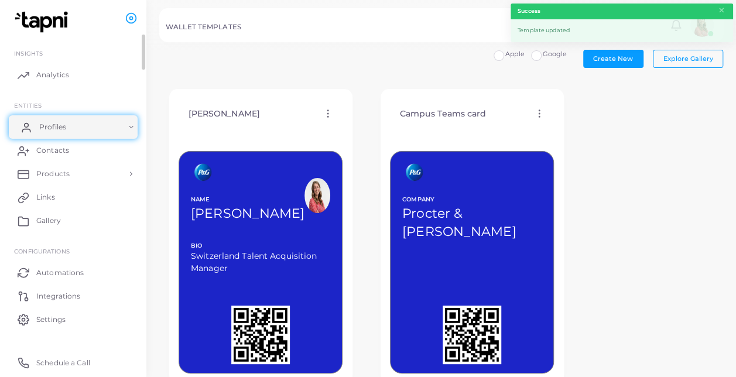
click at [118, 118] on link "Profiles" at bounding box center [73, 126] width 129 height 23
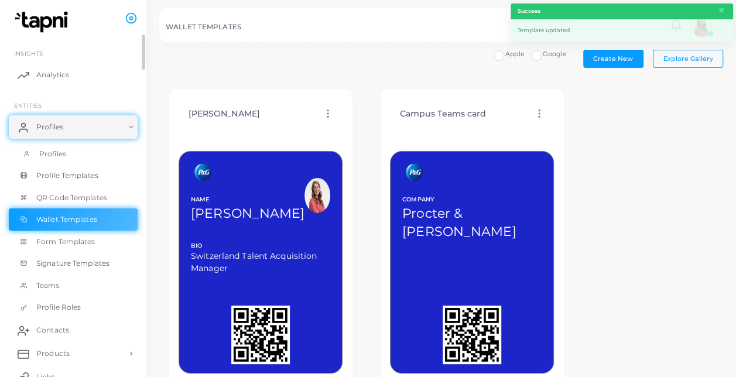
click at [103, 149] on link "Profiles" at bounding box center [73, 154] width 129 height 22
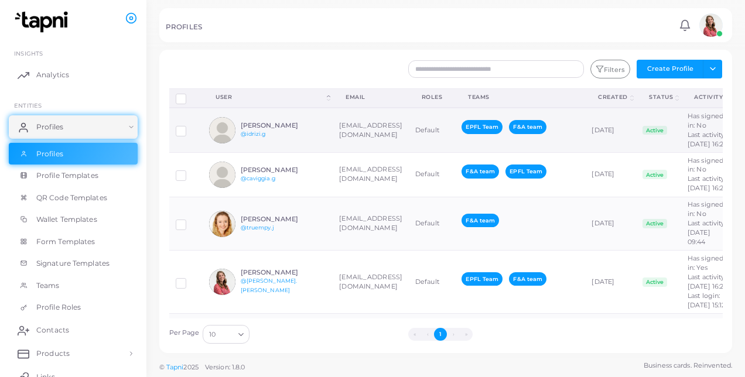
scroll to position [0, 69]
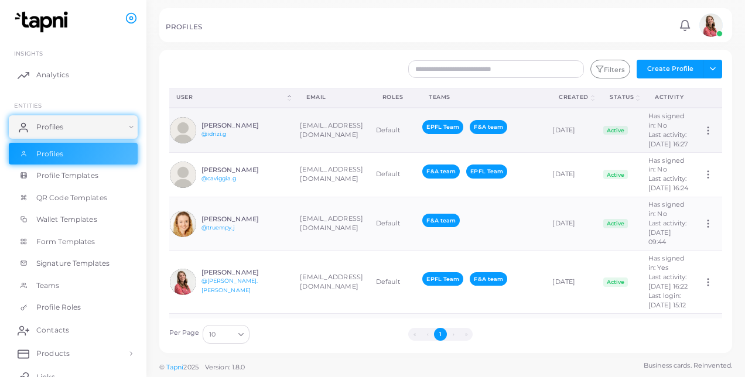
click at [703, 136] on icon at bounding box center [708, 130] width 11 height 11
click at [387, 136] on td "Default" at bounding box center [393, 130] width 47 height 45
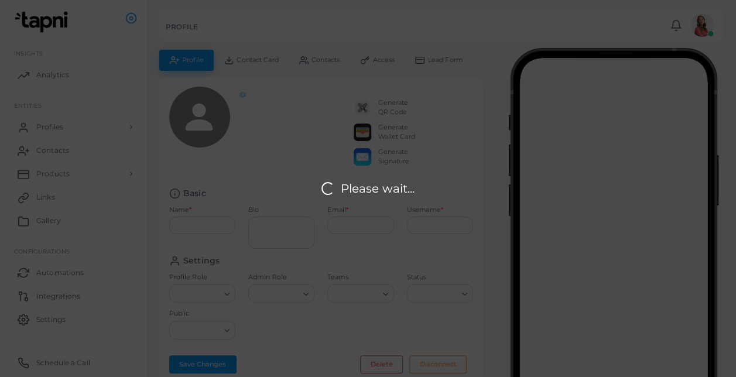
type input "**********"
type input "********"
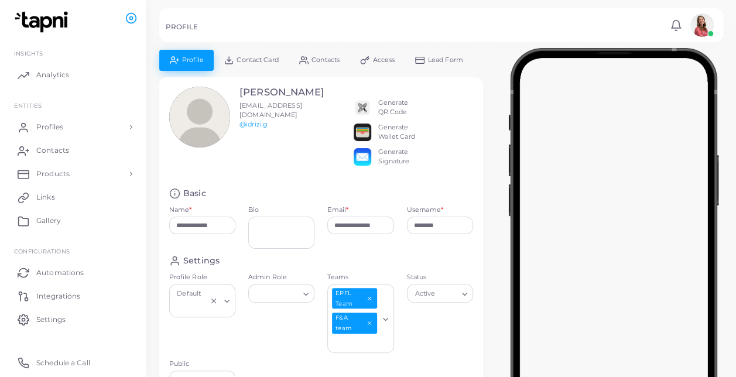
click at [403, 135] on div "Generate Wallet Card" at bounding box center [396, 132] width 37 height 19
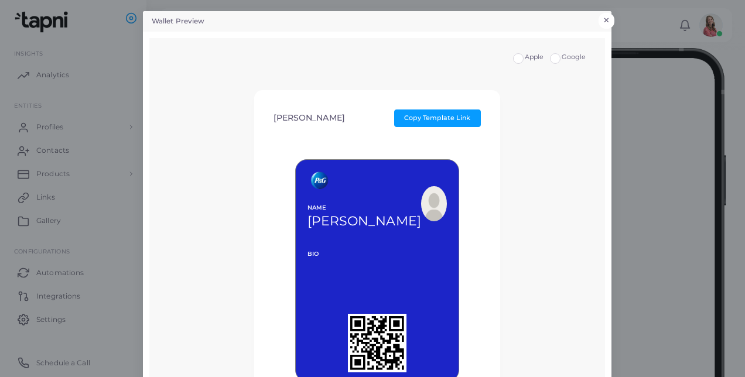
click at [601, 14] on button "×" at bounding box center [607, 20] width 16 height 15
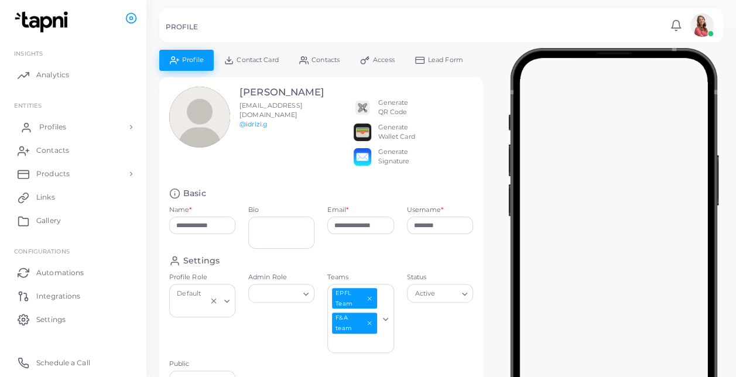
click at [94, 135] on link "Profiles" at bounding box center [73, 126] width 129 height 23
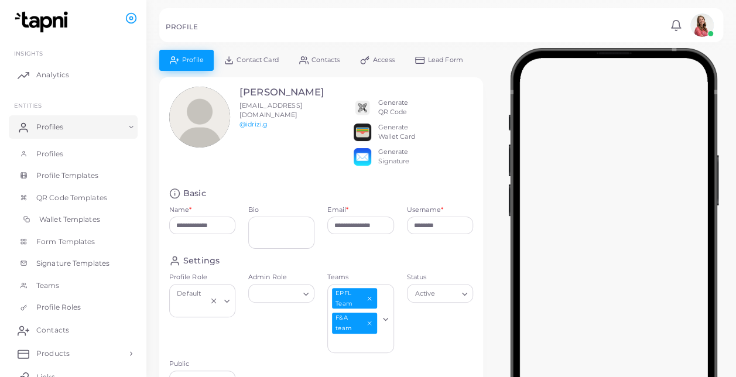
click at [86, 227] on link "Wallet Templates" at bounding box center [73, 220] width 129 height 22
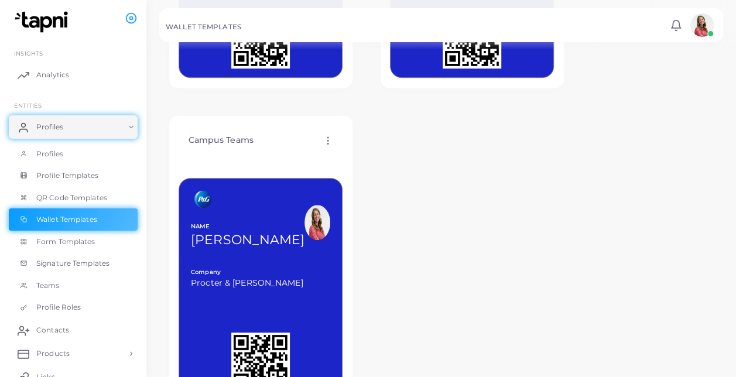
scroll to position [324, 0]
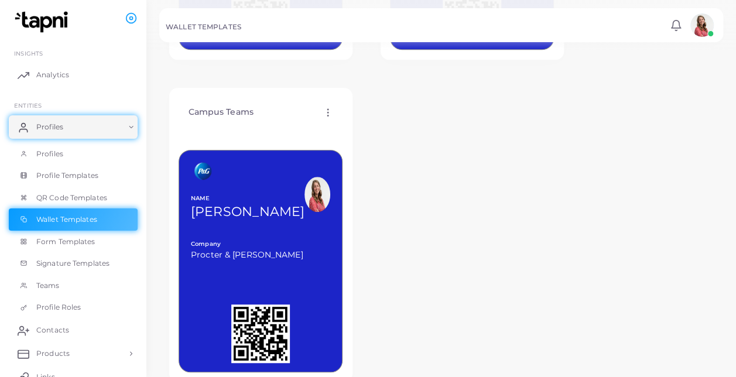
click at [326, 107] on icon at bounding box center [328, 112] width 11 height 11
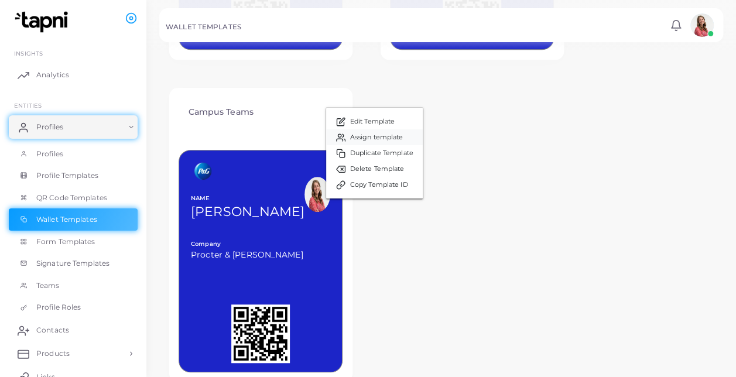
click at [363, 135] on span "Assign template" at bounding box center [376, 137] width 53 height 9
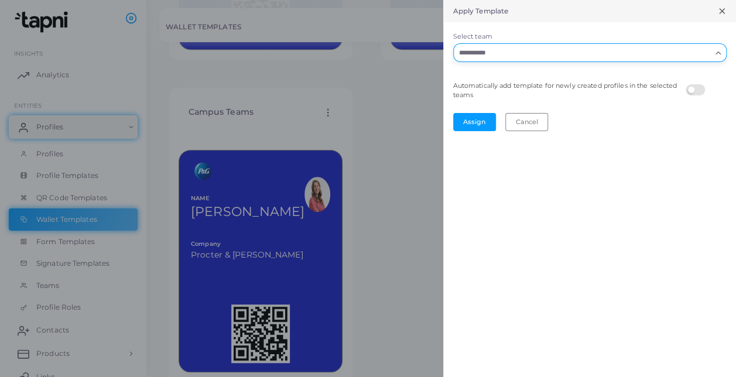
click at [502, 52] on input "Select team" at bounding box center [583, 52] width 256 height 13
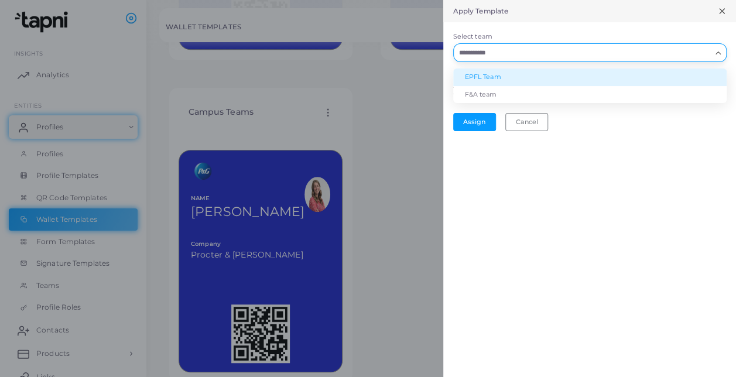
click at [488, 71] on li "EPFL Team" at bounding box center [590, 78] width 274 height 18
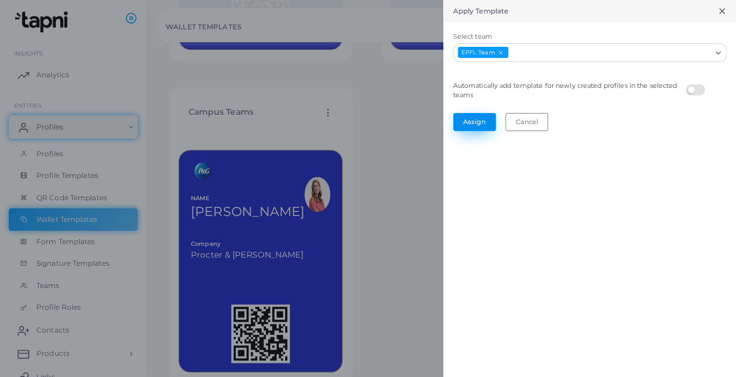
click at [476, 122] on button "Assign" at bounding box center [474, 122] width 43 height 18
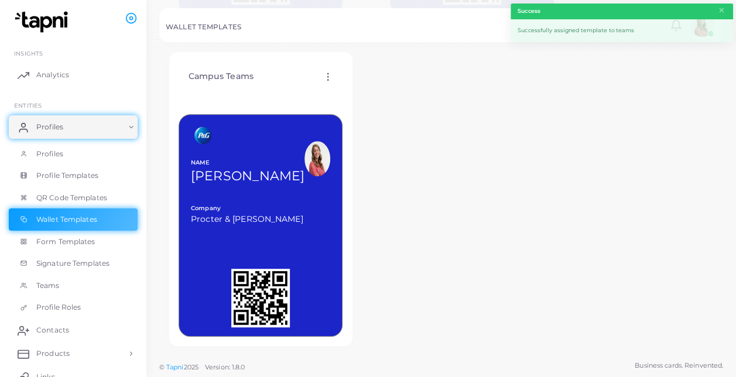
scroll to position [44, 0]
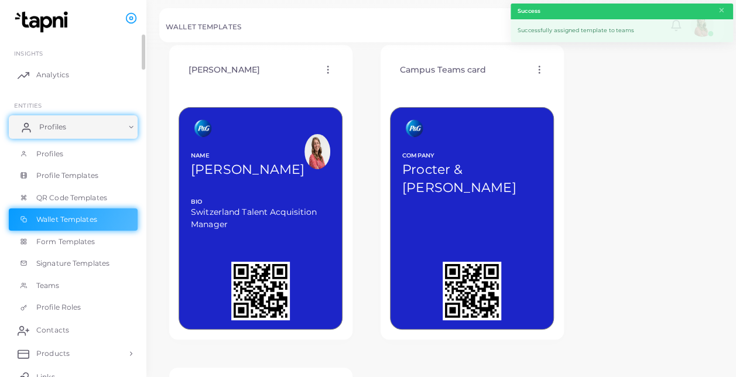
click at [100, 131] on link "Profiles" at bounding box center [73, 126] width 129 height 23
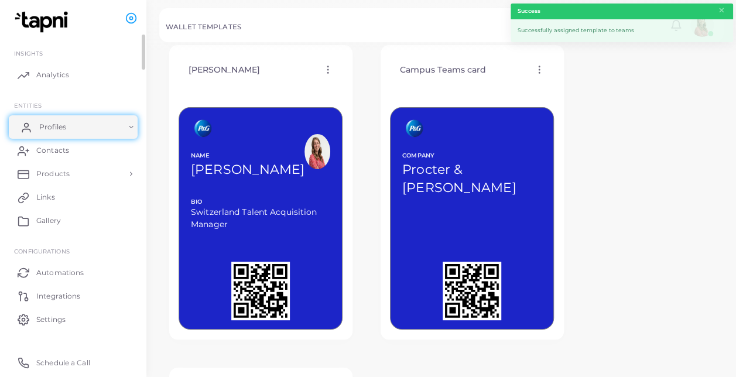
click at [105, 131] on link "Profiles" at bounding box center [73, 126] width 129 height 23
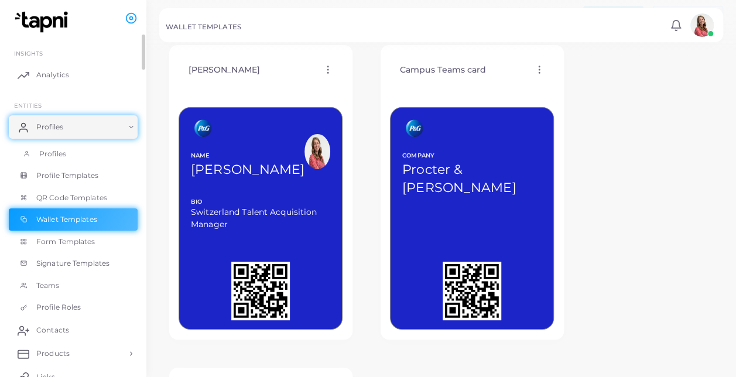
click at [95, 158] on link "Profiles" at bounding box center [73, 154] width 129 height 22
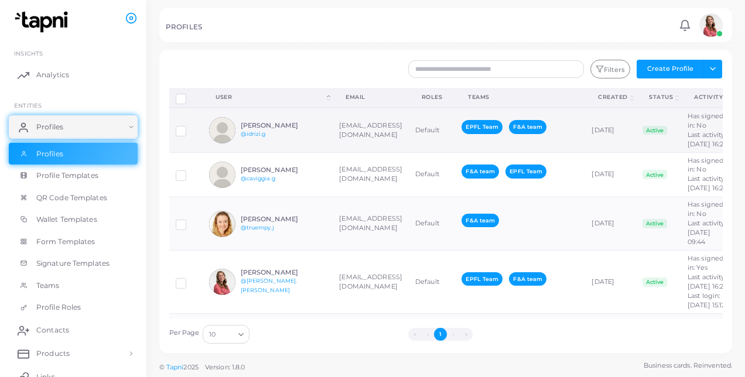
scroll to position [0, 69]
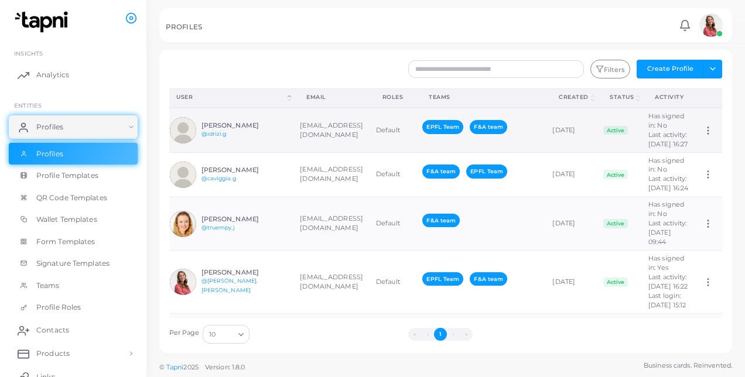
click at [702, 145] on td "Assign Product" at bounding box center [710, 130] width 26 height 45
click at [708, 128] on circle at bounding box center [708, 127] width 1 height 1
click at [431, 124] on td "EPFL Team F&A team" at bounding box center [481, 130] width 130 height 45
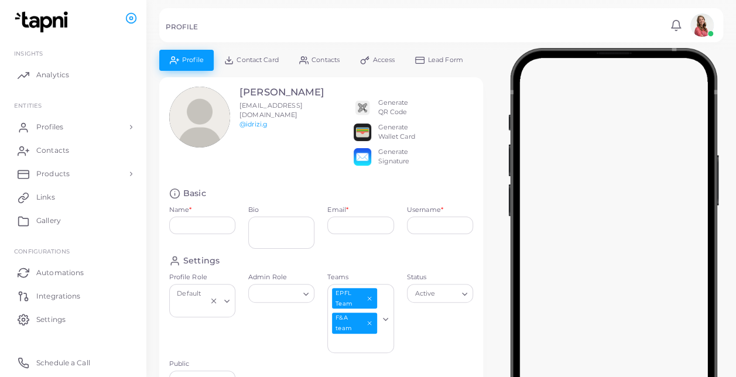
type input "**********"
type input "********"
click at [387, 134] on div "Generate Wallet Card" at bounding box center [396, 132] width 37 height 19
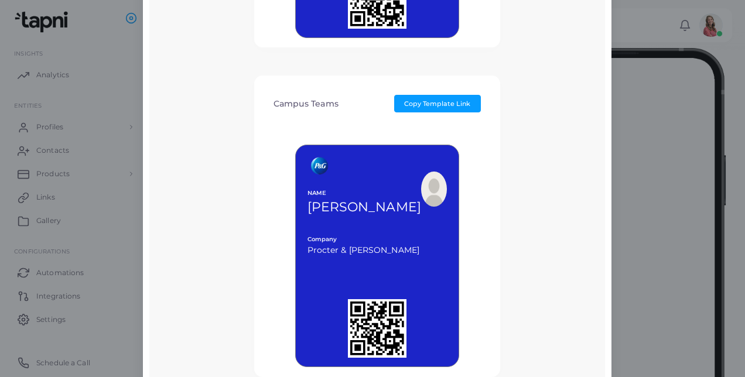
scroll to position [715, 0]
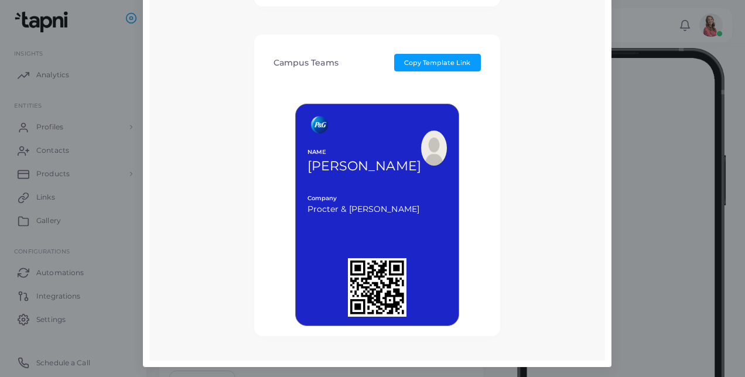
click at [482, 111] on div "NAME [PERSON_NAME] Company Procter & [PERSON_NAME] MORE" at bounding box center [377, 203] width 227 height 245
click at [452, 64] on span "Copy Template Link" at bounding box center [437, 63] width 66 height 8
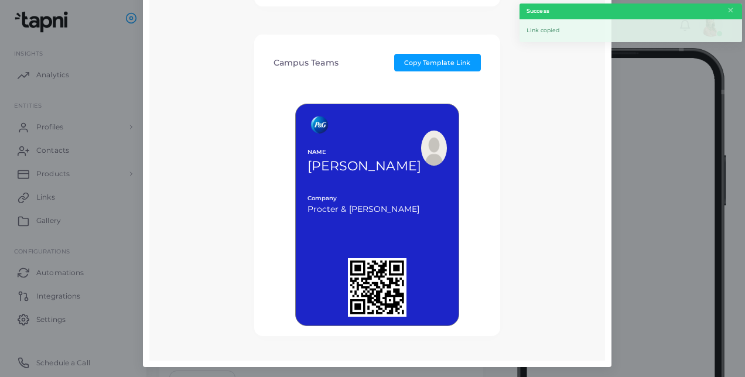
click at [363, 198] on span "Company" at bounding box center [377, 199] width 139 height 9
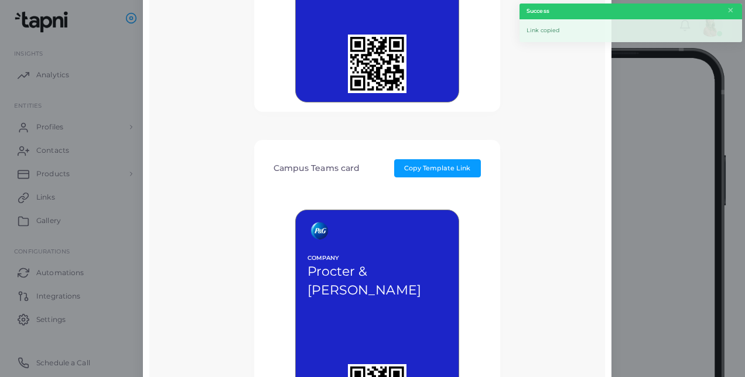
scroll to position [0, 0]
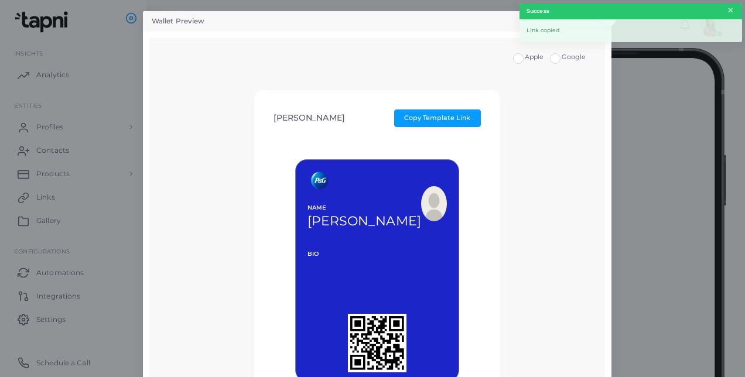
click at [733, 12] on button "×" at bounding box center [731, 10] width 8 height 13
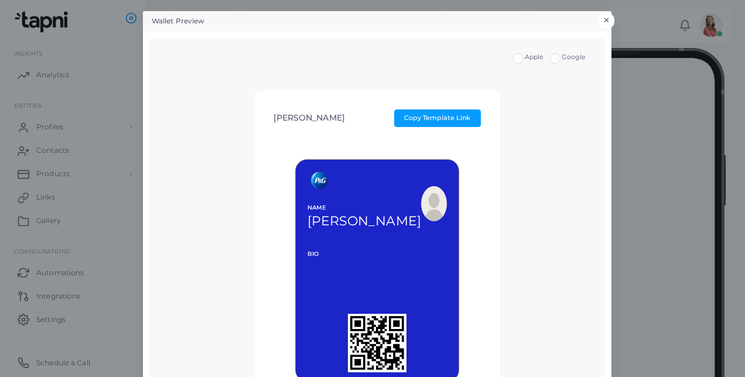
click at [604, 23] on button "×" at bounding box center [607, 20] width 16 height 15
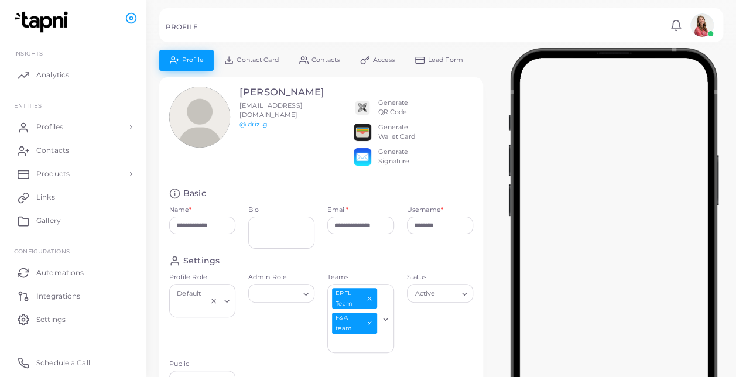
click at [509, 125] on img at bounding box center [614, 257] width 210 height 419
click at [403, 105] on div "Generate QR Code" at bounding box center [393, 107] width 30 height 19
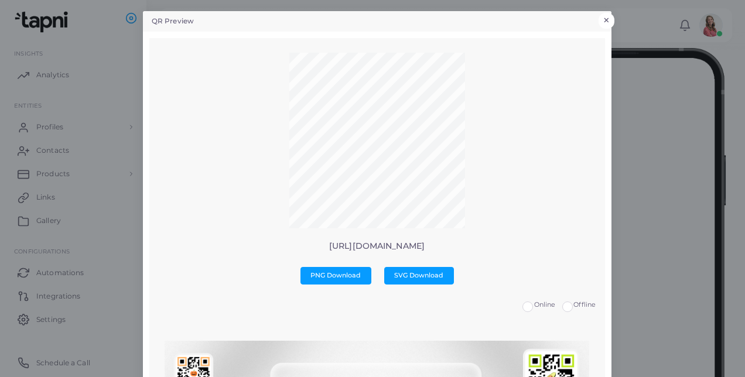
click at [610, 13] on div "QR Preview × [URL][DOMAIN_NAME] PNG Download SVG Download Online Offline No qr …" at bounding box center [372, 188] width 745 height 377
click at [605, 17] on button "×" at bounding box center [607, 20] width 16 height 15
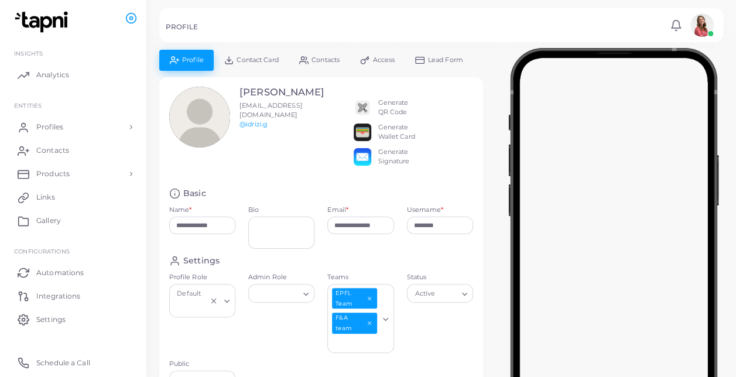
click at [401, 148] on div "Generate Signature" at bounding box center [394, 157] width 32 height 19
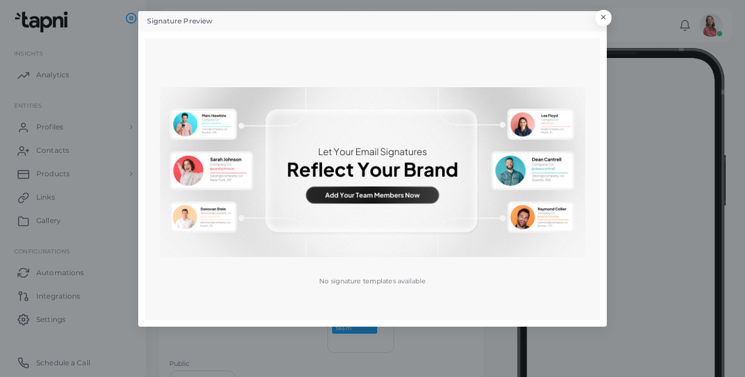
click at [610, 13] on div "Signature Preview × No signature templates available" at bounding box center [372, 188] width 745 height 377
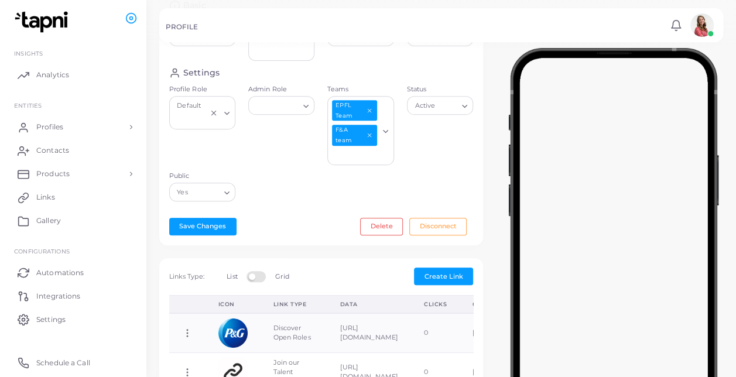
scroll to position [196, 0]
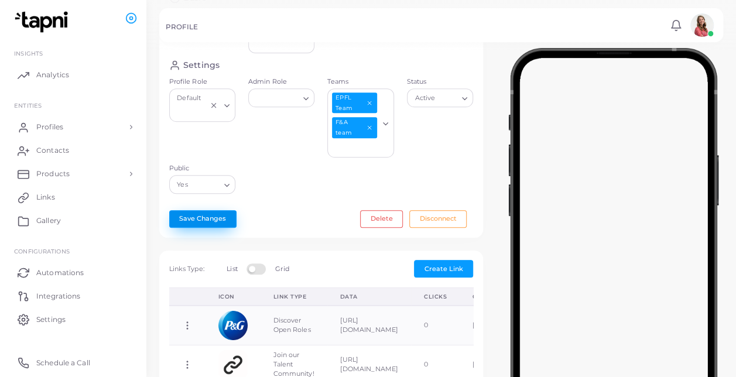
click at [203, 217] on button "Save Changes" at bounding box center [202, 219] width 67 height 18
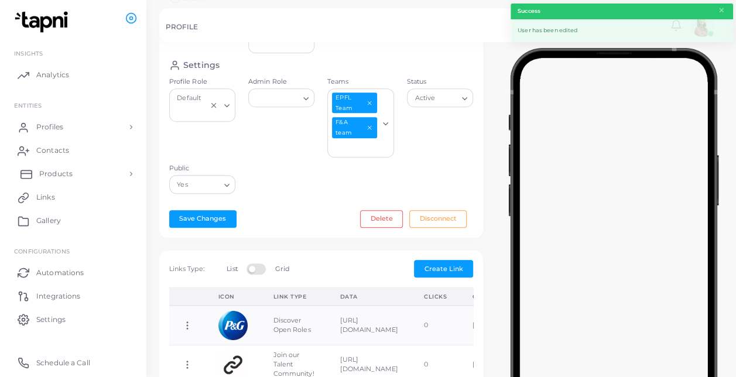
click at [89, 180] on link "Products" at bounding box center [73, 173] width 129 height 23
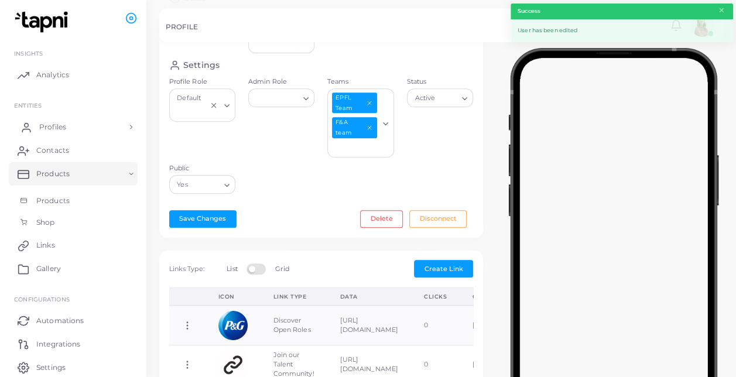
click at [95, 119] on link "Profiles" at bounding box center [73, 126] width 129 height 23
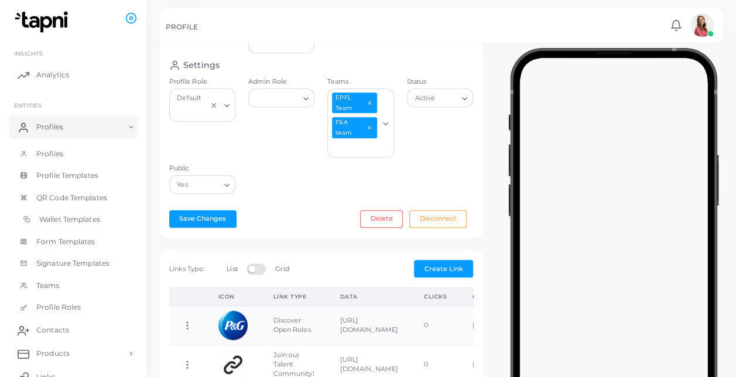
click at [71, 221] on span "Wallet Templates" at bounding box center [69, 219] width 61 height 11
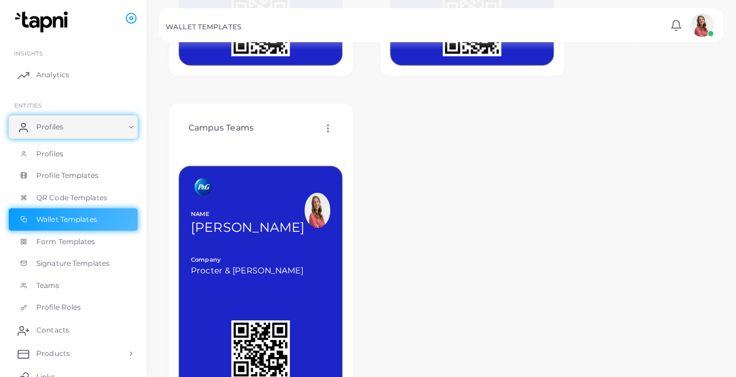
scroll to position [315, 0]
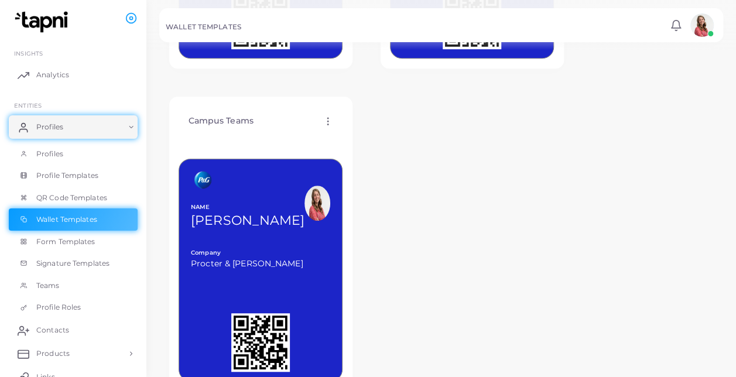
click at [336, 124] on div "Campus Teams Edit Template Assign template Duplicate Template Delete Template C…" at bounding box center [261, 121] width 164 height 30
click at [330, 117] on icon at bounding box center [328, 121] width 11 height 11
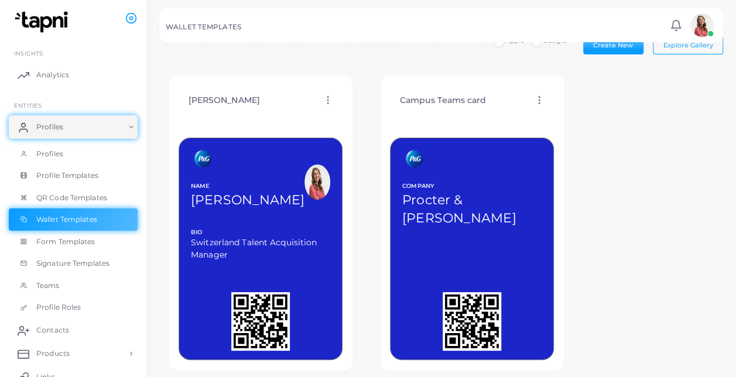
scroll to position [13, 0]
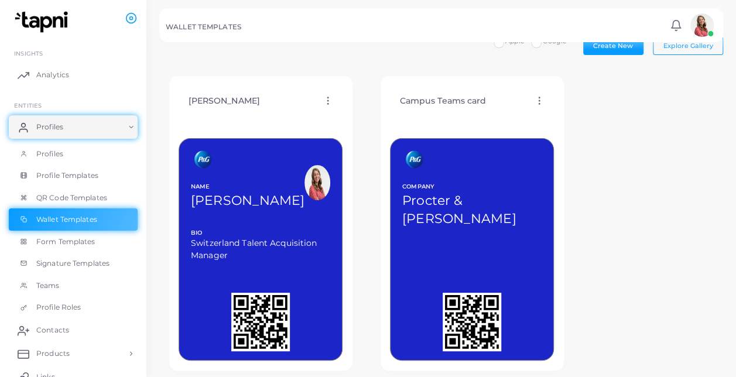
click at [326, 110] on div "[PERSON_NAME] Edit Template Assign template Duplicate Template Delete Template …" at bounding box center [261, 101] width 164 height 30
click at [323, 97] on icon at bounding box center [328, 101] width 11 height 11
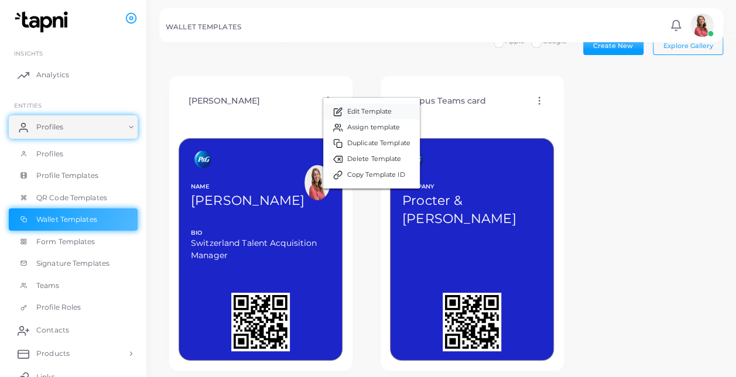
click at [347, 112] on span "Edit Template" at bounding box center [369, 111] width 45 height 9
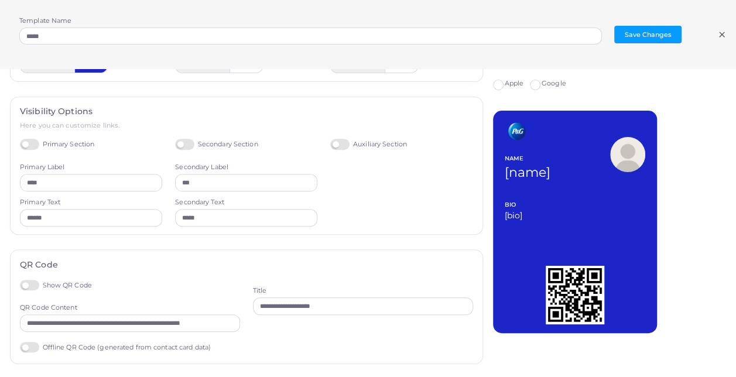
scroll to position [252, 0]
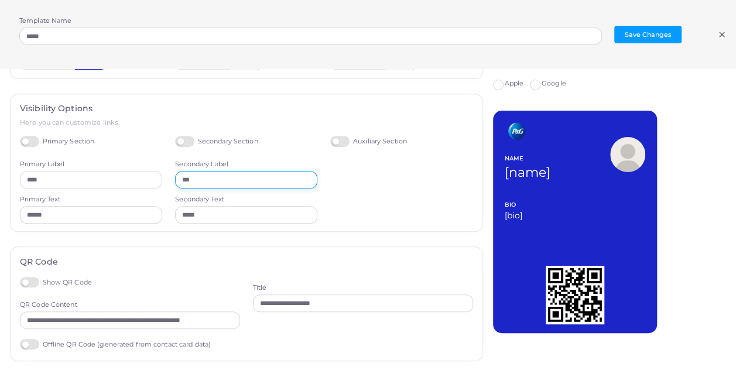
click at [203, 178] on input "***" at bounding box center [246, 180] width 142 height 18
type input "*"
type input "****"
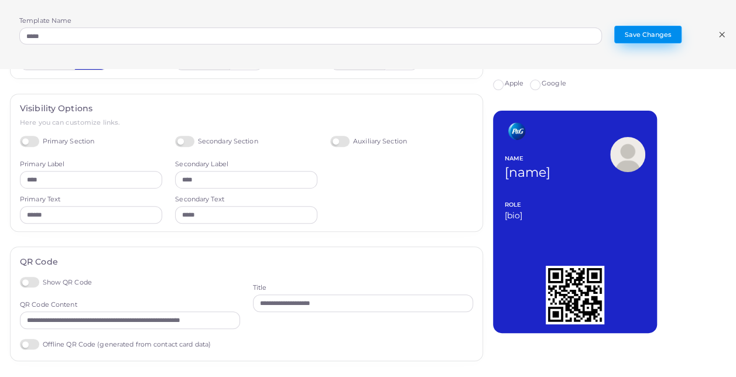
click at [676, 32] on button "Save Changes" at bounding box center [648, 35] width 67 height 18
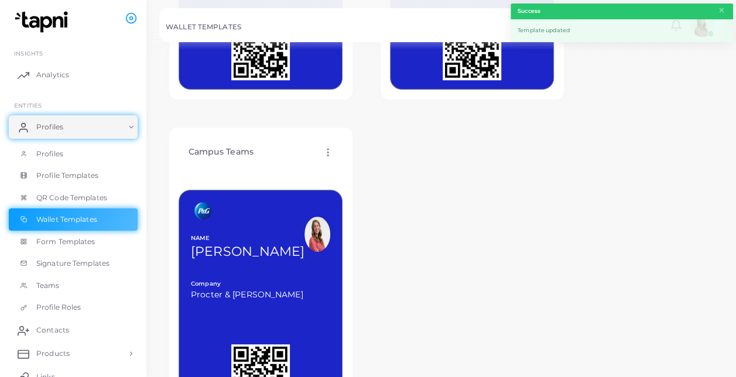
scroll to position [285, 0]
click at [326, 154] on icon at bounding box center [328, 151] width 11 height 11
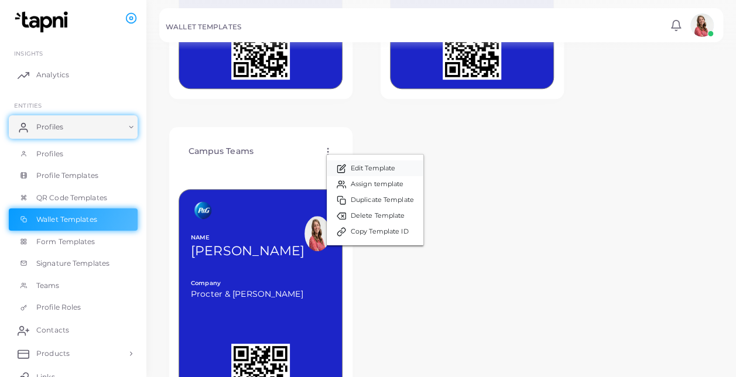
click at [349, 166] on link "Edit Template" at bounding box center [375, 169] width 97 height 16
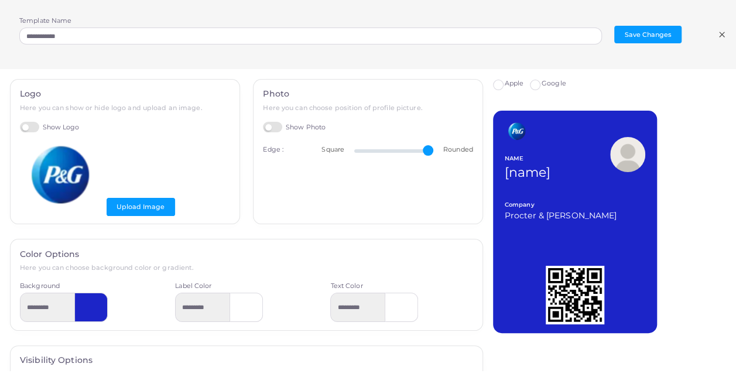
scroll to position [265, 0]
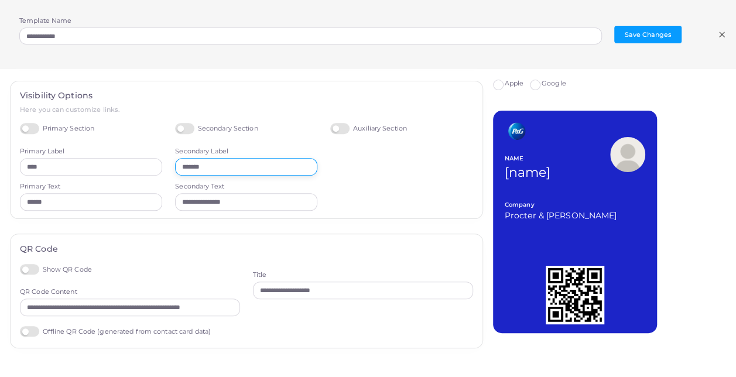
click at [190, 165] on input "*******" at bounding box center [246, 167] width 142 height 18
type input "*******"
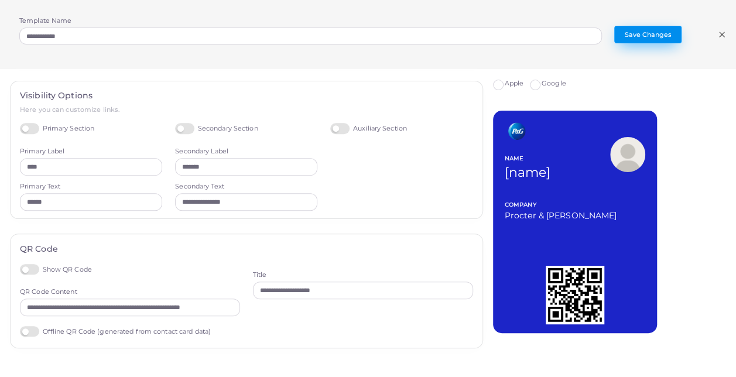
click at [652, 37] on button "Save Changes" at bounding box center [648, 35] width 67 height 18
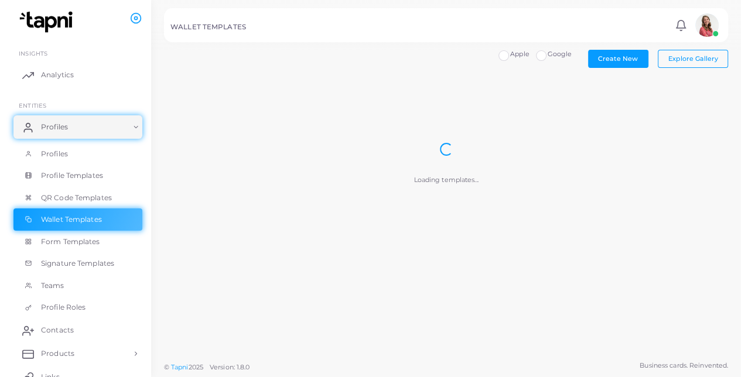
scroll to position [0, 0]
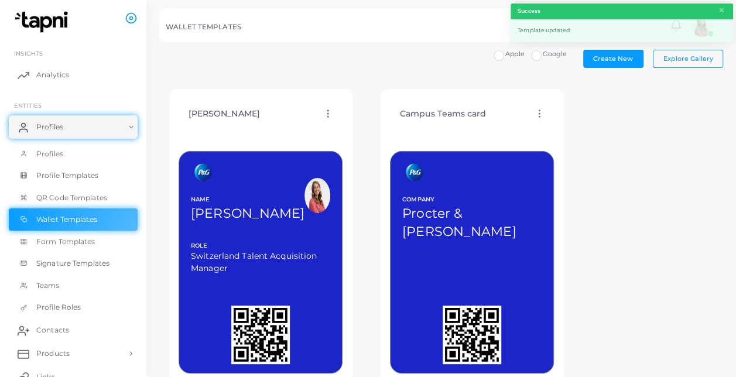
click at [542, 111] on icon at bounding box center [539, 113] width 11 height 11
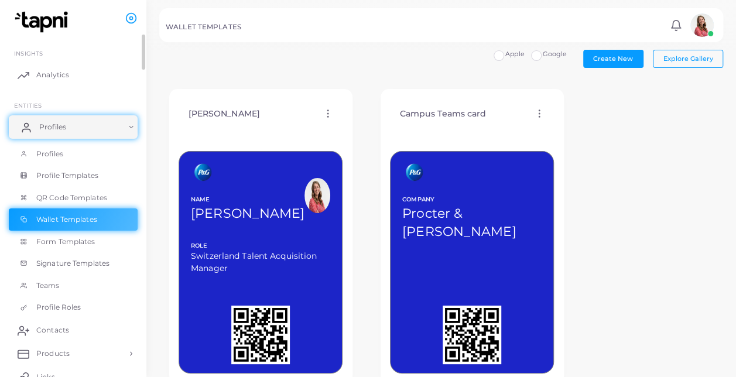
click at [47, 134] on link "Profiles" at bounding box center [73, 126] width 129 height 23
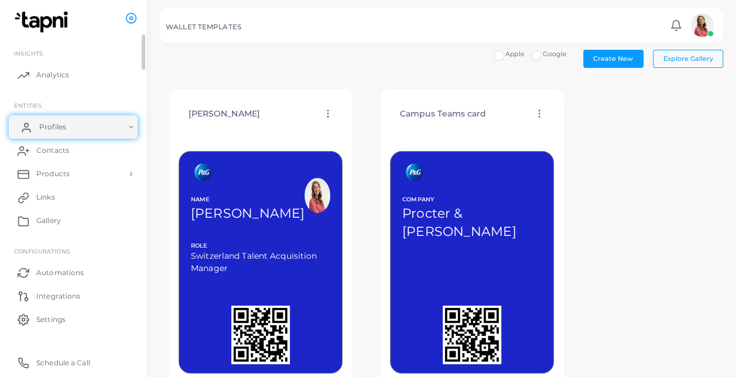
click at [47, 134] on link "Profiles" at bounding box center [73, 126] width 129 height 23
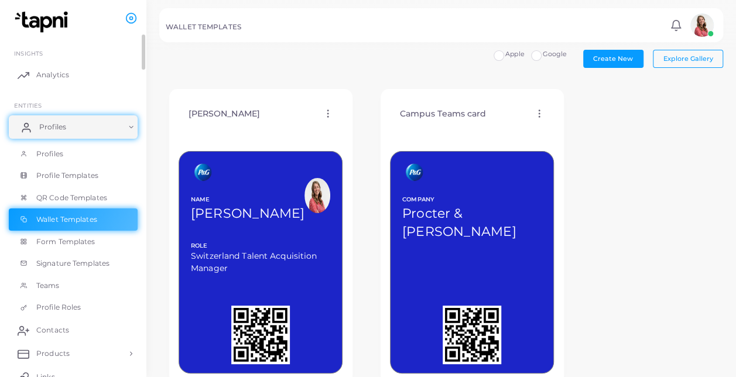
click at [91, 128] on link "Profiles" at bounding box center [73, 126] width 129 height 23
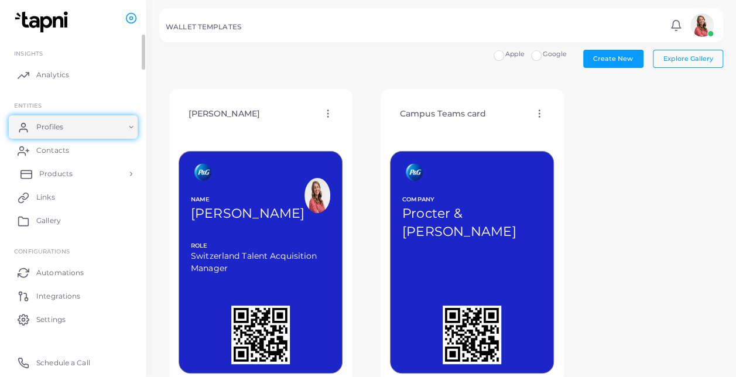
click at [84, 174] on link "Products" at bounding box center [73, 173] width 129 height 23
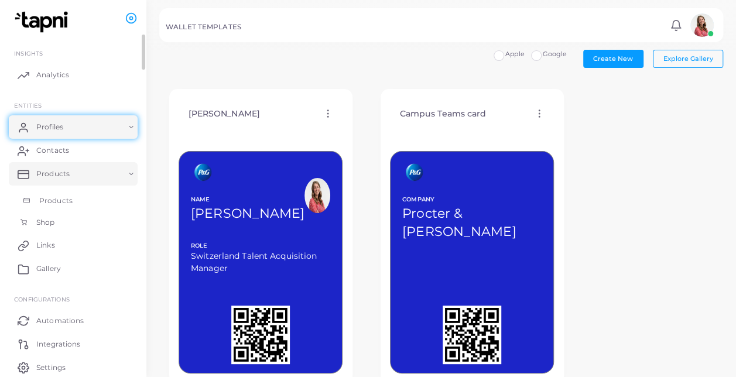
click at [81, 200] on link "Products" at bounding box center [73, 201] width 129 height 22
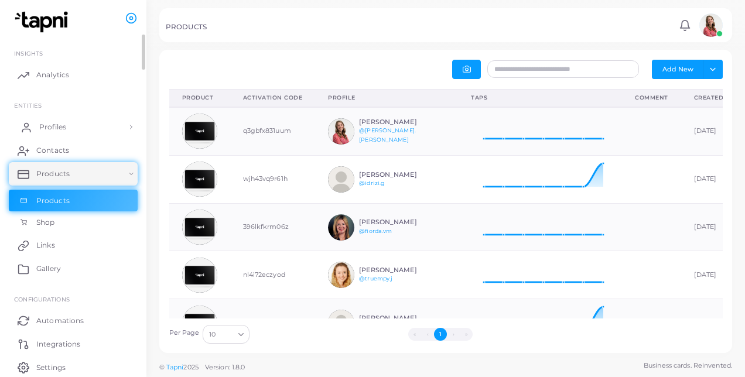
click at [57, 129] on span "Profiles" at bounding box center [52, 127] width 27 height 11
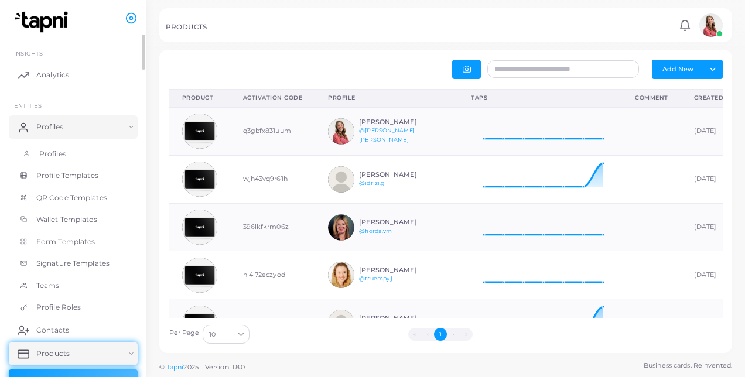
click at [57, 145] on link "Profiles" at bounding box center [73, 154] width 129 height 22
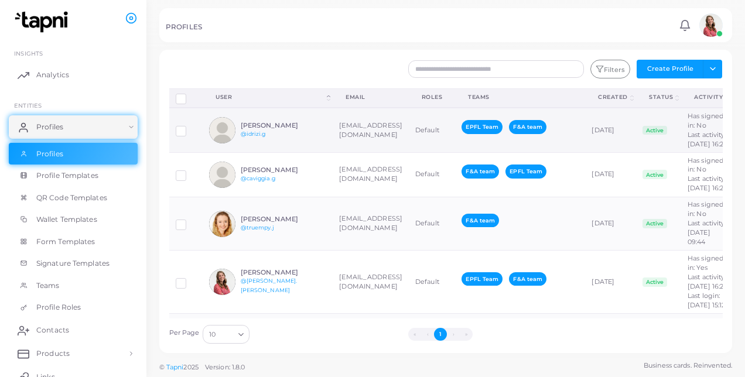
scroll to position [0, 69]
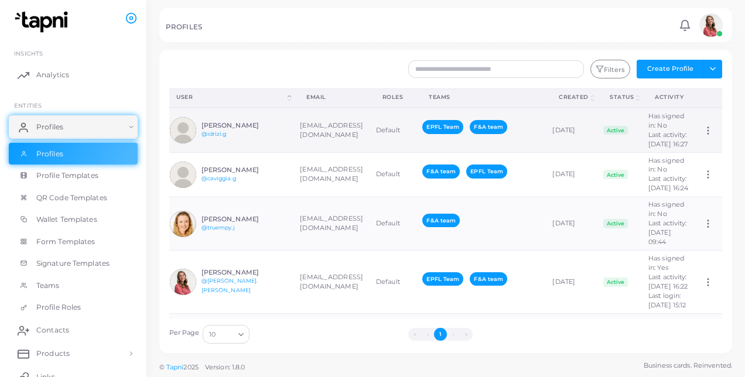
click at [697, 129] on td "Assign Product" at bounding box center [710, 130] width 26 height 45
click at [703, 136] on icon at bounding box center [708, 130] width 11 height 11
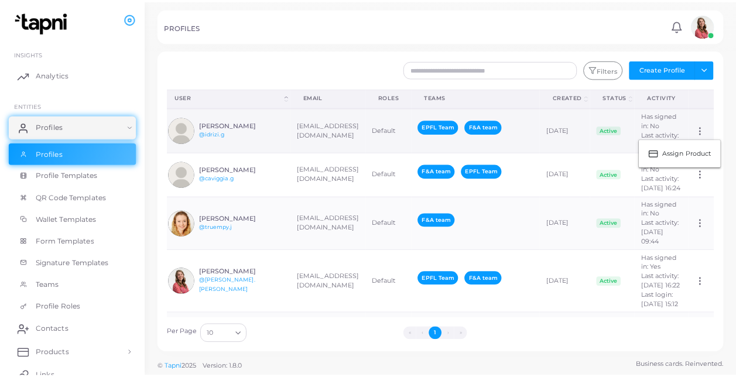
scroll to position [0, 0]
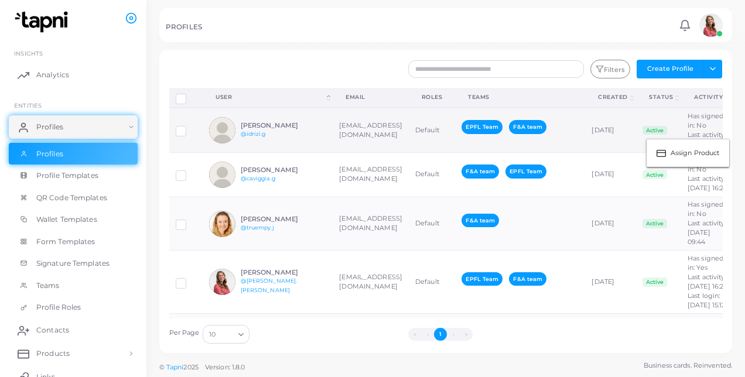
click at [233, 139] on img at bounding box center [222, 130] width 26 height 26
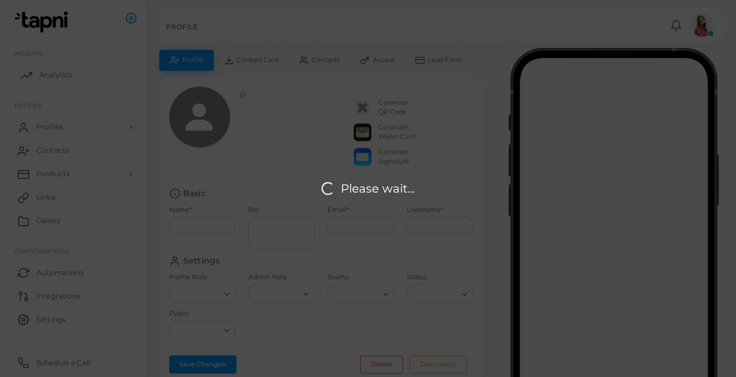
type input "**********"
type input "********"
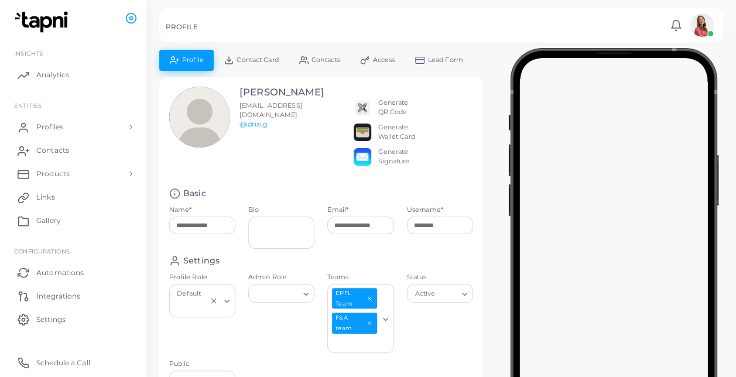
click at [233, 112] on div "[PERSON_NAME] [PERSON_NAME][EMAIL_ADDRESS][DOMAIN_NAME] @idrizi.g" at bounding box center [229, 117] width 120 height 61
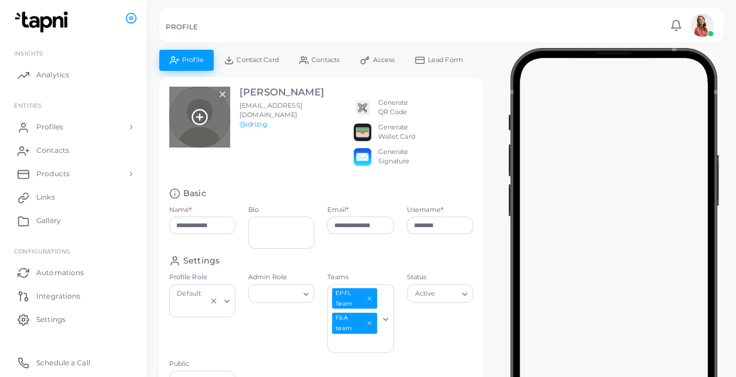
click at [184, 118] on div at bounding box center [199, 117] width 61 height 61
click at [196, 120] on icon at bounding box center [200, 117] width 18 height 18
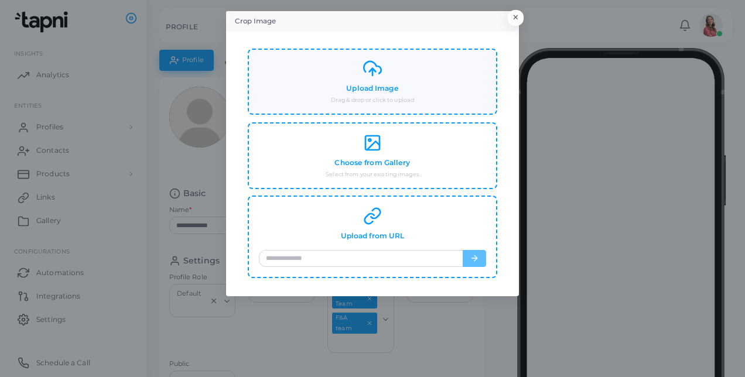
click at [387, 101] on small "Drag & drop or click to upload" at bounding box center [372, 100] width 83 height 8
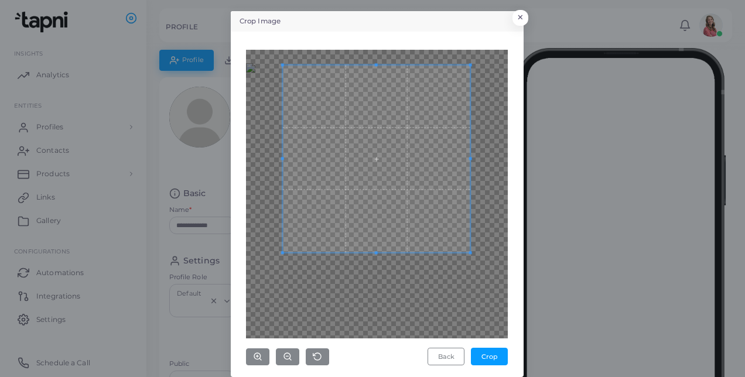
click at [437, 196] on span at bounding box center [376, 158] width 187 height 187
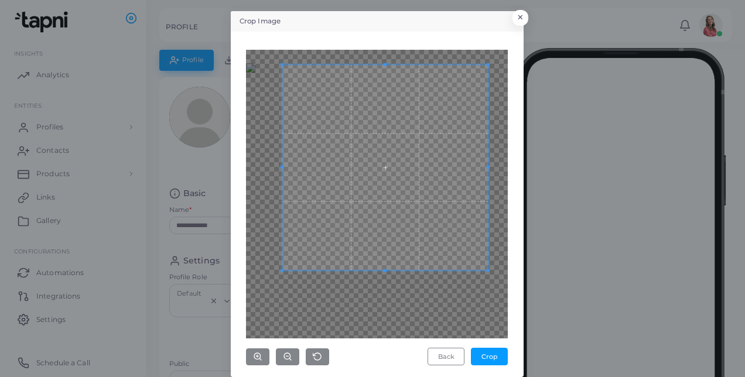
click at [492, 271] on div at bounding box center [377, 194] width 262 height 289
click at [428, 231] on span at bounding box center [378, 169] width 212 height 212
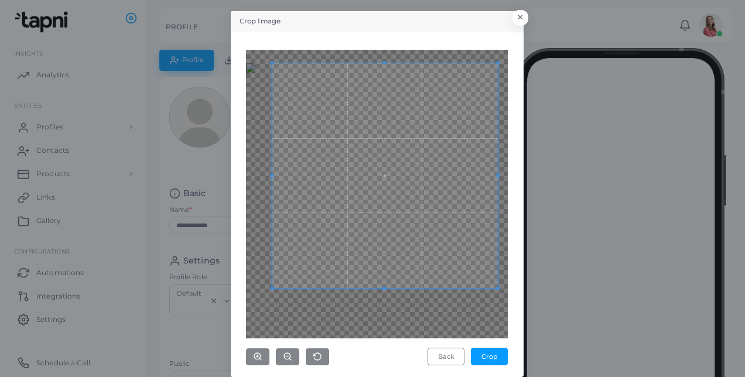
click at [493, 285] on div at bounding box center [385, 176] width 226 height 226
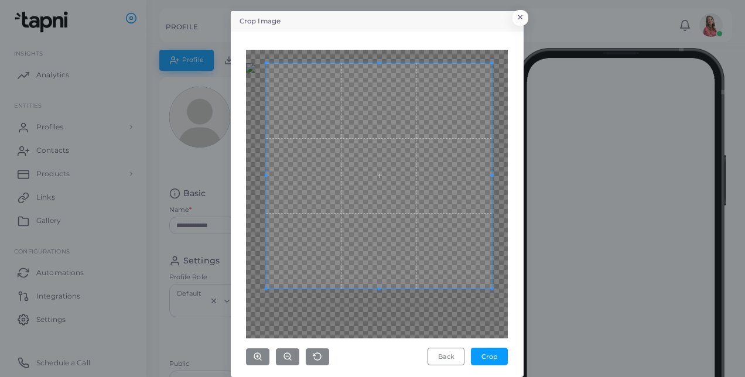
click at [448, 256] on span at bounding box center [380, 176] width 226 height 226
click at [493, 361] on button "Crop" at bounding box center [489, 357] width 37 height 18
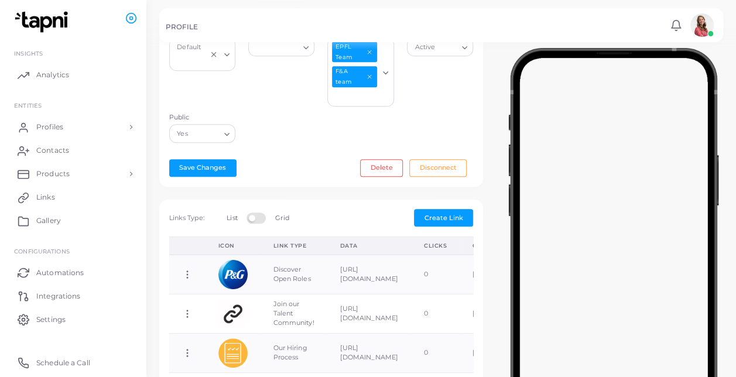
scroll to position [247, 0]
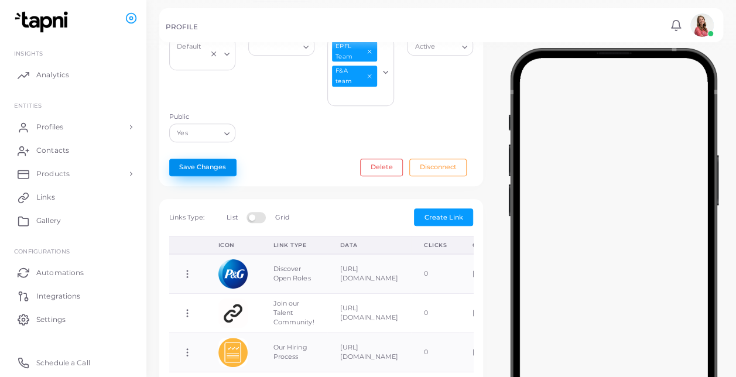
click at [215, 162] on button "Save Changes" at bounding box center [202, 168] width 67 height 18
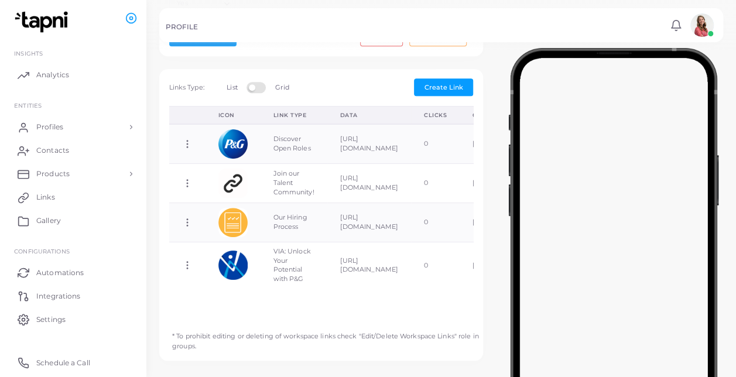
scroll to position [0, 0]
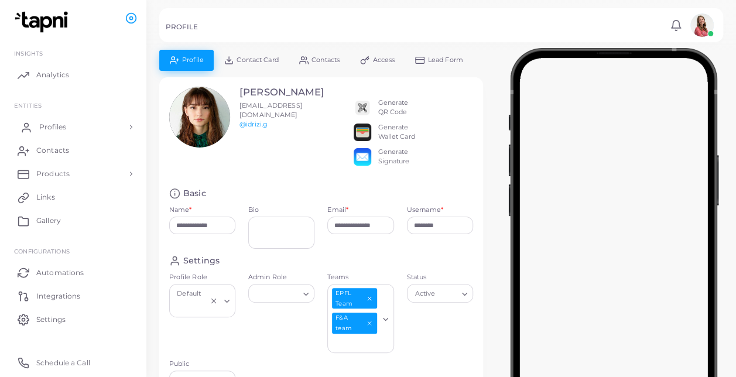
click at [90, 132] on link "Profiles" at bounding box center [73, 126] width 129 height 23
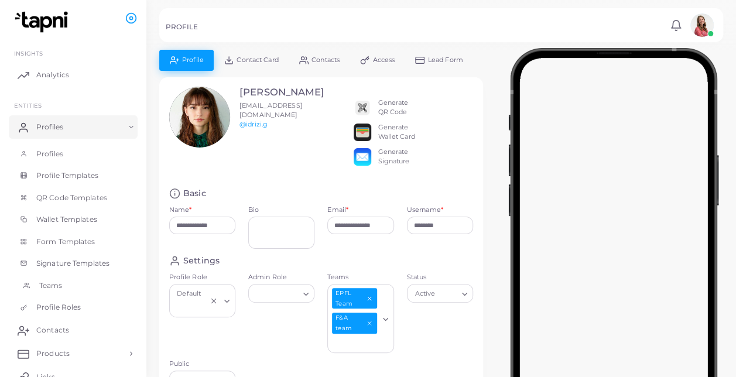
scroll to position [10, 0]
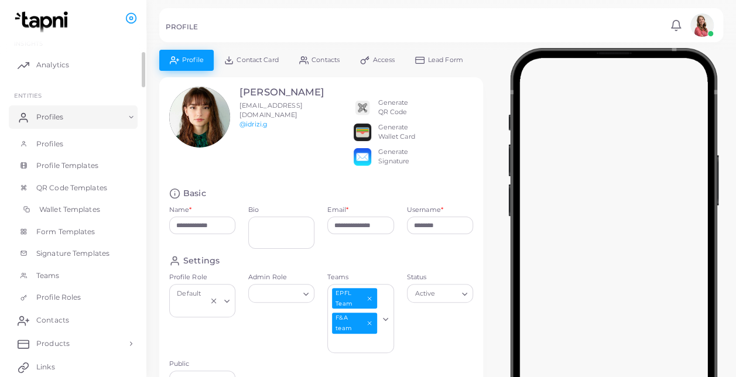
click at [67, 213] on span "Wallet Templates" at bounding box center [69, 209] width 61 height 11
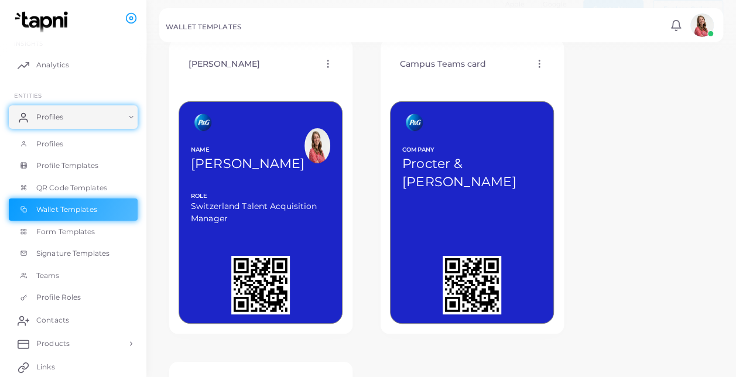
scroll to position [29, 0]
